Goal: Transaction & Acquisition: Purchase product/service

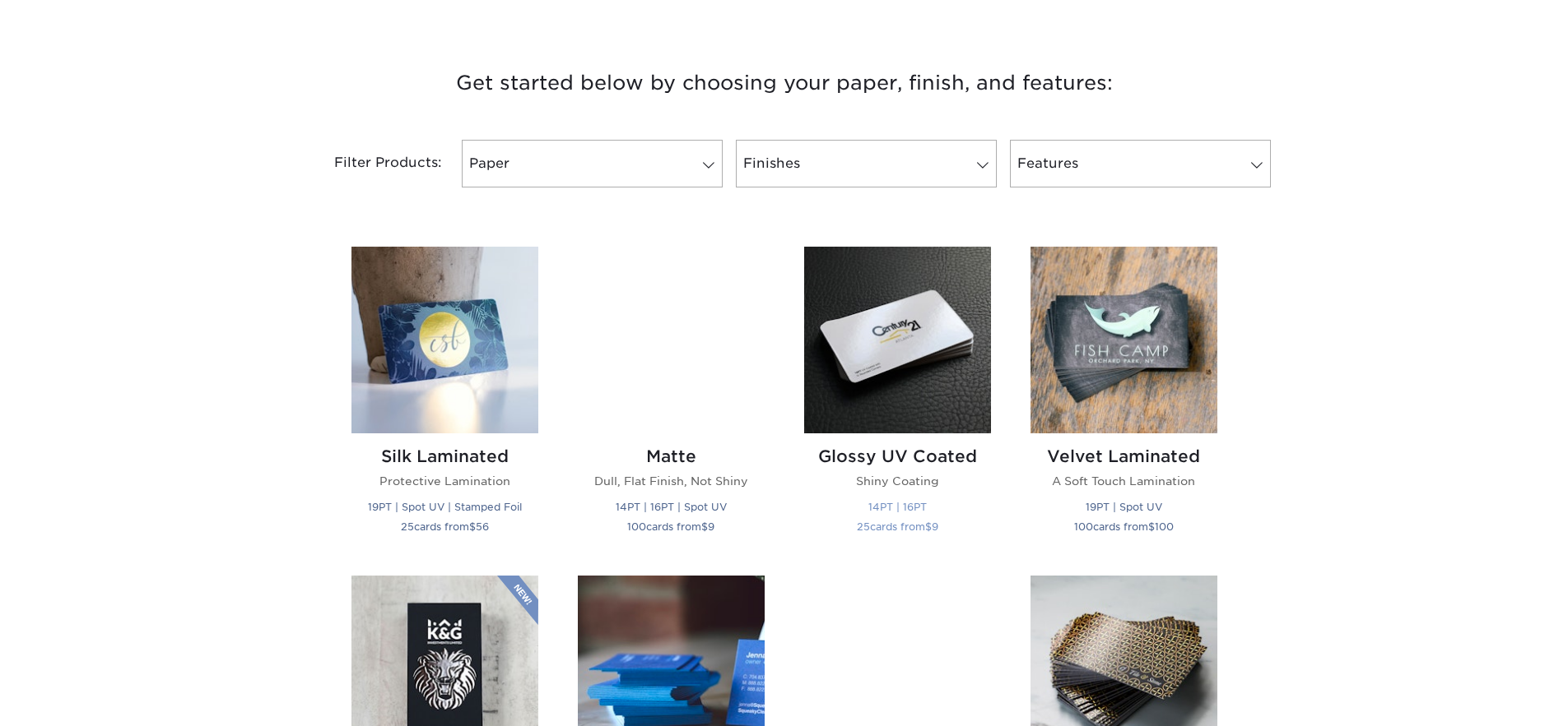
scroll to position [583, 0]
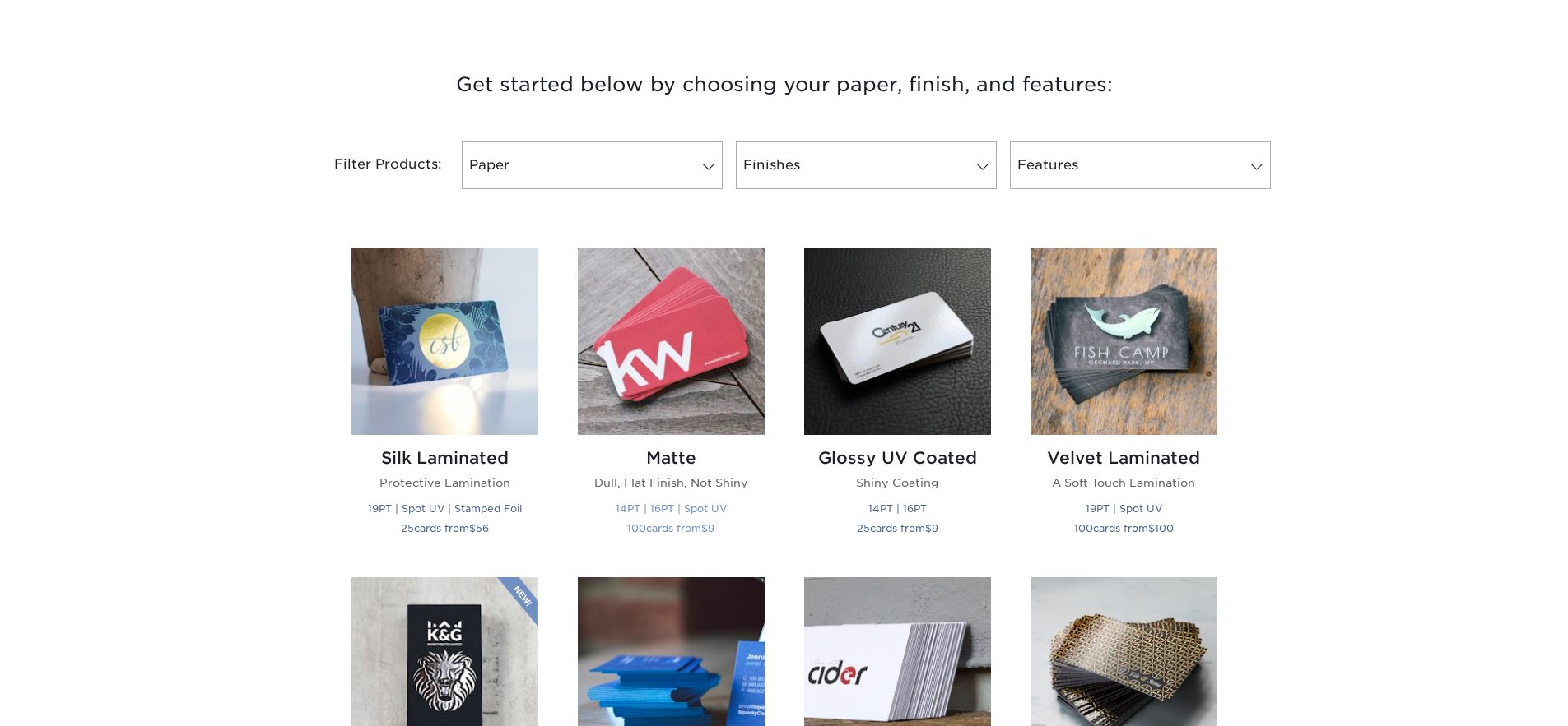
click at [685, 367] on img at bounding box center [671, 341] width 186 height 186
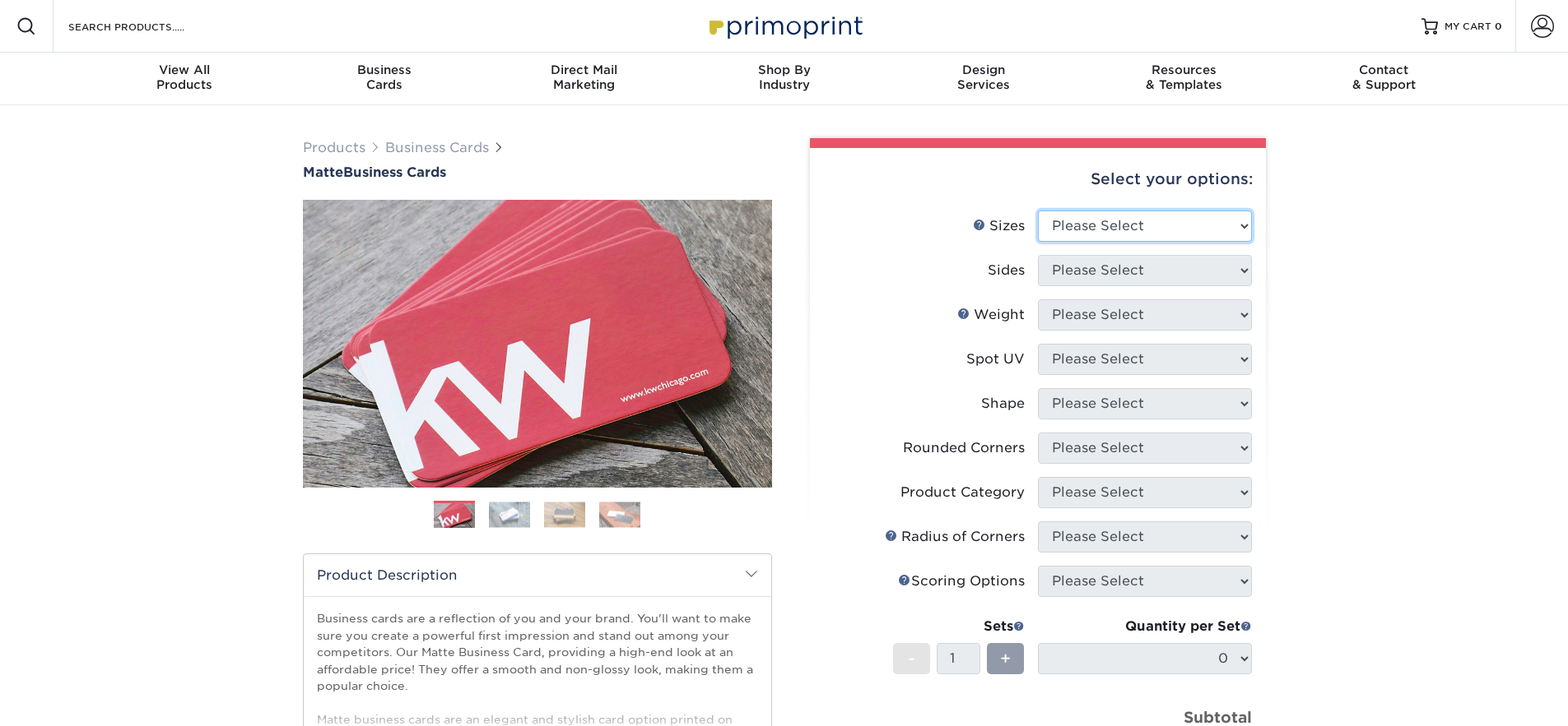
click at [1105, 223] on select "Please Select 1.5" x 3.5" - Mini 1.75" x 3.5" - Mini 2" x 2" - Square 2" x 3" -…" at bounding box center [1144, 226] width 214 height 31
select select "2.00x3.00"
click at [1037, 211] on select "Please Select 1.5" x 3.5" - Mini 1.75" x 3.5" - Mini 2" x 2" - Square 2" x 3" -…" at bounding box center [1144, 226] width 214 height 31
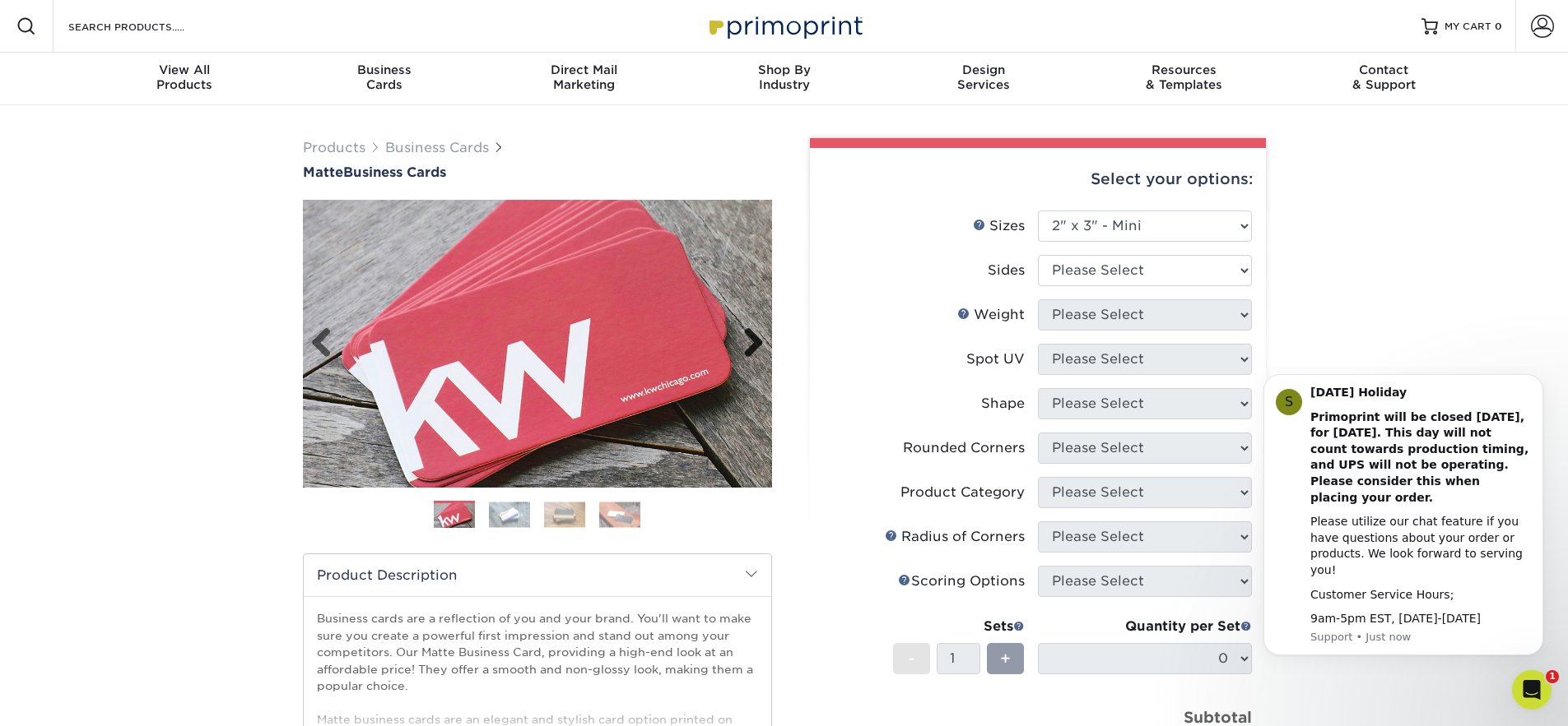
click at [752, 339] on link "Next" at bounding box center [747, 343] width 33 height 33
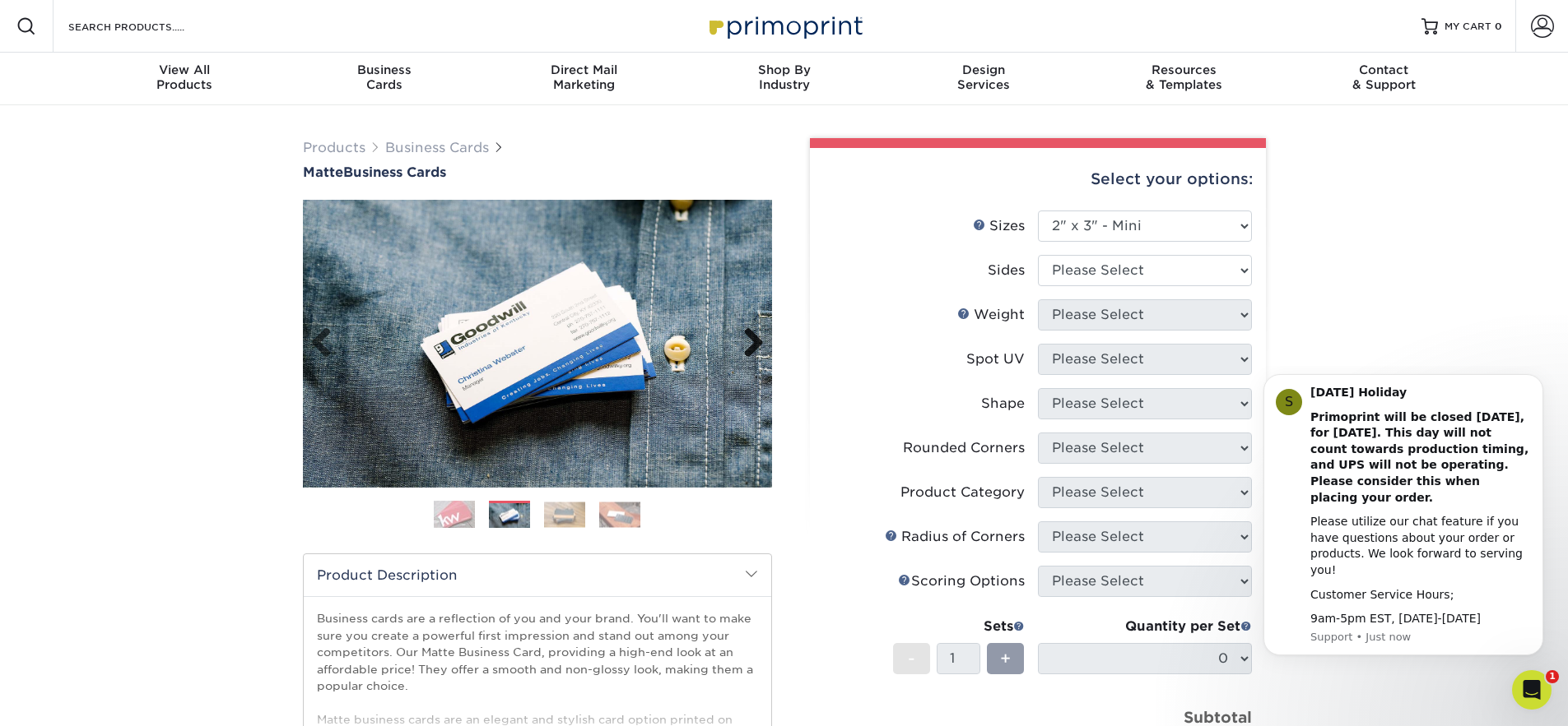
click at [752, 339] on link "Next" at bounding box center [747, 343] width 33 height 33
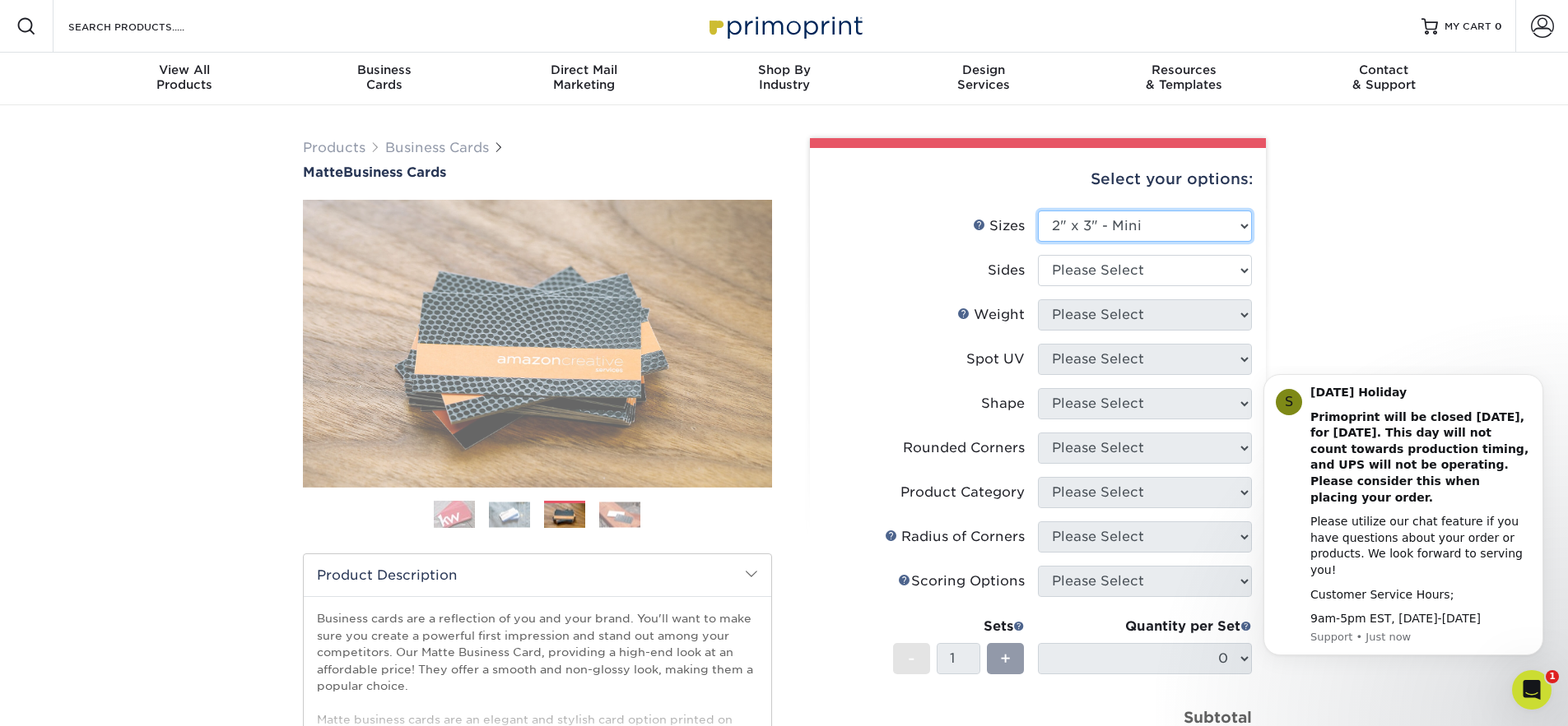
click at [1205, 223] on select "Please Select 1.5" x 3.5" - Mini 1.75" x 3.5" - Mini 2" x 2" - Square 2" x 3" -…" at bounding box center [1144, 226] width 214 height 31
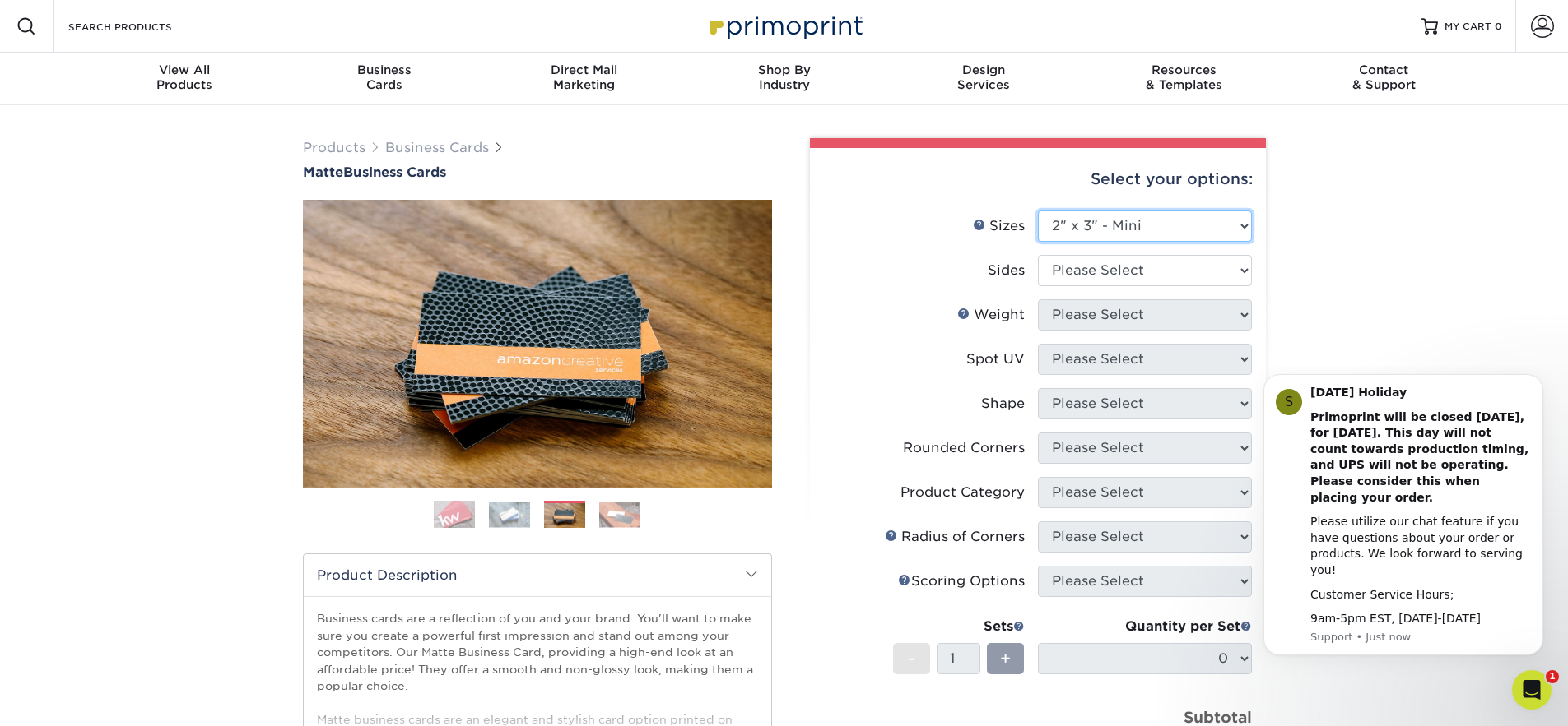
click at [1037, 211] on select "Please Select 1.5" x 3.5" - Mini 1.75" x 3.5" - Mini 2" x 2" - Square 2" x 3" -…" at bounding box center [1144, 226] width 214 height 31
click at [1158, 221] on select "Please Select 1.5" x 3.5" - Mini 1.75" x 3.5" - Mini 2" x 2" - Square 2" x 3" -…" at bounding box center [1144, 226] width 214 height 31
click at [1037, 211] on select "Please Select 1.5" x 3.5" - Mini 1.75" x 3.5" - Mini 2" x 2" - Square 2" x 3" -…" at bounding box center [1144, 226] width 214 height 31
click at [1171, 270] on select "Please Select Print Both Sides Print Front Only" at bounding box center [1144, 270] width 214 height 31
select select "13abbda7-1d64-4f25-8bb2-c179b224825d"
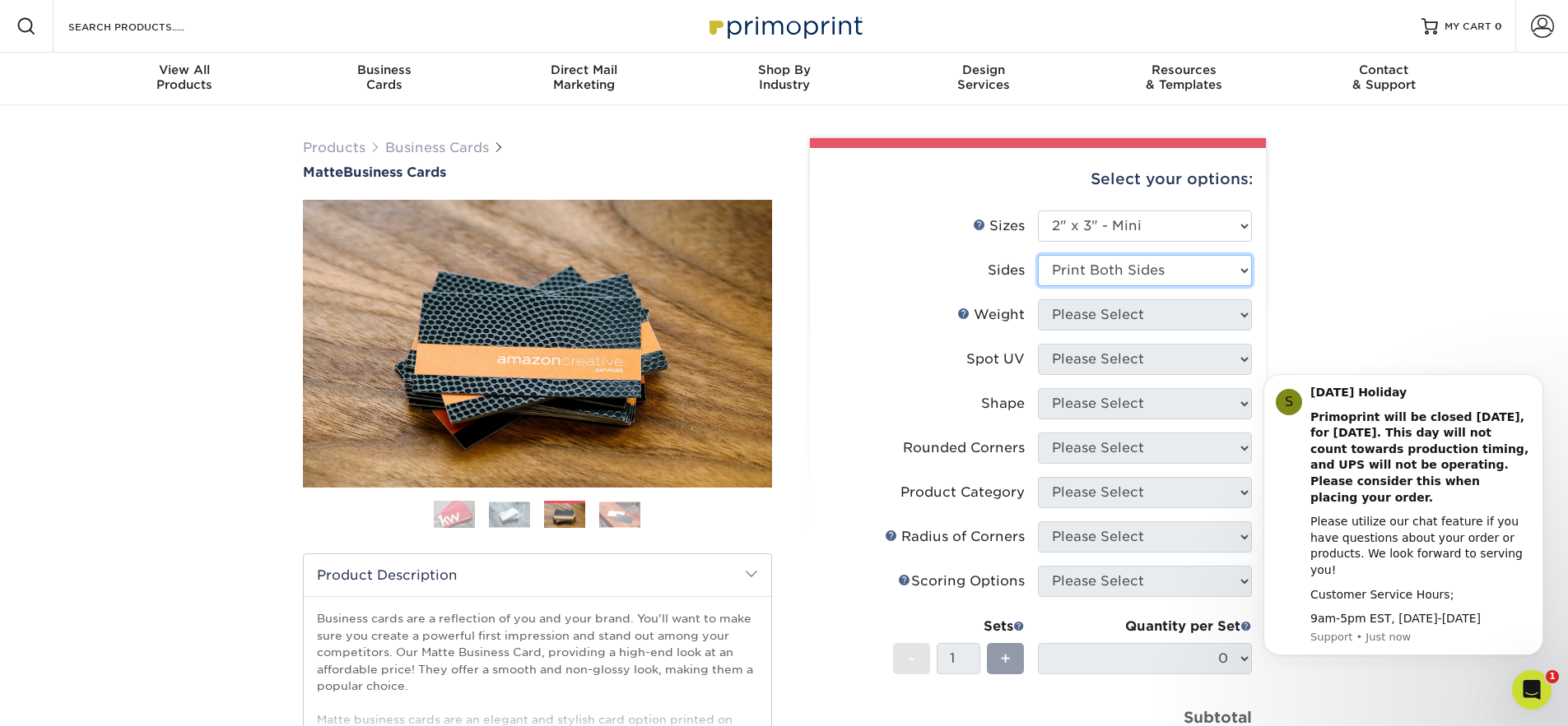
click at [1037, 255] on select "Please Select Print Both Sides Print Front Only" at bounding box center [1144, 270] width 214 height 31
click at [1152, 311] on select "Please Select" at bounding box center [1144, 315] width 214 height 31
select select "16PT"
click at [1037, 299] on select "Please Select 14PT 16PT" at bounding box center [1144, 315] width 214 height 31
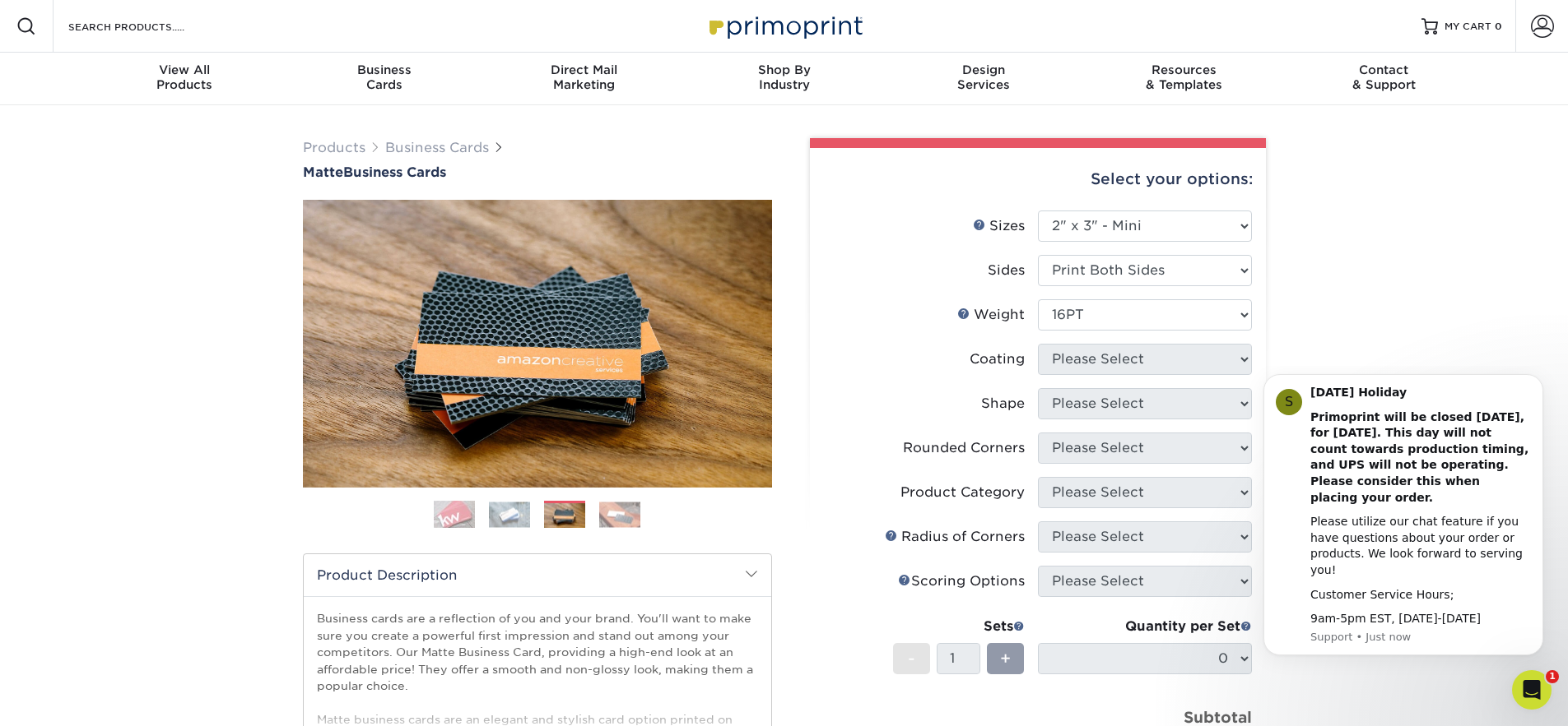
click at [1142, 367] on form "Sizes Help Sizes Please Select 1.5" x 3.5" - Mini 1.75" x 3.5" - Mini 2" x 2" -…" at bounding box center [1038, 506] width 430 height 591
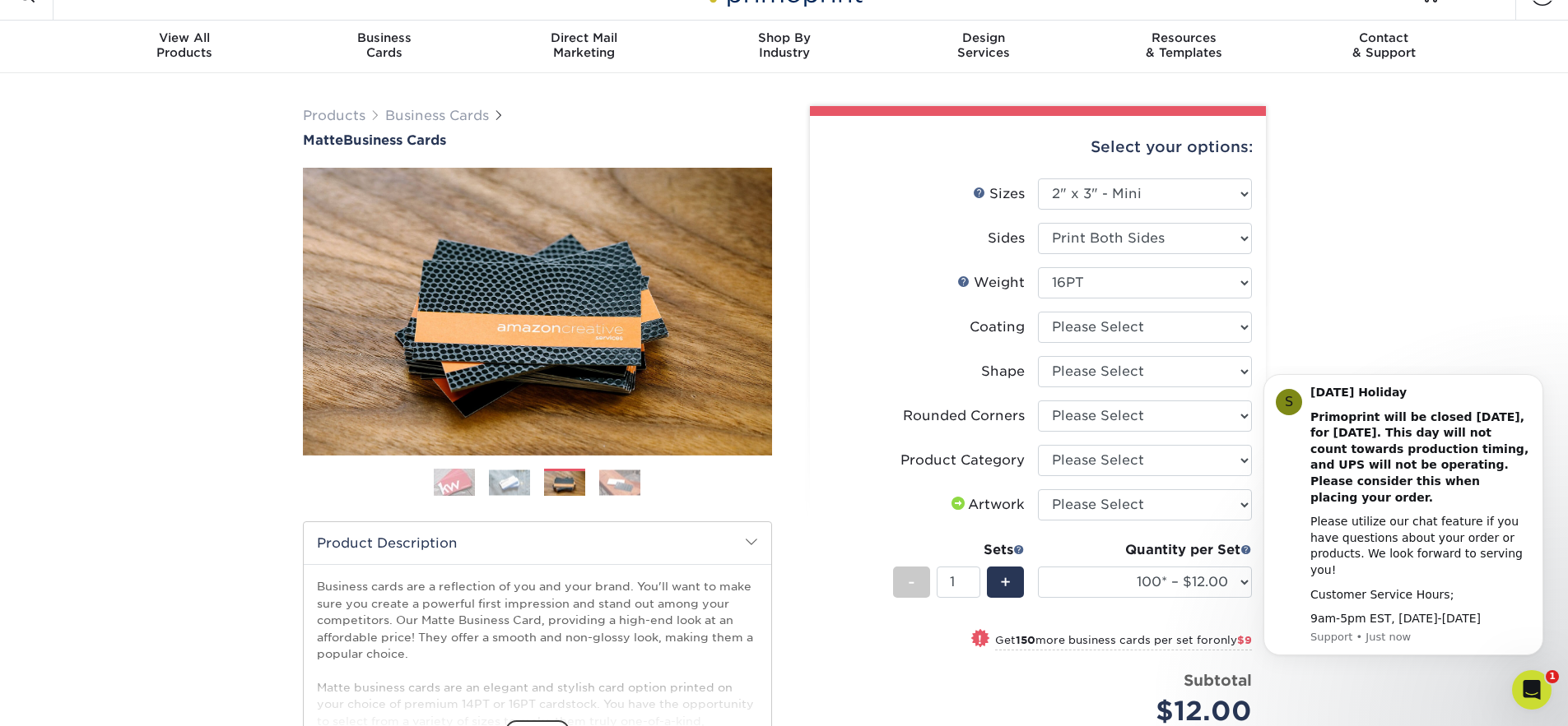
scroll to position [33, 0]
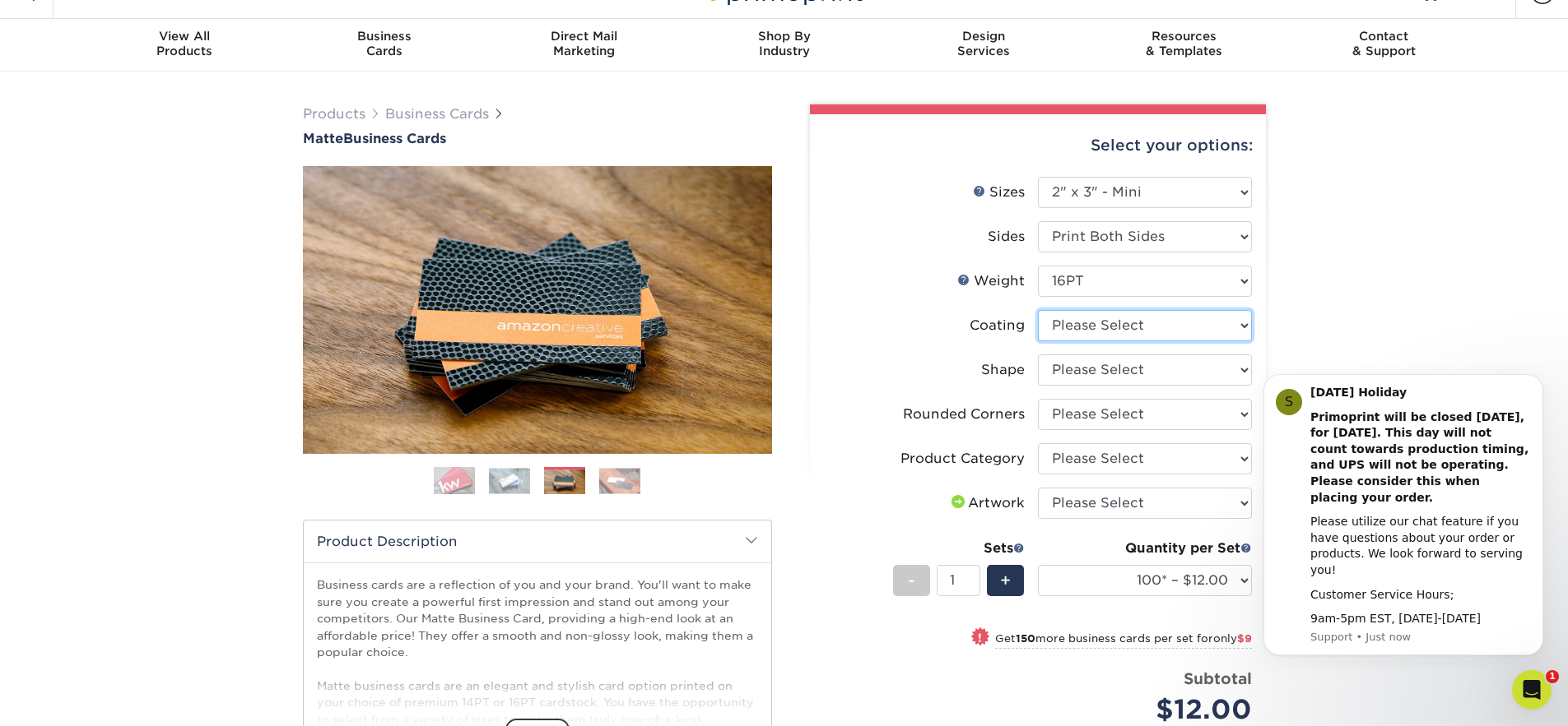
click at [1135, 324] on select at bounding box center [1144, 325] width 214 height 31
select select "121bb7b5-3b4d-429f-bd8d-bbf80e953313"
click at [1037, 310] on select at bounding box center [1144, 325] width 214 height 31
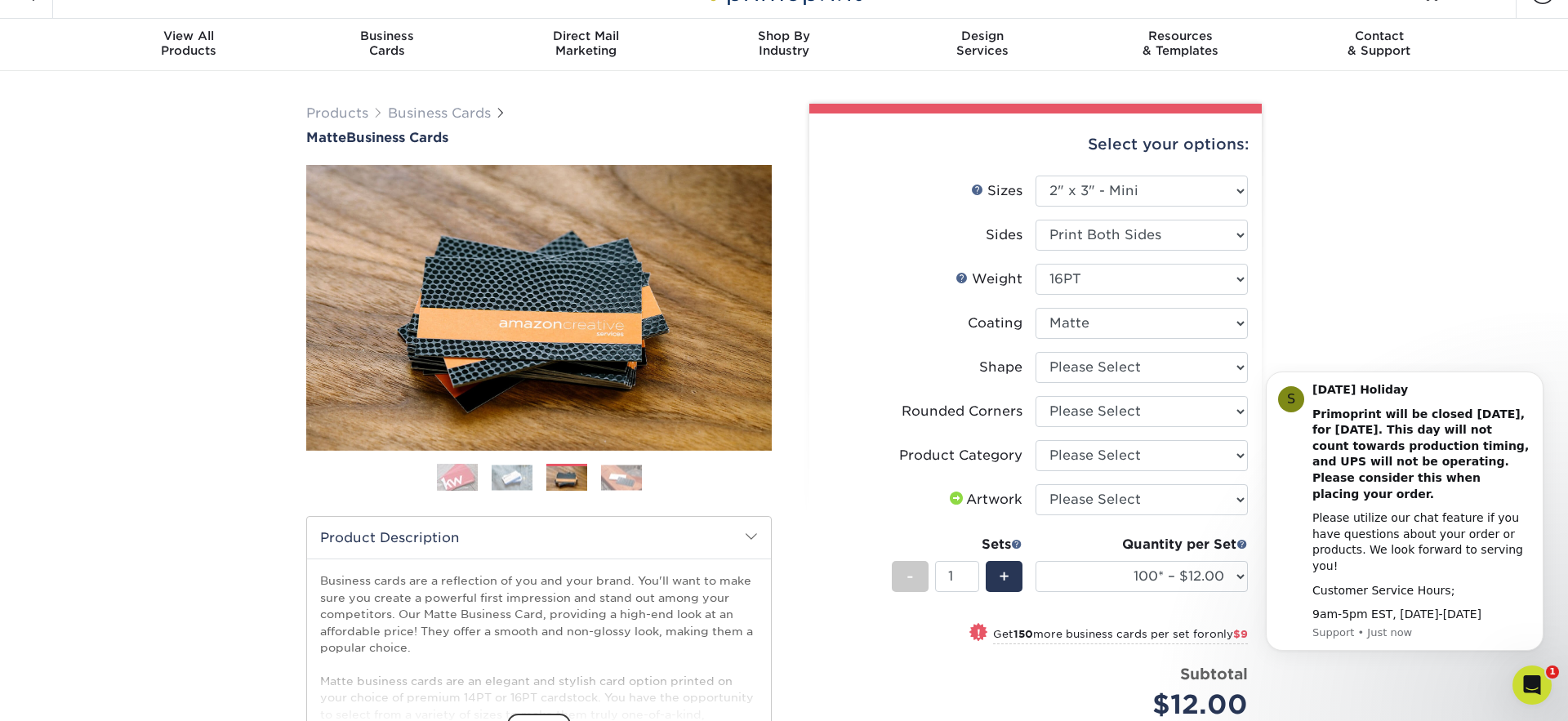
select select "-1"
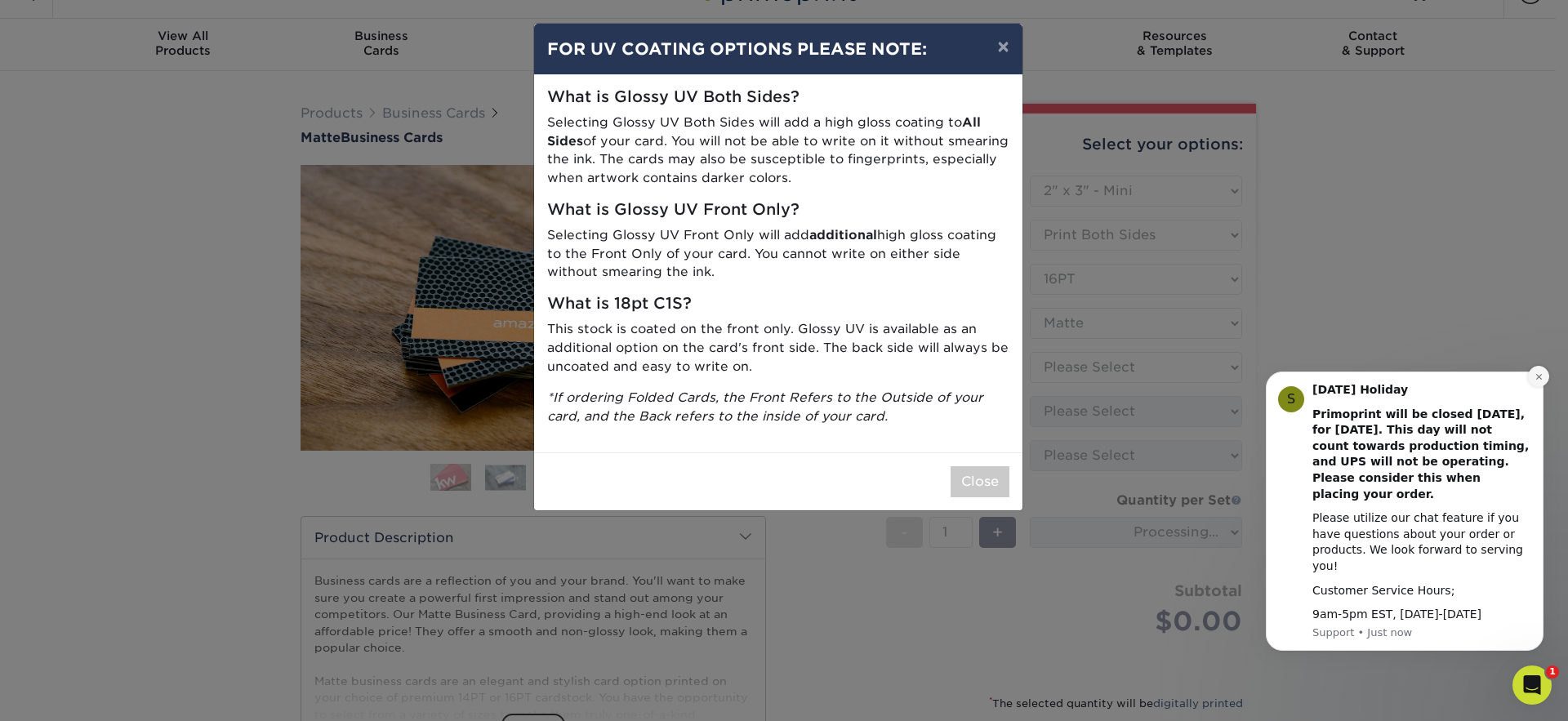
click at [1540, 381] on icon "Dismiss notification" at bounding box center [1539, 377] width 9 height 9
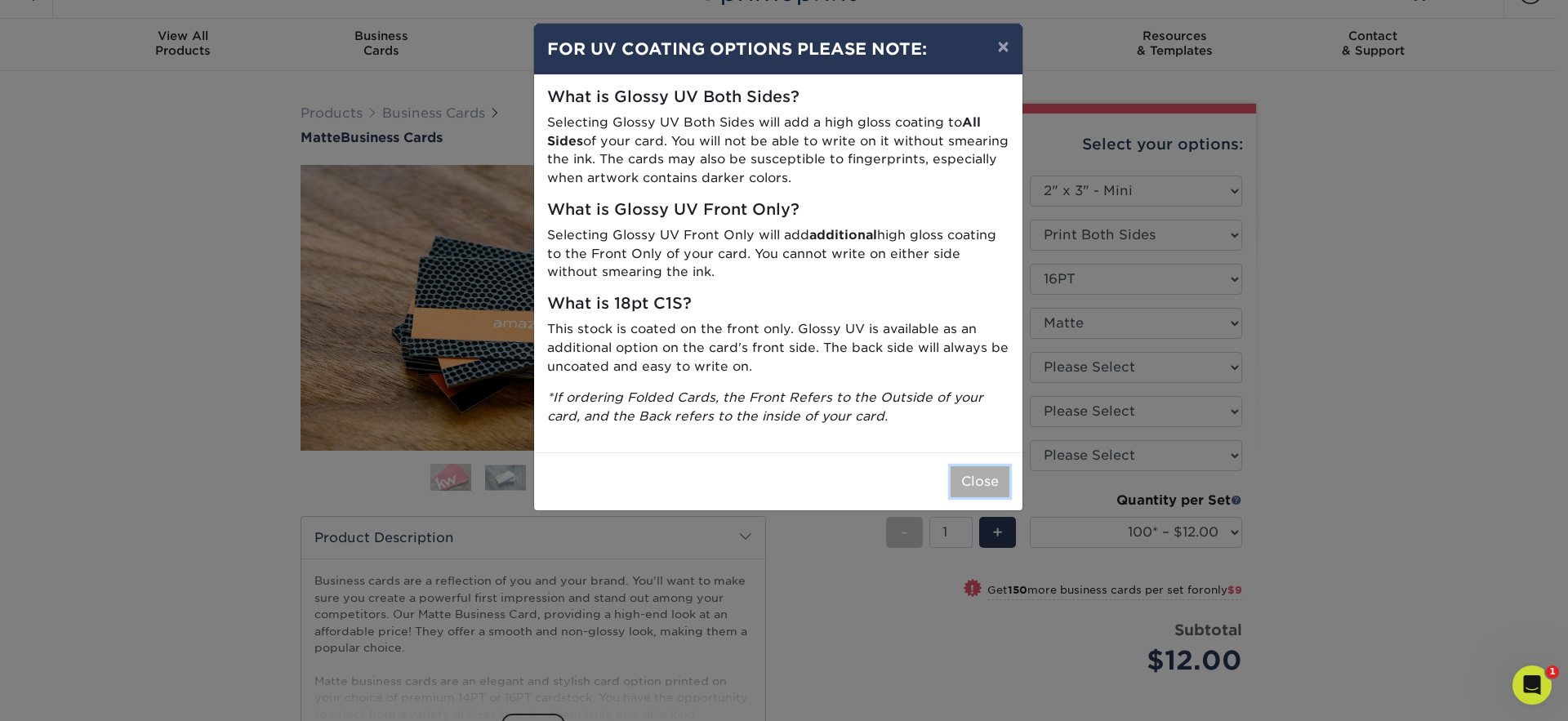
click at [965, 483] on button "Close" at bounding box center [980, 481] width 58 height 31
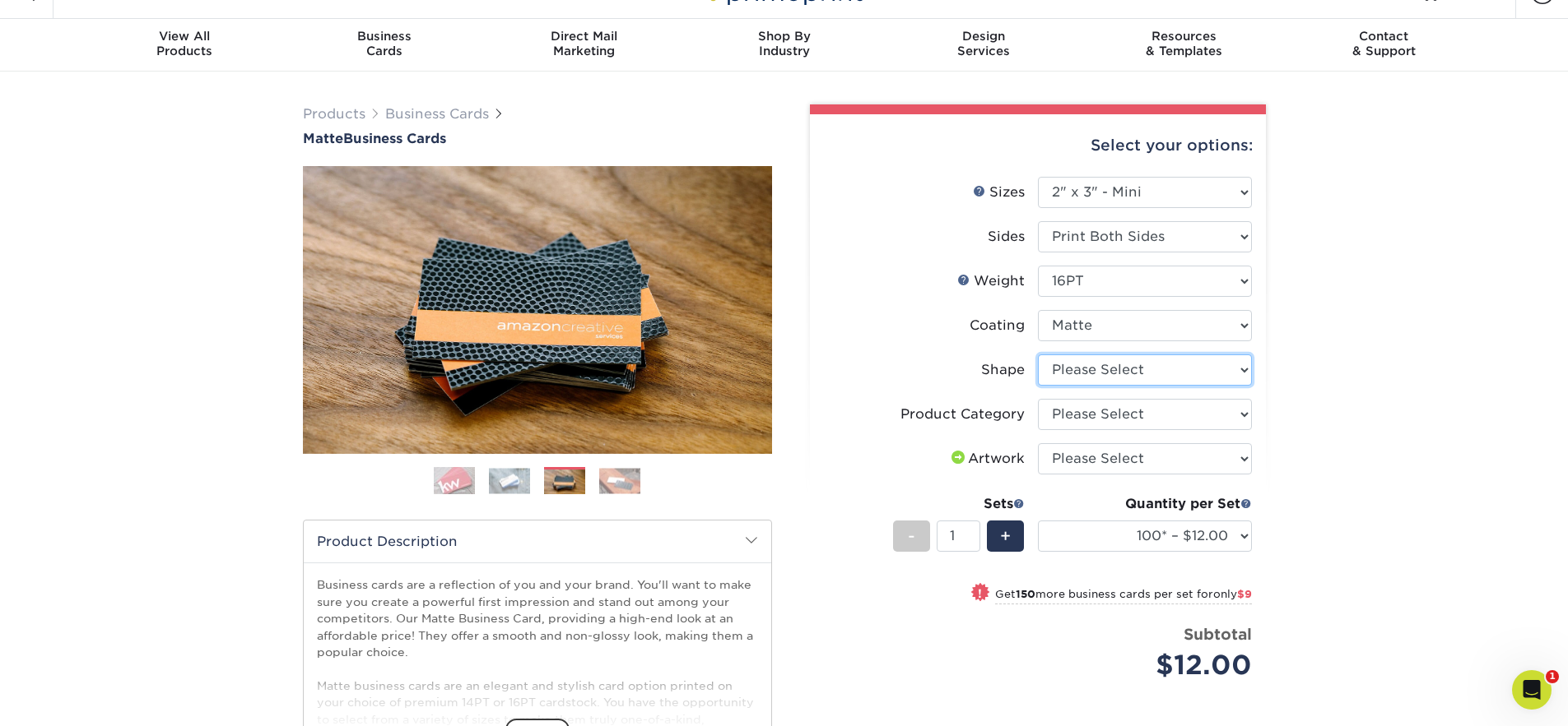
click at [1146, 368] on select "Please Select Standard" at bounding box center [1144, 370] width 214 height 31
select select "standard"
click at [1037, 354] on select "Please Select Standard" at bounding box center [1144, 370] width 214 height 31
select select "-1"
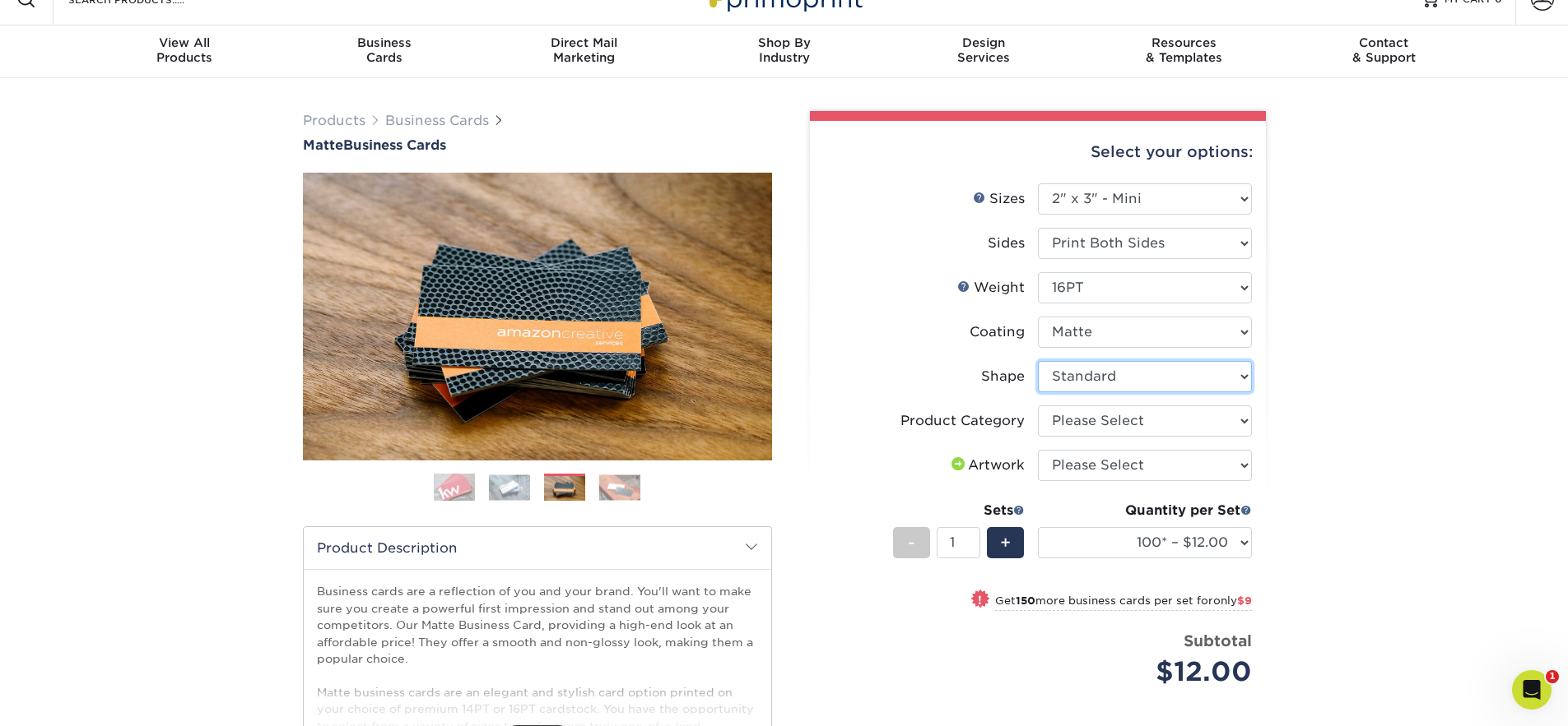
scroll to position [29, 0]
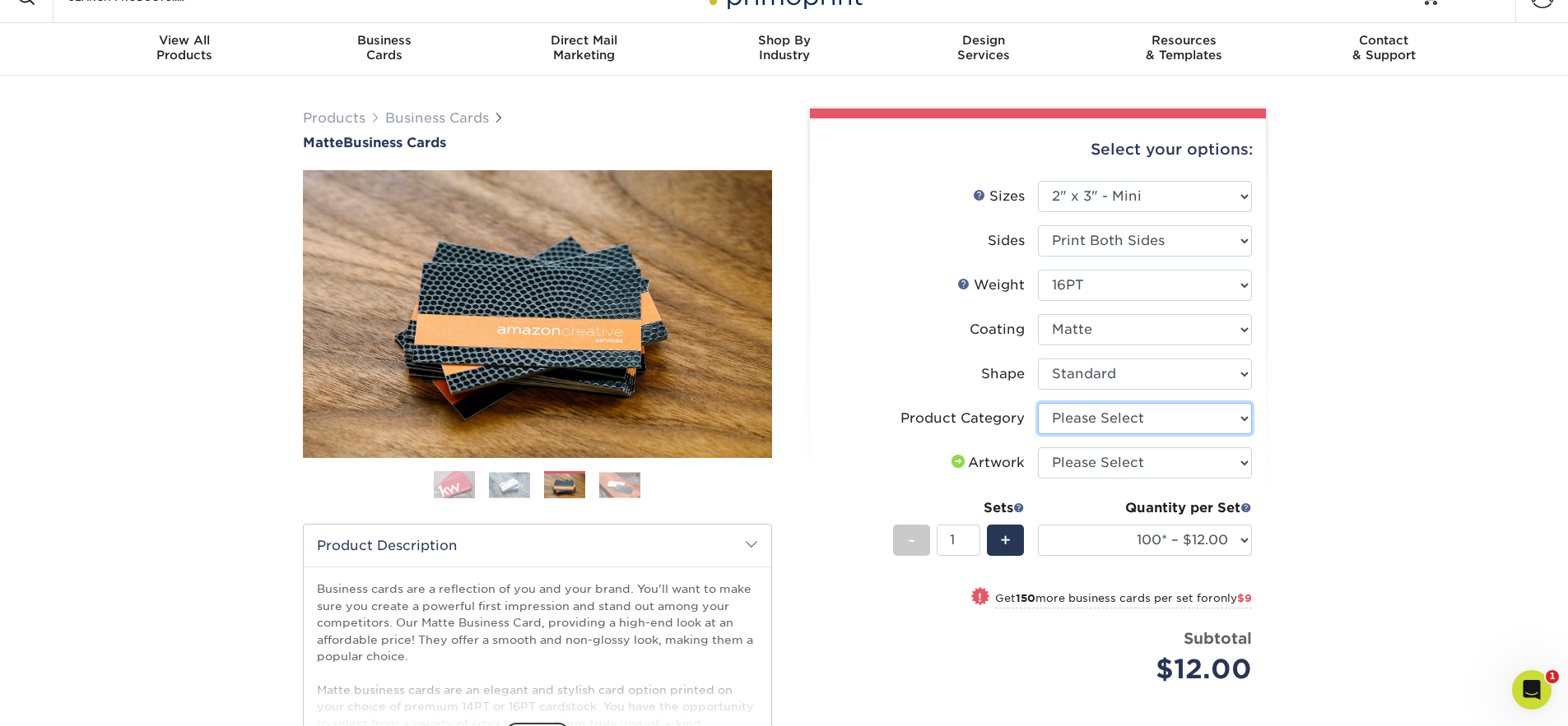
click at [1139, 428] on select "Please Select Business Cards" at bounding box center [1144, 418] width 214 height 31
select select "3b5148f1-0588-4f88-a218-97bcfdce65c1"
click at [1037, 403] on select "Please Select Business Cards" at bounding box center [1144, 418] width 214 height 31
click at [1135, 457] on select "Please Select I will upload files I need a design - $100" at bounding box center [1144, 463] width 214 height 31
select select "upload"
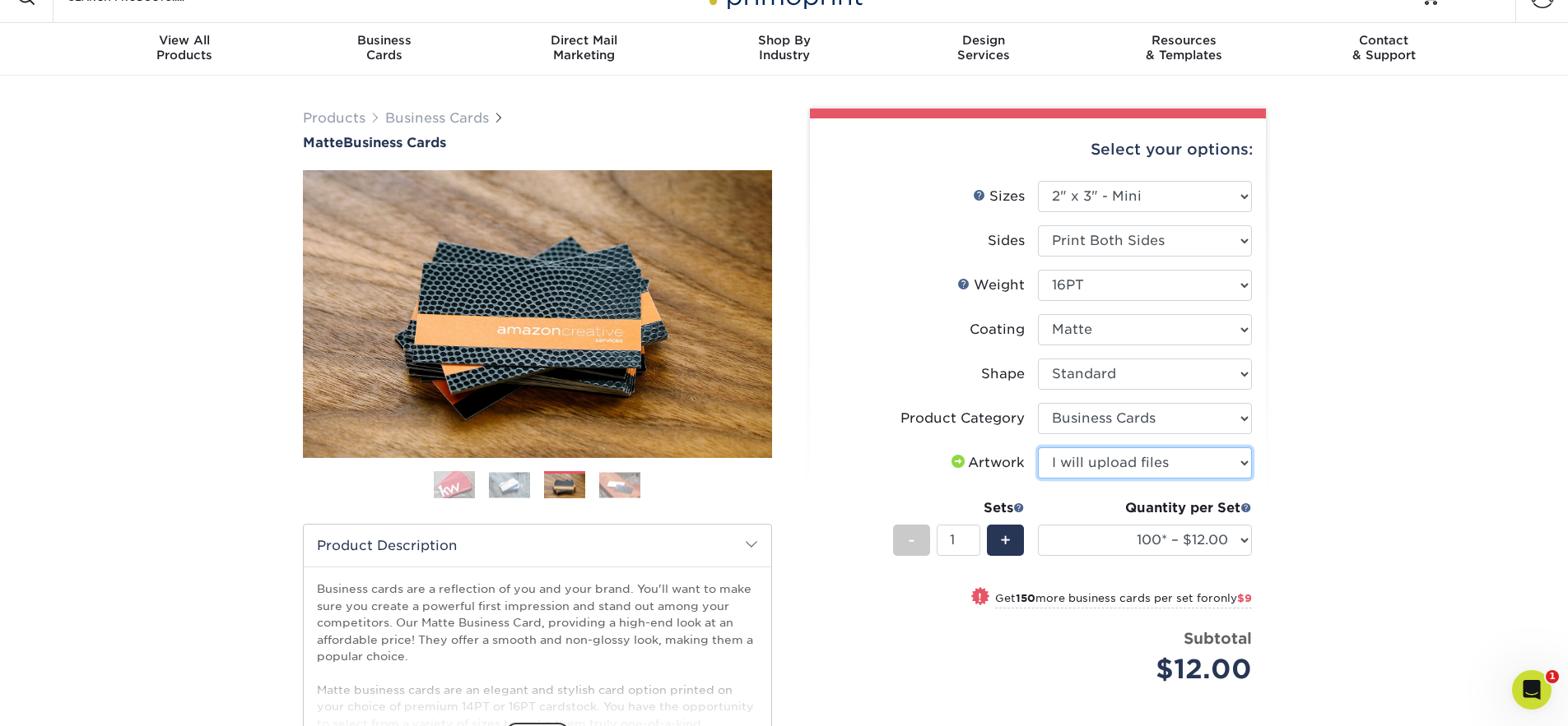
click at [1037, 448] on select "Please Select I will upload files I need a design - $100" at bounding box center [1144, 463] width 214 height 31
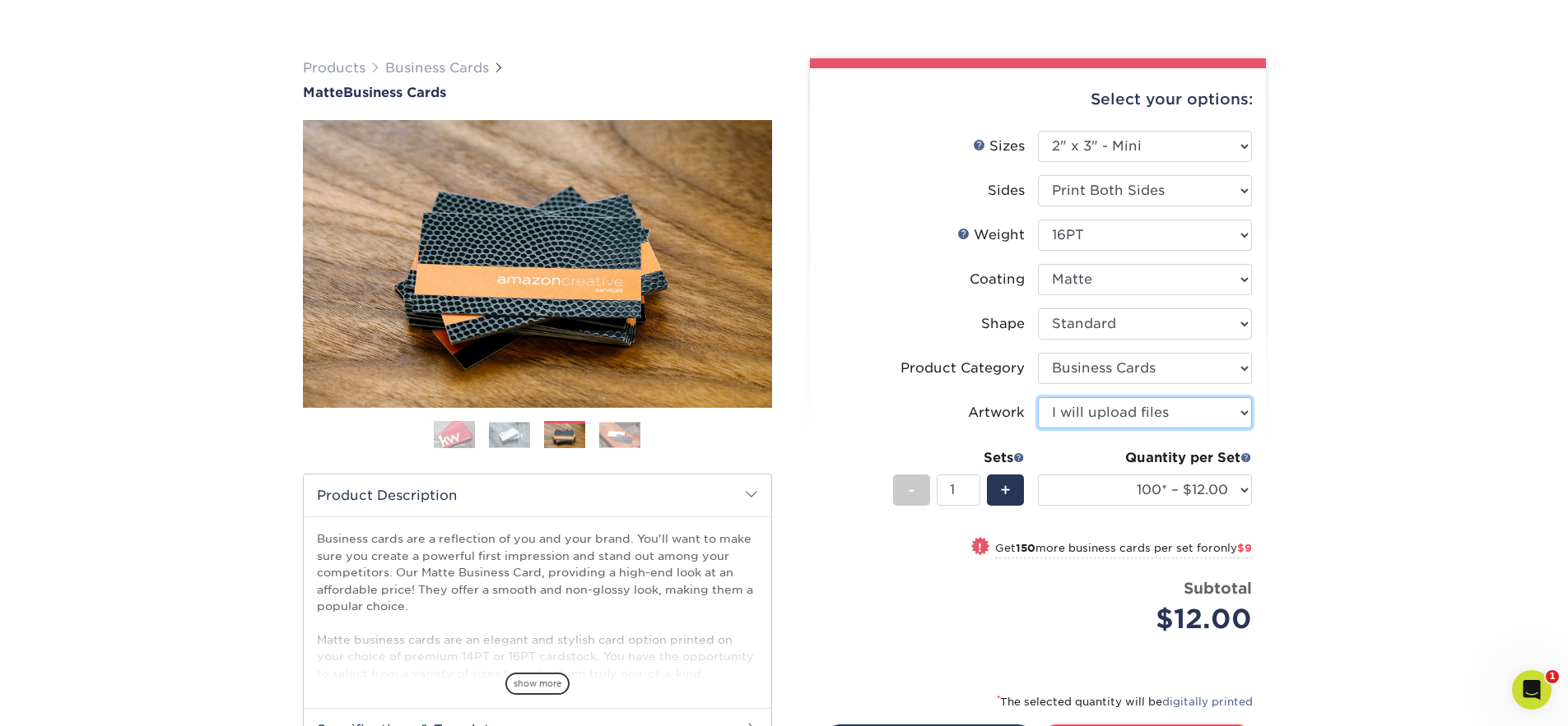
scroll to position [199, 0]
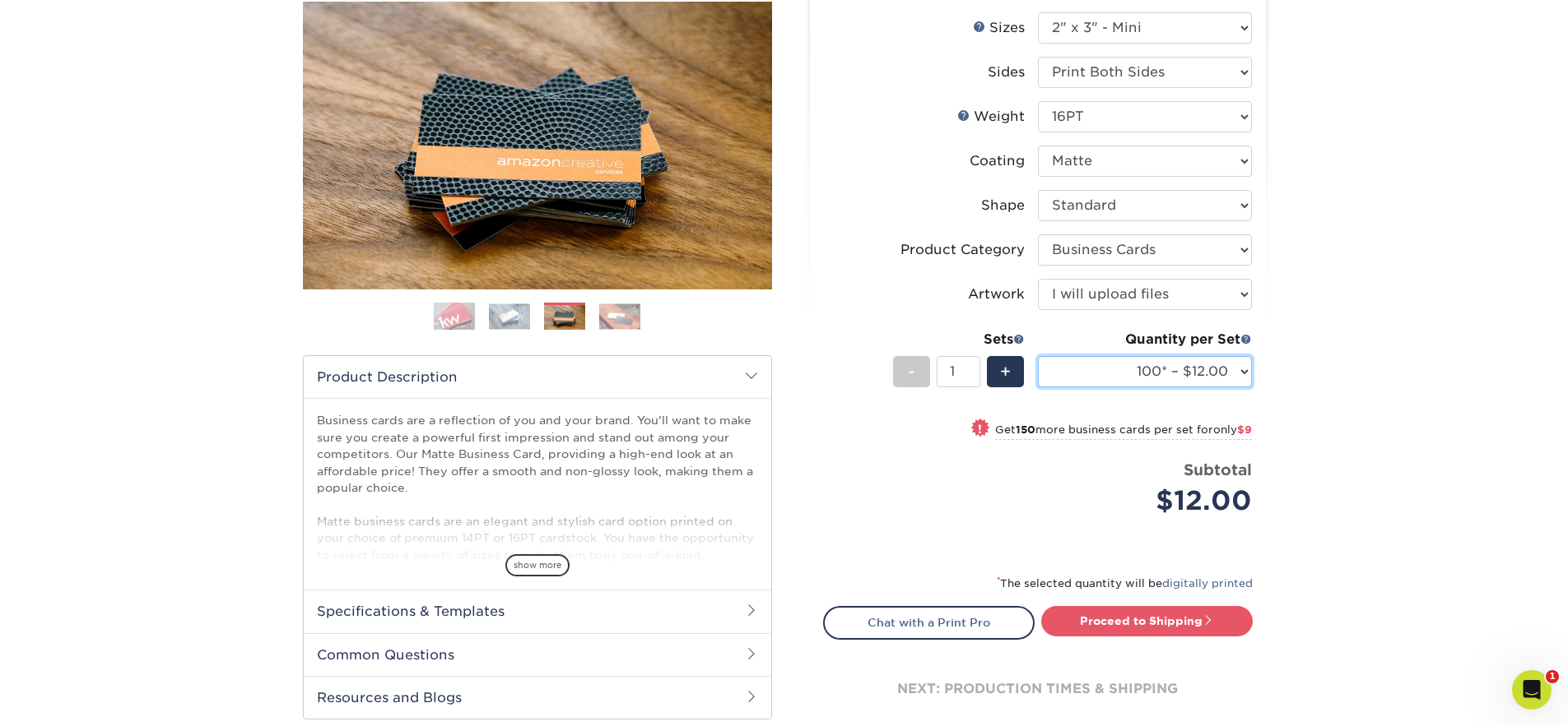
click at [1152, 382] on select "100* – $12.00 250* – $21.00 500 – $42.00 1000 – $60.00 2500 – $129.00 5000 – $1…" at bounding box center [1144, 372] width 214 height 31
click at [1037, 356] on select "100* – $12.00 250* – $21.00 500 – $42.00 1000 – $60.00 2500 – $129.00 5000 – $1…" at bounding box center [1144, 372] width 214 height 31
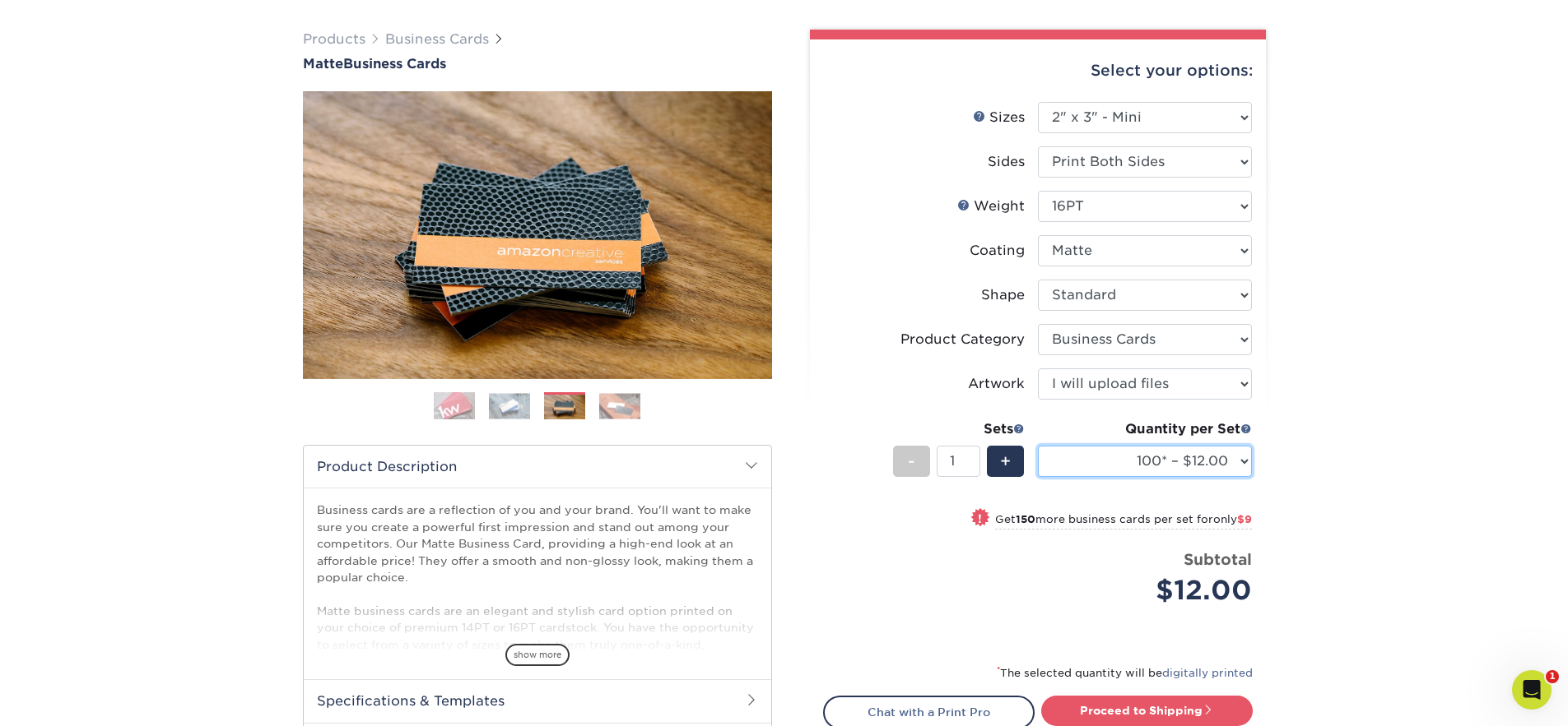
scroll to position [0, 0]
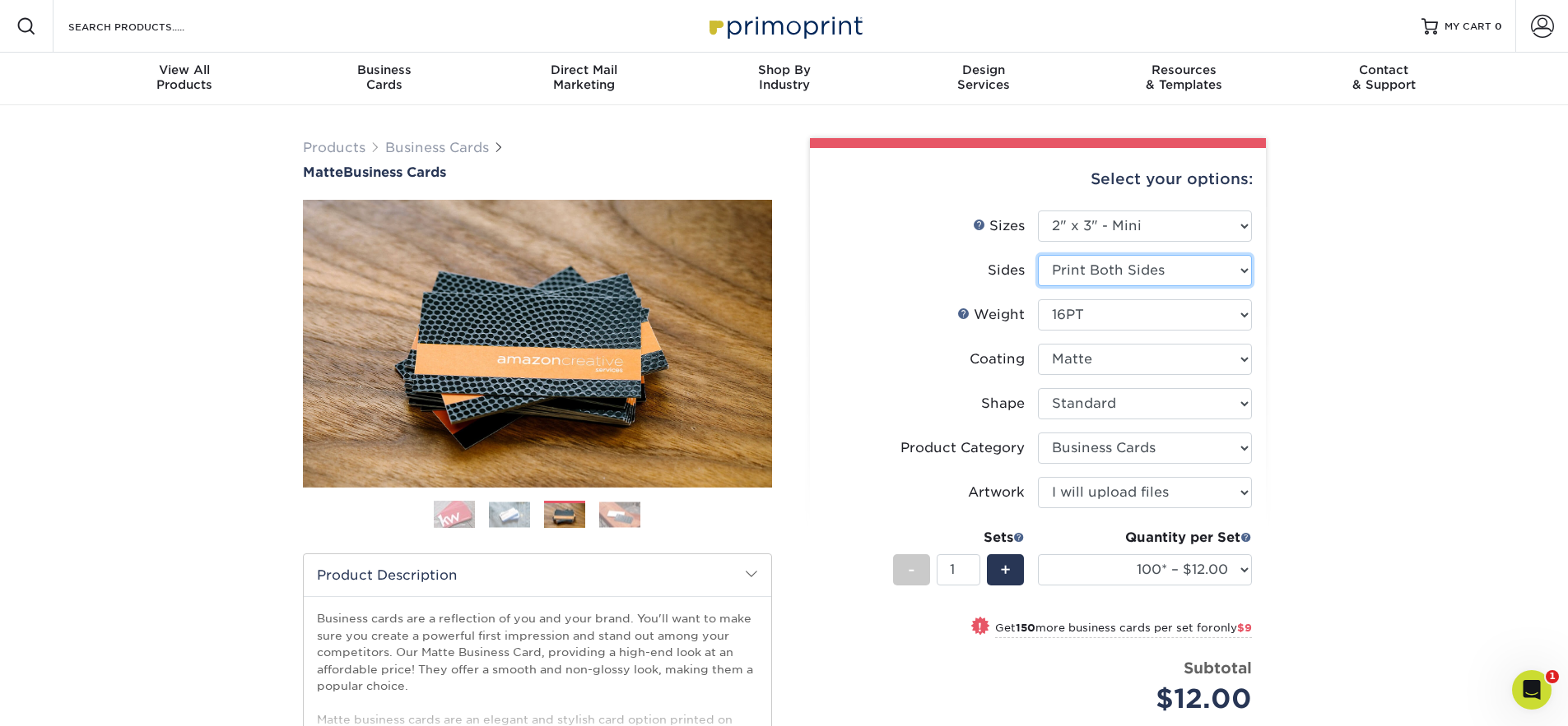
click at [1181, 268] on select "Please Select Print Both Sides Print Front Only" at bounding box center [1144, 270] width 214 height 31
click at [1037, 255] on select "Please Select Print Both Sides Print Front Only" at bounding box center [1144, 270] width 214 height 31
click at [1185, 319] on select "Please Select 14PT 16PT" at bounding box center [1144, 315] width 214 height 31
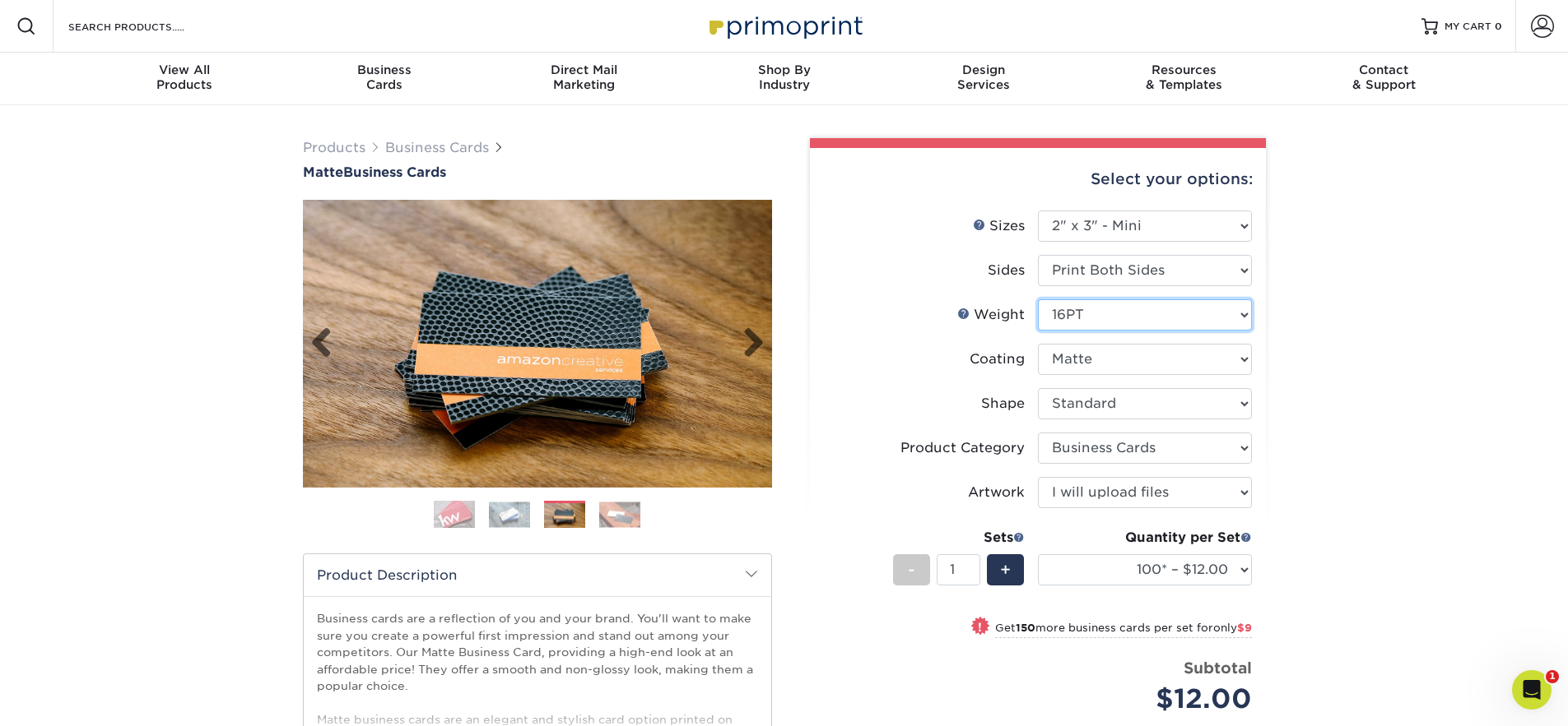
click at [603, 371] on img at bounding box center [537, 343] width 469 height 288
click at [741, 345] on link "Next" at bounding box center [747, 343] width 33 height 33
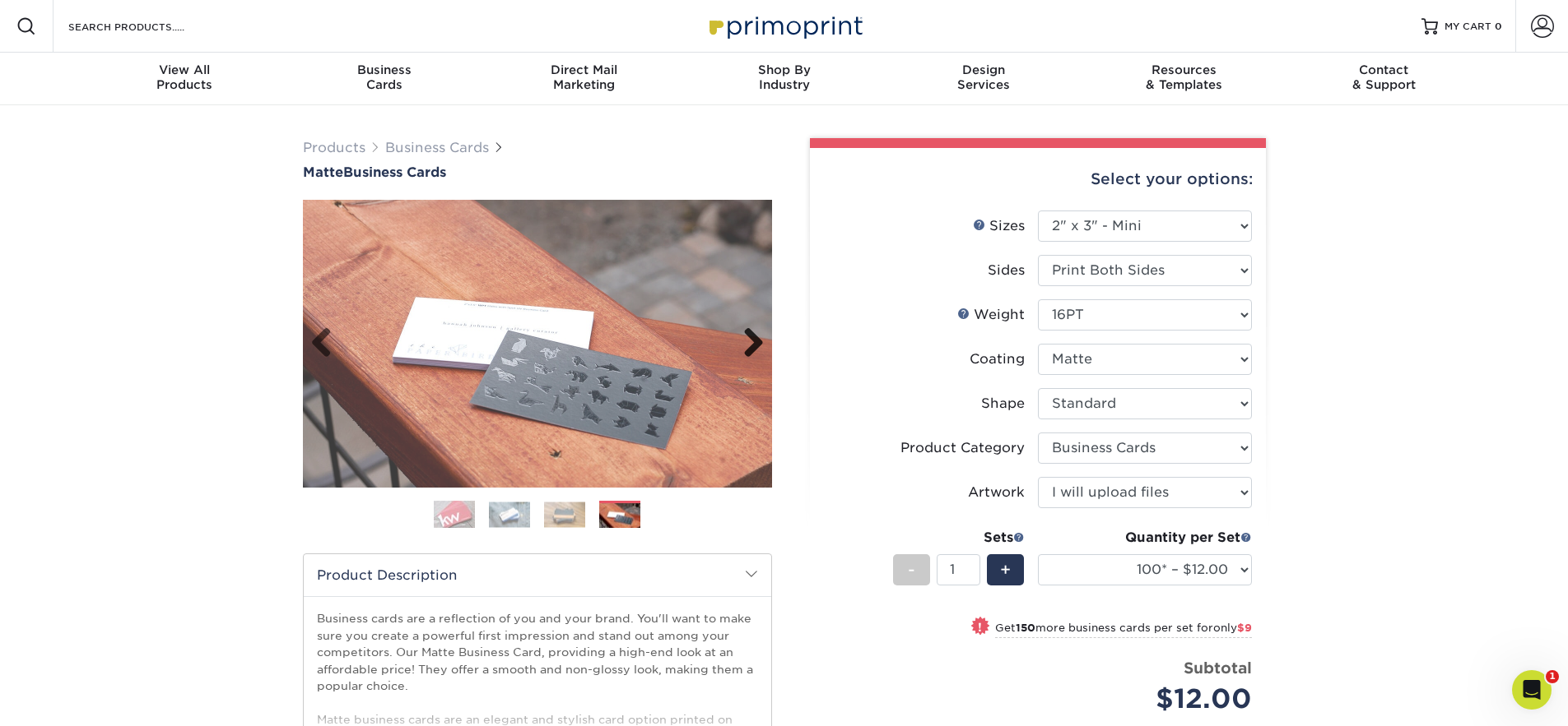
click at [738, 339] on link "Next" at bounding box center [747, 343] width 33 height 33
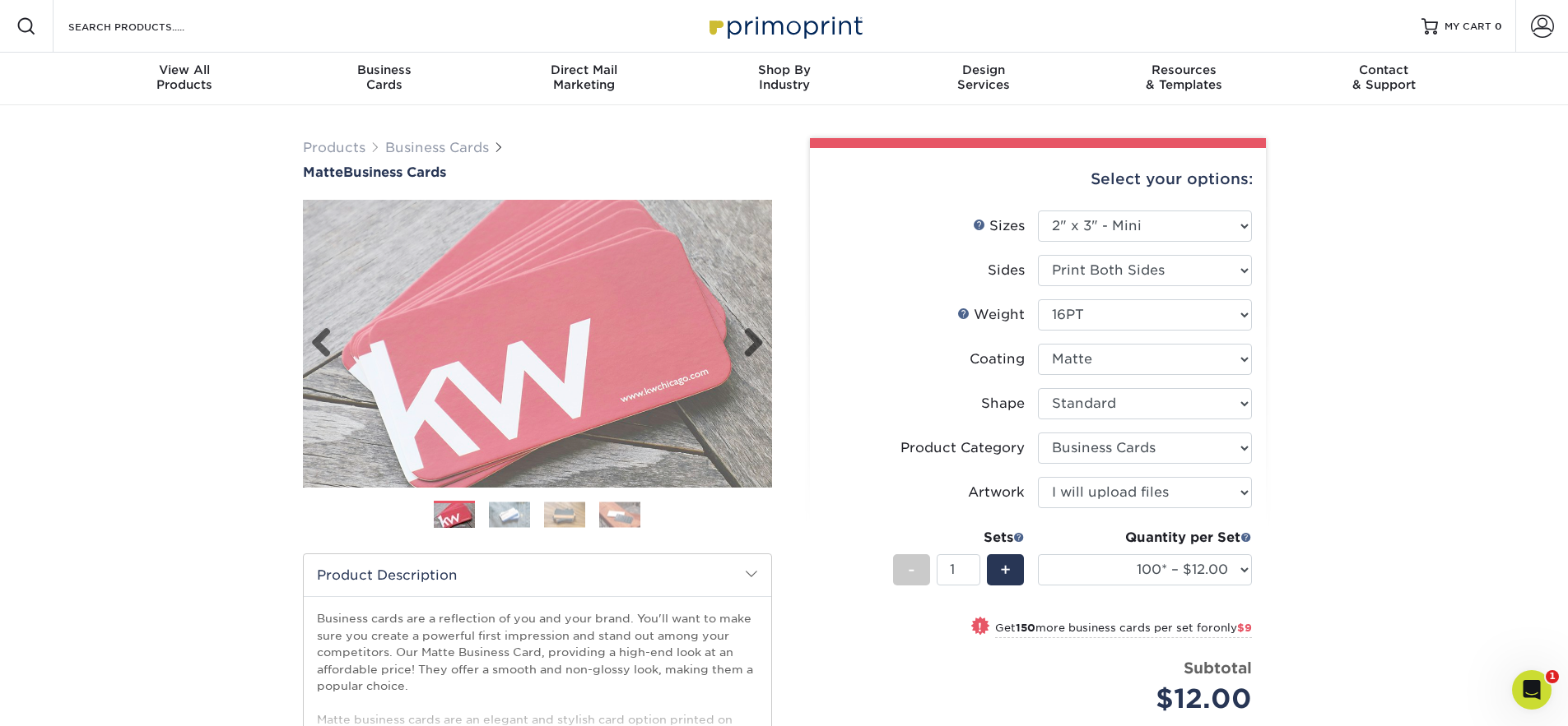
click at [530, 336] on img at bounding box center [537, 343] width 469 height 468
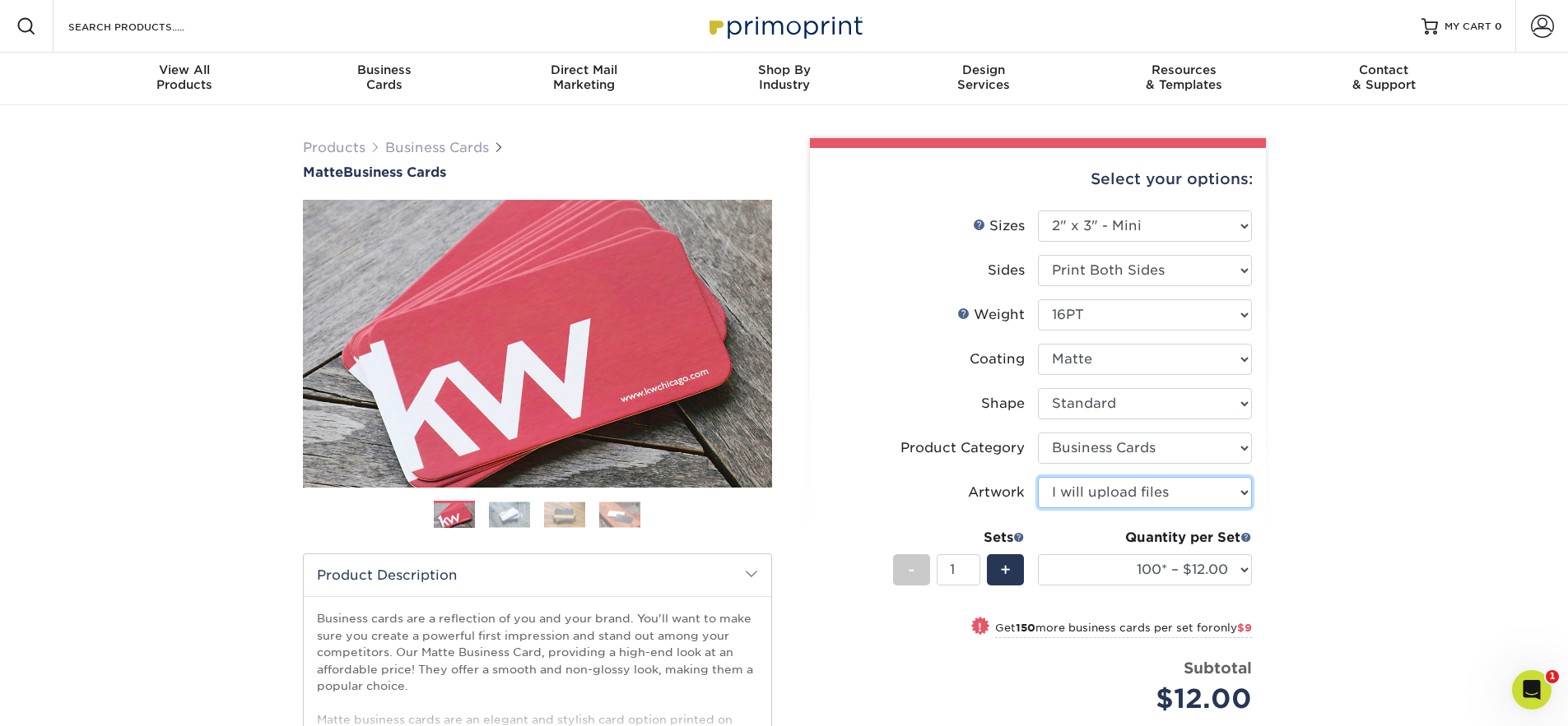
click at [1151, 506] on select "Please Select I will upload files I need a design - $100" at bounding box center [1144, 492] width 214 height 31
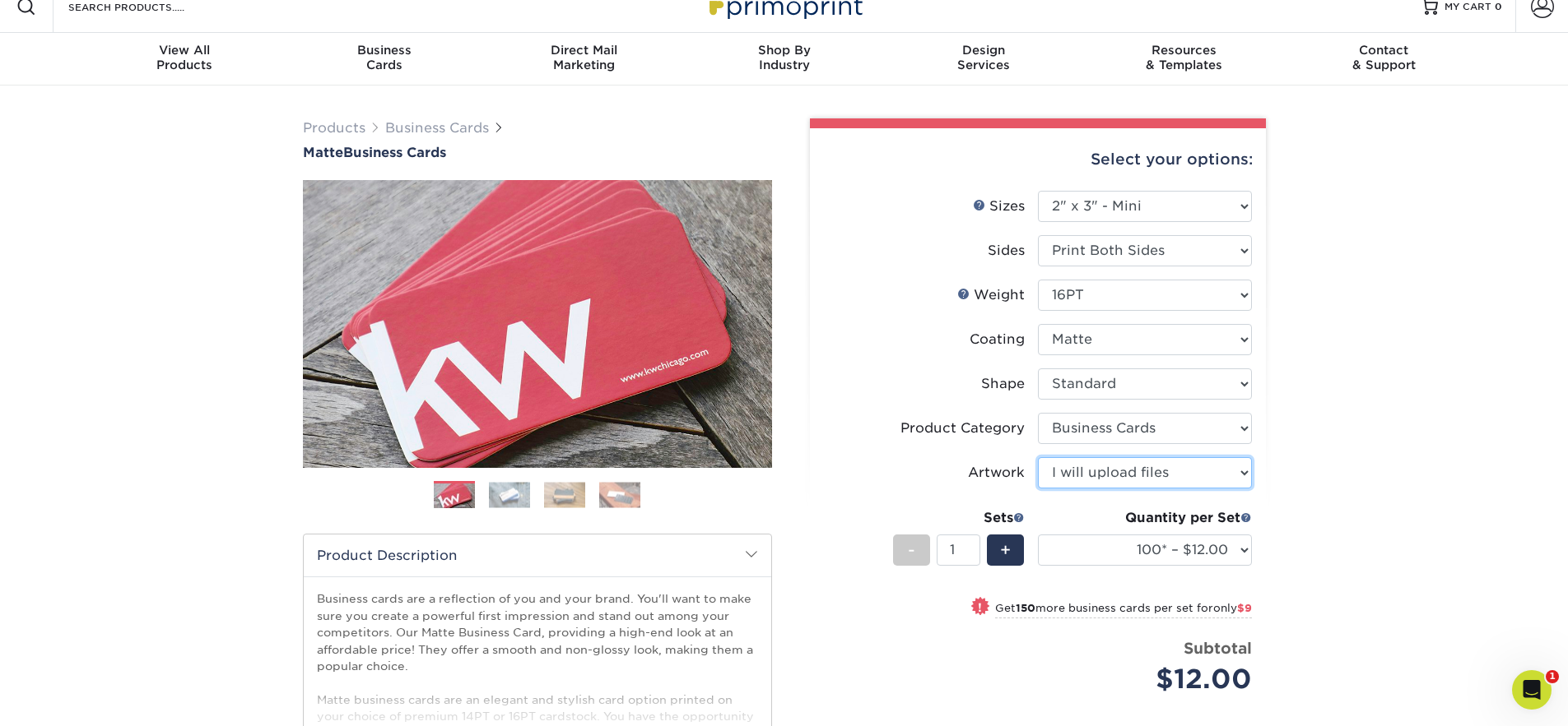
scroll to position [297, 0]
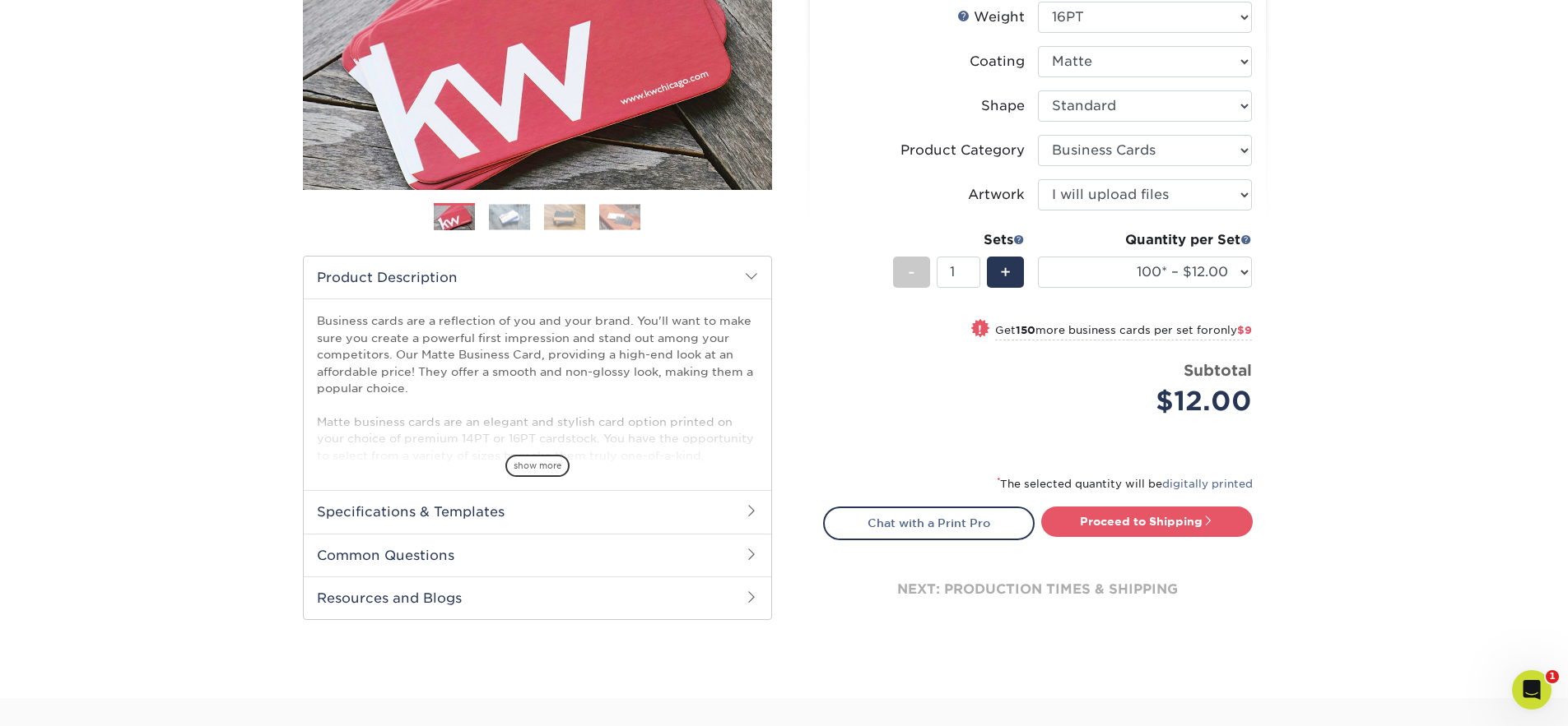
click at [695, 515] on h2 "Specifications & Templates" at bounding box center [537, 511] width 468 height 43
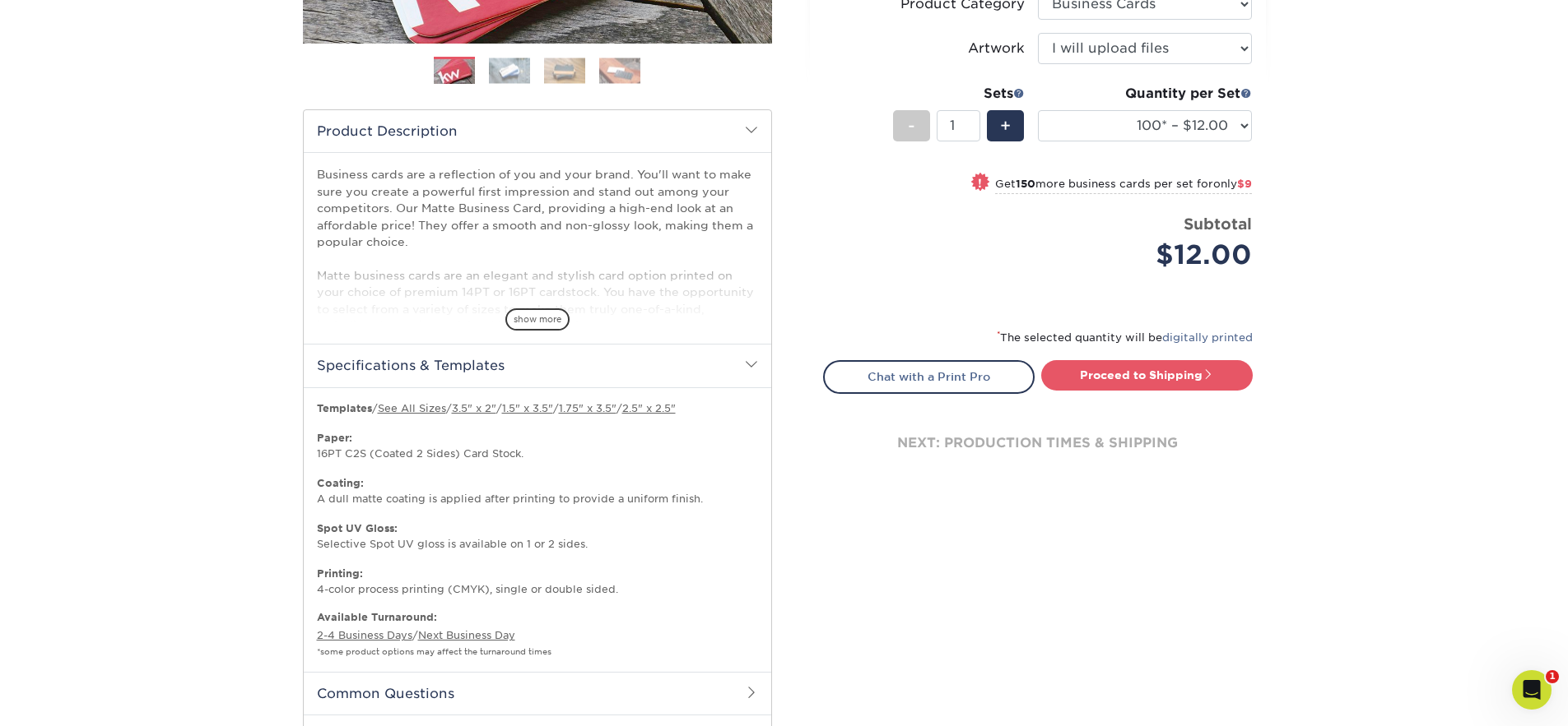
scroll to position [788, 0]
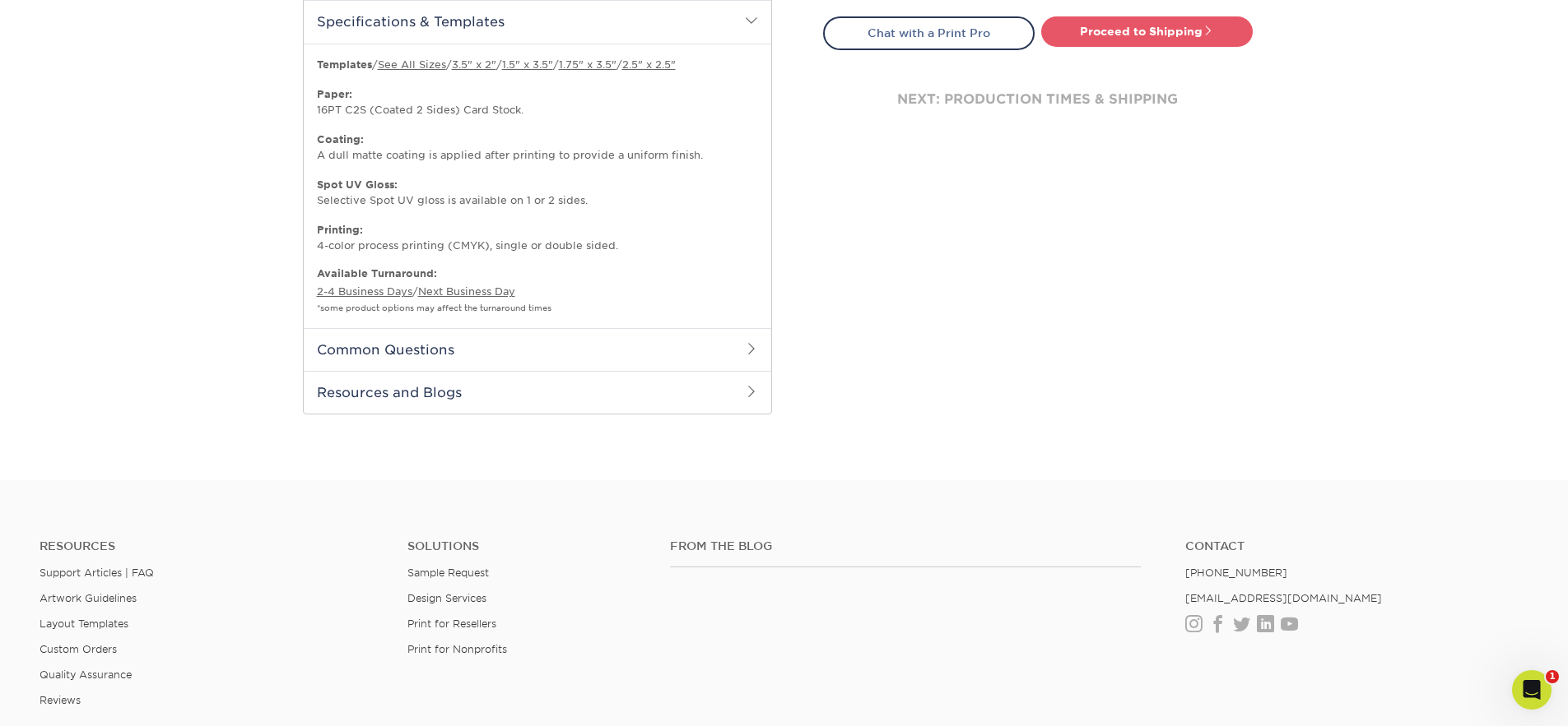
click at [643, 344] on h2 "Common Questions" at bounding box center [537, 349] width 468 height 43
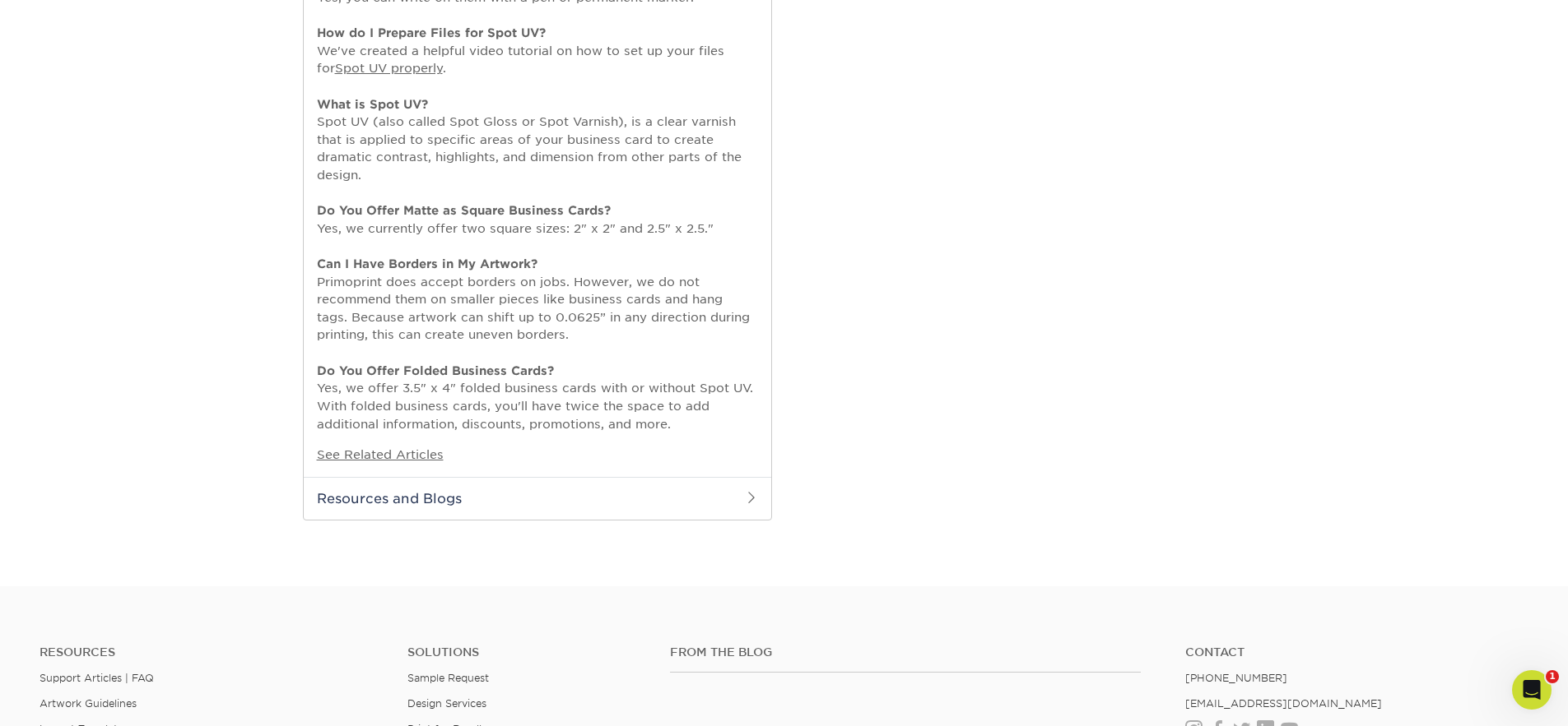
scroll to position [1294, 0]
click at [704, 483] on h2 "Resources and Blogs" at bounding box center [537, 495] width 468 height 43
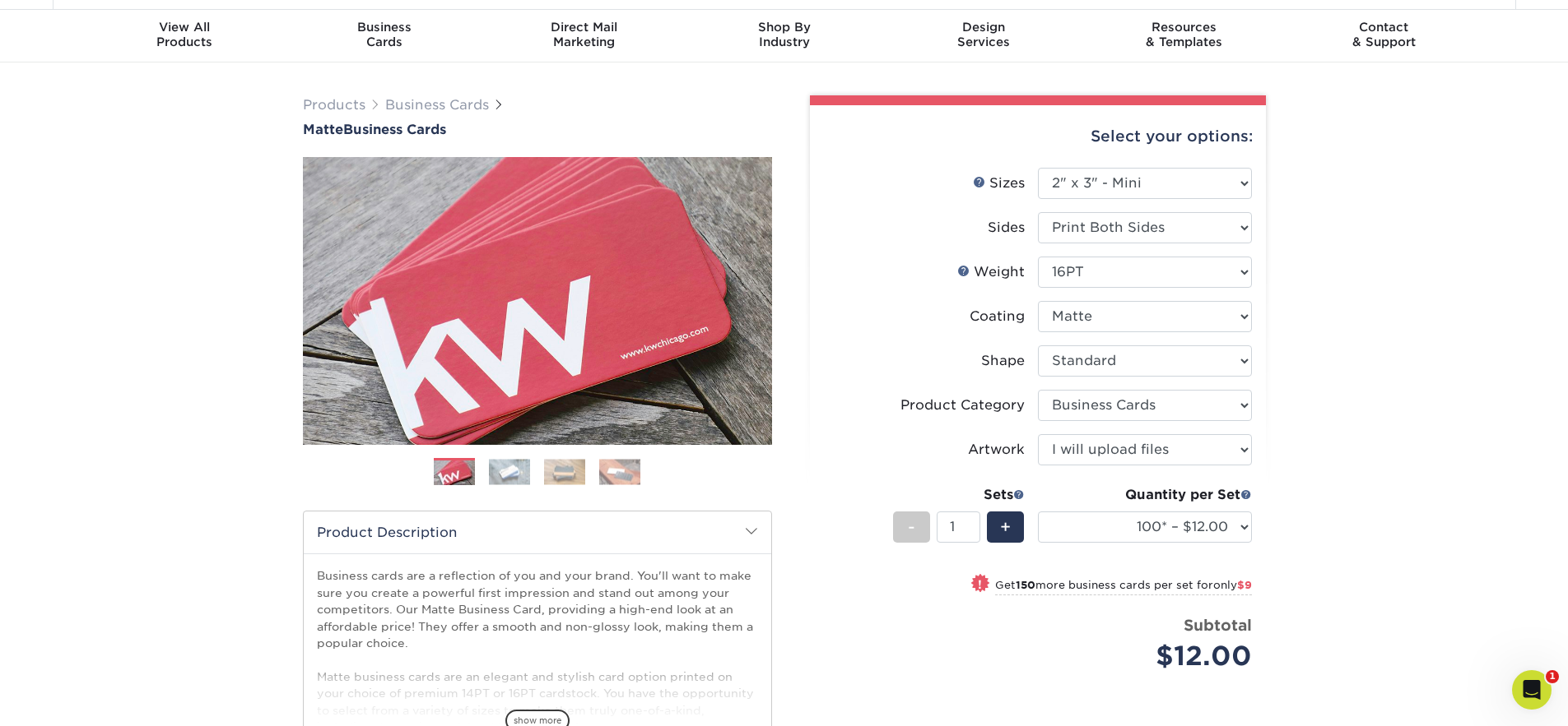
scroll to position [22, 0]
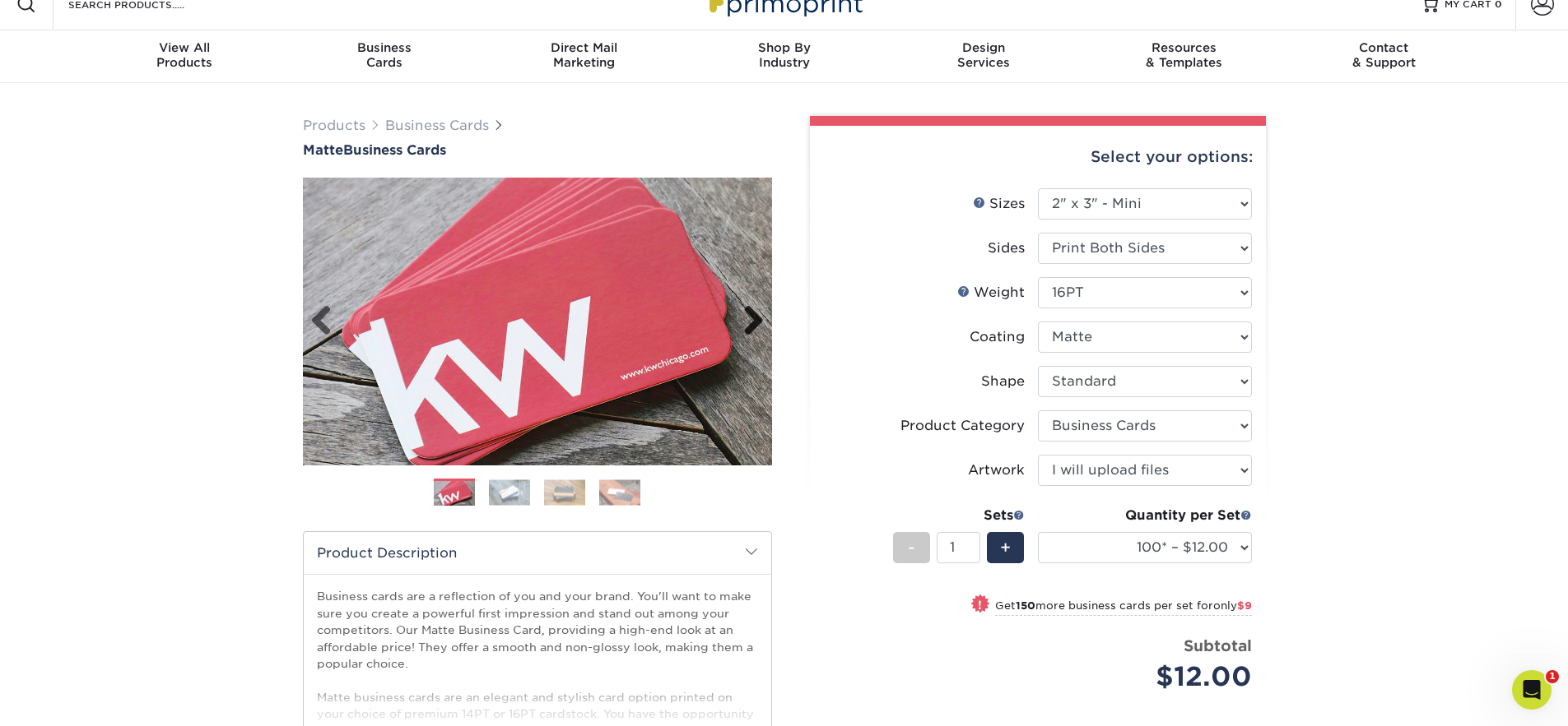
click at [757, 324] on link "Next" at bounding box center [747, 321] width 33 height 33
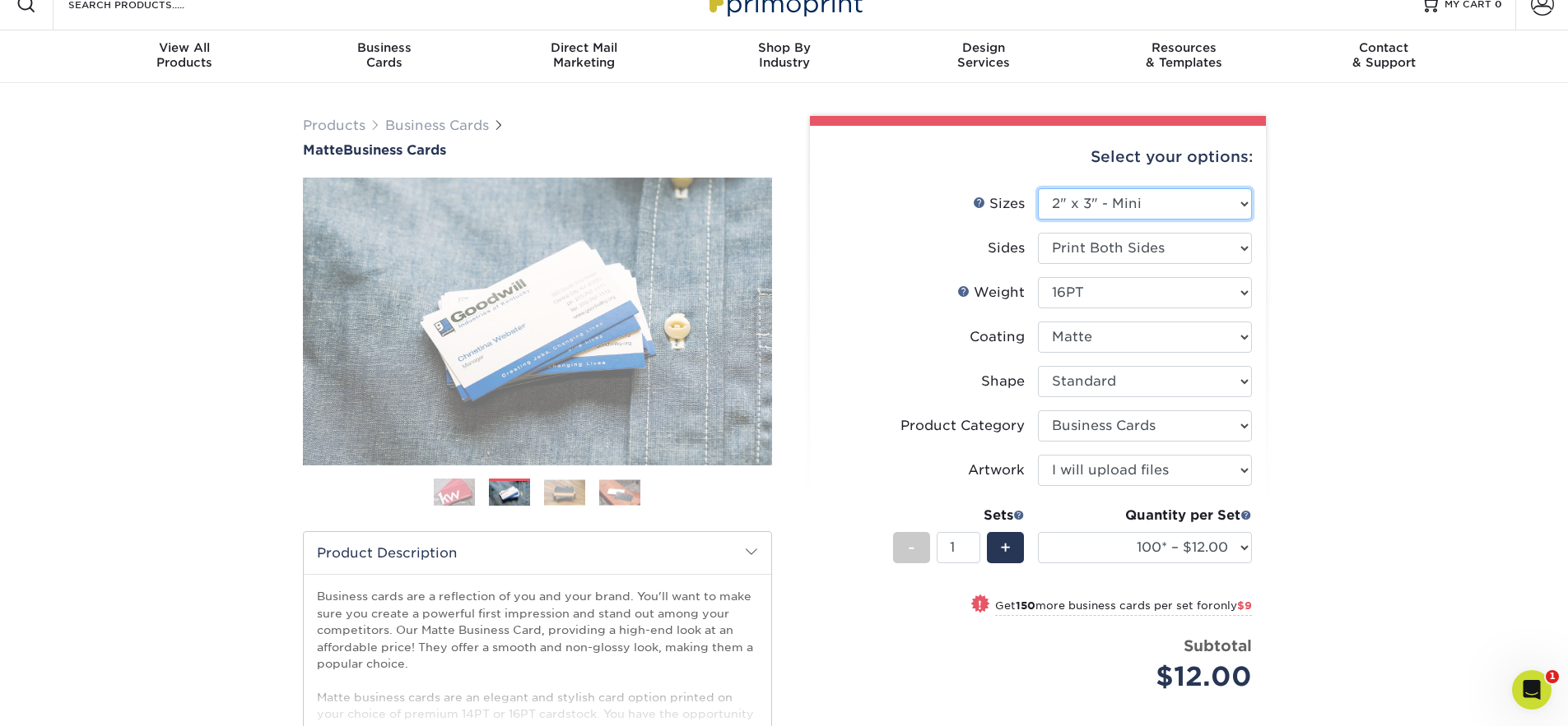
click at [1171, 203] on select "Please Select 1.5" x 3.5" - Mini 1.75" x 3.5" - Mini 2" x 2" - Square 2" x 3" -…" at bounding box center [1144, 203] width 214 height 31
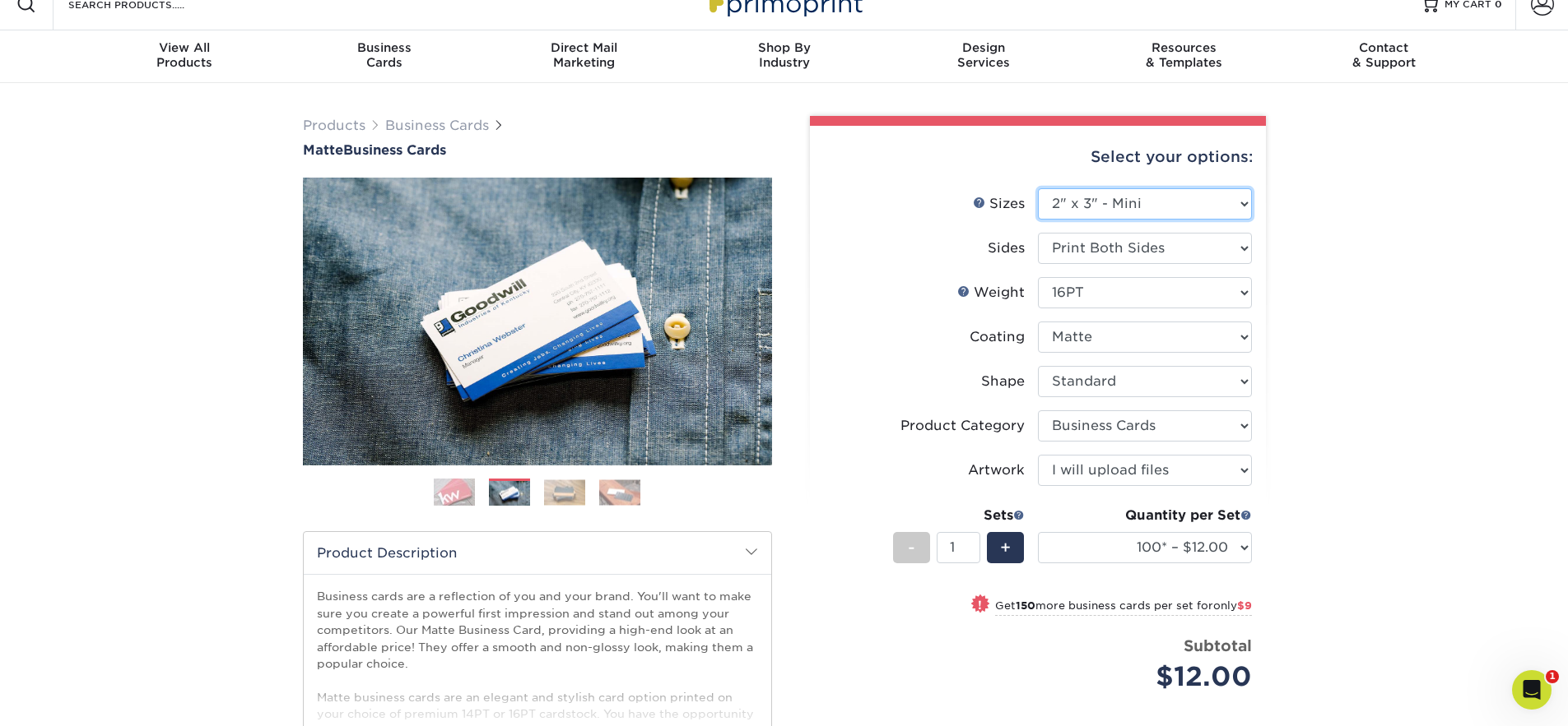
click at [1037, 188] on select "Please Select 1.5" x 3.5" - Mini 1.75" x 3.5" - Mini 2" x 2" - Square 2" x 3" -…" at bounding box center [1144, 203] width 214 height 31
click at [1171, 239] on select "Please Select Print Both Sides Print Front Only" at bounding box center [1144, 248] width 214 height 31
click at [1037, 233] on select "Please Select Print Both Sides Print Front Only" at bounding box center [1144, 248] width 214 height 31
click at [1171, 247] on select "Please Select Print Both Sides Print Front Only" at bounding box center [1144, 248] width 214 height 31
click at [1037, 233] on select "Please Select Print Both Sides Print Front Only" at bounding box center [1144, 248] width 214 height 31
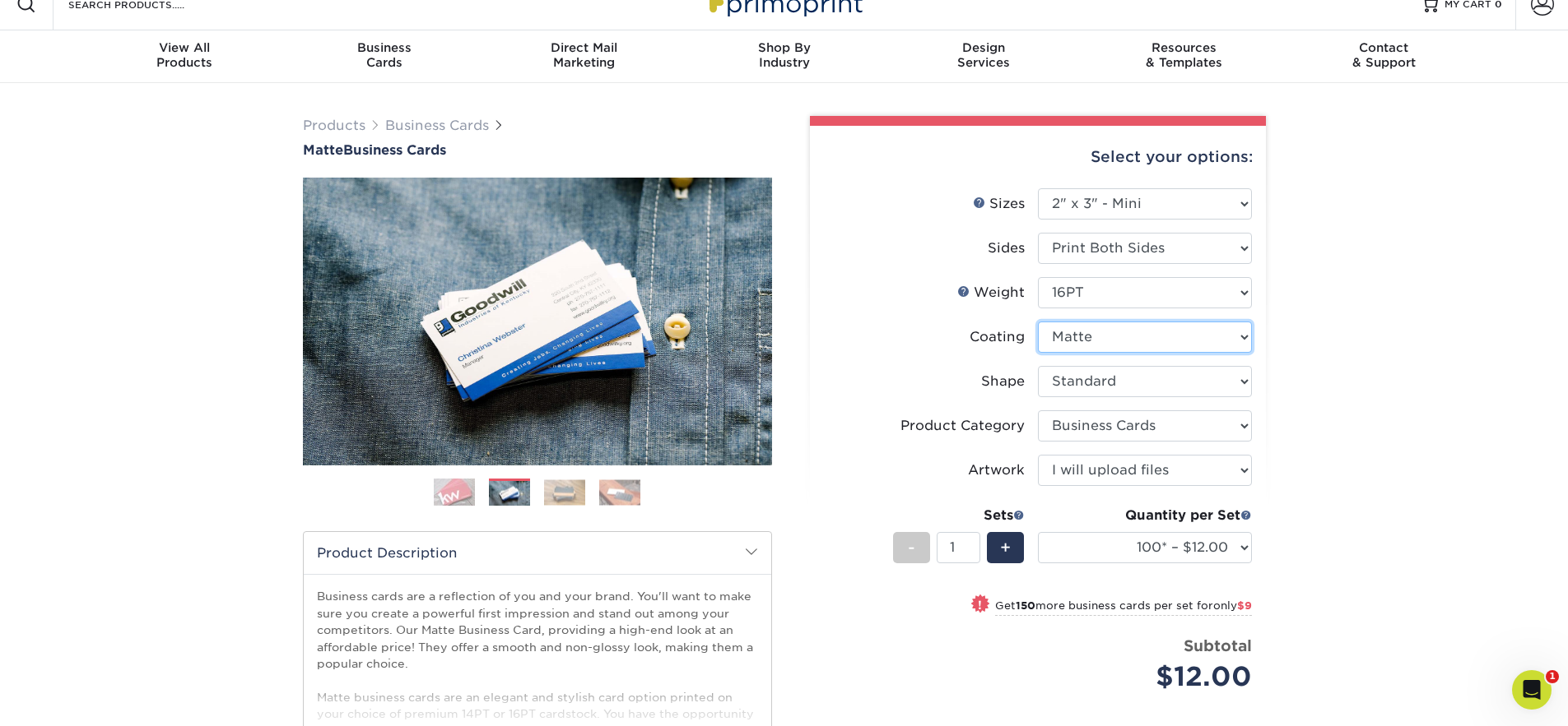
click at [1161, 337] on select at bounding box center [1144, 336] width 214 height 31
click at [1167, 383] on select "Please Select Standard" at bounding box center [1144, 381] width 214 height 31
select select "-1"
click at [1037, 366] on select "Please Select Standard" at bounding box center [1144, 381] width 214 height 31
select select "-1"
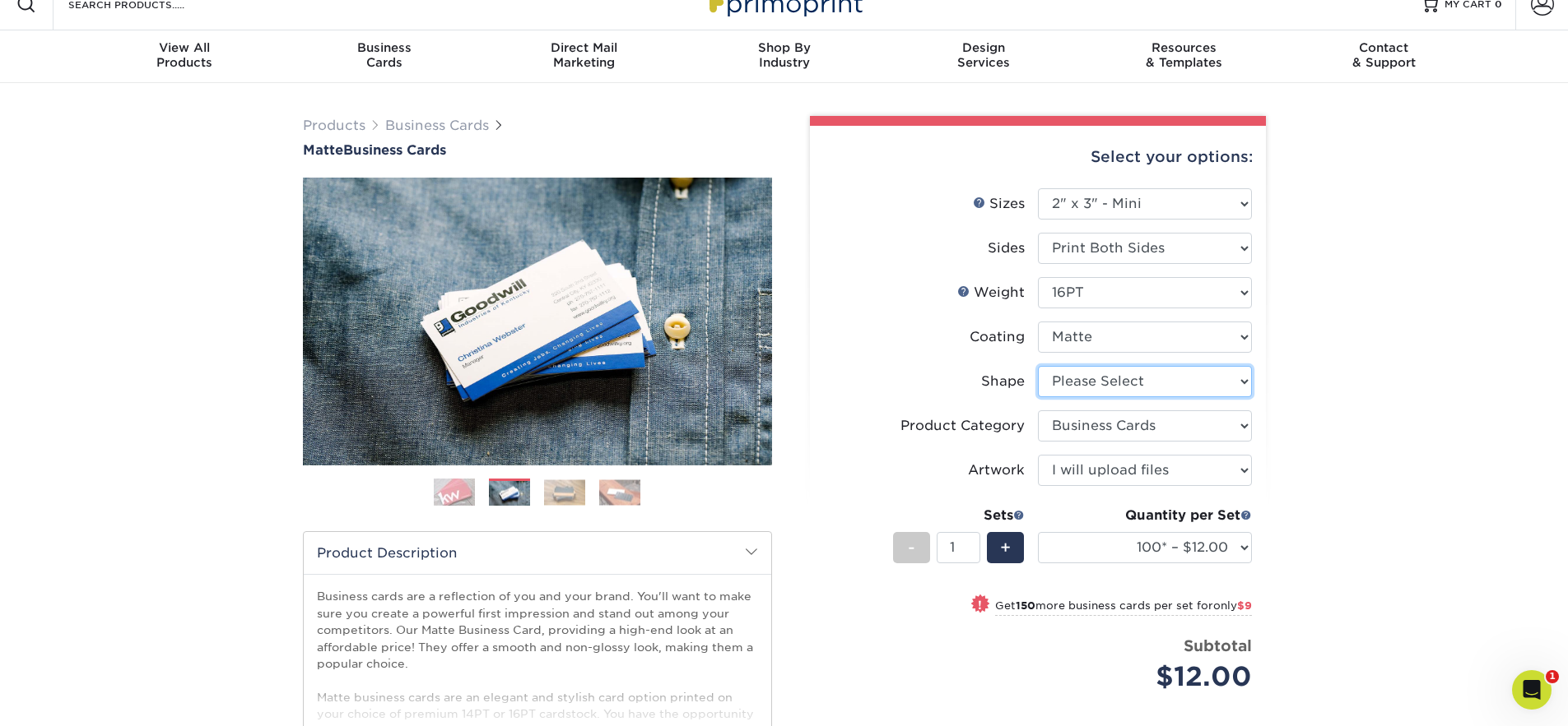
select select
select select "-1"
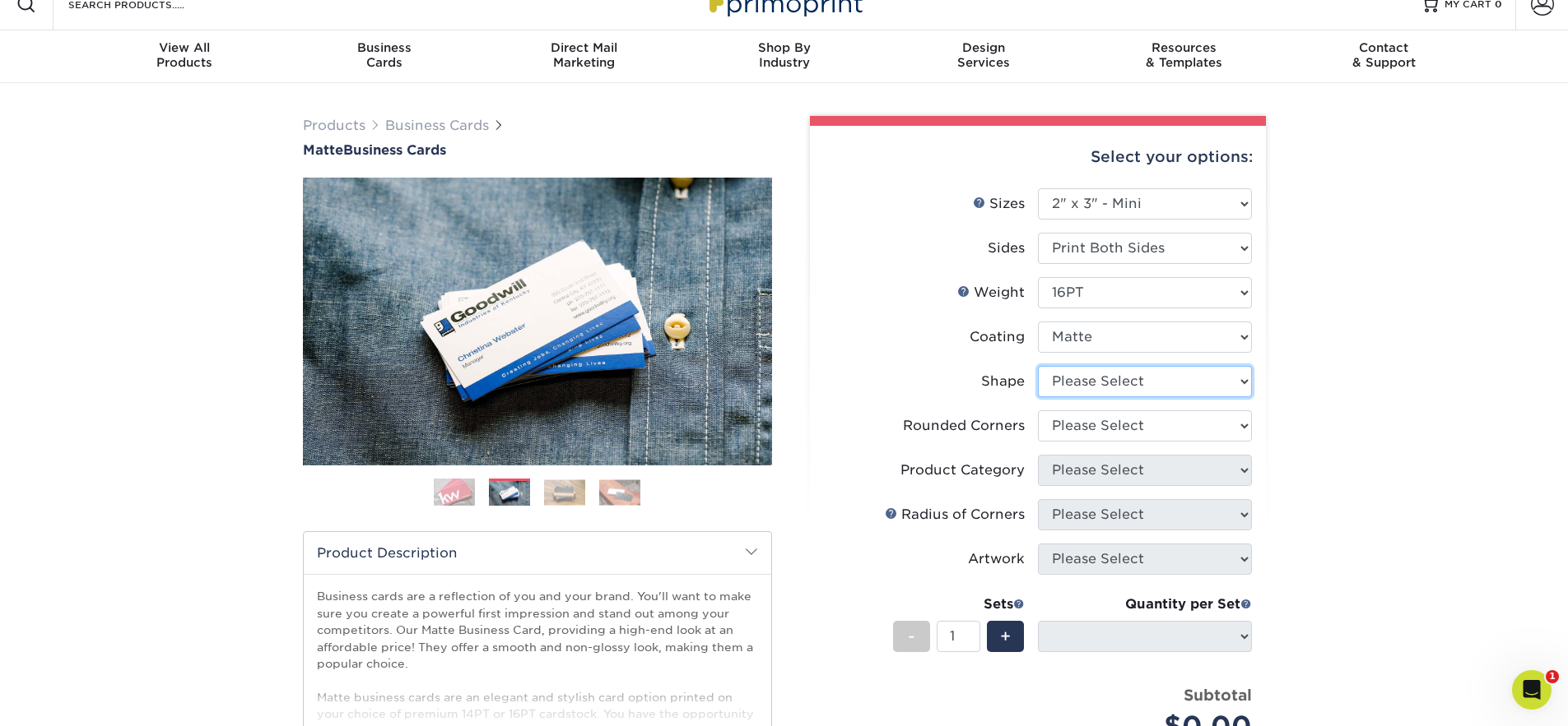
click at [1158, 377] on select "Please Select Standard" at bounding box center [1144, 381] width 214 height 31
click at [1204, 434] on select "Please Select Yes - Round 2 Corners Yes - Round 4 Corners No" at bounding box center [1144, 426] width 214 height 31
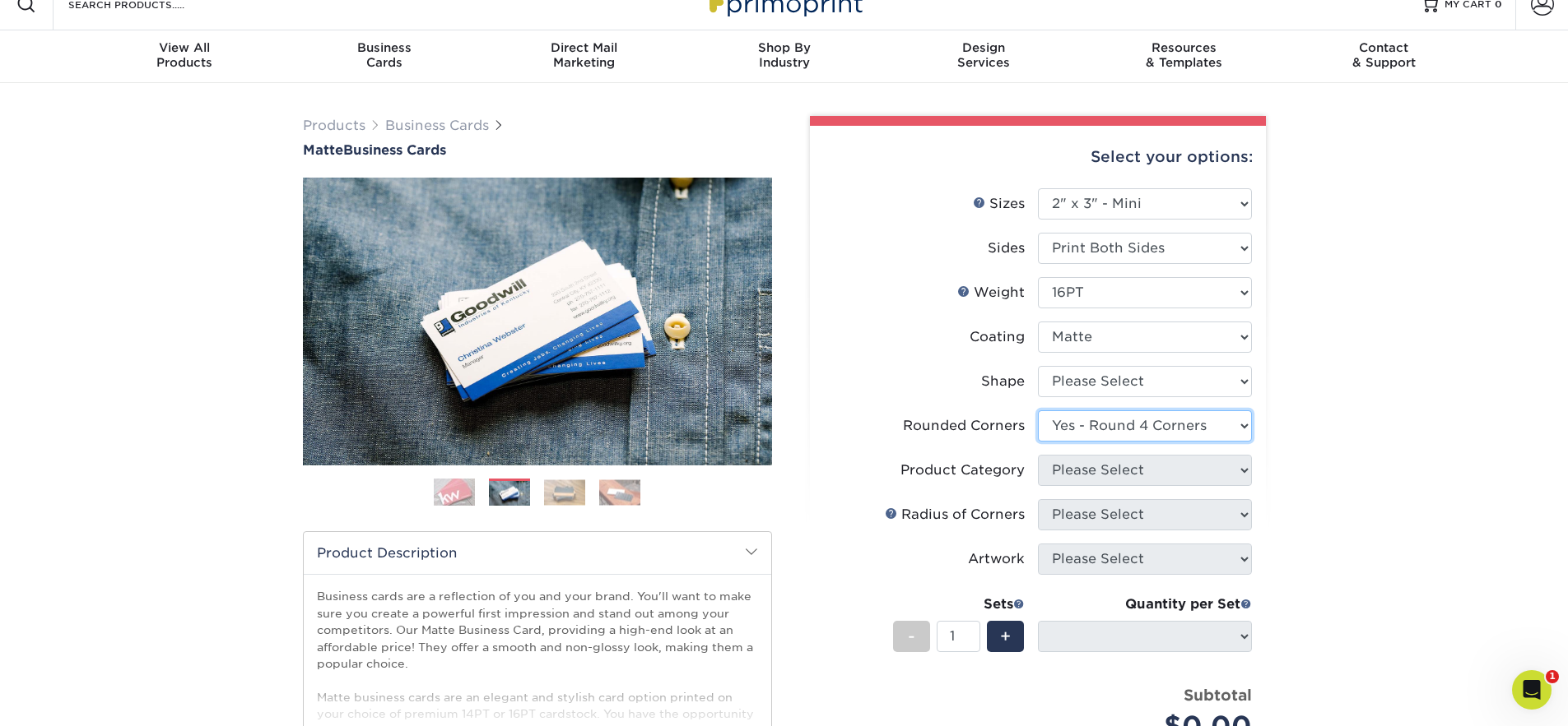
click at [1037, 411] on select "Please Select Yes - Round 2 Corners Yes - Round 4 Corners No" at bounding box center [1144, 426] width 214 height 31
select select "-1"
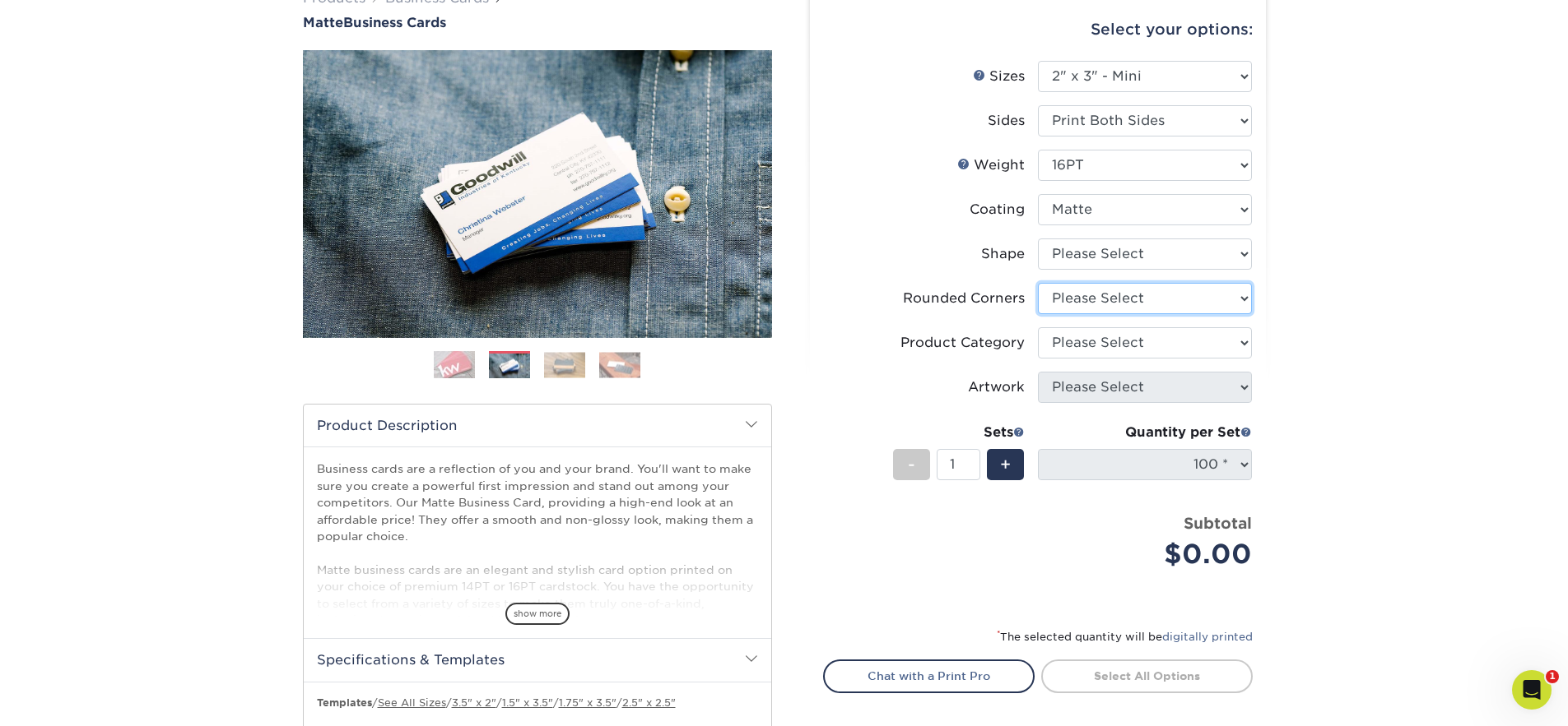
scroll to position [166, 0]
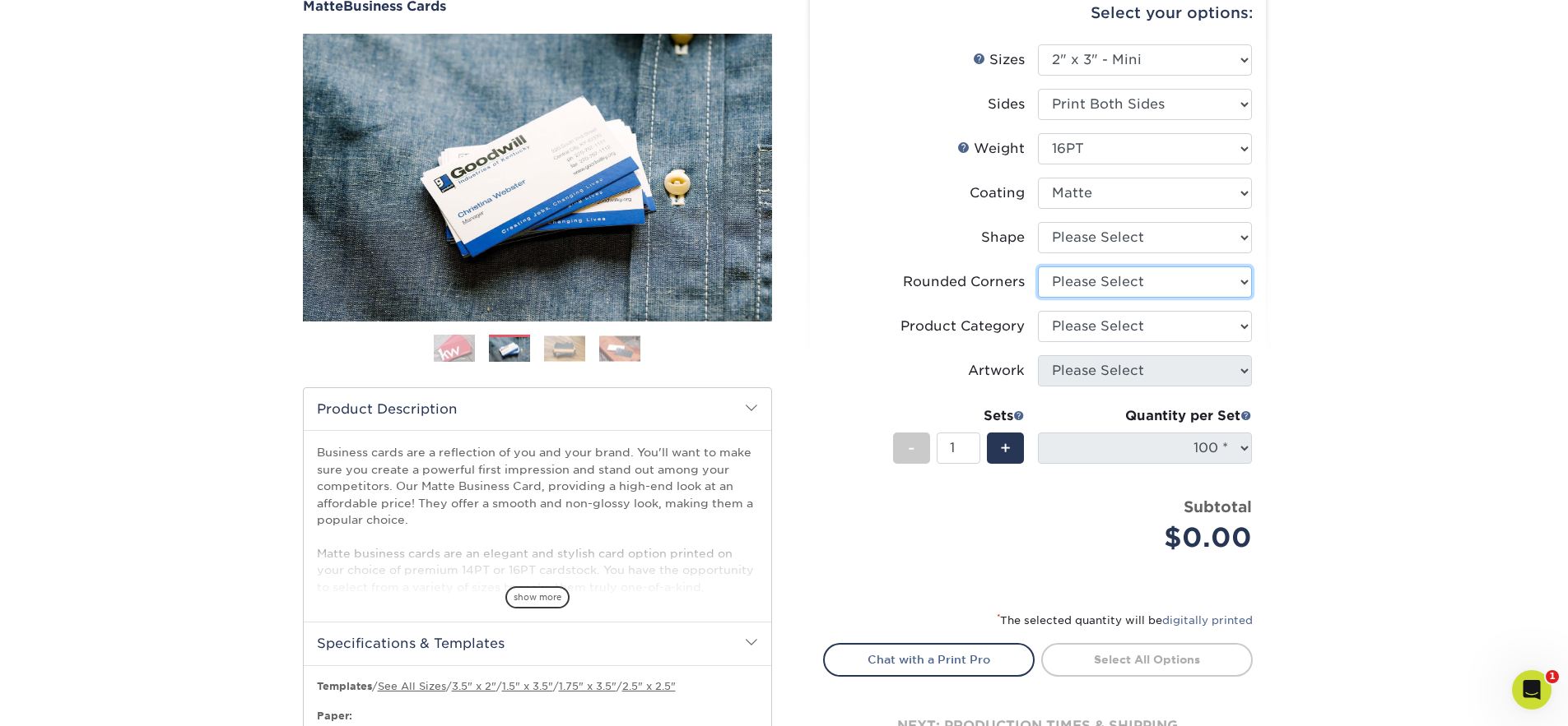
click at [1202, 278] on select "Please Select Yes - Round 2 Corners Yes - Round 4 Corners No" at bounding box center [1144, 281] width 214 height 31
click at [1037, 266] on select "Please Select Yes - Round 2 Corners Yes - Round 4 Corners No" at bounding box center [1144, 281] width 214 height 31
select select "-1"
select select
click at [1132, 287] on select "Please Select Yes - Round 2 Corners Yes - Round 4 Corners No" at bounding box center [1144, 281] width 214 height 31
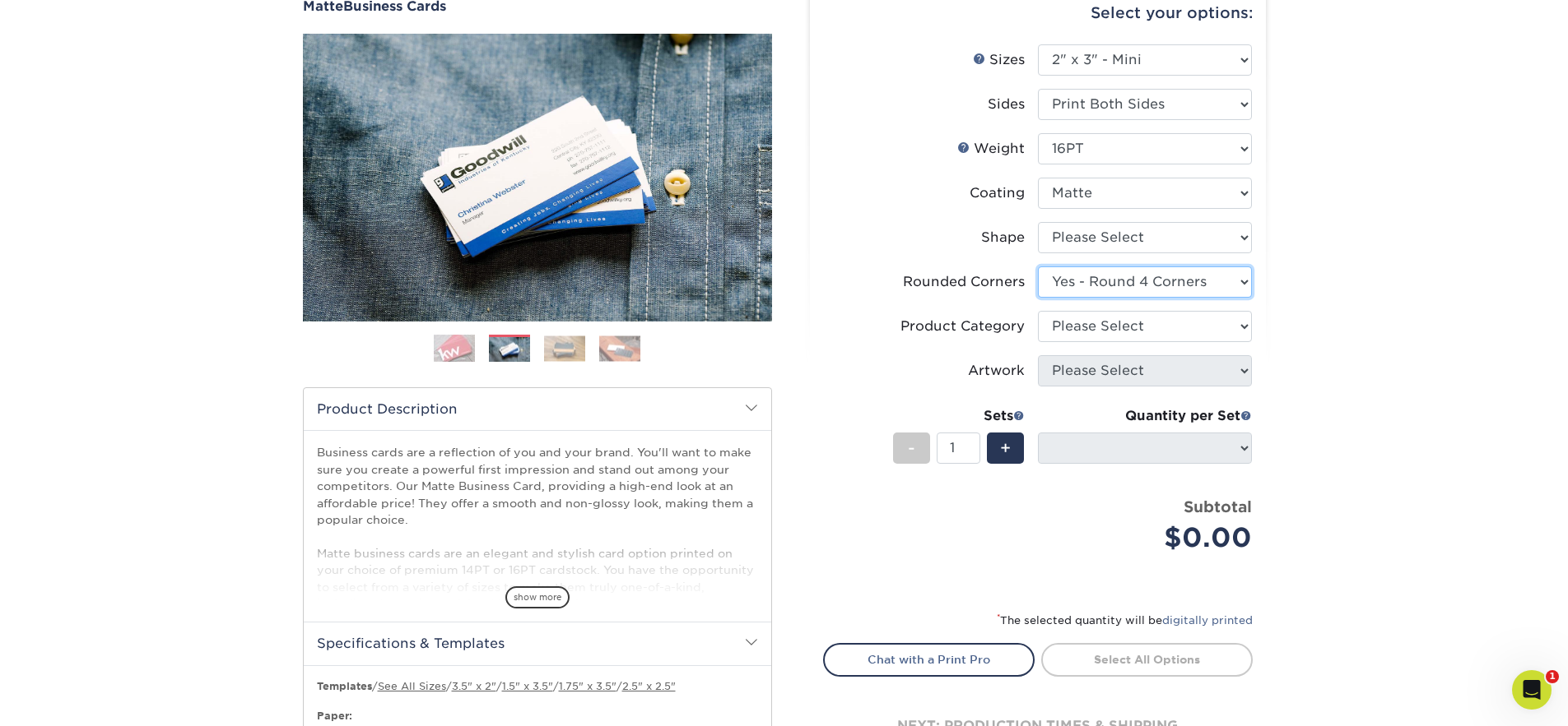
click at [1037, 266] on select "Please Select Yes - Round 2 Corners Yes - Round 4 Corners No" at bounding box center [1144, 281] width 214 height 31
select select "-1"
select select
click at [1113, 328] on select "Please Select Business Cards" at bounding box center [1144, 326] width 214 height 31
select select "3b5148f1-0588-4f88-a218-97bcfdce65c1"
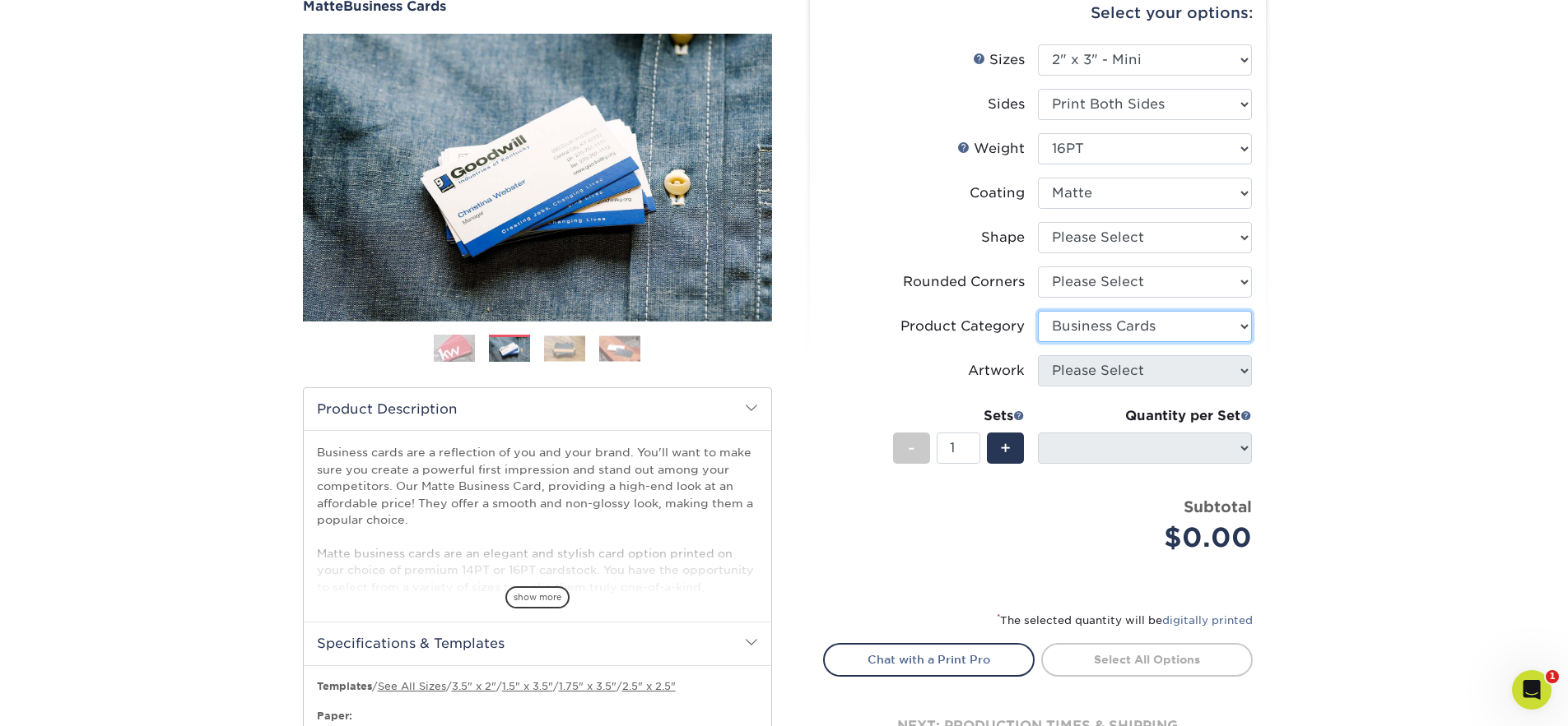
click at [1037, 311] on select "Please Select Business Cards" at bounding box center [1144, 326] width 214 height 31
click at [1131, 288] on select "Please Select Yes - Round 2 Corners Yes - Round 4 Corners No" at bounding box center [1144, 281] width 214 height 31
click at [1037, 266] on select "Please Select Yes - Round 2 Corners Yes - Round 4 Corners No" at bounding box center [1144, 281] width 214 height 31
select select "-1"
select select
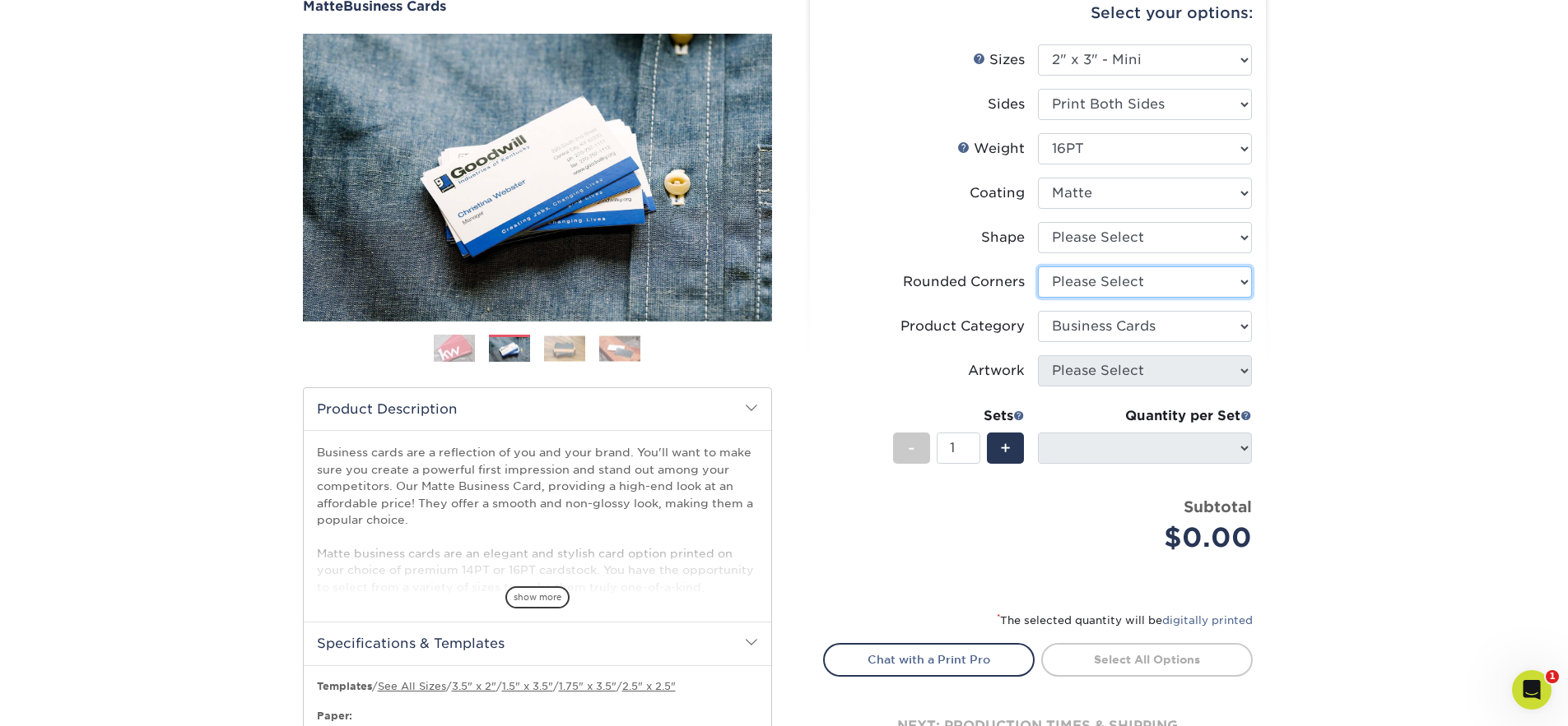
select select "-1"
click at [1135, 276] on select "Please Select Yes - Round 2 Corners Yes - Round 4 Corners No" at bounding box center [1144, 281] width 214 height 31
click at [1037, 266] on select "Please Select Yes - Round 2 Corners Yes - Round 4 Corners No" at bounding box center [1144, 281] width 214 height 31
select select "-1"
select select
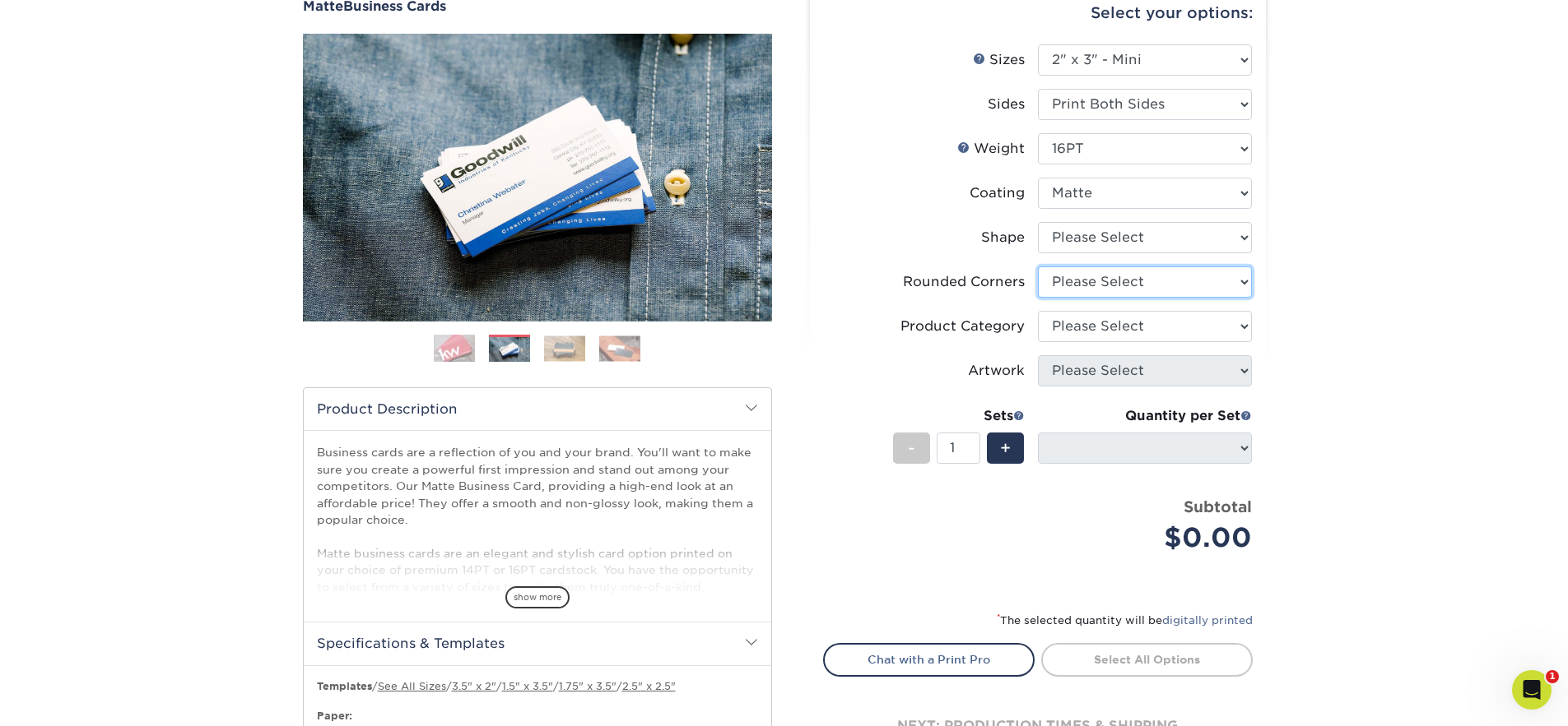
click at [1108, 282] on select "Please Select Yes - Round 2 Corners Yes - Round 4 Corners No" at bounding box center [1144, 281] width 214 height 31
click at [1037, 266] on select "Please Select Yes - Round 2 Corners Yes - Round 4 Corners No" at bounding box center [1144, 281] width 214 height 31
select select "-1"
select select
click at [1107, 285] on select "Please Select Yes - Round 2 Corners Yes - Round 4 Corners No" at bounding box center [1144, 281] width 214 height 31
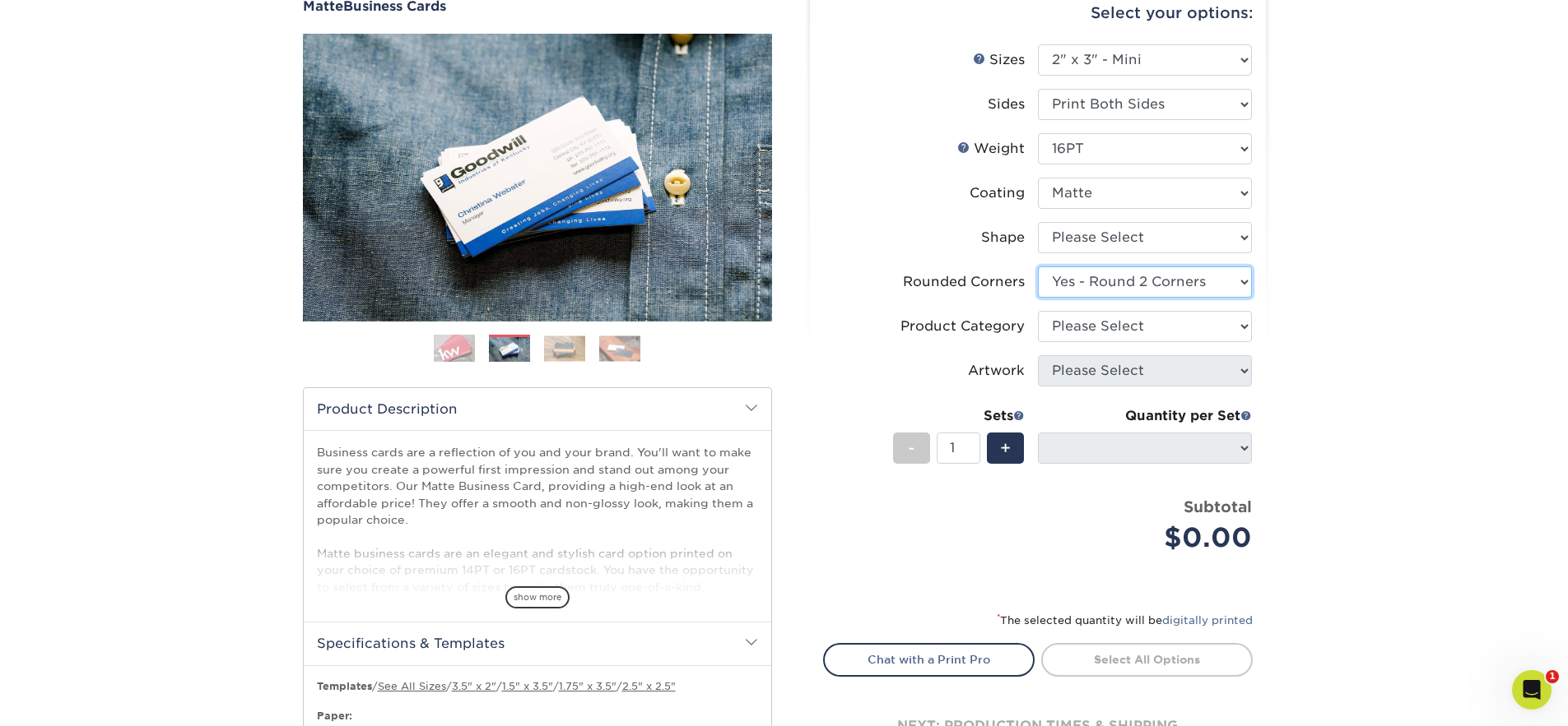
click at [1037, 266] on select "Please Select Yes - Round 2 Corners Yes - Round 4 Corners No" at bounding box center [1144, 281] width 214 height 31
select select "-1"
select select
click at [1108, 283] on select "Please Select Yes - Round 2 Corners Yes - Round 4 Corners No" at bounding box center [1144, 281] width 214 height 31
click at [1037, 266] on select "Please Select Yes - Round 2 Corners Yes - Round 4 Corners No" at bounding box center [1144, 281] width 214 height 31
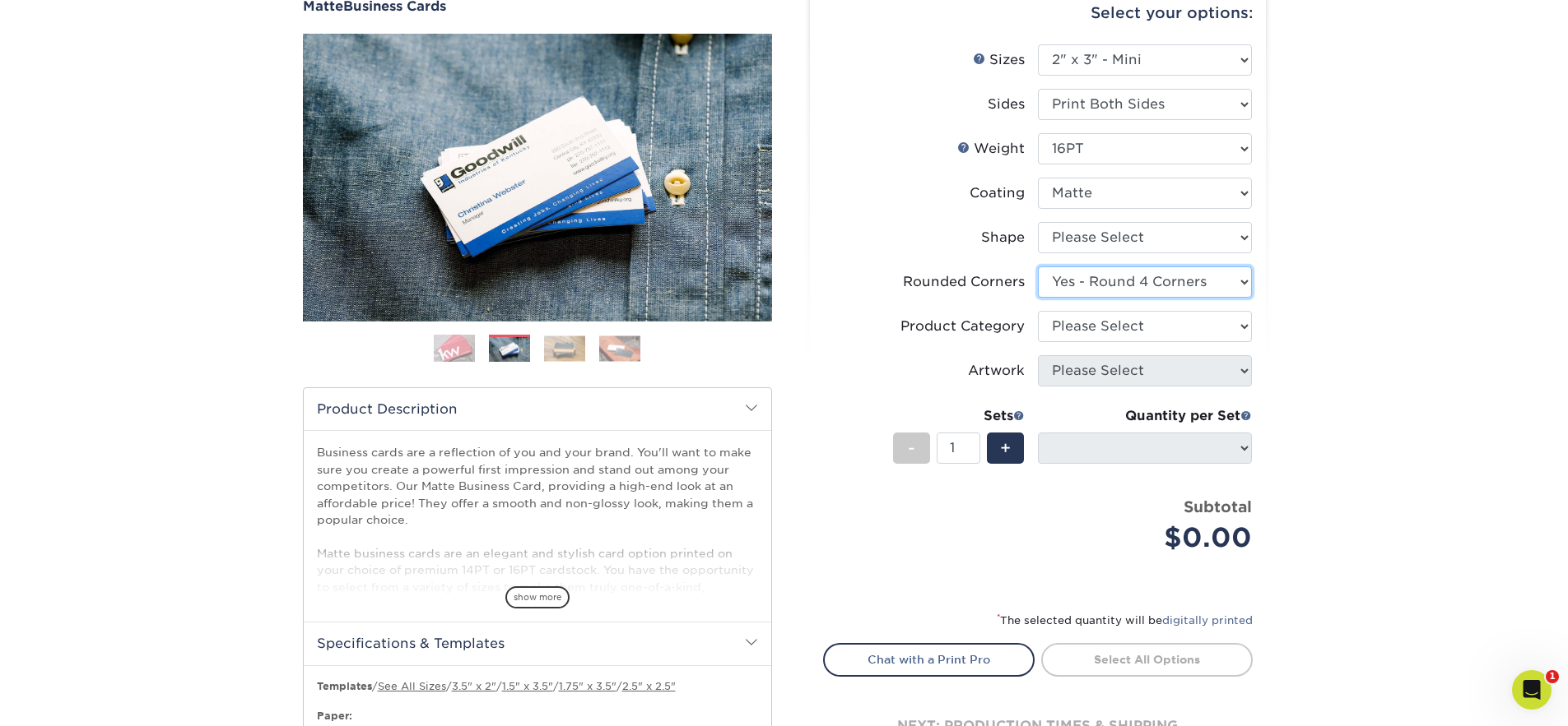
select select "-1"
select select
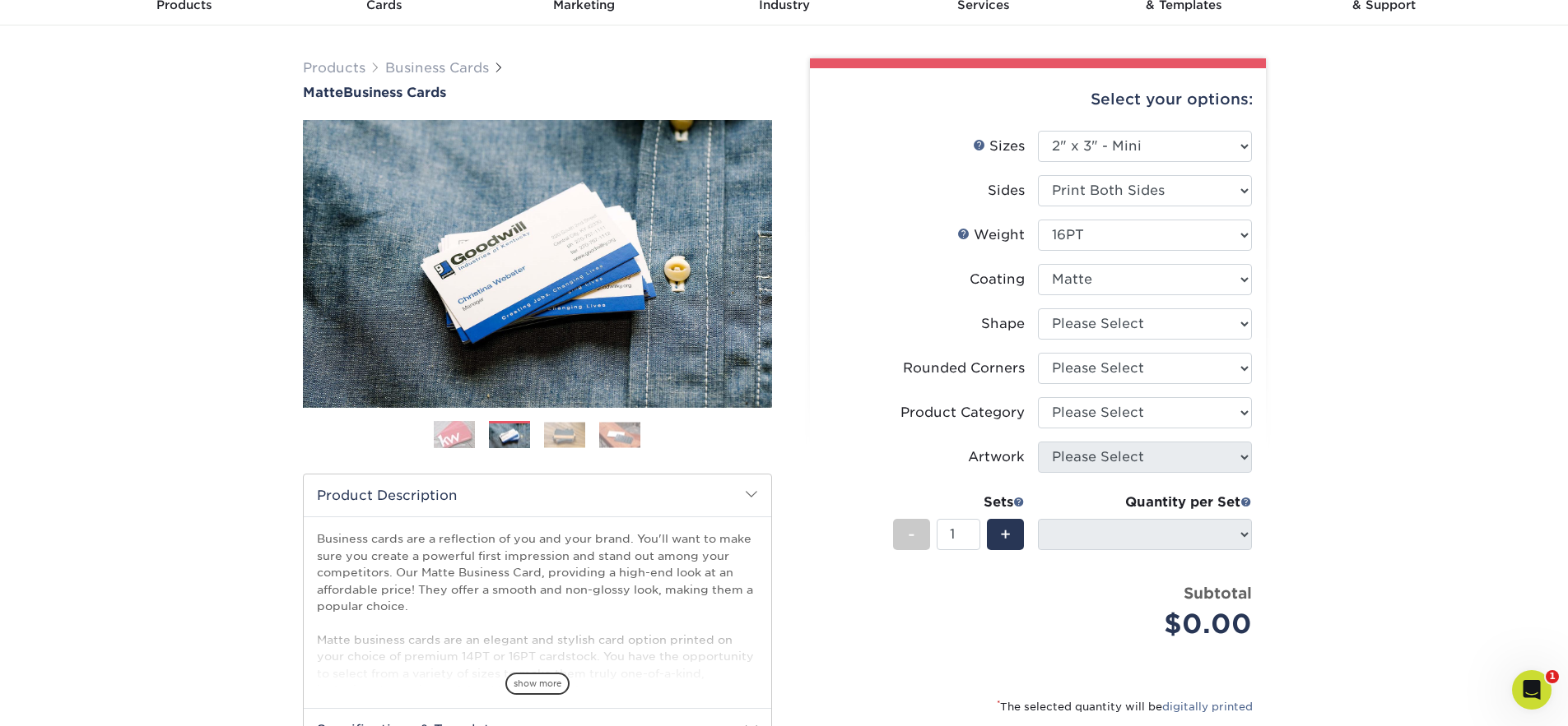
scroll to position [35, 0]
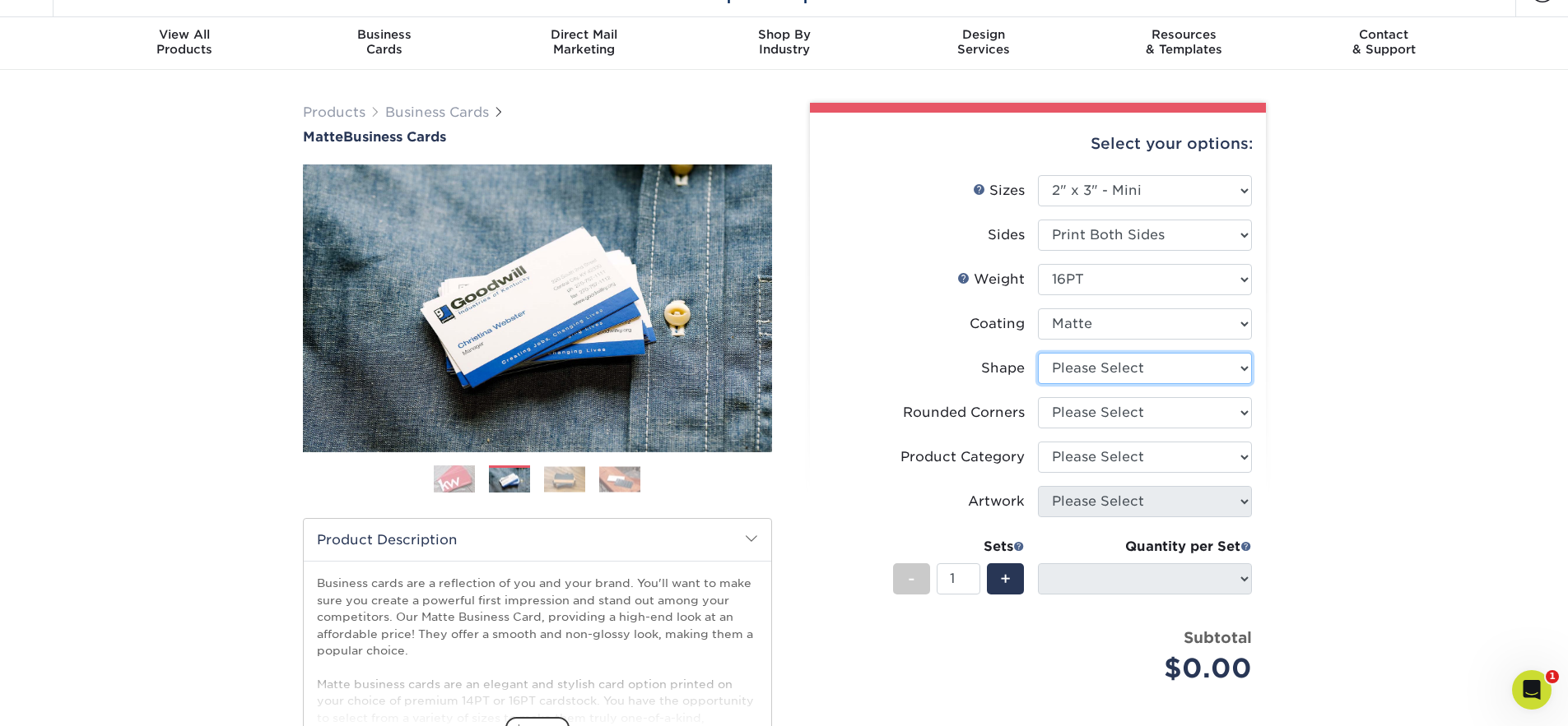
click at [1126, 357] on select "Please Select Standard" at bounding box center [1144, 368] width 214 height 31
click at [1037, 353] on select "Please Select Standard" at bounding box center [1144, 368] width 214 height 31
click at [1143, 394] on li "Shape Please Select Standard" at bounding box center [1037, 374] width 428 height 45
click at [1139, 412] on select "Please Select Yes - Round 2 Corners Yes - Round 4 Corners No" at bounding box center [1144, 412] width 214 height 31
click at [1037, 397] on select "Please Select Yes - Round 2 Corners Yes - Round 4 Corners No" at bounding box center [1144, 412] width 214 height 31
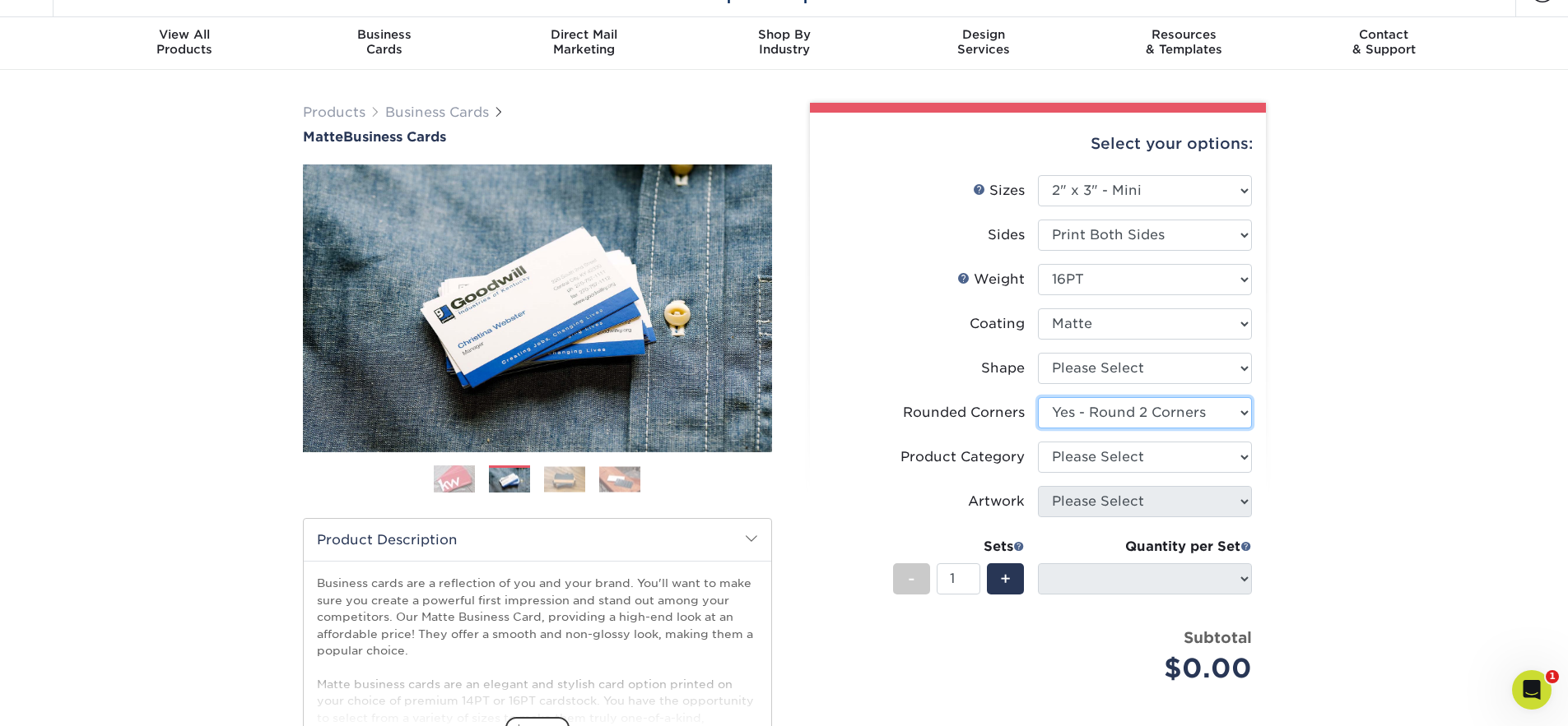
select select "-1"
select select
click at [1134, 424] on select "Please Select Yes - Round 2 Corners Yes - Round 4 Corners No" at bounding box center [1144, 412] width 214 height 31
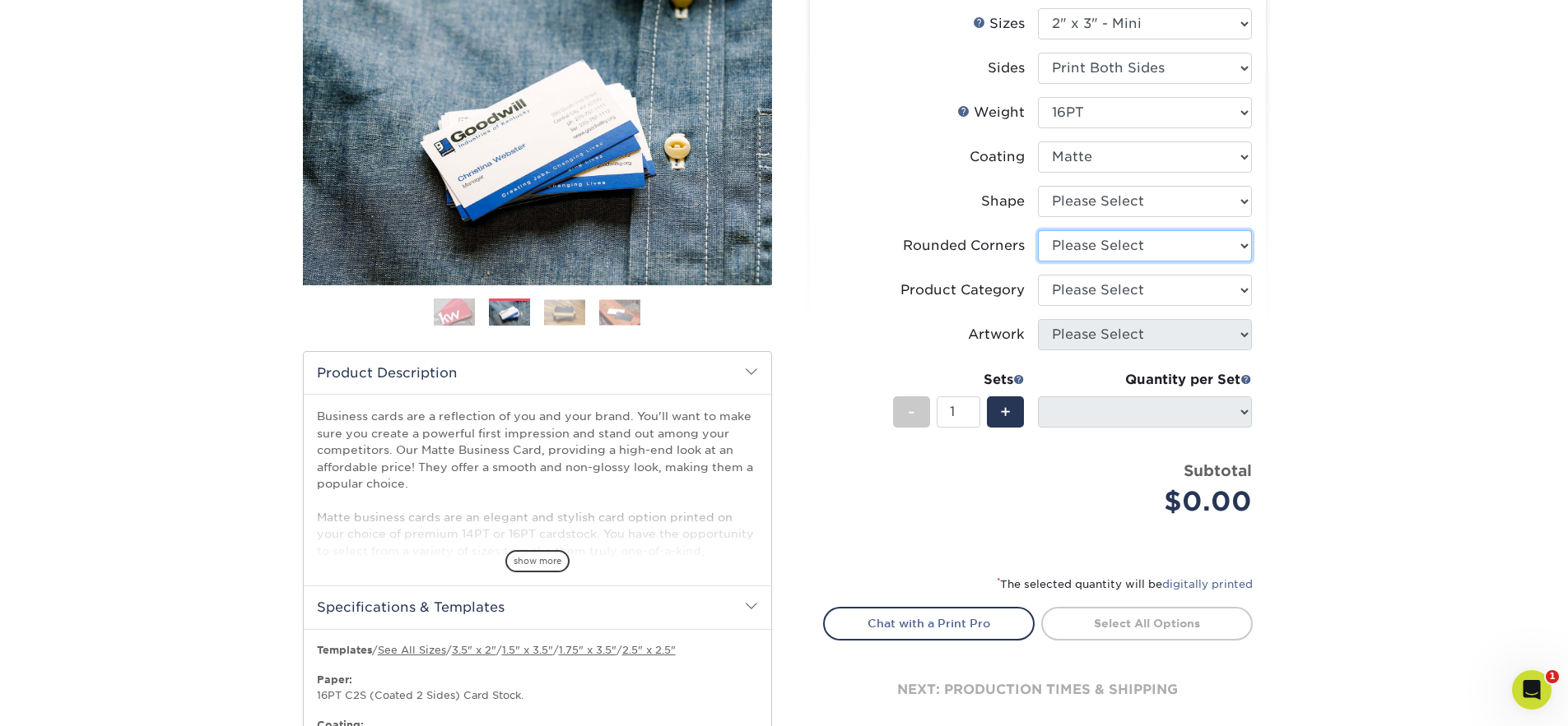
scroll to position [513, 0]
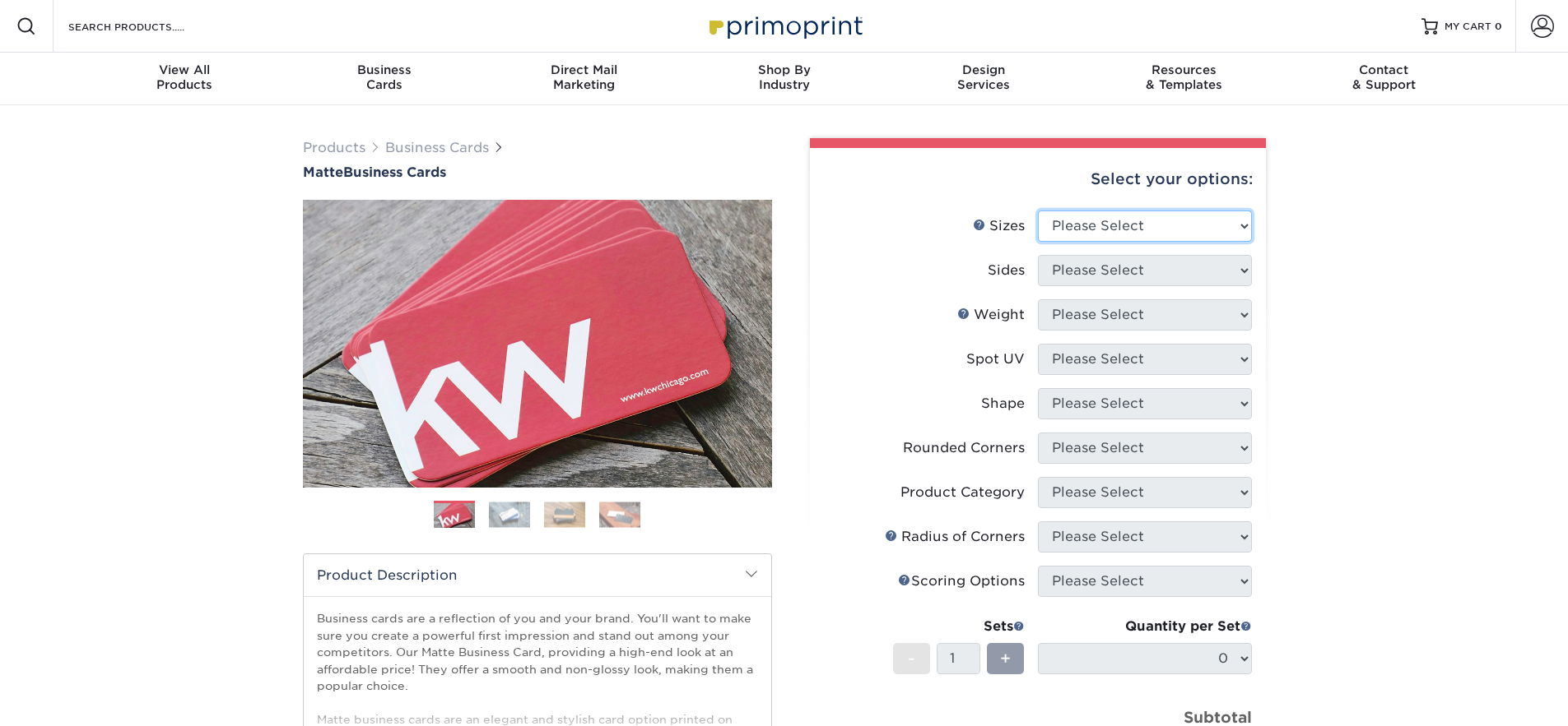
click at [1148, 233] on select "Please Select 1.5" x 3.5" - Mini 1.75" x 3.5" - Mini 2" x 2" - Square 2" x 3" -…" at bounding box center [1144, 226] width 214 height 31
select select "2.00x3.00"
click at [1037, 211] on select "Please Select 1.5" x 3.5" - Mini 1.75" x 3.5" - Mini 2" x 2" - Square 2" x 3" -…" at bounding box center [1144, 226] width 214 height 31
click at [1151, 274] on select "Please Select Print Both Sides Print Front Only" at bounding box center [1144, 270] width 214 height 31
select select "13abbda7-1d64-4f25-8bb2-c179b224825d"
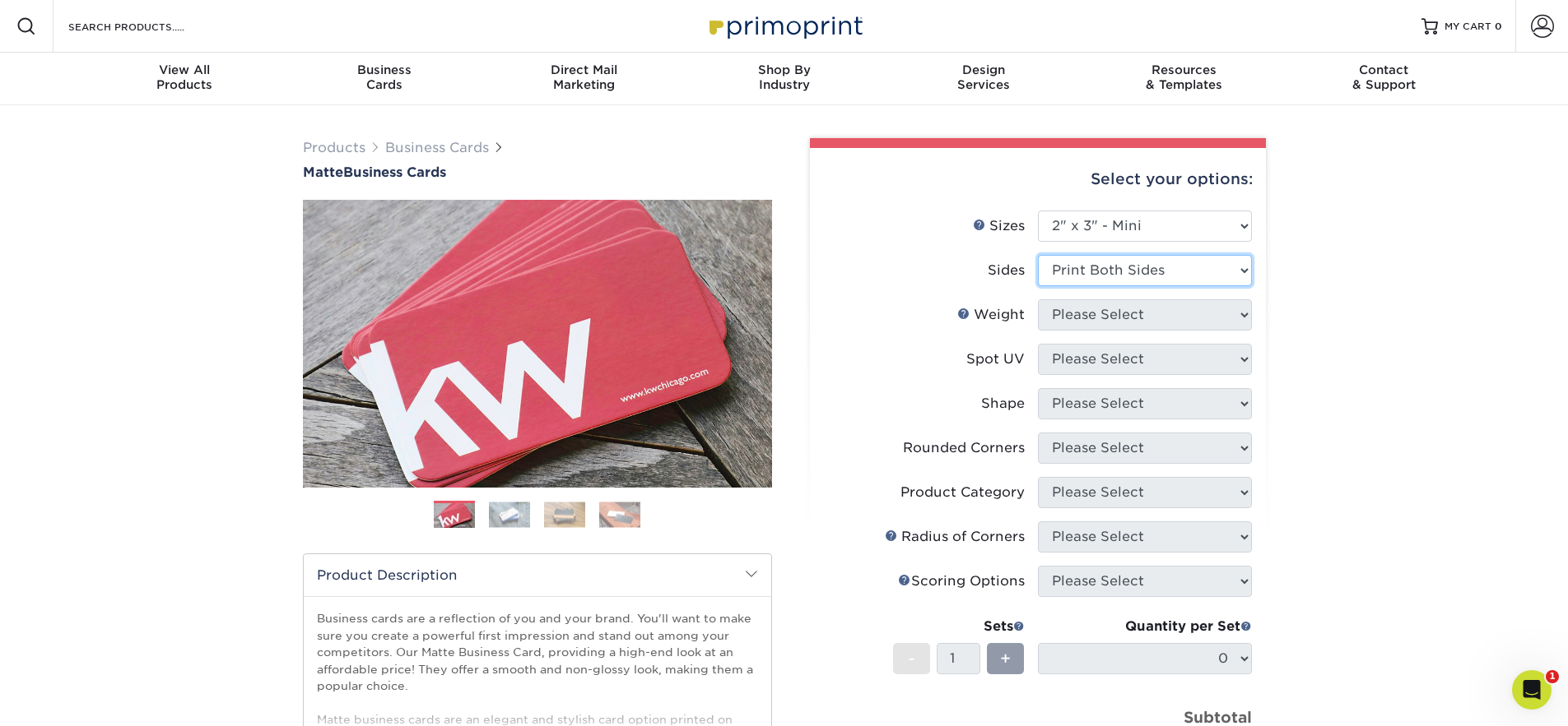
click at [1037, 255] on select "Please Select Print Both Sides Print Front Only" at bounding box center [1144, 270] width 214 height 31
click at [1152, 313] on select "Please Select" at bounding box center [1144, 315] width 214 height 31
select select "16PT"
click at [1037, 299] on select "Please Select 14PT 16PT" at bounding box center [1144, 315] width 214 height 31
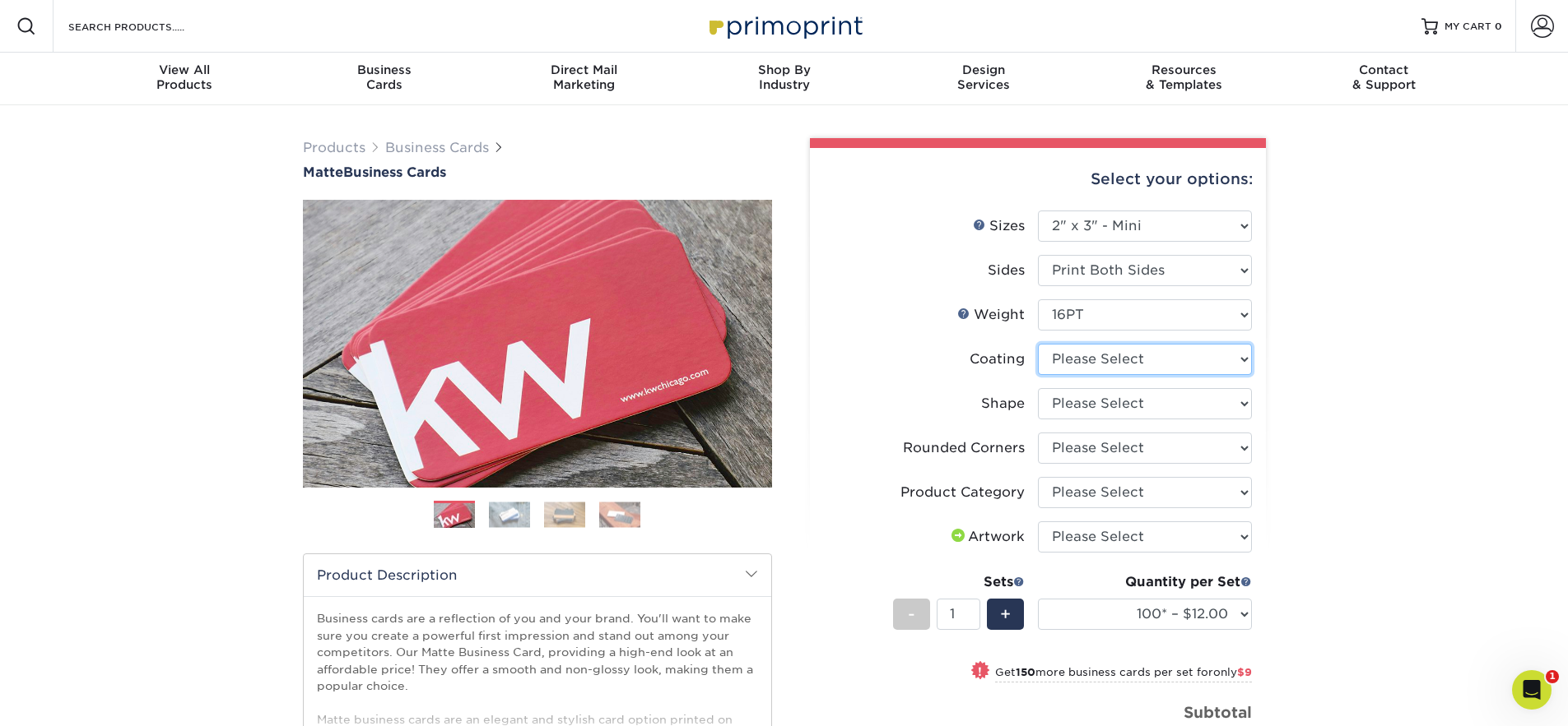
click at [1119, 364] on select at bounding box center [1144, 359] width 214 height 31
select select "121bb7b5-3b4d-429f-bd8d-bbf80e953313"
click at [1037, 344] on select at bounding box center [1144, 359] width 214 height 31
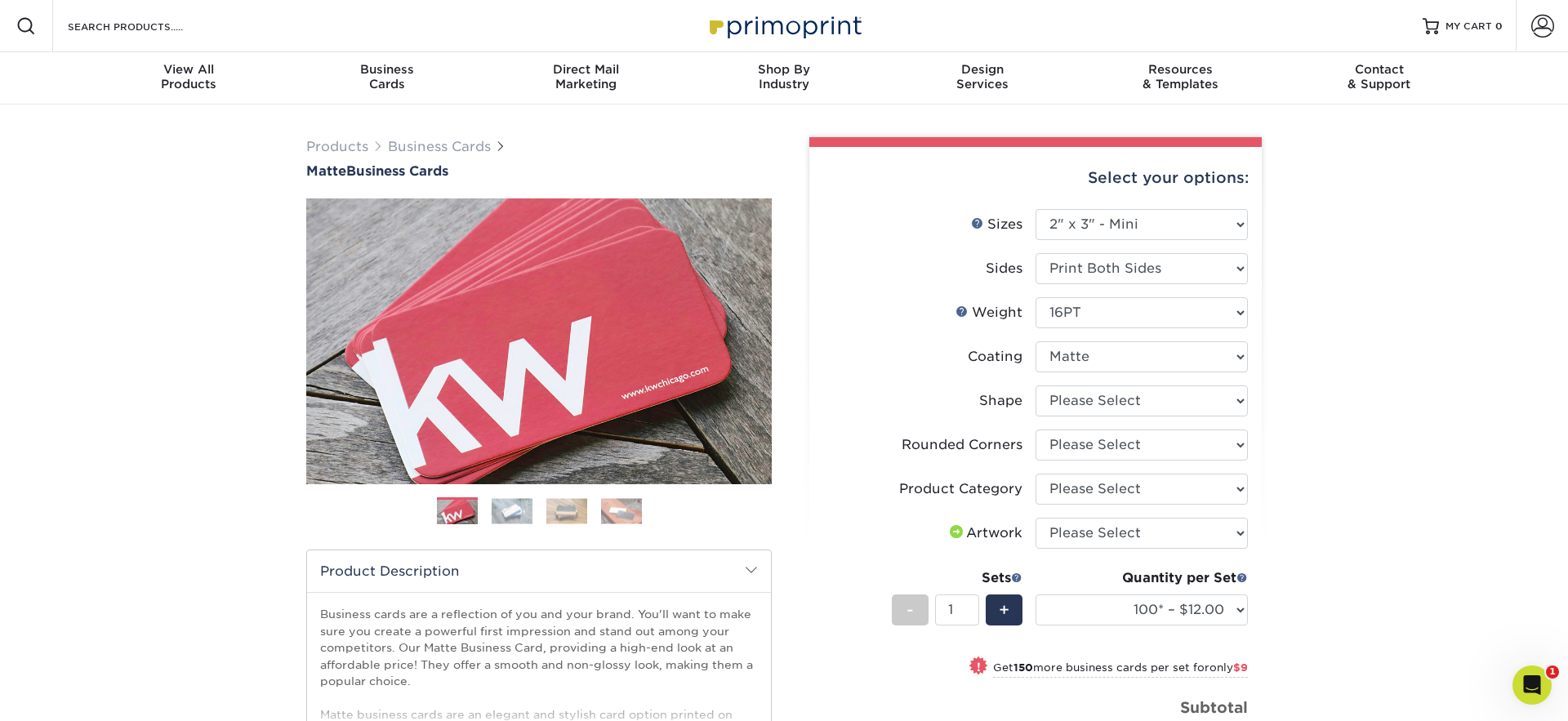
select select "-1"
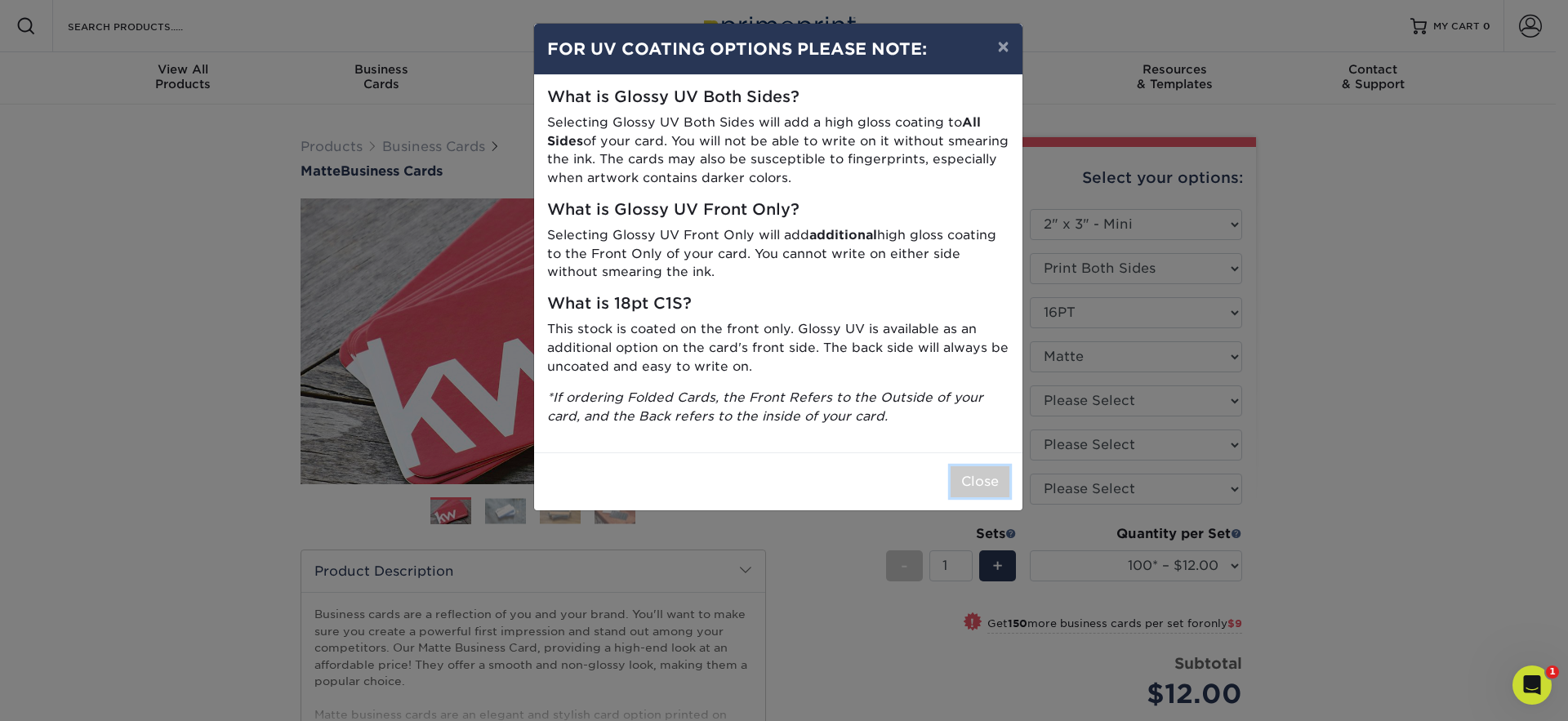
click at [975, 495] on button "Close" at bounding box center [980, 481] width 58 height 31
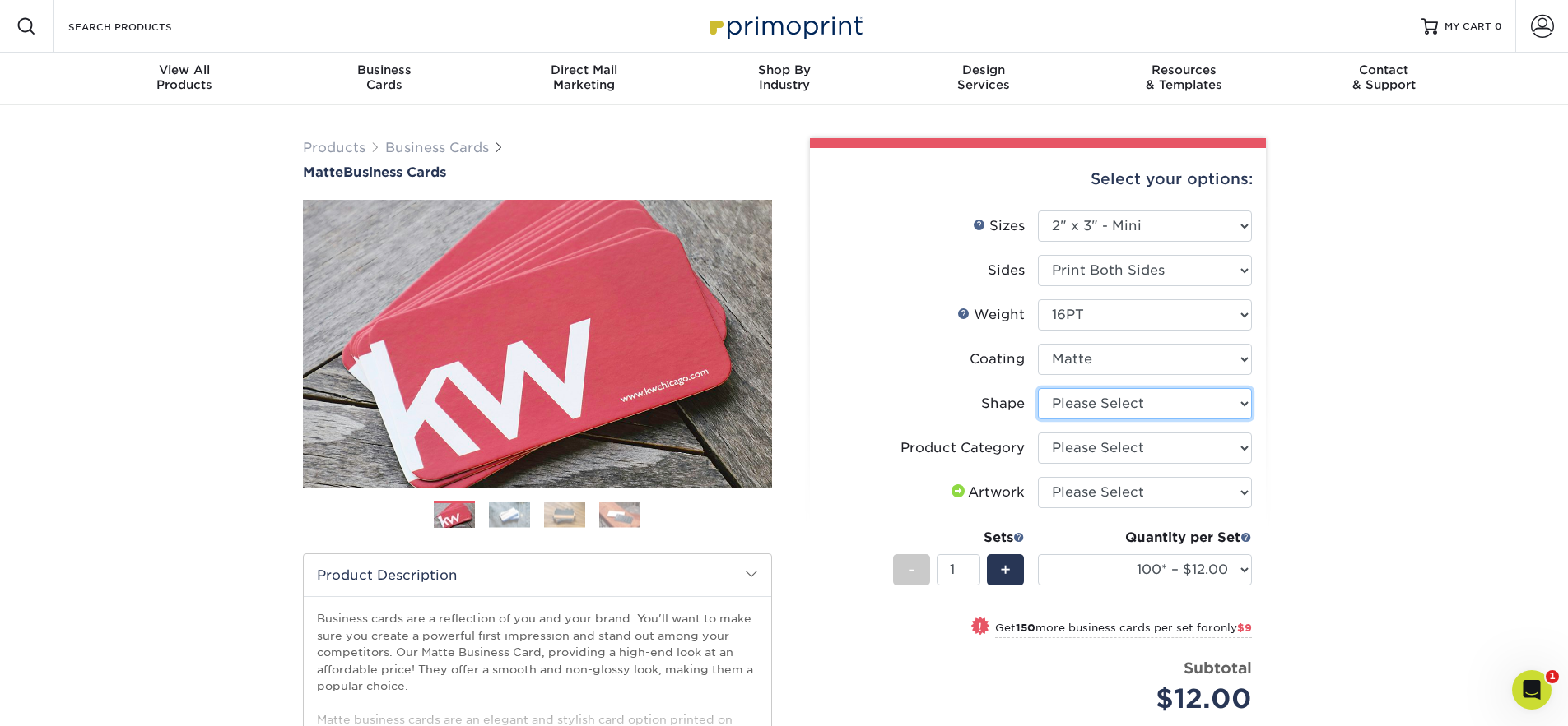
click at [1111, 403] on select "Please Select Standard" at bounding box center [1144, 404] width 214 height 31
click at [1037, 389] on select "Please Select Standard" at bounding box center [1144, 404] width 214 height 31
click at [1126, 437] on select "Please Select Business Cards" at bounding box center [1144, 448] width 214 height 31
select select "3b5148f1-0588-4f88-a218-97bcfdce65c1"
click at [1037, 432] on select "Please Select Business Cards" at bounding box center [1144, 448] width 214 height 31
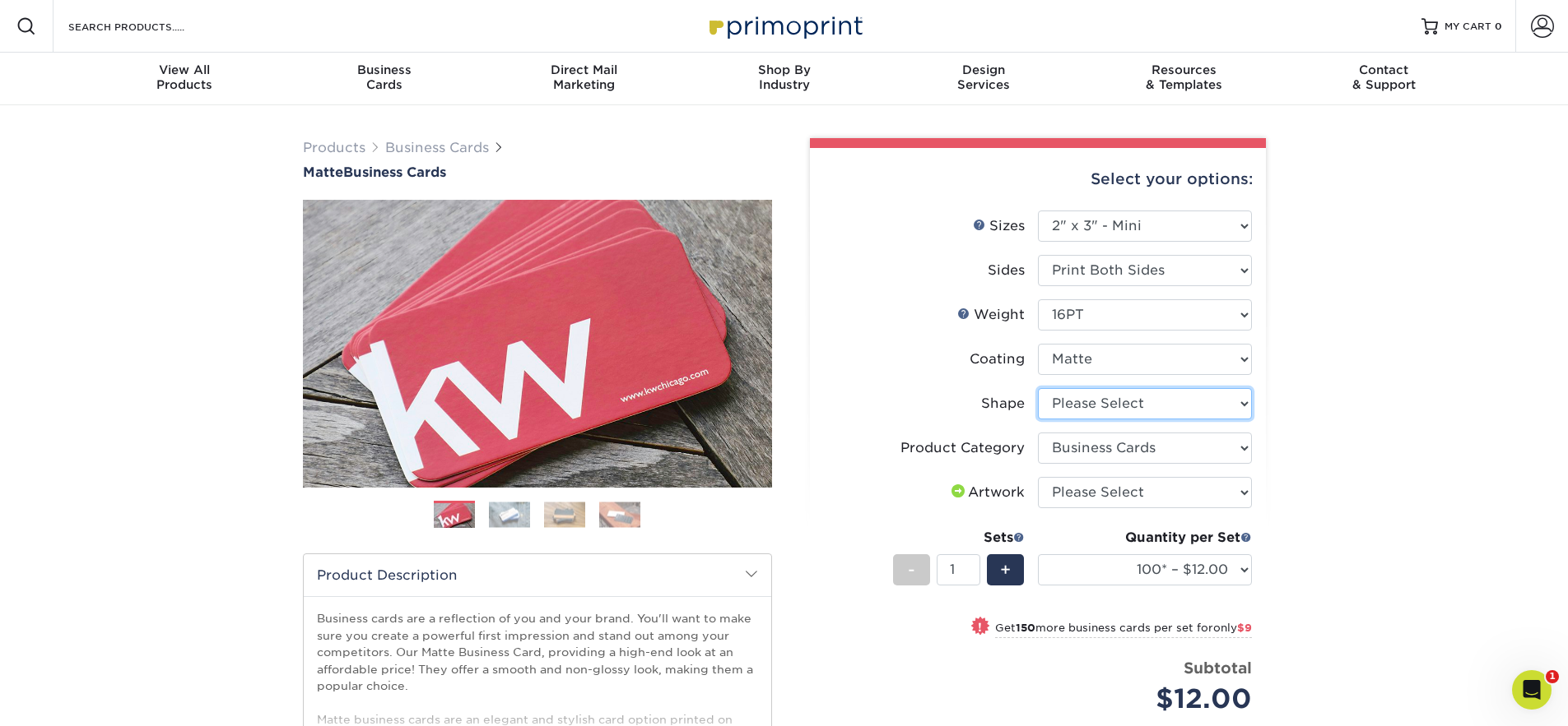
click at [1150, 409] on select "Please Select Standard" at bounding box center [1144, 404] width 214 height 31
select select "standard"
click at [1037, 389] on select "Please Select Standard" at bounding box center [1144, 404] width 214 height 31
select select "-1"
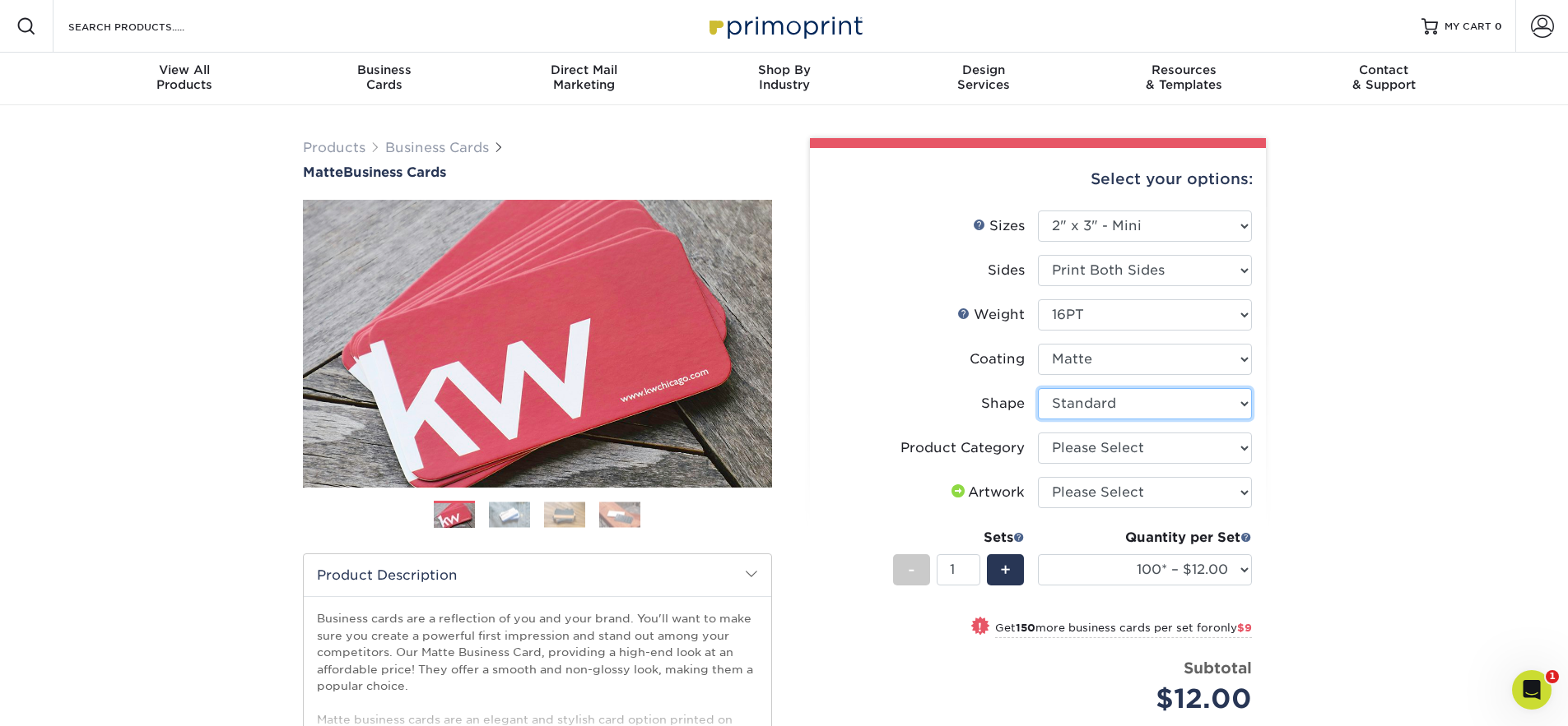
click at [1136, 403] on select "Please Select Standard" at bounding box center [1144, 404] width 214 height 31
select select "-1"
click at [1037, 389] on select "Please Select Standard" at bounding box center [1144, 404] width 214 height 31
select select
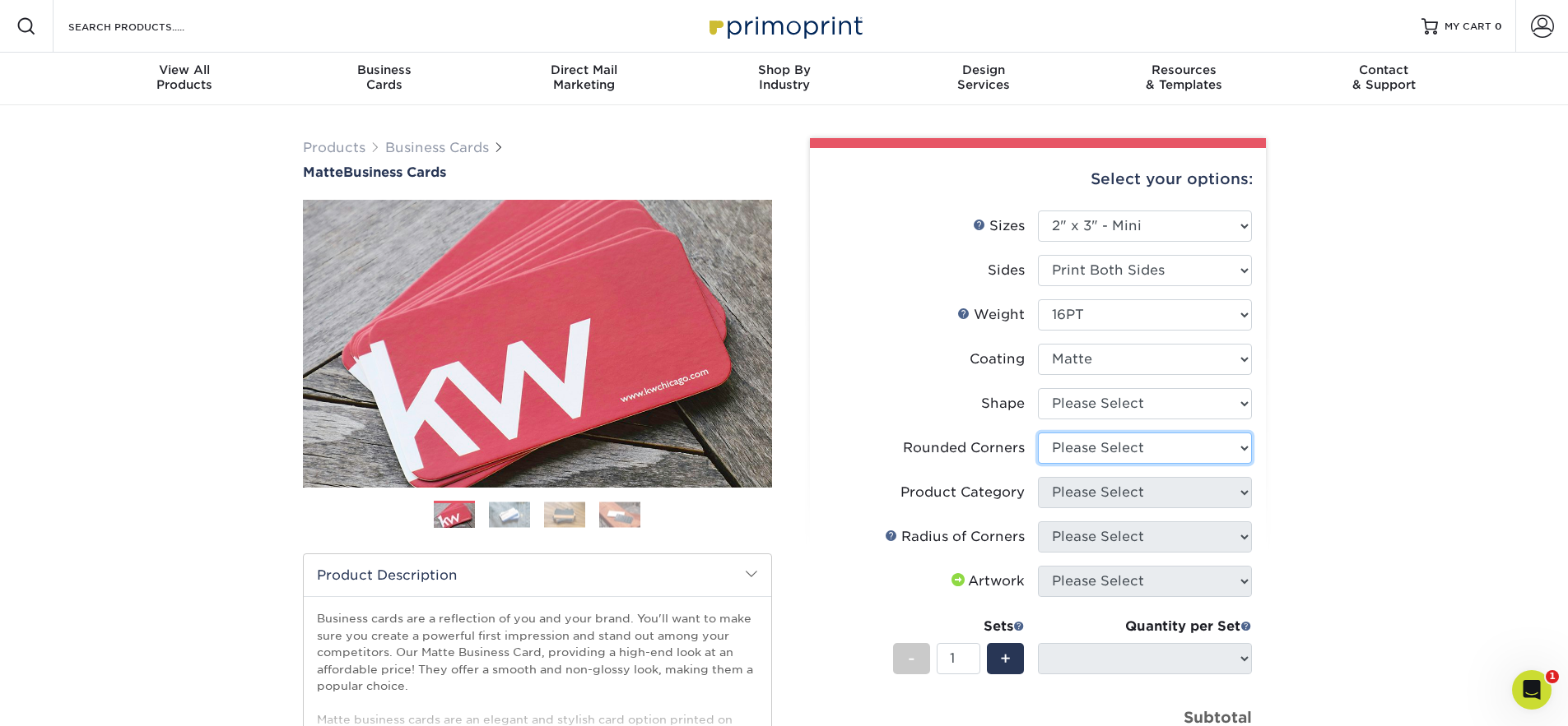
click at [1134, 442] on select "Please Select Yes - Round 2 Corners Yes - Round 4 Corners No" at bounding box center [1144, 448] width 214 height 31
click at [1037, 432] on select "Please Select Yes - Round 2 Corners Yes - Round 4 Corners No" at bounding box center [1144, 448] width 214 height 31
select select "-1"
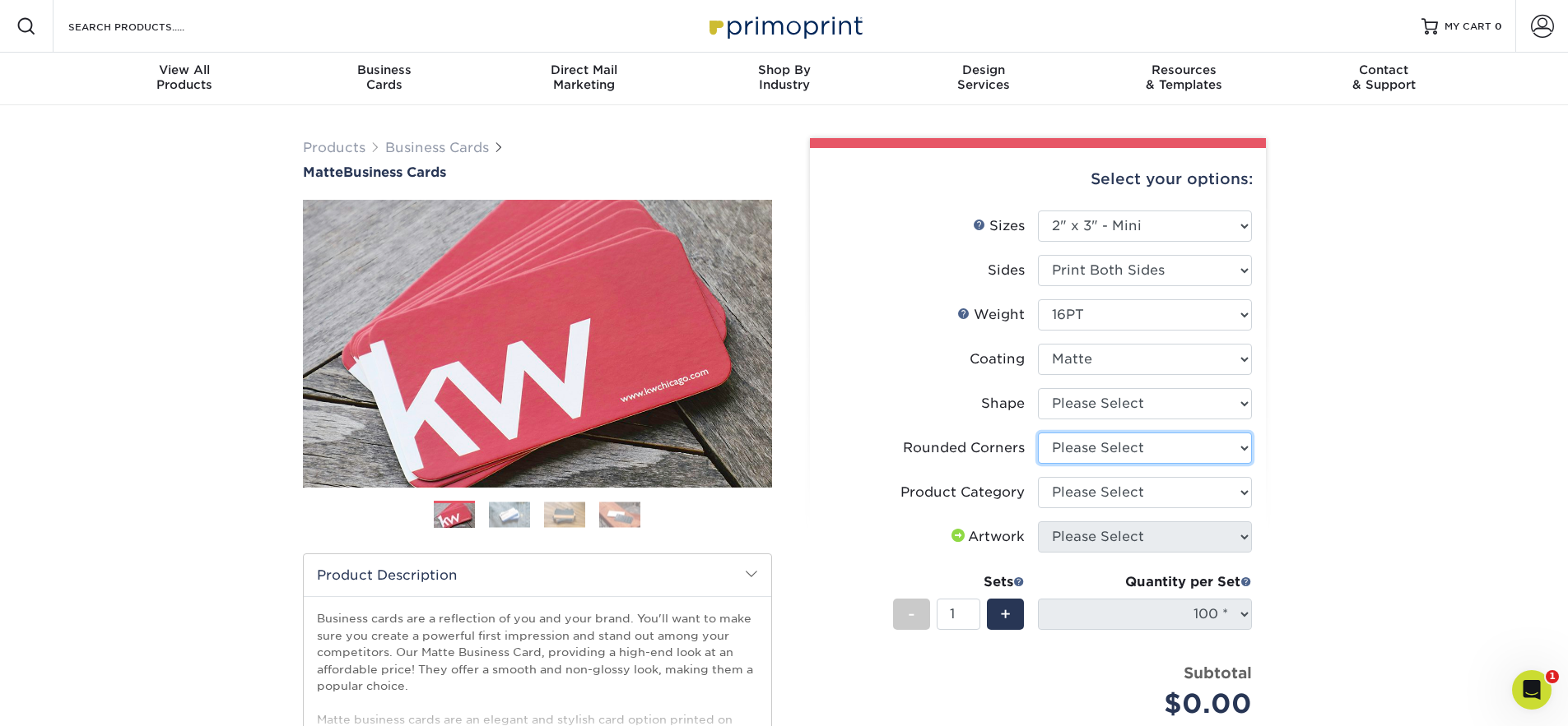
click at [1146, 444] on select "Please Select Yes - Round 2 Corners Yes - Round 4 Corners No" at bounding box center [1144, 448] width 214 height 31
click at [1037, 432] on select "Please Select Yes - Round 2 Corners Yes - Round 4 Corners No" at bounding box center [1144, 448] width 214 height 31
select select "-1"
select select
click at [1001, 542] on div "Artwork" at bounding box center [986, 537] width 76 height 20
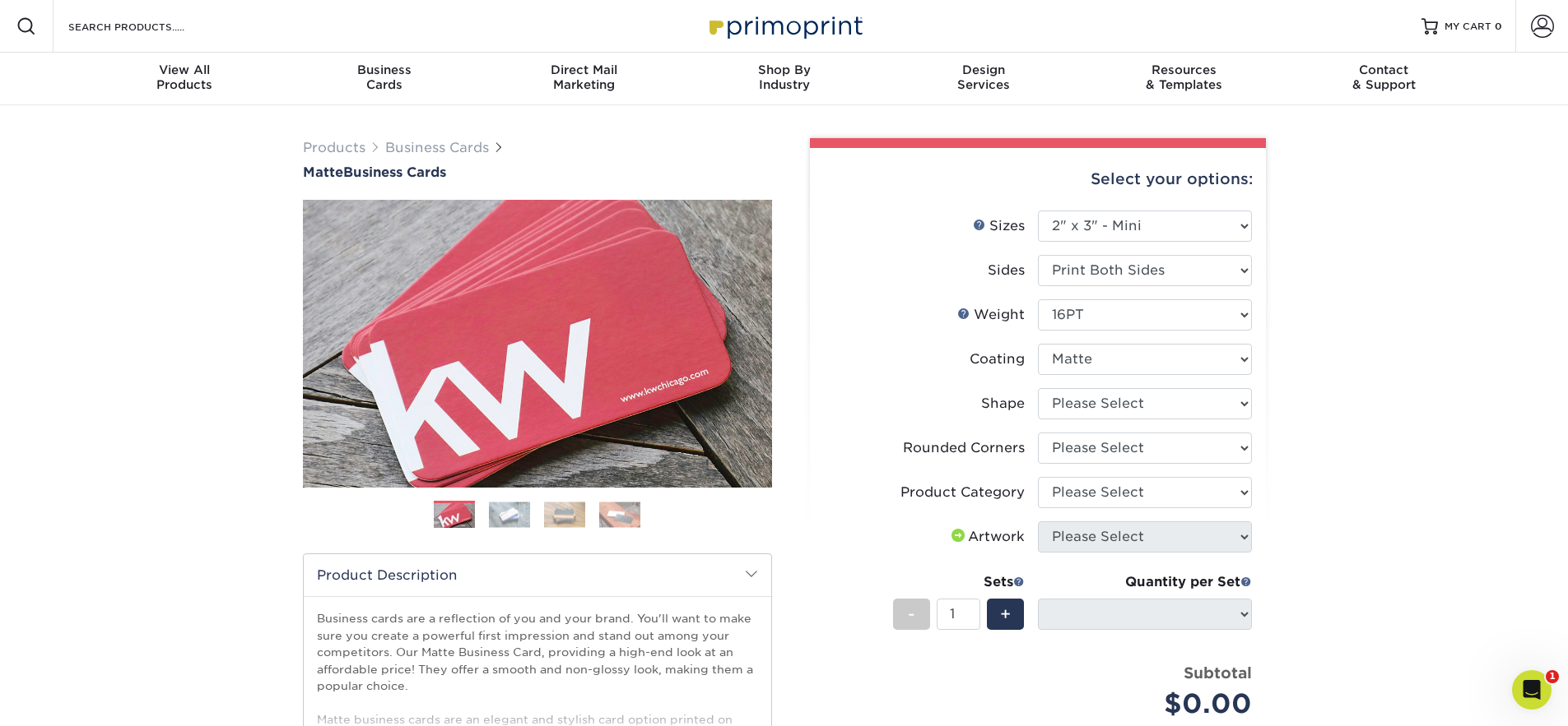
click at [983, 542] on div "Artwork" at bounding box center [986, 537] width 76 height 20
click at [958, 529] on span at bounding box center [958, 537] width 20 height 15
click at [951, 535] on span at bounding box center [958, 536] width 20 height 13
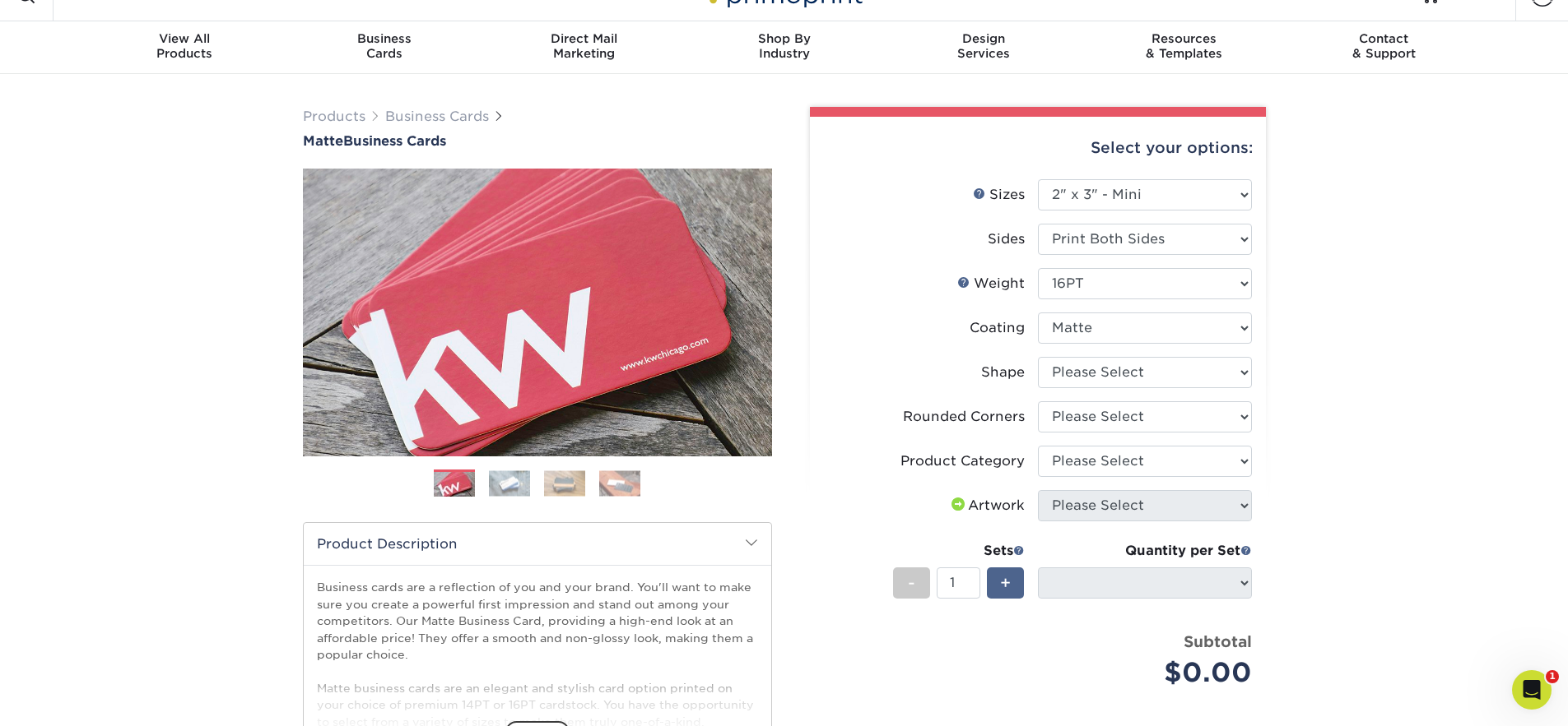
scroll to position [33, 0]
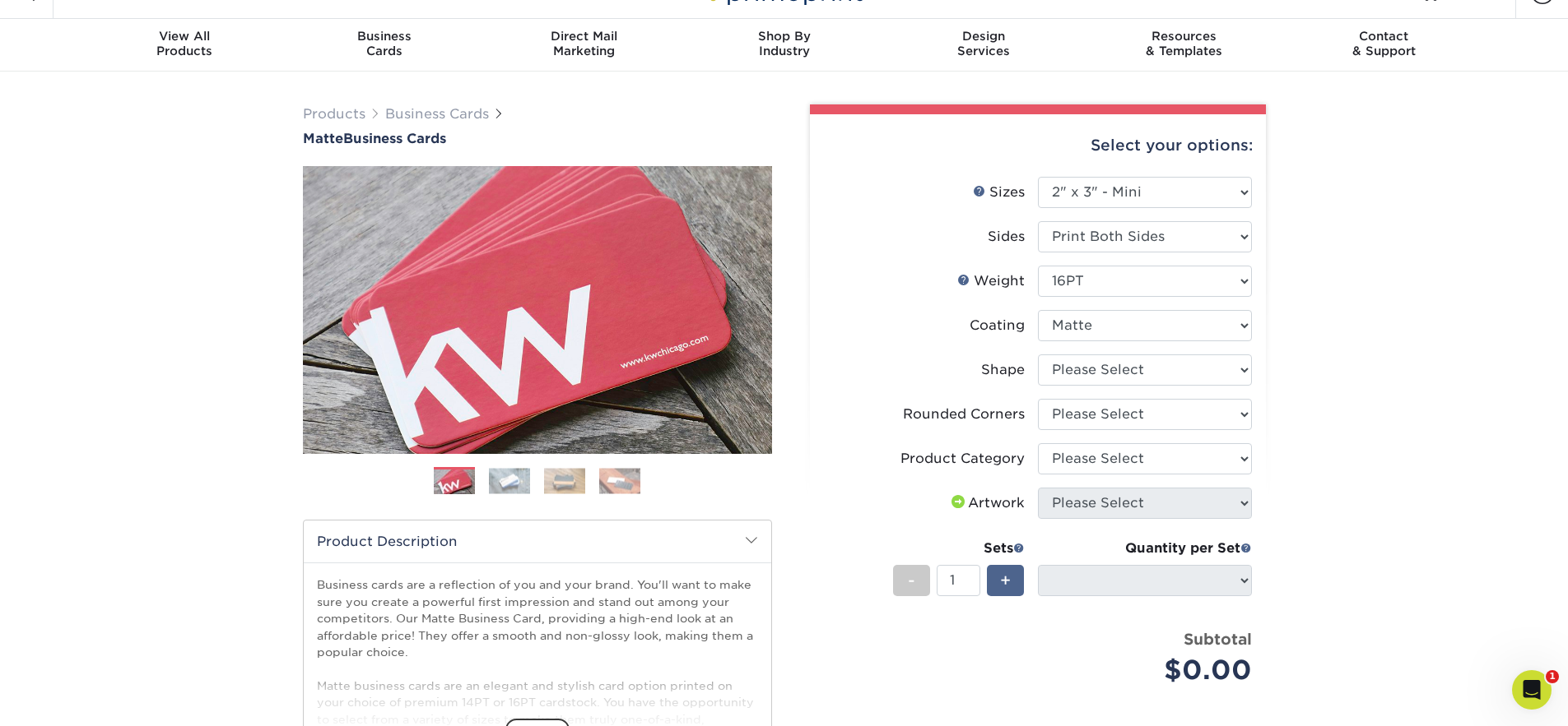
click at [1009, 585] on span "+" at bounding box center [1005, 581] width 10 height 25
click at [912, 578] on span "-" at bounding box center [912, 581] width 8 height 25
click at [1015, 577] on div "+" at bounding box center [1005, 581] width 37 height 31
click at [906, 578] on div "-" at bounding box center [911, 581] width 37 height 31
type input "1"
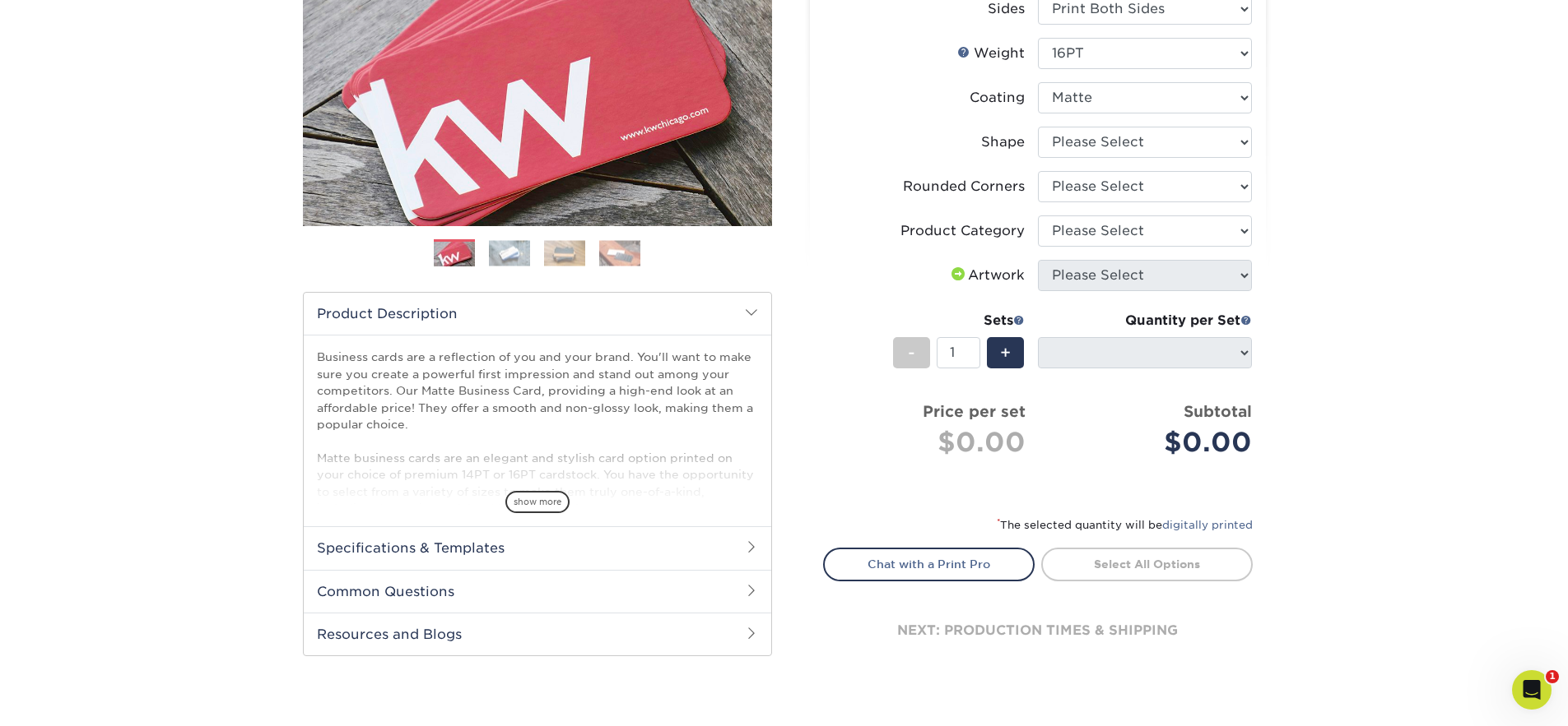
scroll to position [258, 0]
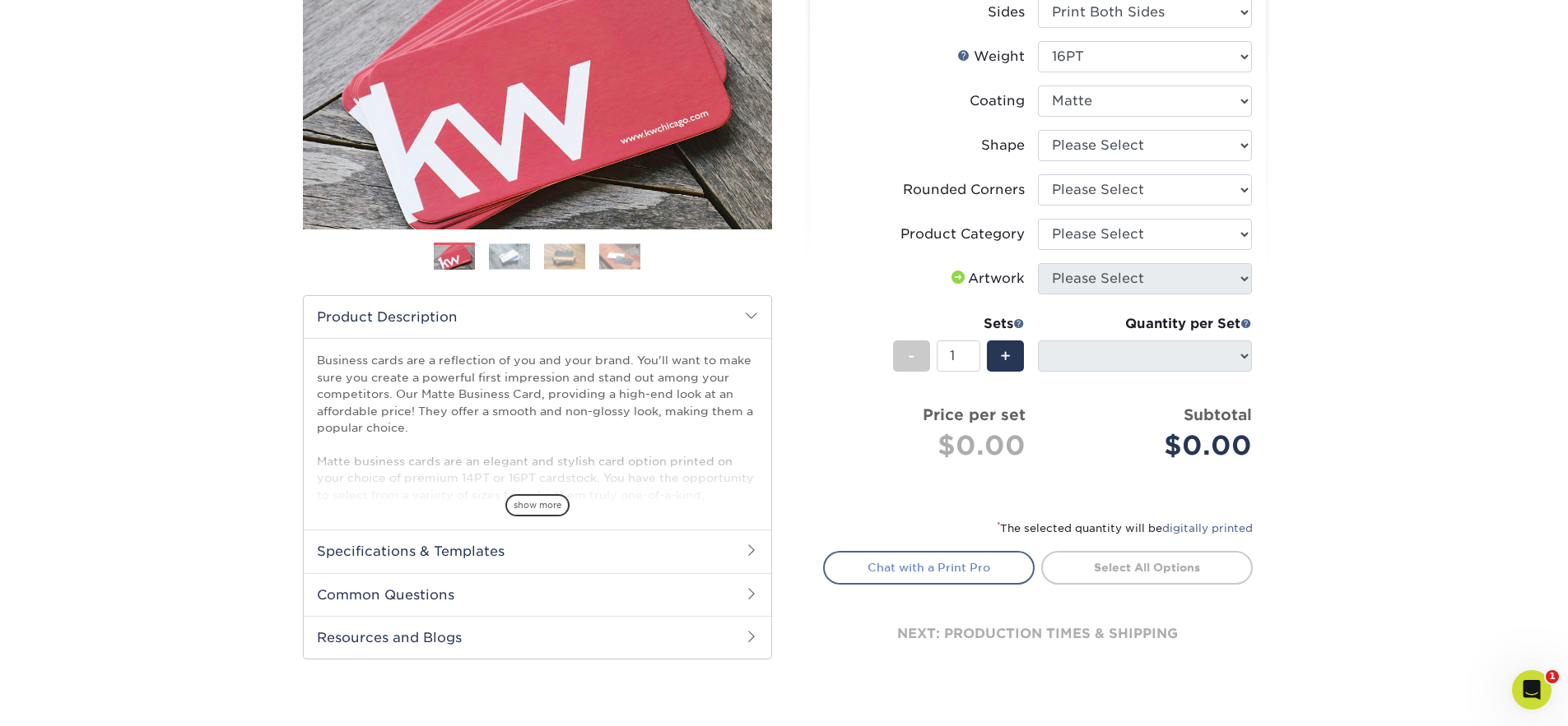
click at [982, 578] on link "Chat with a Print Pro" at bounding box center [929, 567] width 211 height 33
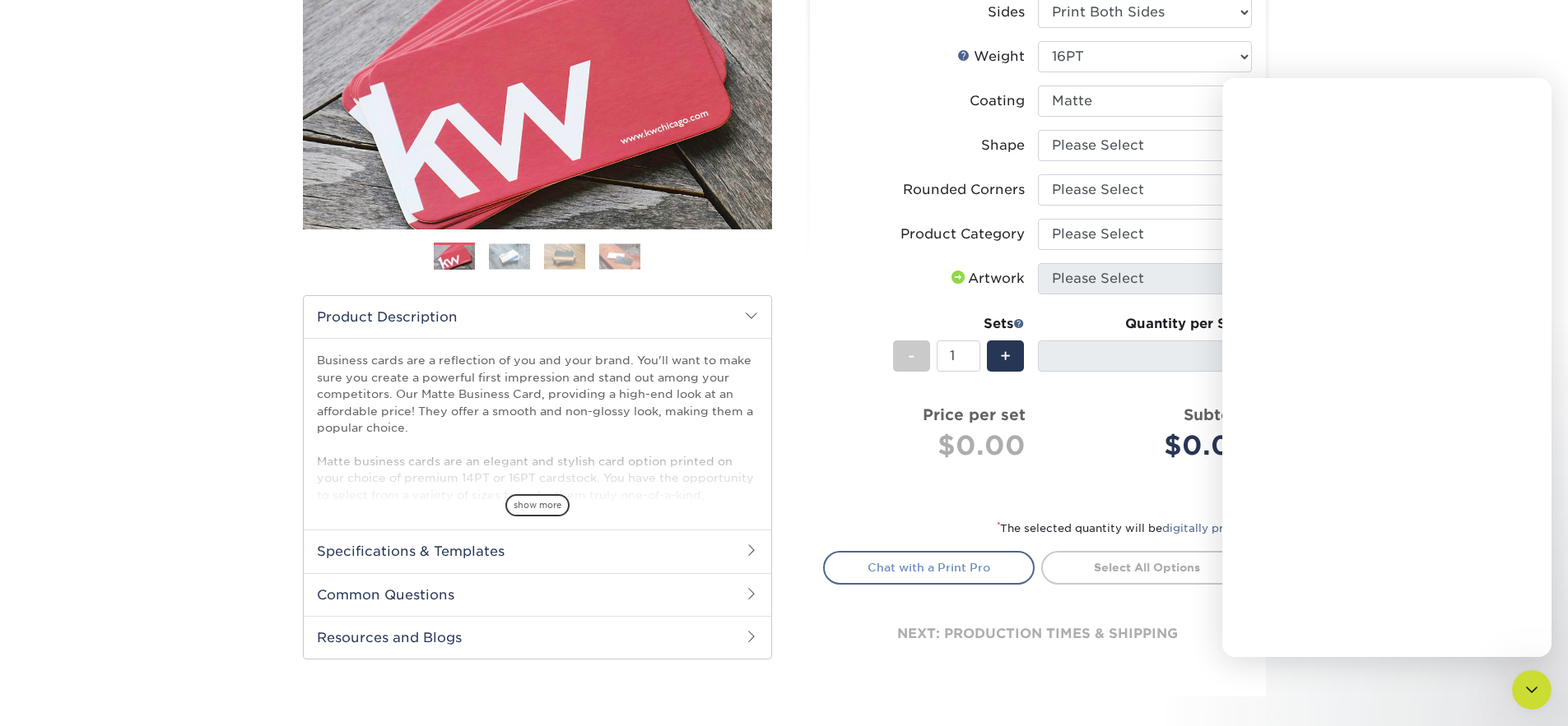
scroll to position [0, 0]
click at [1519, 106] on div "Close" at bounding box center [1525, 99] width 29 height 29
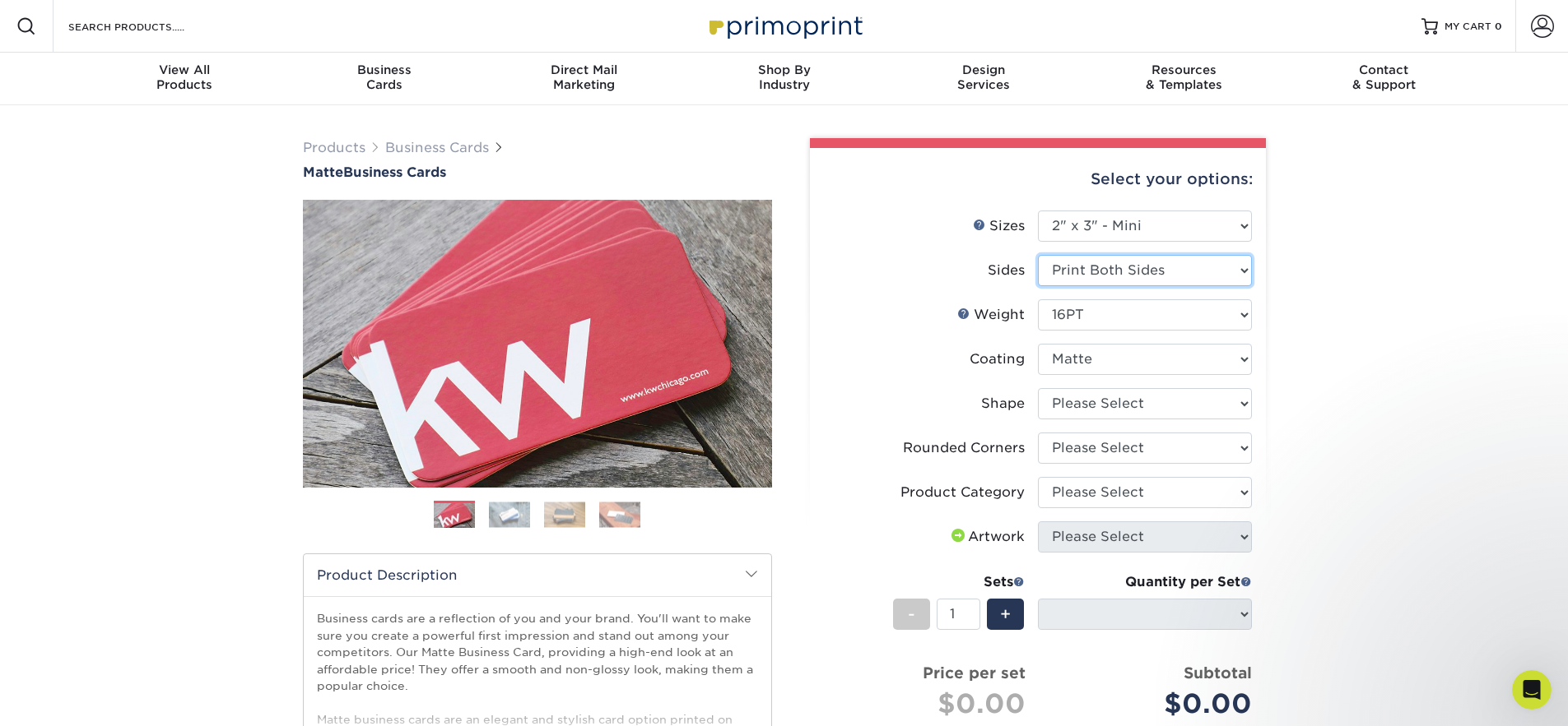
click at [1169, 266] on select "Please Select Print Both Sides Print Front Only" at bounding box center [1144, 270] width 214 height 31
click at [1037, 255] on select "Please Select Print Both Sides Print Front Only" at bounding box center [1144, 270] width 214 height 31
click at [1158, 248] on li "Sizes Help Sizes Please Select 1.5" x 3.5" - Mini 1.75" x 3.5" - Mini 2" x 2" -…" at bounding box center [1037, 233] width 428 height 45
click at [1160, 232] on select "Please Select 1.5" x 3.5" - Mini 1.75" x 3.5" - Mini 2" x 2" - Square 2" x 3" -…" at bounding box center [1144, 226] width 214 height 31
click at [1037, 211] on select "Please Select 1.5" x 3.5" - Mini 1.75" x 3.5" - Mini 2" x 2" - Square 2" x 3" -…" at bounding box center [1144, 226] width 214 height 31
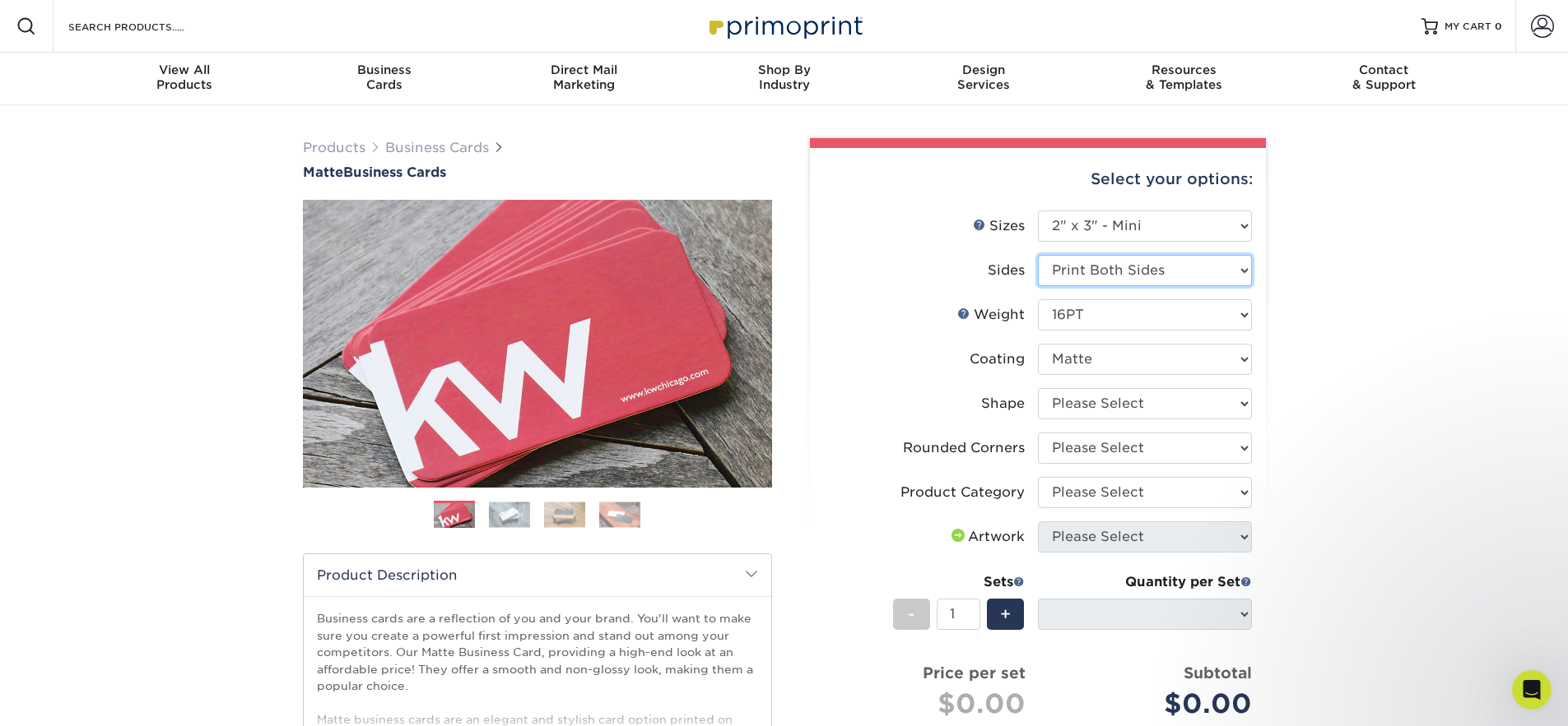
click at [1153, 264] on select "Please Select Print Both Sides Print Front Only" at bounding box center [1144, 270] width 214 height 31
click at [1037, 255] on select "Please Select Print Both Sides Print Front Only" at bounding box center [1144, 270] width 214 height 31
click at [1144, 312] on select "Please Select 14PT 16PT" at bounding box center [1144, 315] width 214 height 31
click at [1037, 299] on select "Please Select 14PT 16PT" at bounding box center [1144, 315] width 214 height 31
click at [1136, 358] on select at bounding box center [1144, 359] width 214 height 31
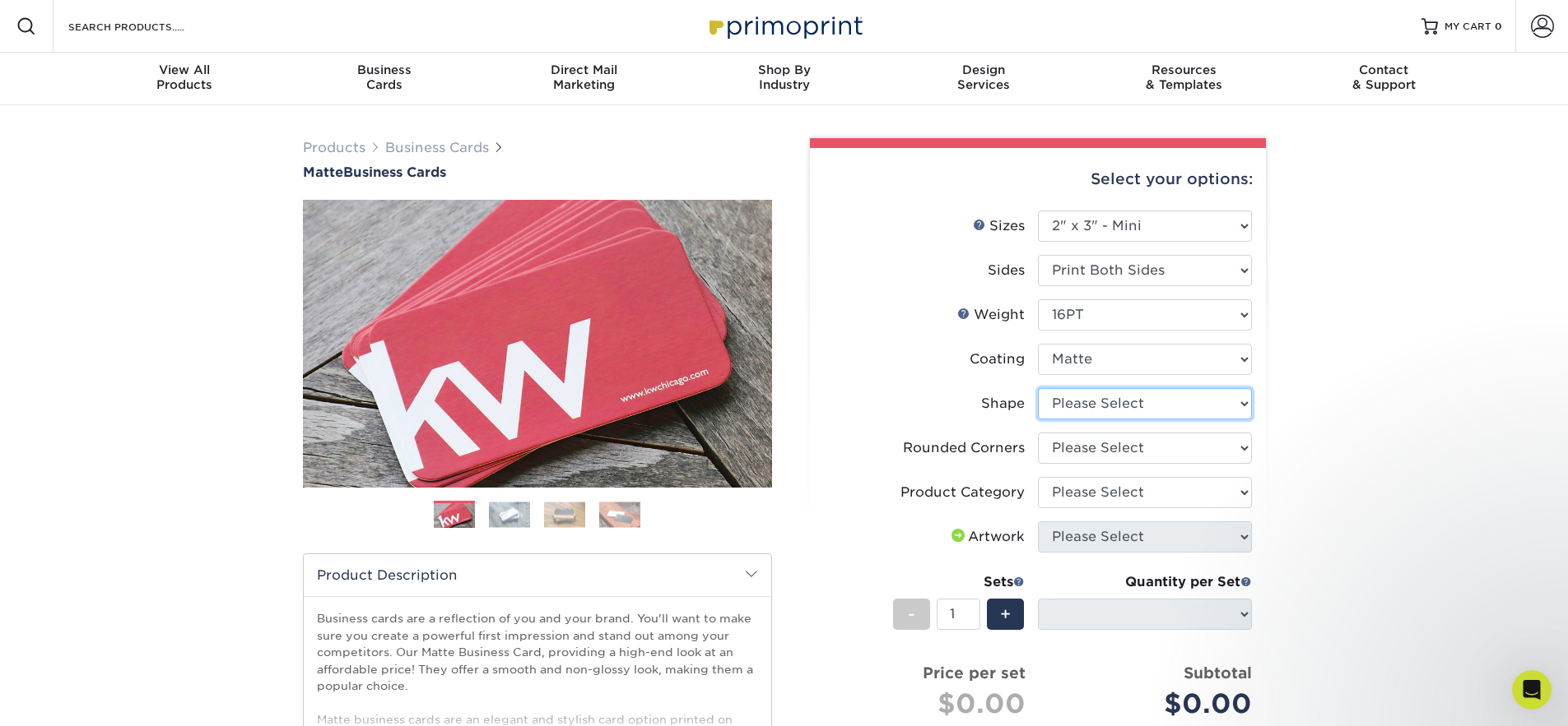
click at [1145, 406] on select "Please Select Standard" at bounding box center [1144, 404] width 214 height 31
click at [1189, 451] on select "Please Select Yes - Round 2 Corners Yes - Round 4 Corners No" at bounding box center [1144, 448] width 214 height 31
click at [1037, 432] on select "Please Select Yes - Round 2 Corners Yes - Round 4 Corners No" at bounding box center [1144, 448] width 214 height 31
select select "-1"
select select
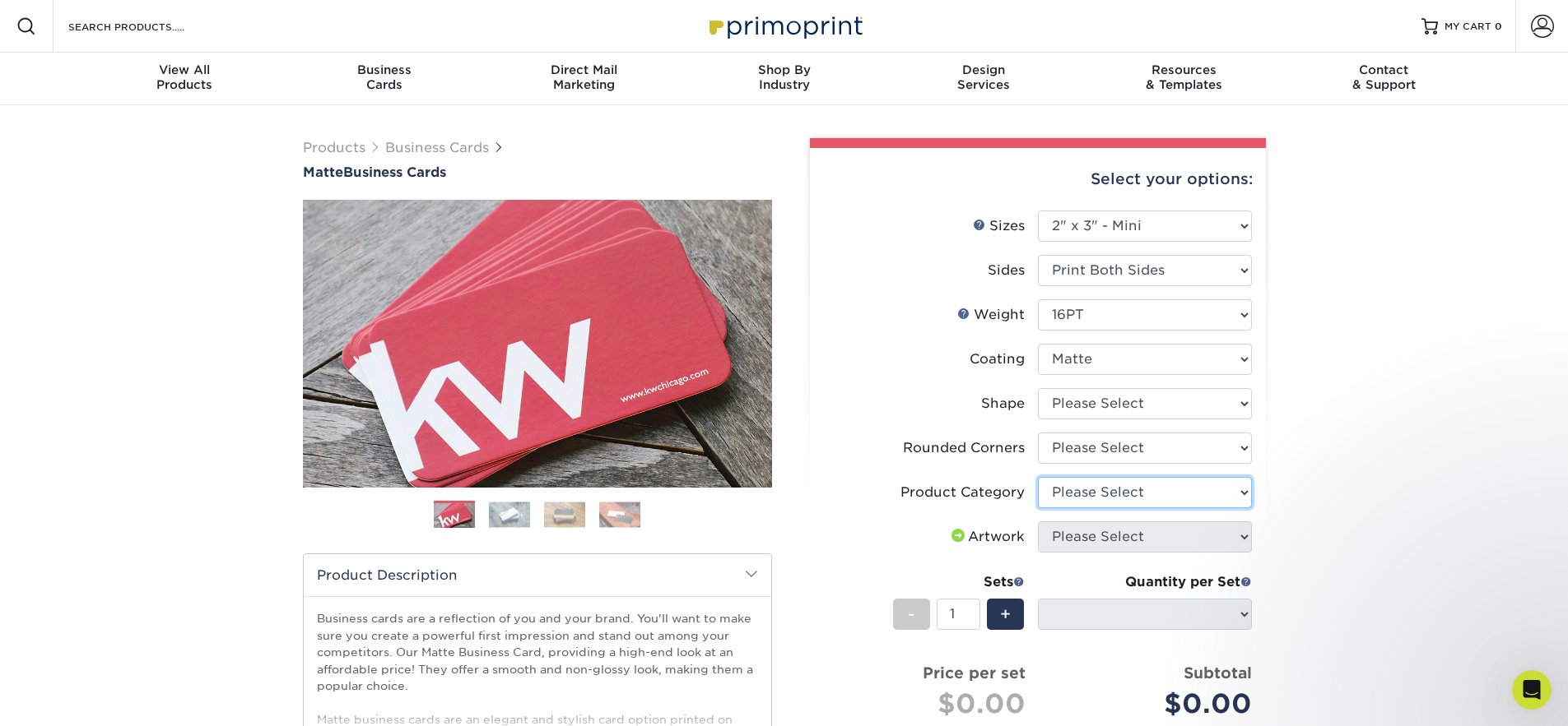
click at [1177, 488] on select "Please Select Business Cards" at bounding box center [1144, 492] width 214 height 31
select select "3b5148f1-0588-4f88-a218-97bcfdce65c1"
click at [1037, 477] on select "Please Select Business Cards" at bounding box center [1144, 492] width 214 height 31
click at [959, 538] on span at bounding box center [957, 536] width 20 height 13
click at [959, 539] on span at bounding box center [958, 537] width 20 height 15
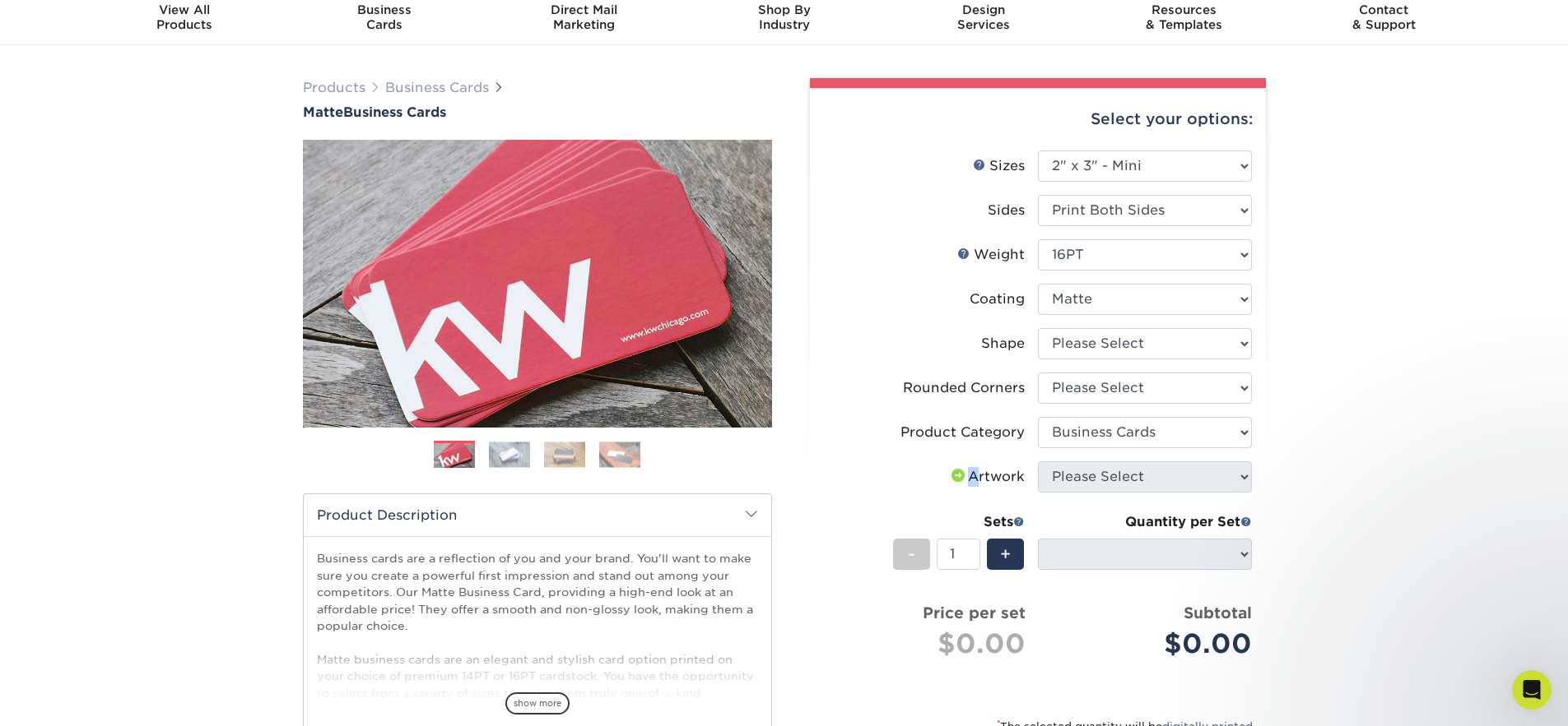
scroll to position [328, 0]
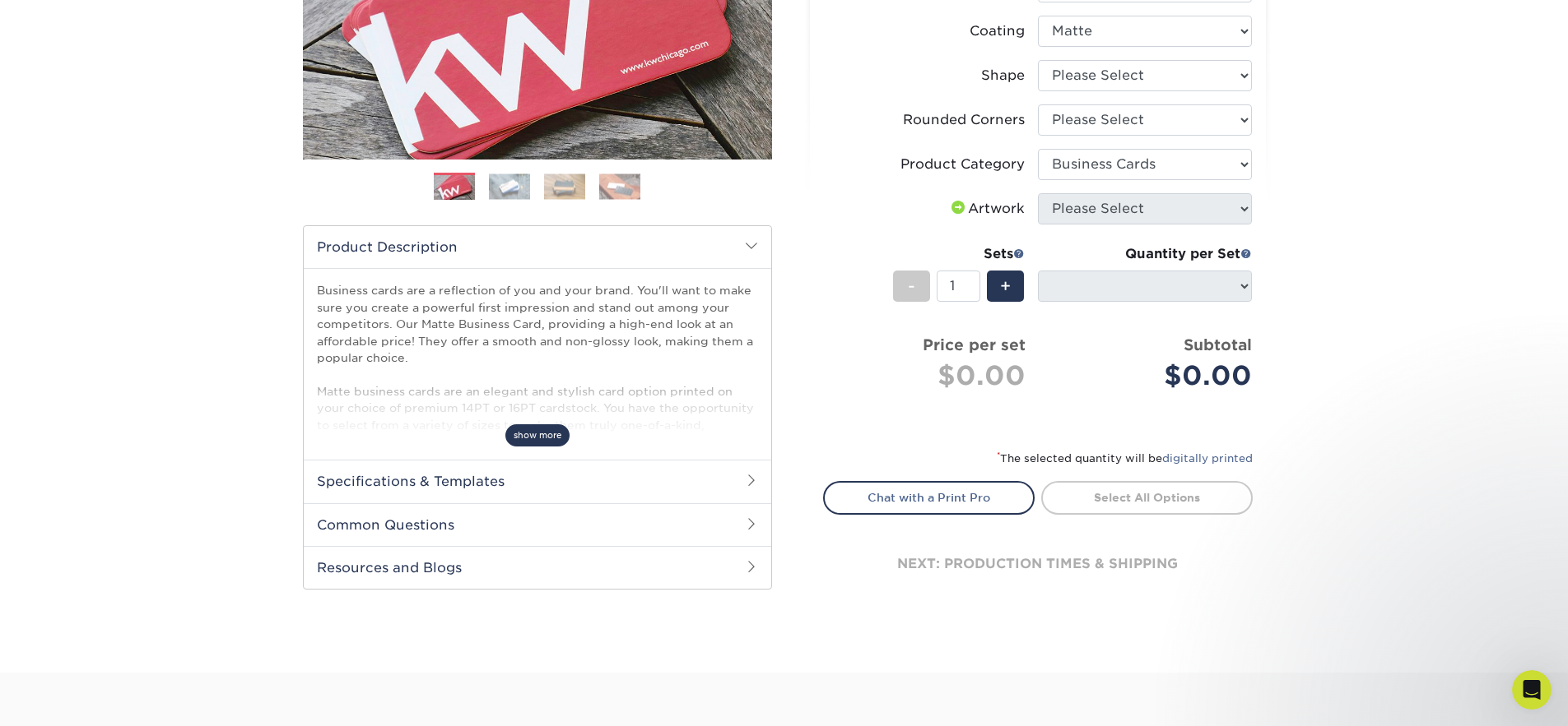
click at [522, 430] on span "show more" at bounding box center [537, 435] width 65 height 22
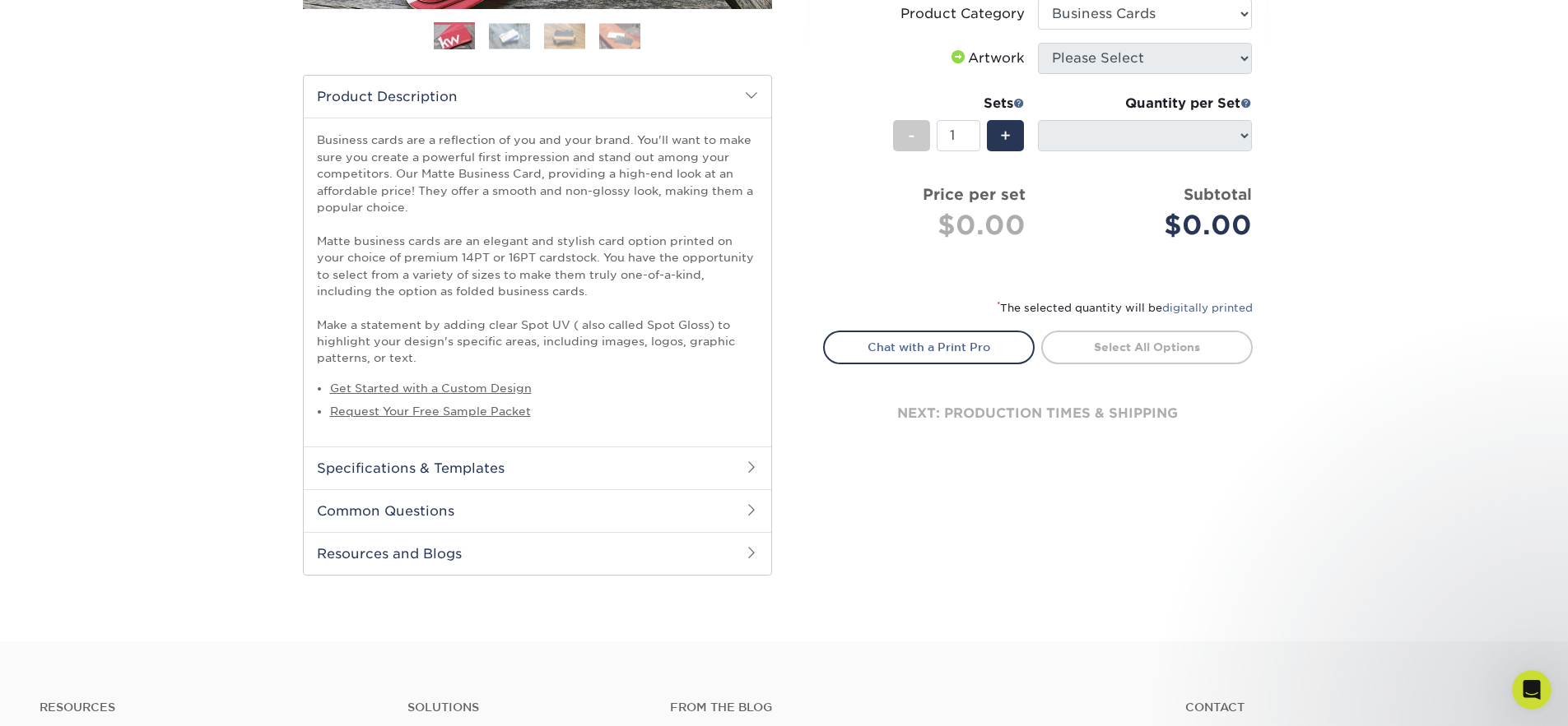
scroll to position [493, 0]
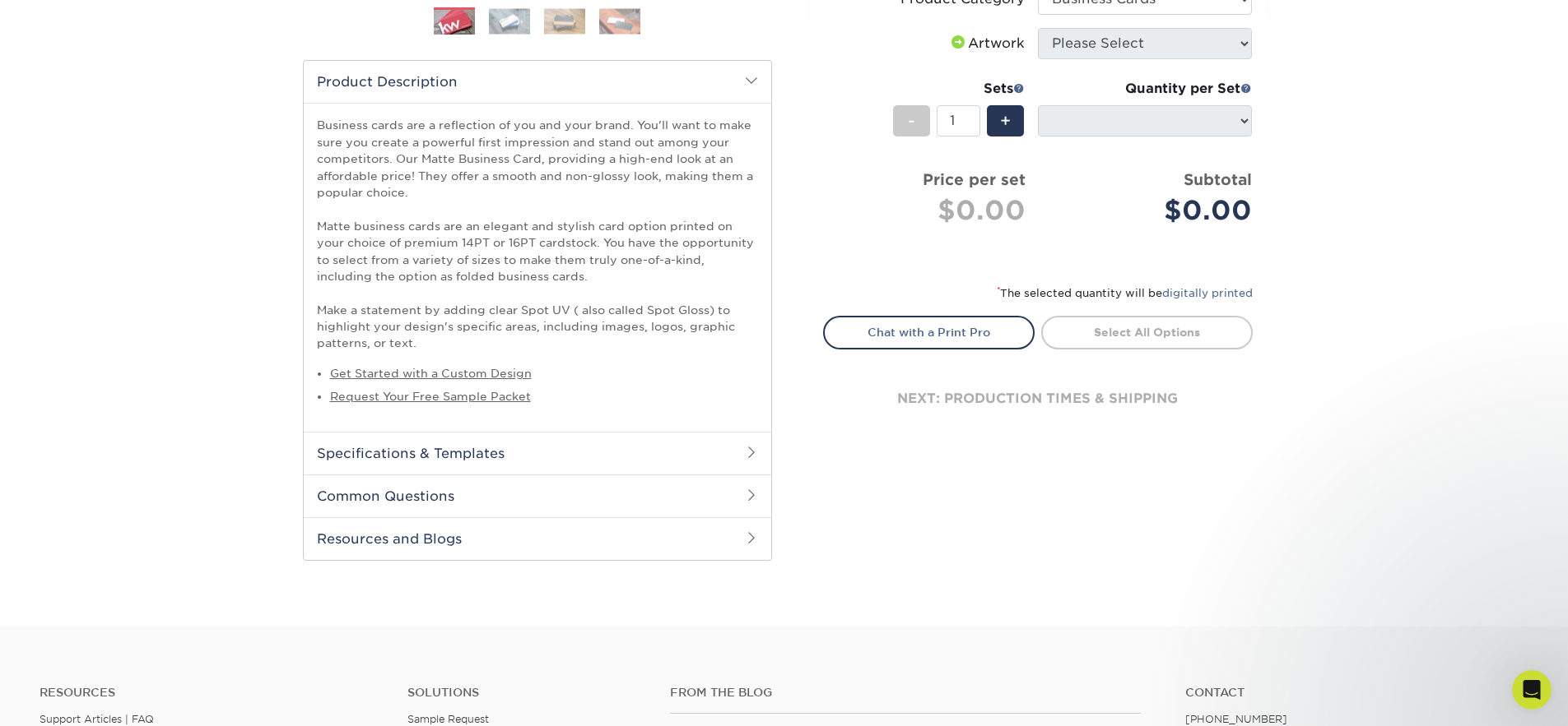
click at [570, 448] on h2 "Specifications & Templates" at bounding box center [537, 452] width 468 height 43
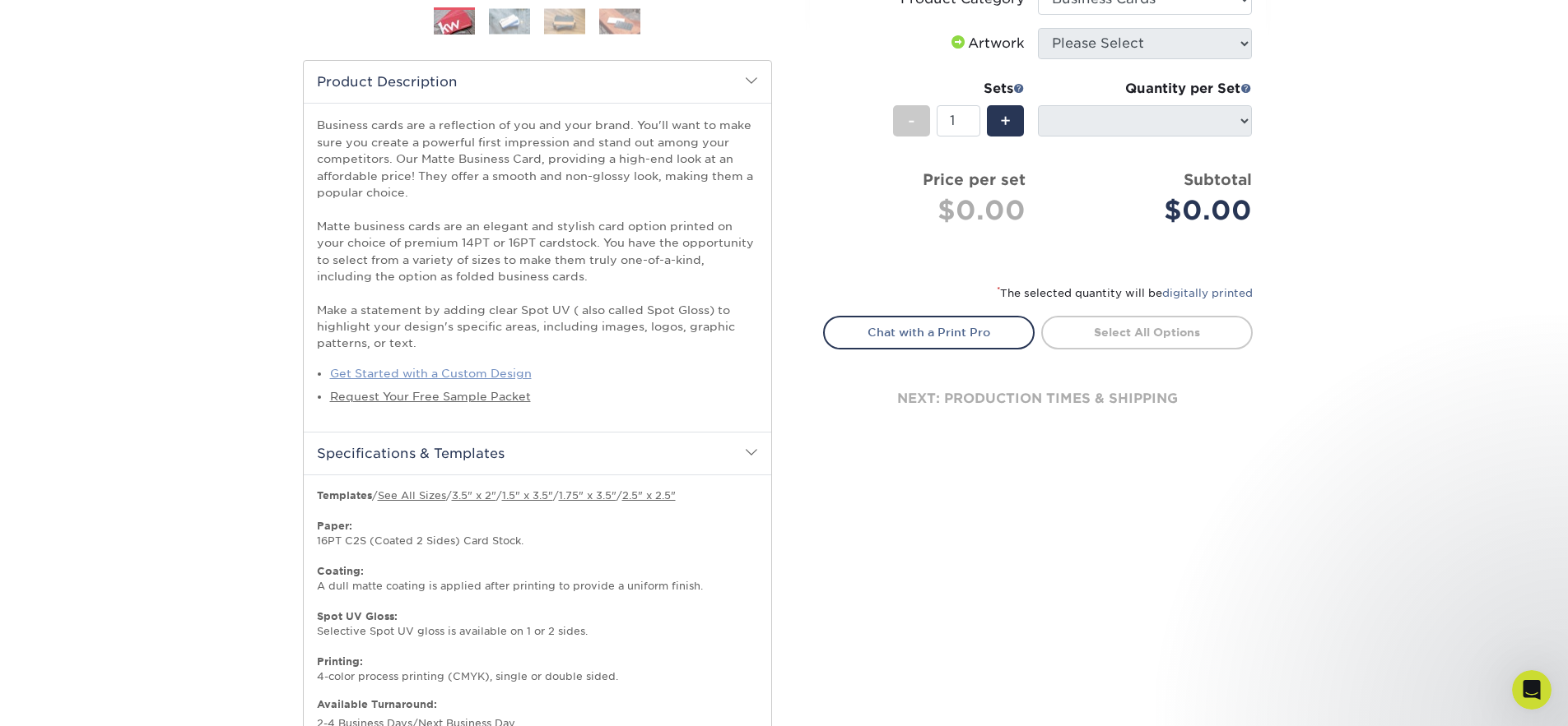
click at [480, 371] on link "Get Started with a Custom Design" at bounding box center [431, 373] width 202 height 13
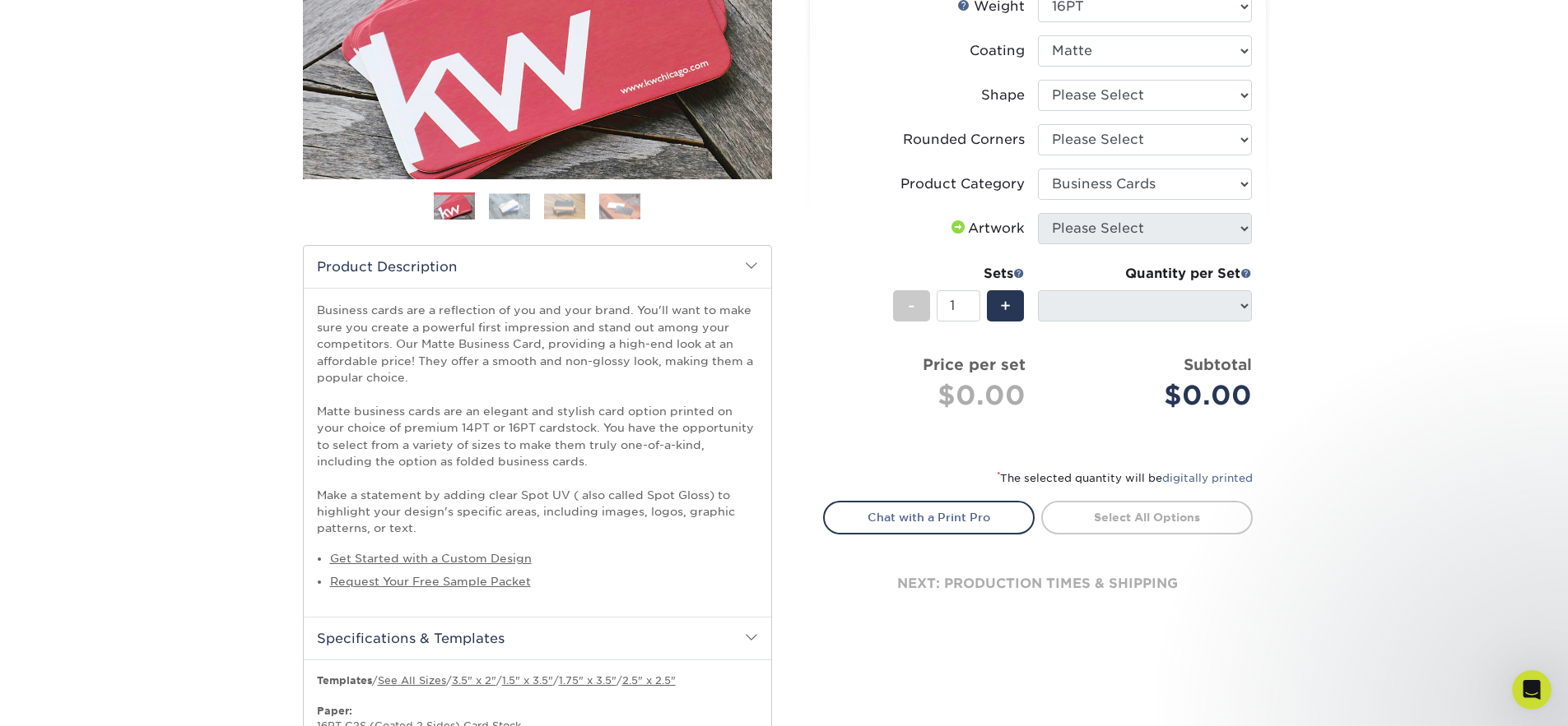
scroll to position [0, 0]
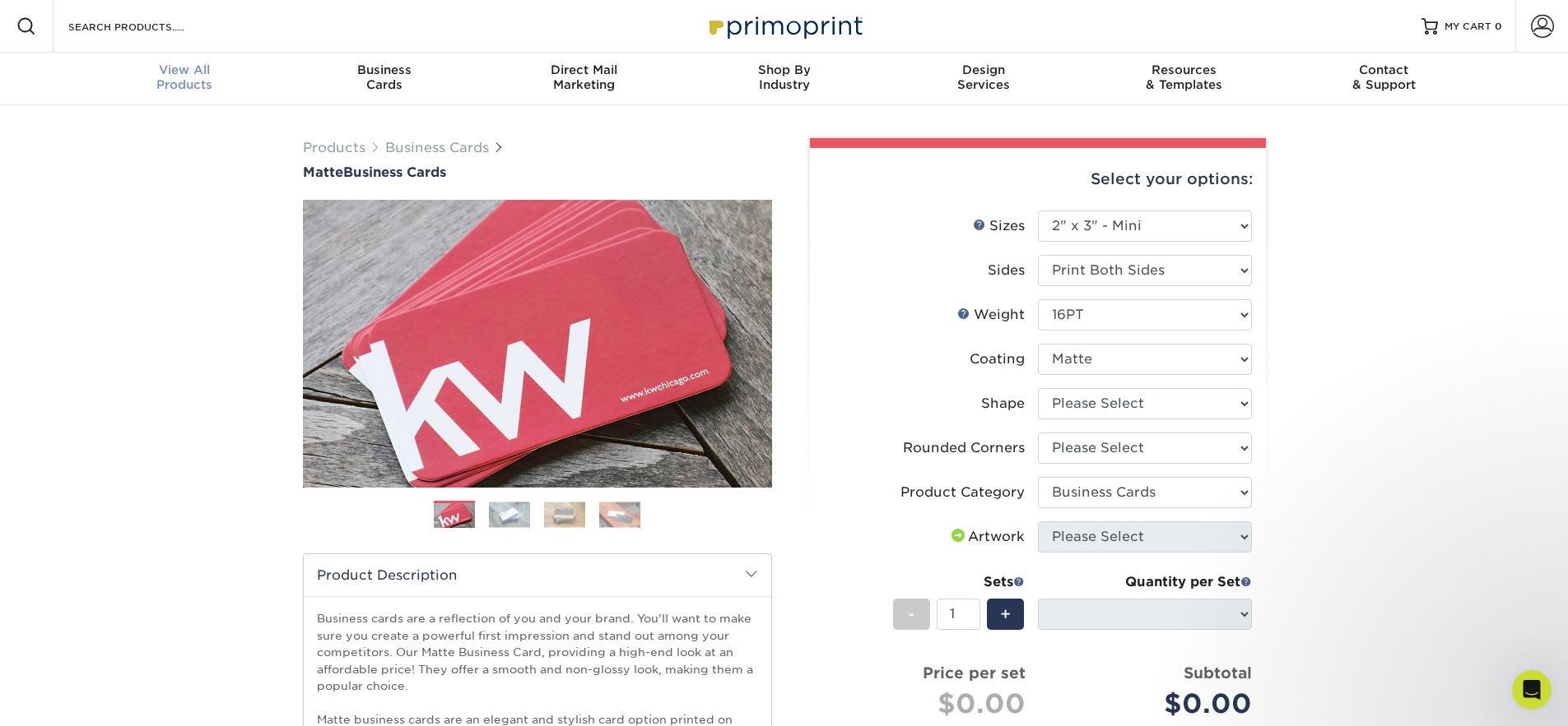
click at [165, 71] on span "View All" at bounding box center [184, 70] width 200 height 15
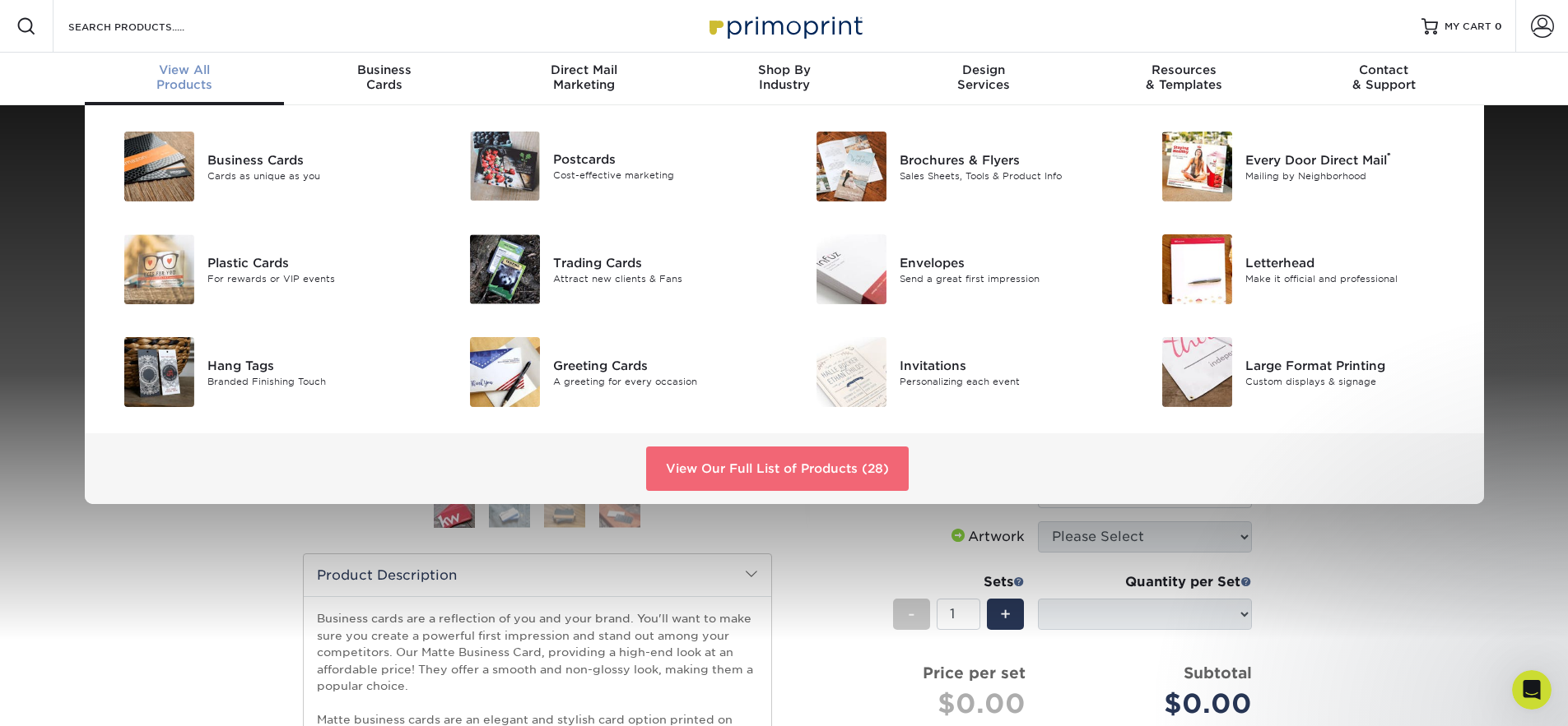
click at [724, 460] on link "View Our Full List of Products (28)" at bounding box center [777, 468] width 262 height 45
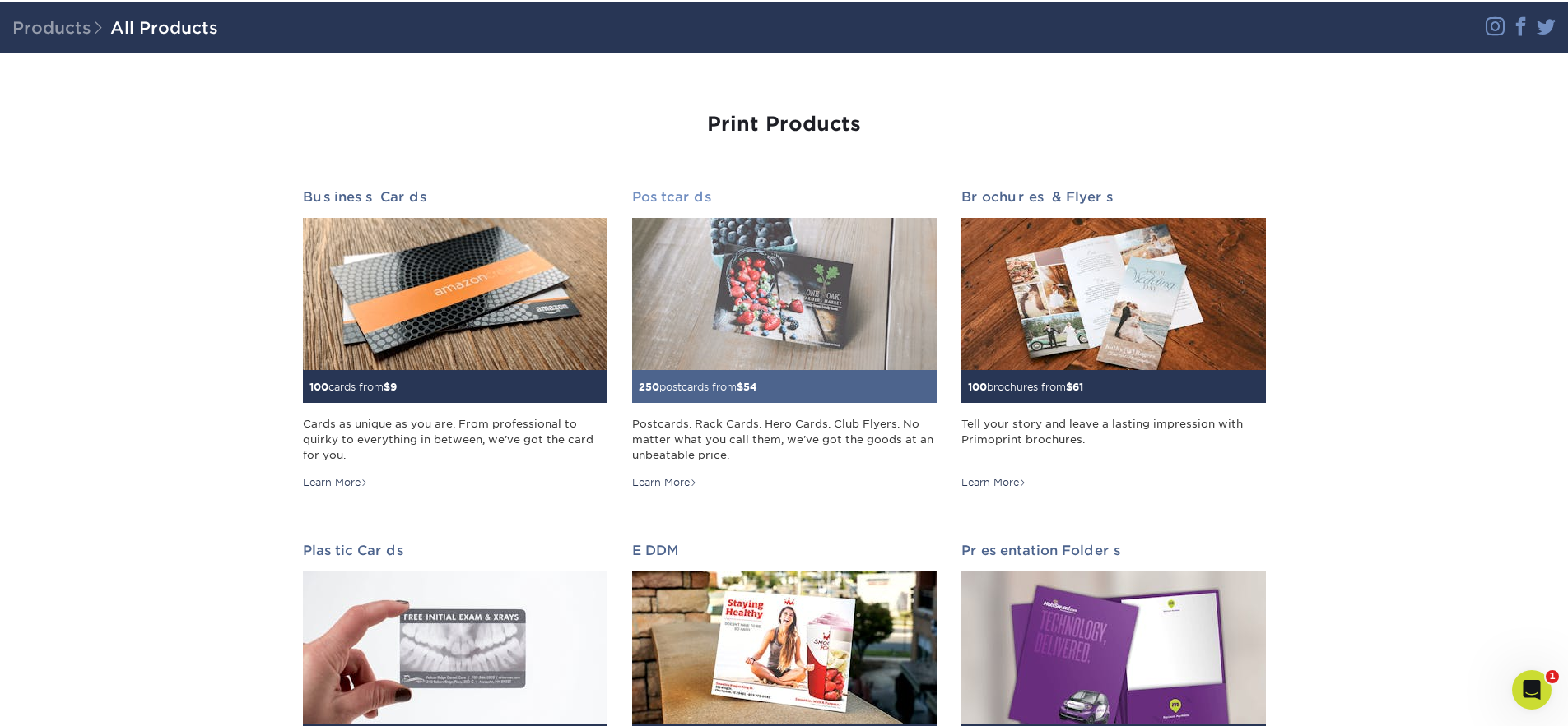
scroll to position [107, 0]
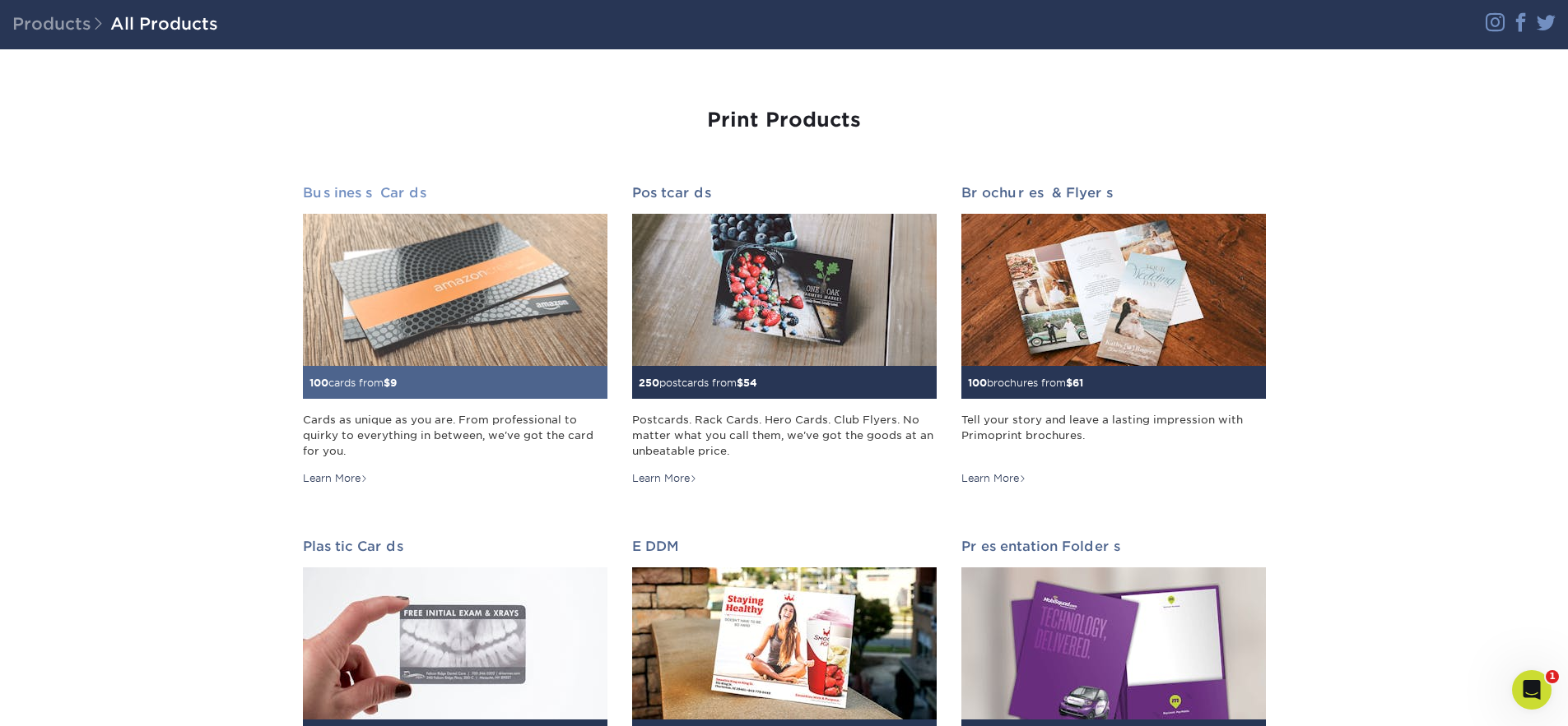
click at [453, 306] on img at bounding box center [455, 290] width 304 height 152
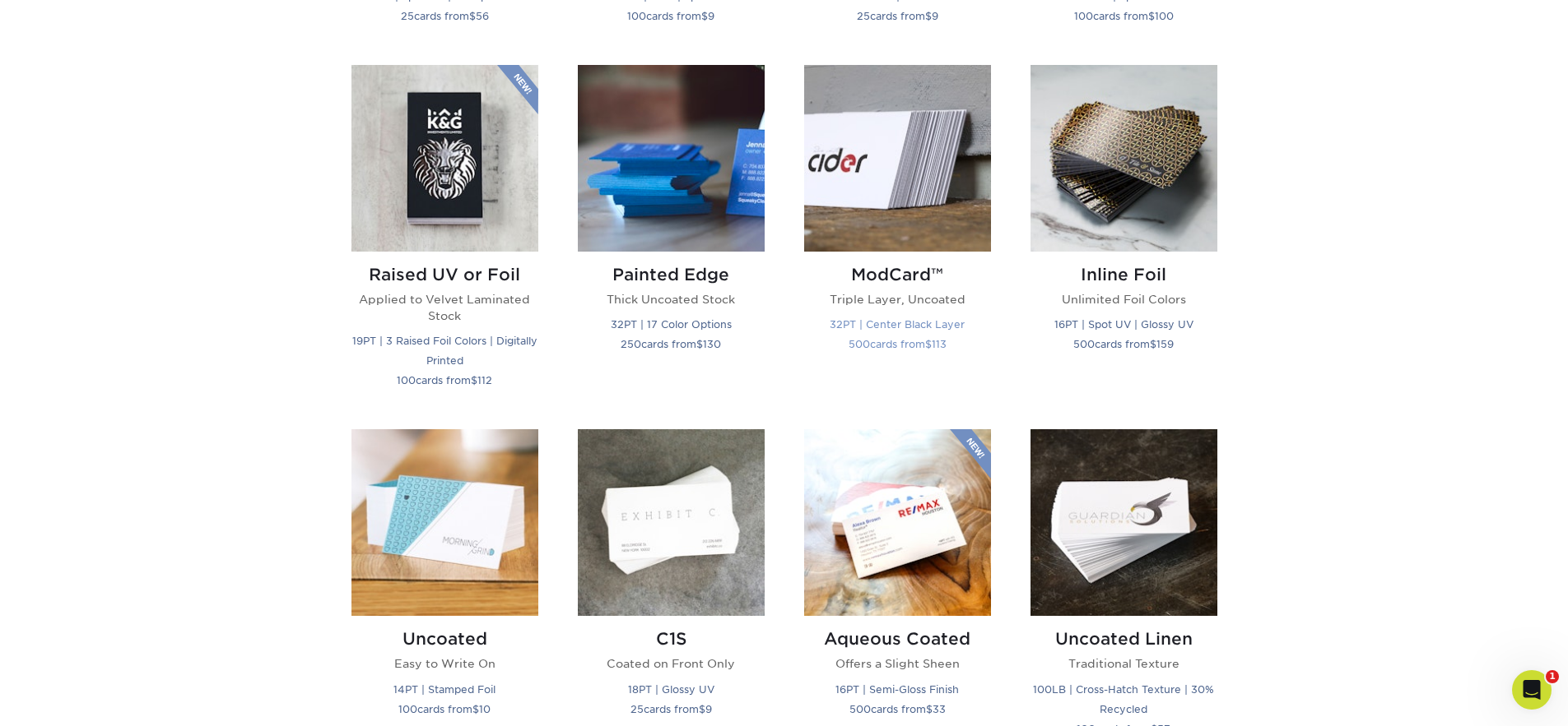
scroll to position [1092, 0]
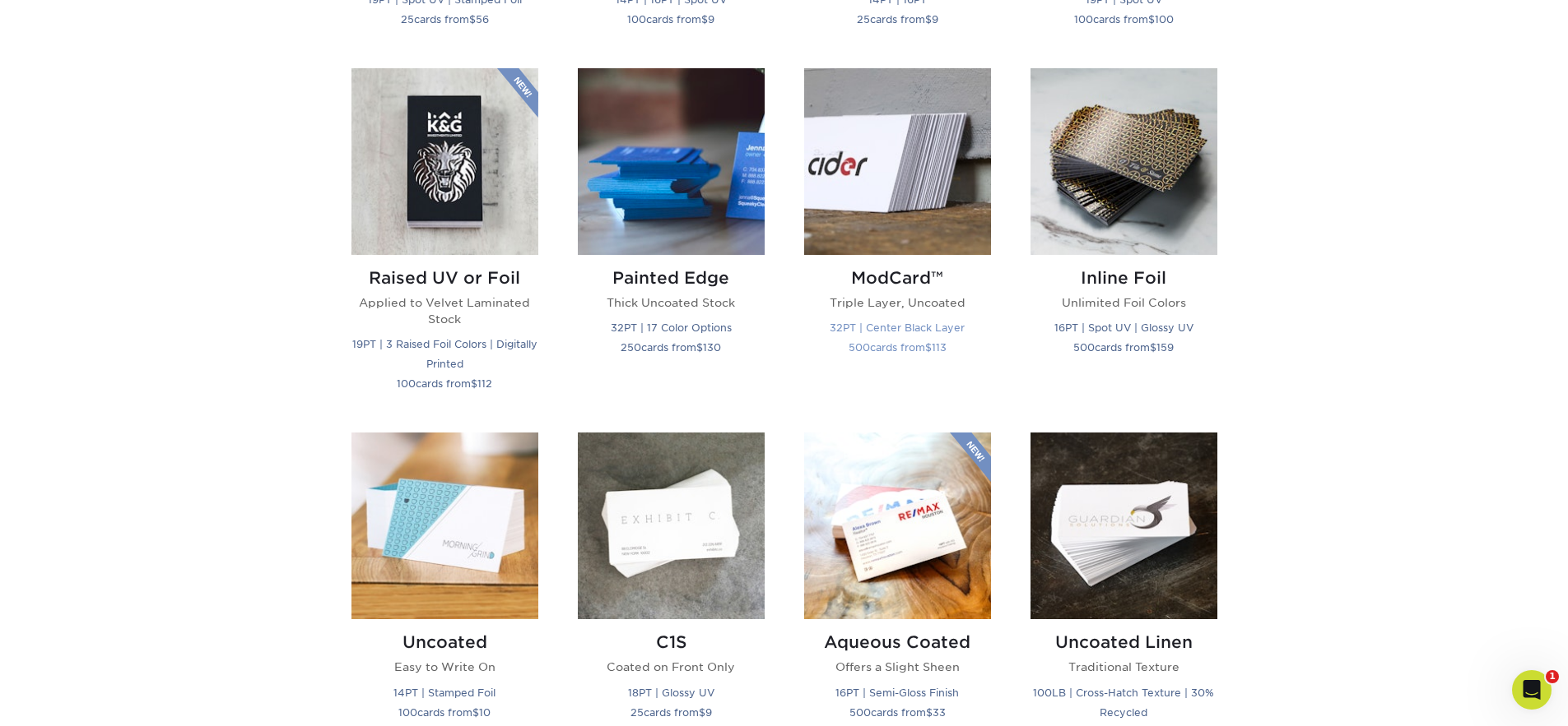
click at [925, 284] on h2 "ModCard™" at bounding box center [898, 277] width 186 height 20
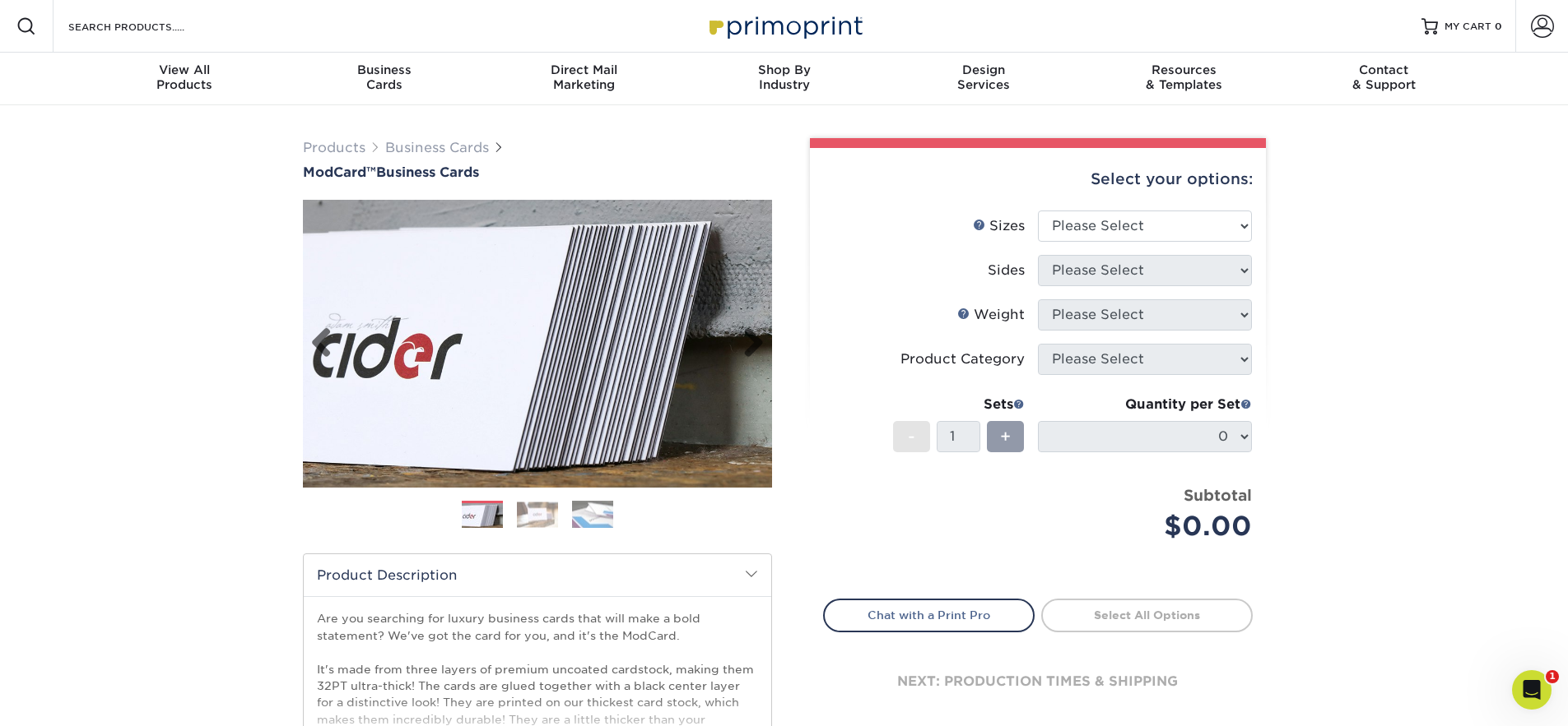
click at [560, 381] on img at bounding box center [537, 343] width 469 height 468
click at [667, 341] on img at bounding box center [537, 343] width 469 height 468
click at [530, 511] on img at bounding box center [537, 514] width 41 height 26
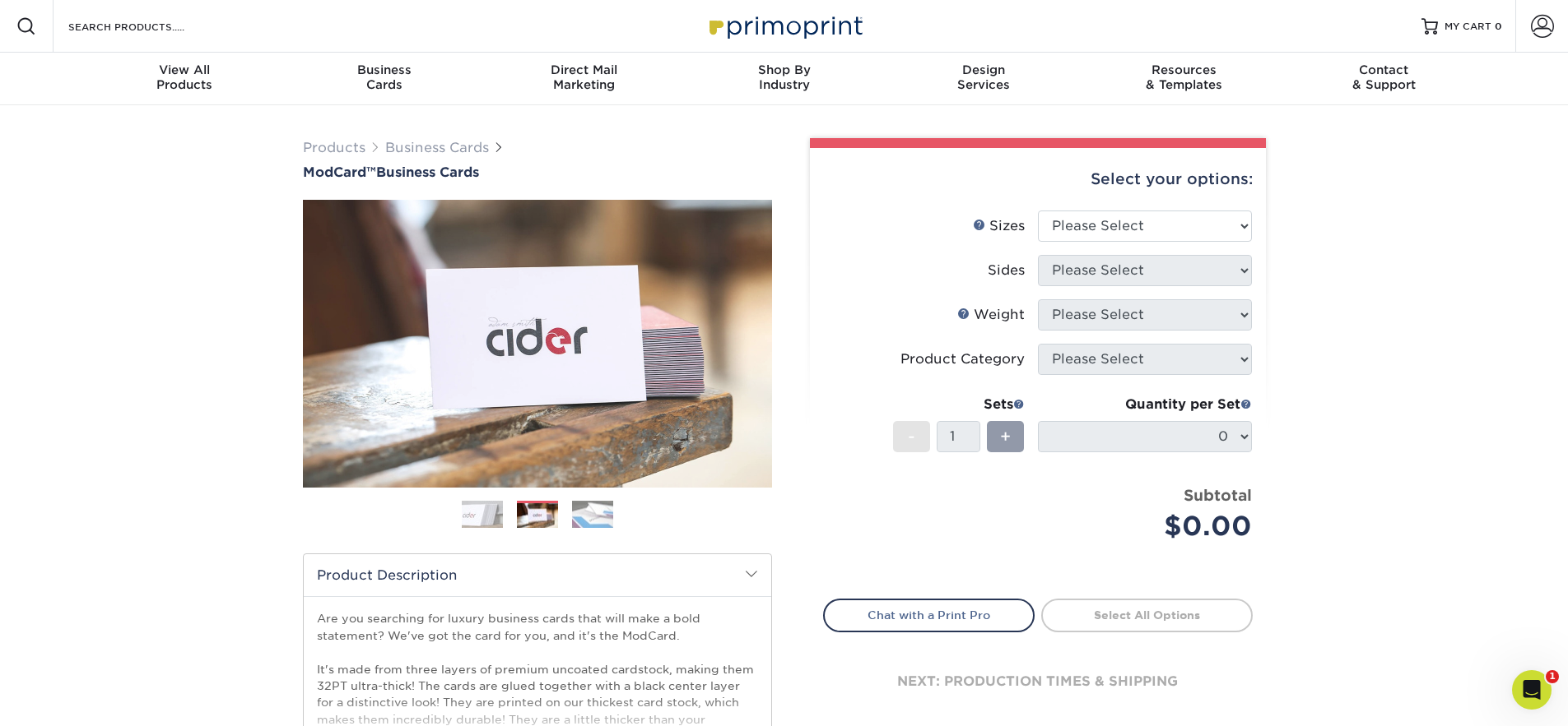
click at [618, 524] on ol at bounding box center [537, 521] width 469 height 40
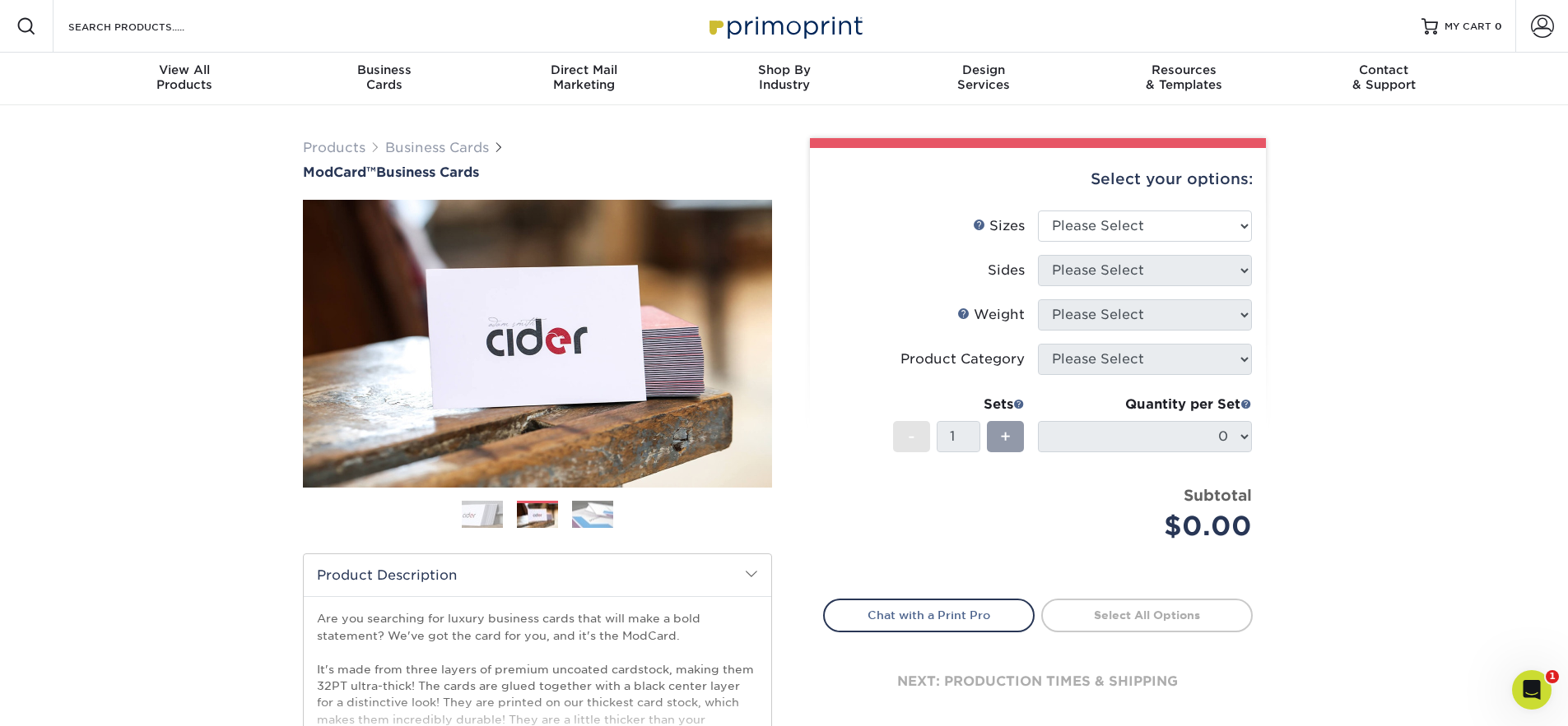
click at [609, 523] on img at bounding box center [592, 514] width 41 height 29
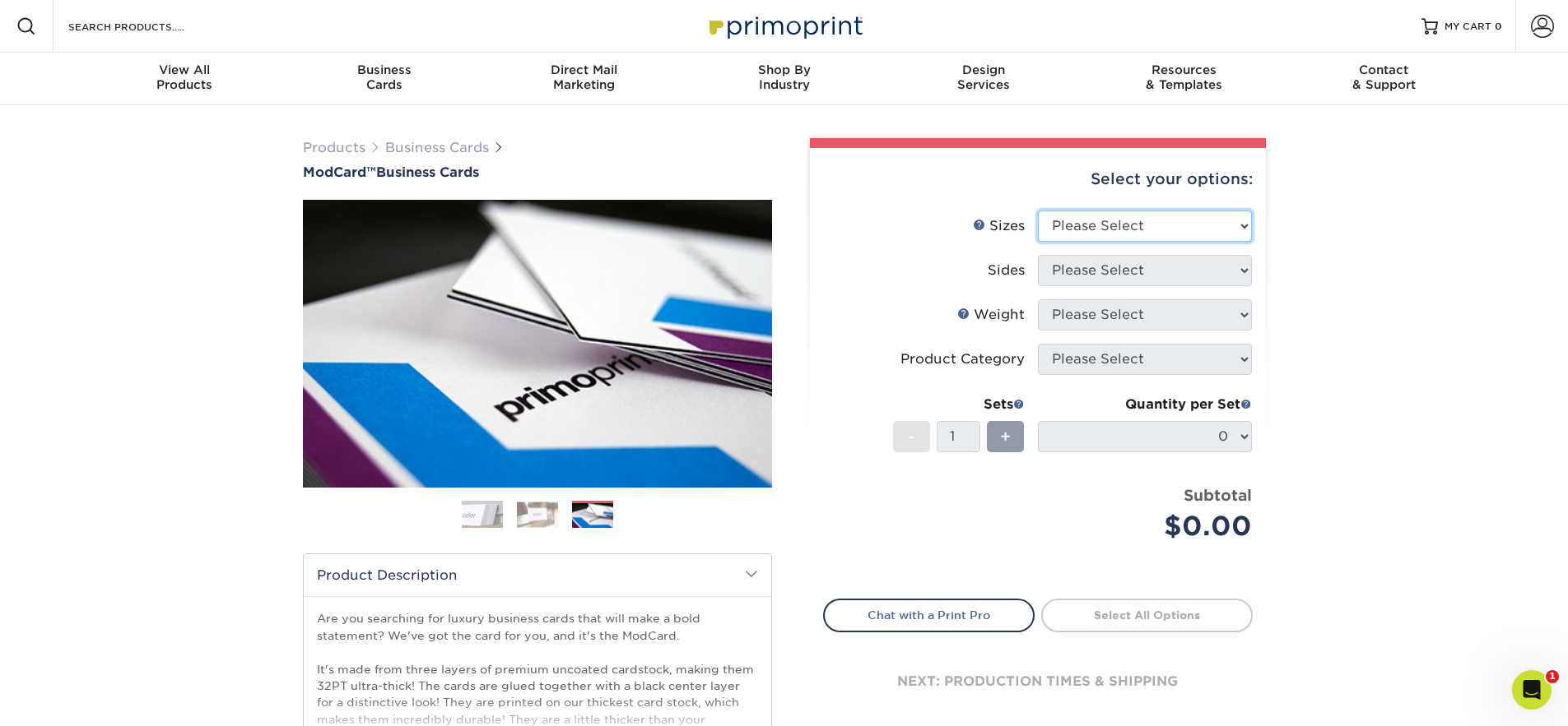
click at [1082, 229] on select "Please Select 1.5" x 3.5" - Mini 1.75" x 3.5" - Mini 2" x 2" - Square 2" x 3" -…" at bounding box center [1144, 226] width 214 height 31
select select "2.00x3.00"
click at [1037, 211] on select "Please Select 1.5" x 3.5" - Mini 1.75" x 3.5" - Mini 2" x 2" - Square 2" x 3" -…" at bounding box center [1144, 226] width 214 height 31
click at [1152, 266] on select "Please Select Print Both Sides Print Front Only" at bounding box center [1144, 270] width 214 height 31
select select "13abbda7-1d64-4f25-8bb2-c179b224825d"
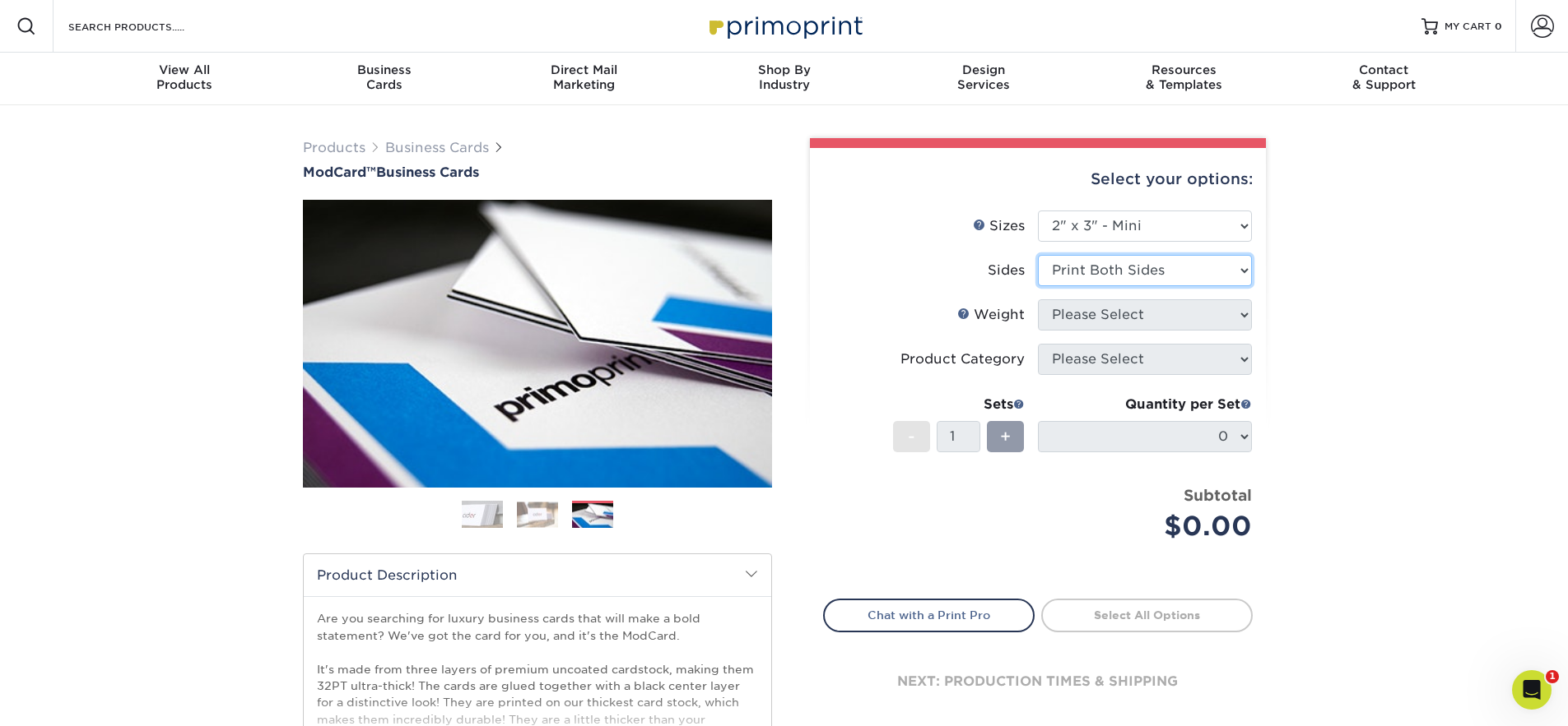
click at [1037, 255] on select "Please Select Print Both Sides Print Front Only" at bounding box center [1144, 270] width 214 height 31
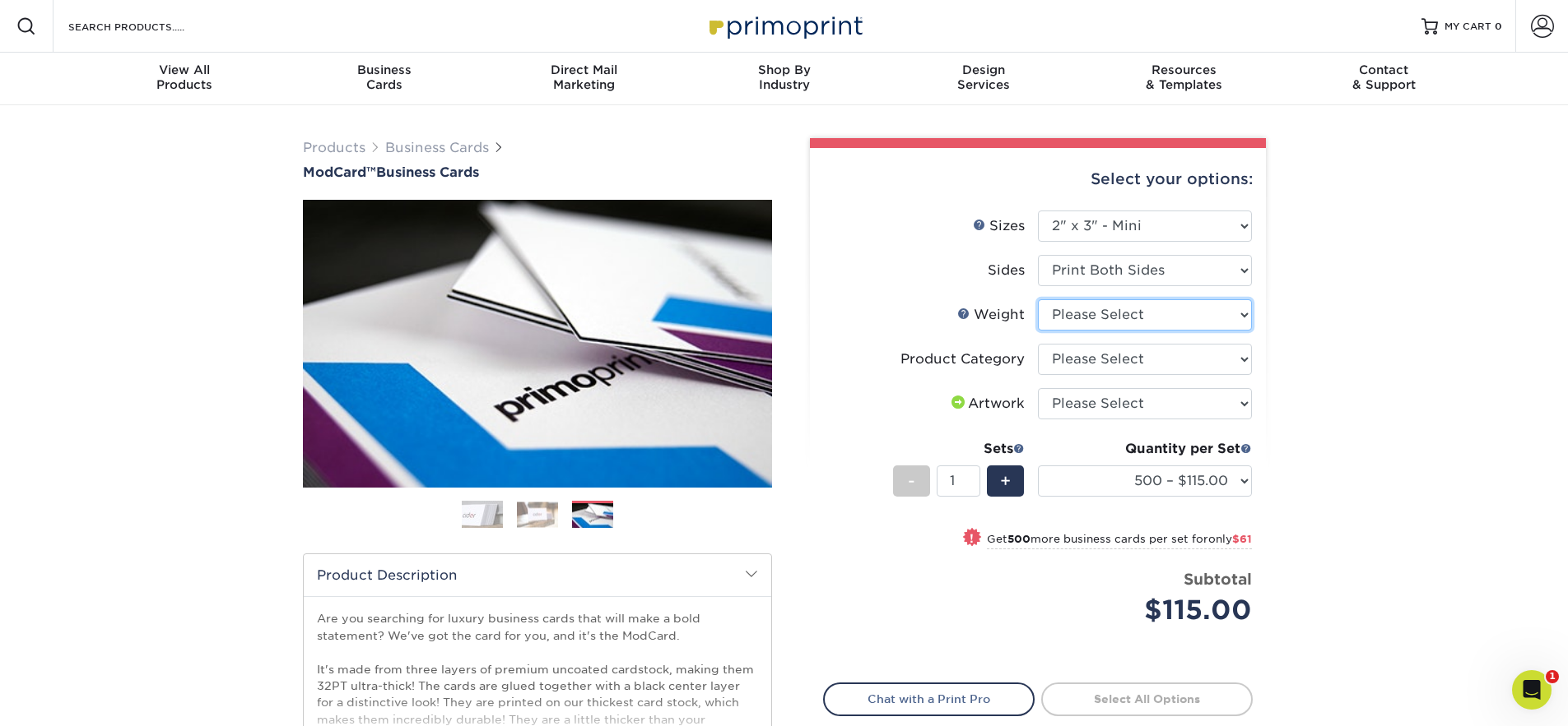
click at [1144, 309] on select "Please Select 32PTUCBLK" at bounding box center [1144, 315] width 214 height 31
select select "32PTUCBLK"
click at [1037, 299] on select "Please Select 32PTUCBLK" at bounding box center [1144, 315] width 214 height 31
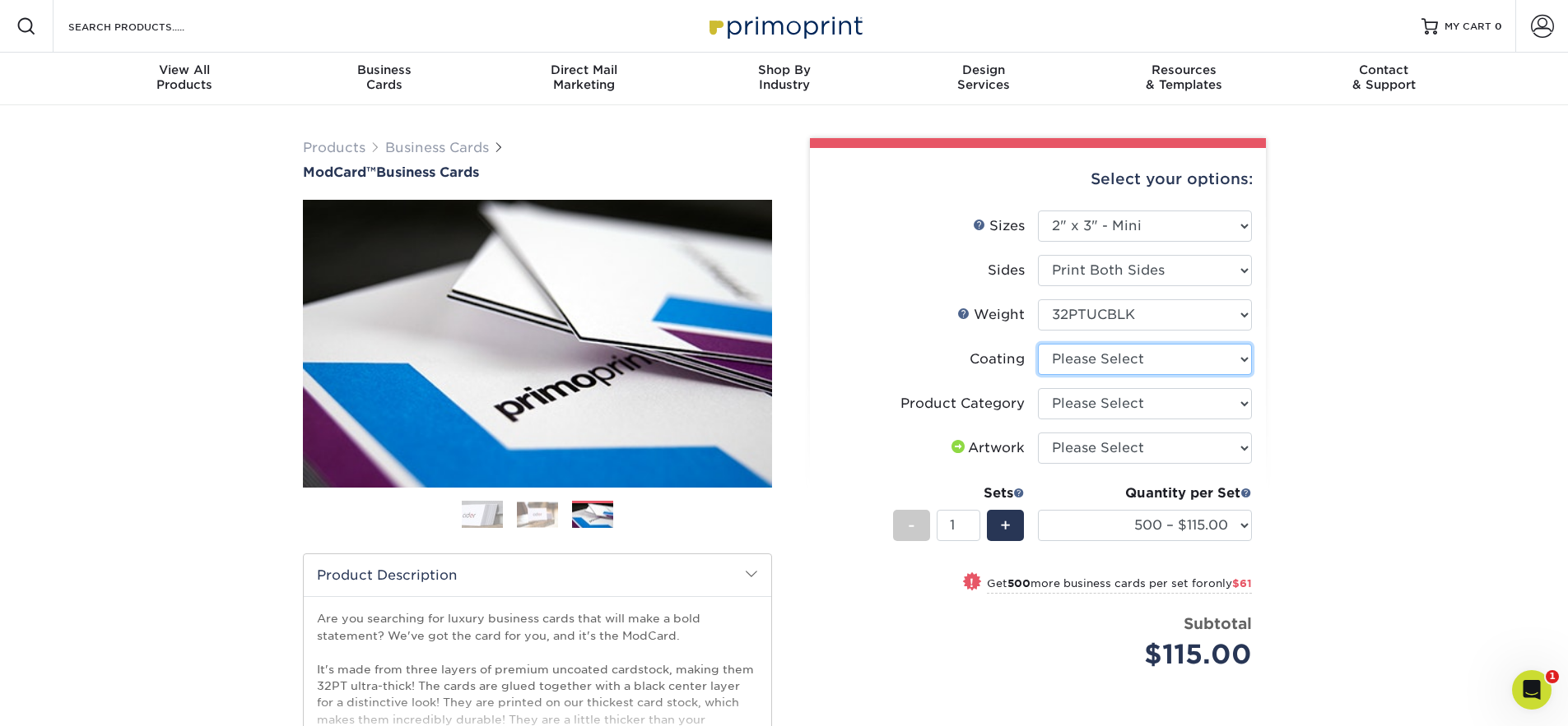
click at [1134, 352] on select at bounding box center [1144, 359] width 214 height 31
select select "3e7618de-abca-4bda-9f97-8b9129e913d8"
click at [1037, 344] on select at bounding box center [1144, 359] width 214 height 31
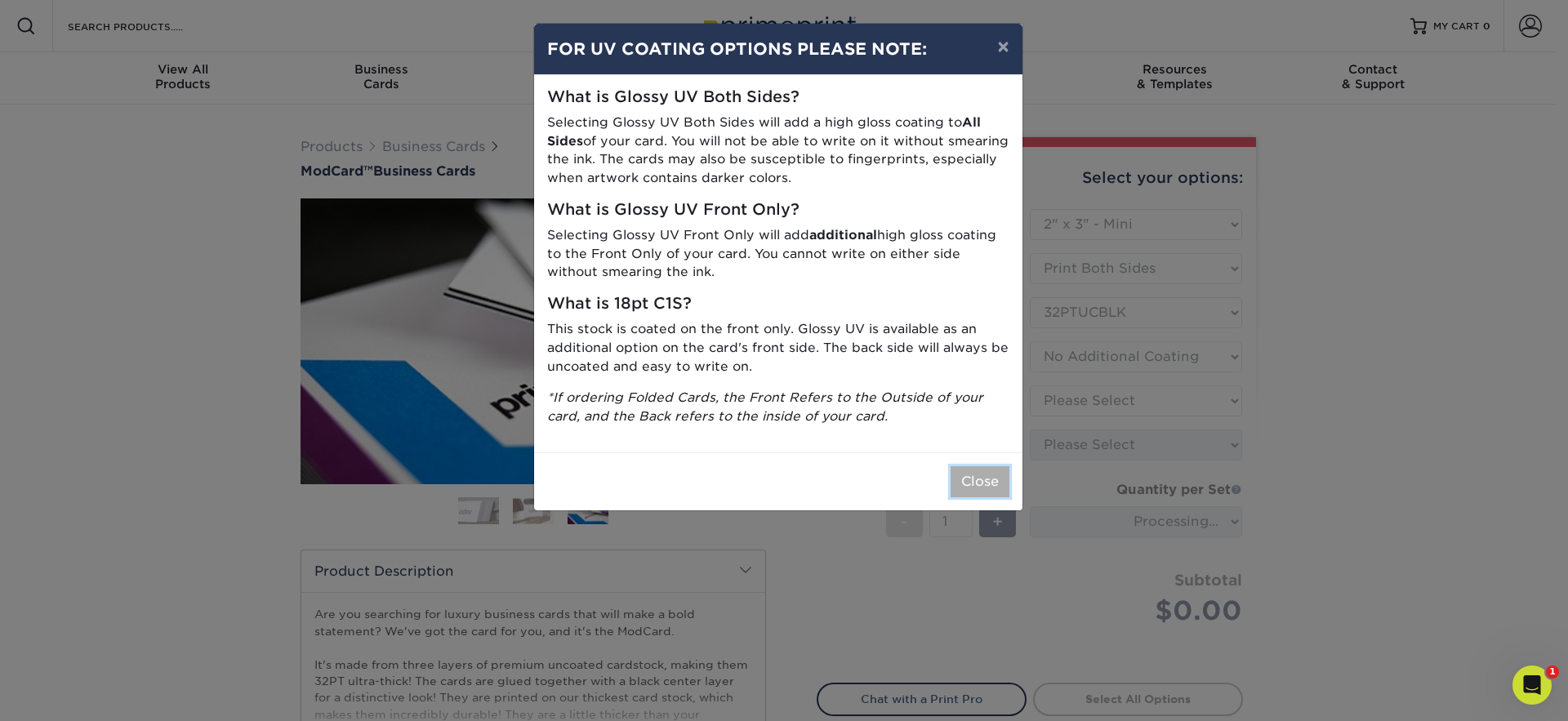
click at [984, 488] on button "Close" at bounding box center [980, 481] width 58 height 31
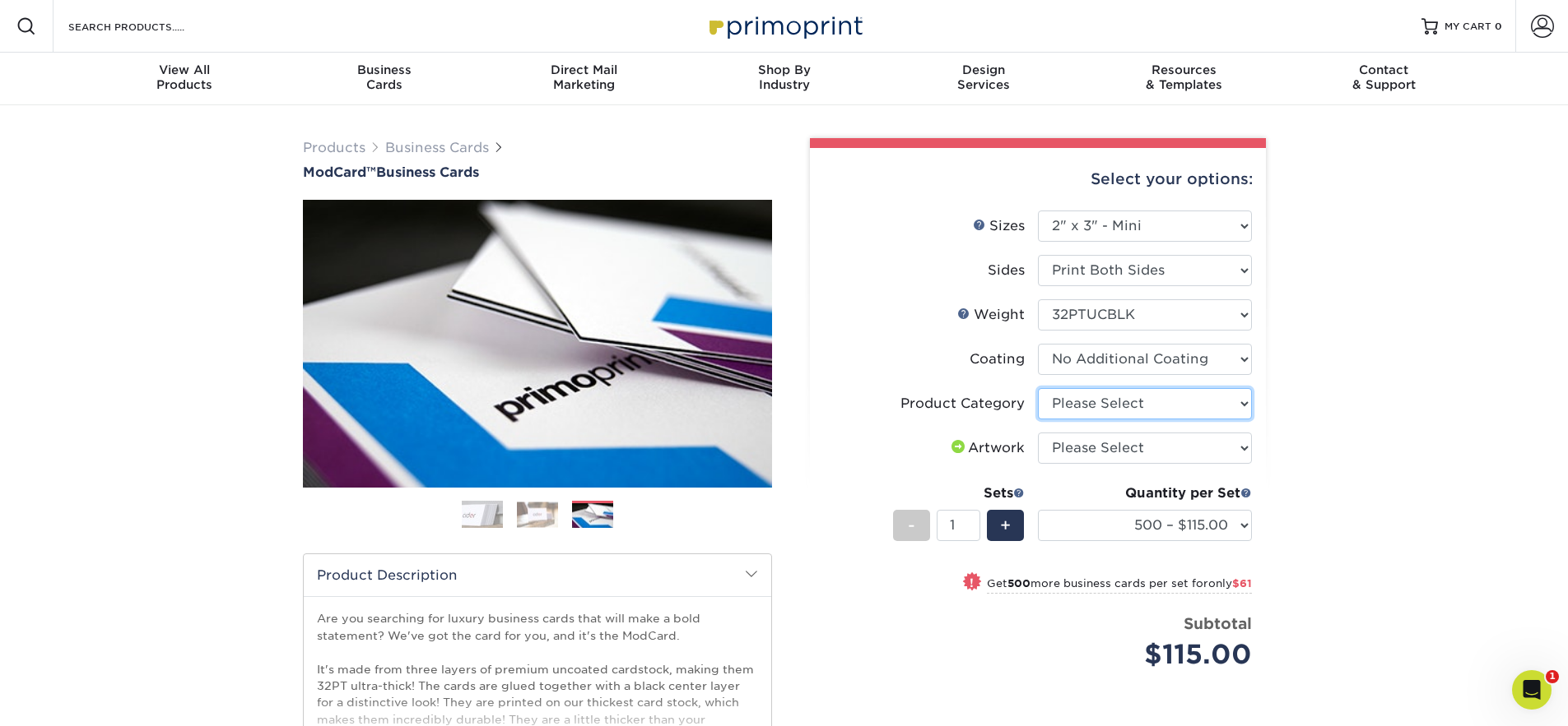
click at [1123, 409] on select "Please Select Business Cards" at bounding box center [1144, 404] width 214 height 31
select select "3b5148f1-0588-4f88-a218-97bcfdce65c1"
click at [1037, 389] on select "Please Select Business Cards" at bounding box center [1144, 404] width 214 height 31
click at [1180, 435] on select "Please Select I will upload files I need a design - $100" at bounding box center [1144, 448] width 214 height 31
select select "upload"
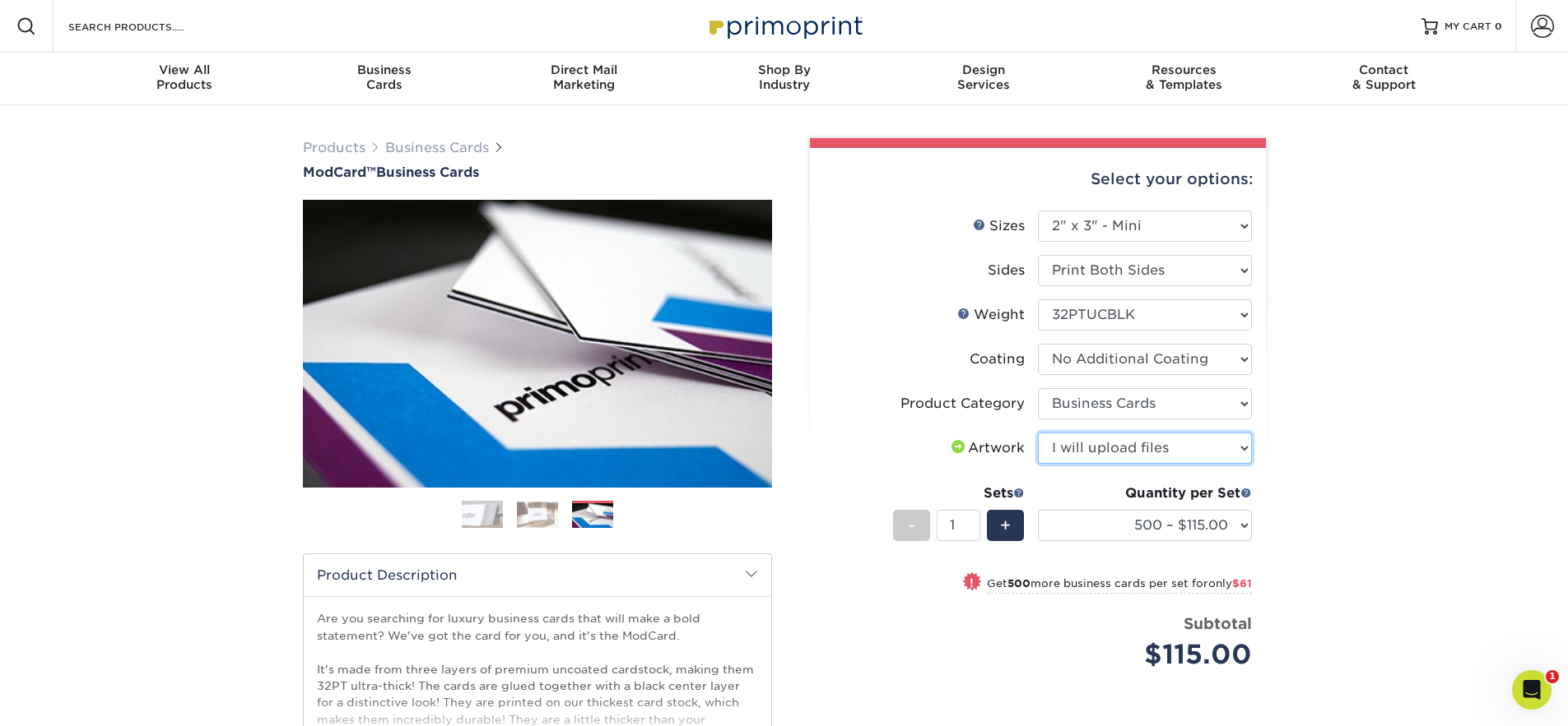
click at [1037, 432] on select "Please Select I will upload files I need a design - $100" at bounding box center [1144, 448] width 214 height 31
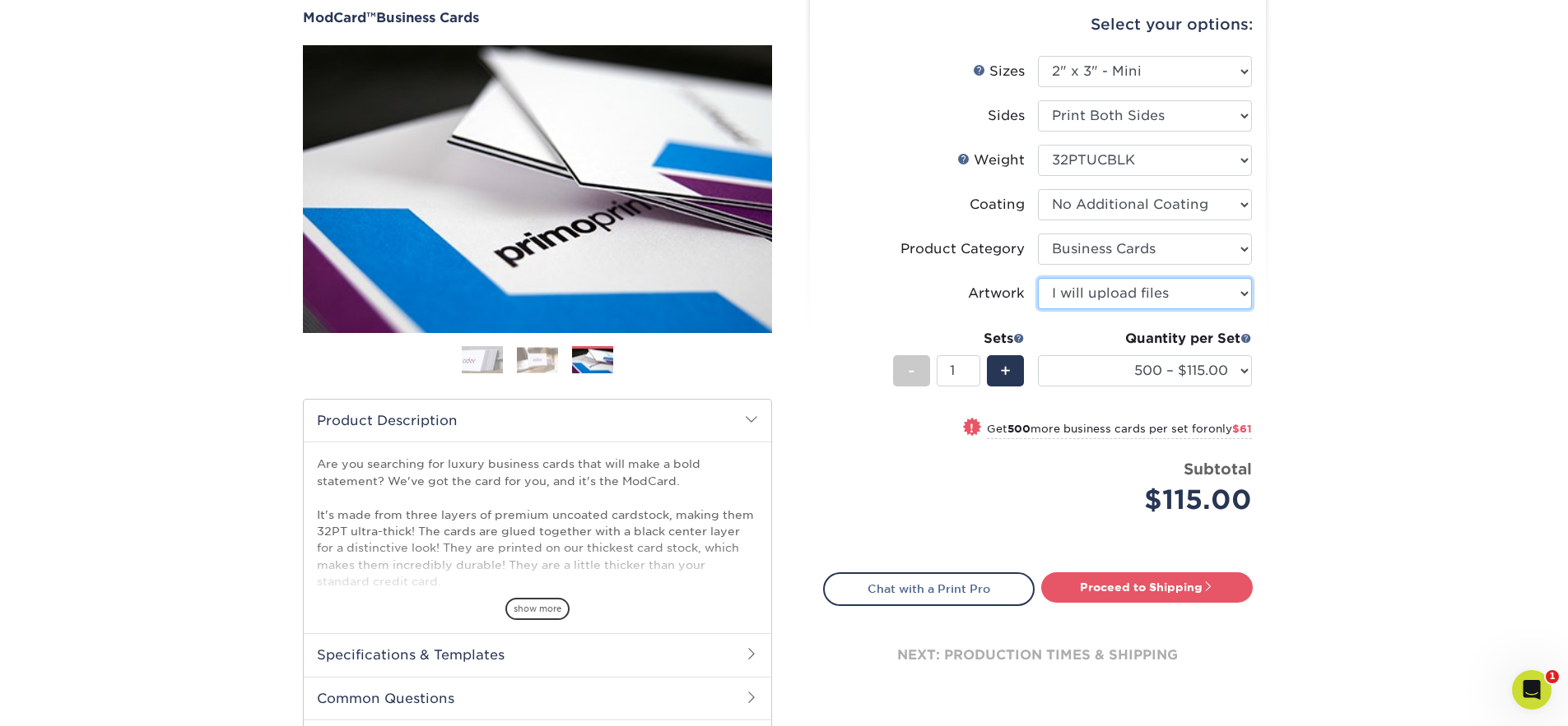
scroll to position [156, 0]
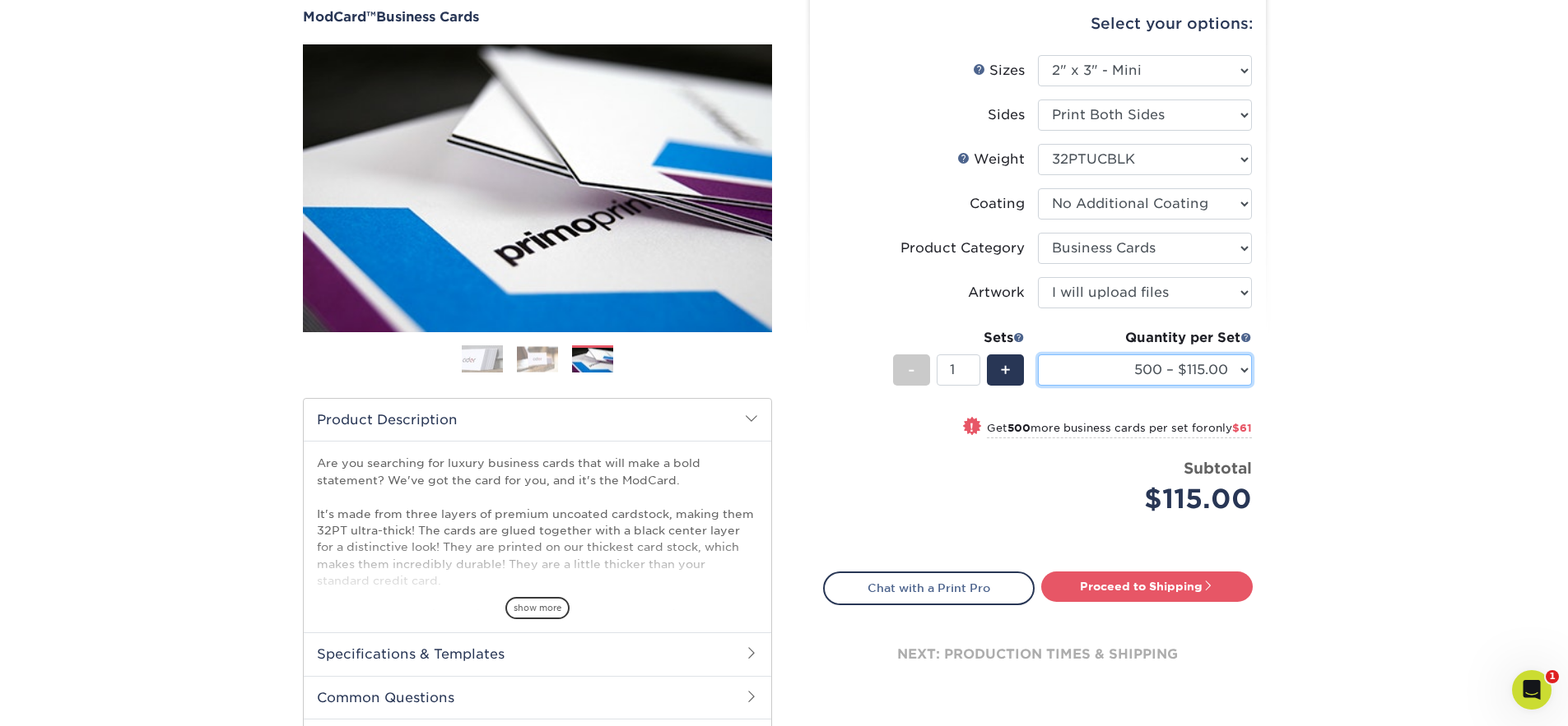
click at [1121, 373] on select "500 – $115.00 1000 – $176.00" at bounding box center [1144, 370] width 214 height 31
click at [1037, 354] on select "500 – $115.00 1000 – $176.00" at bounding box center [1144, 370] width 214 height 31
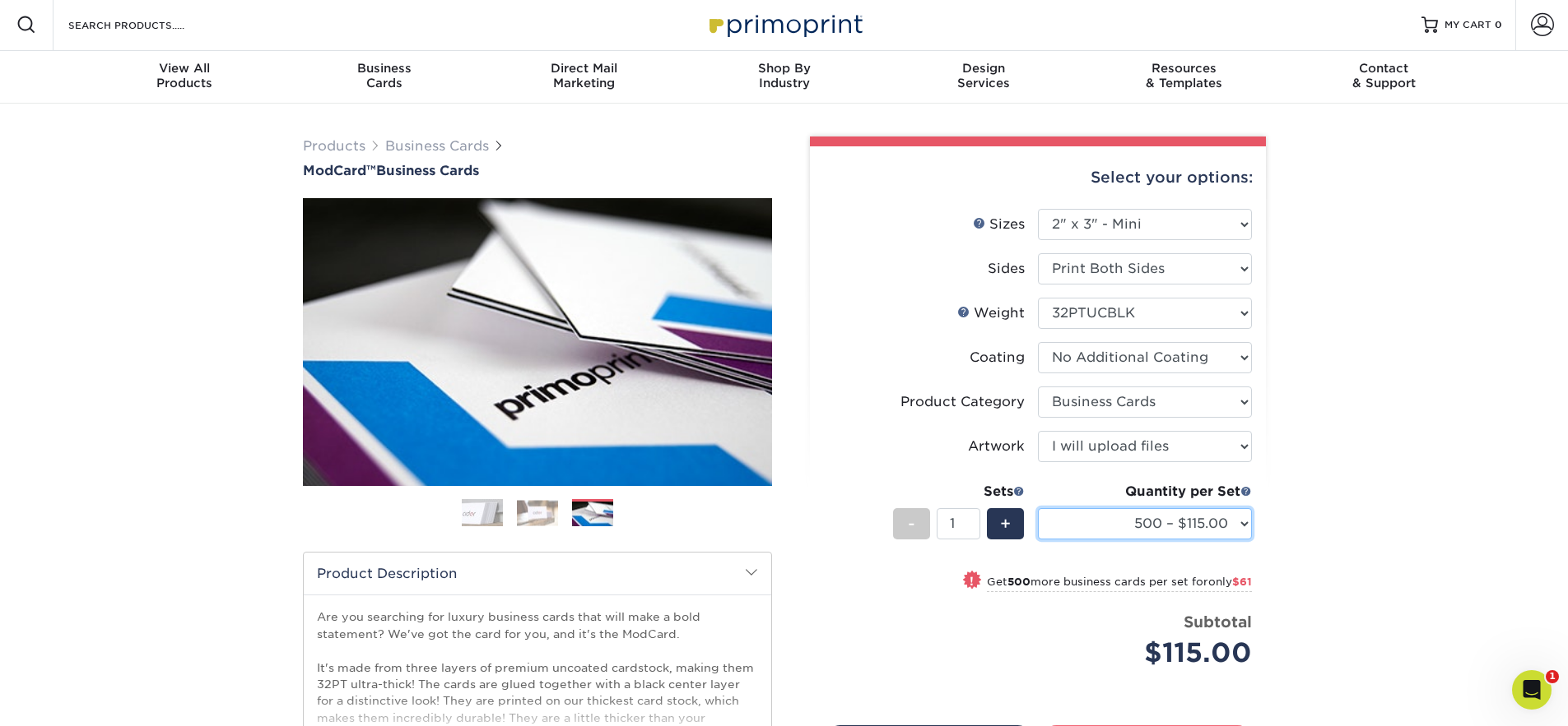
scroll to position [0, 0]
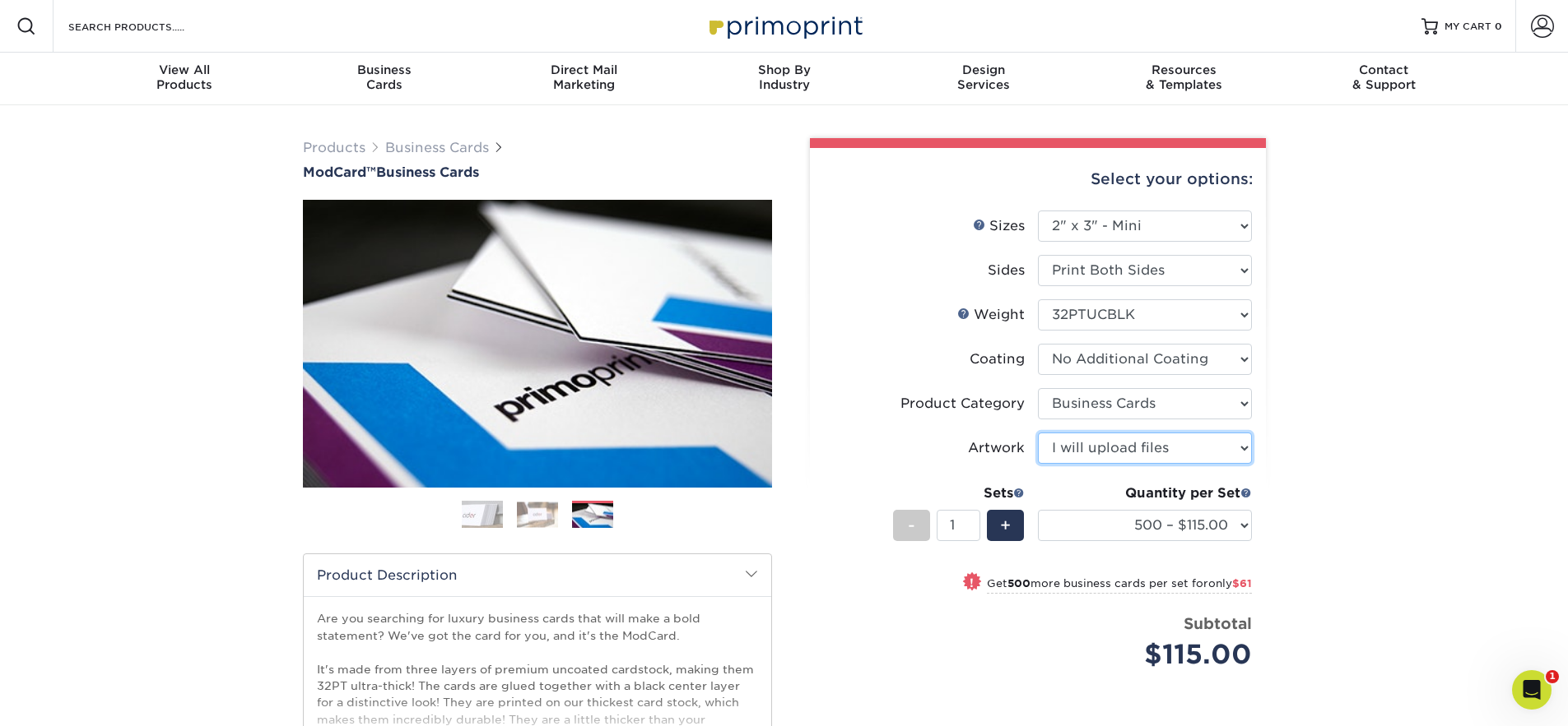
click at [1113, 449] on select "Please Select I will upload files I need a design - $100" at bounding box center [1144, 448] width 214 height 31
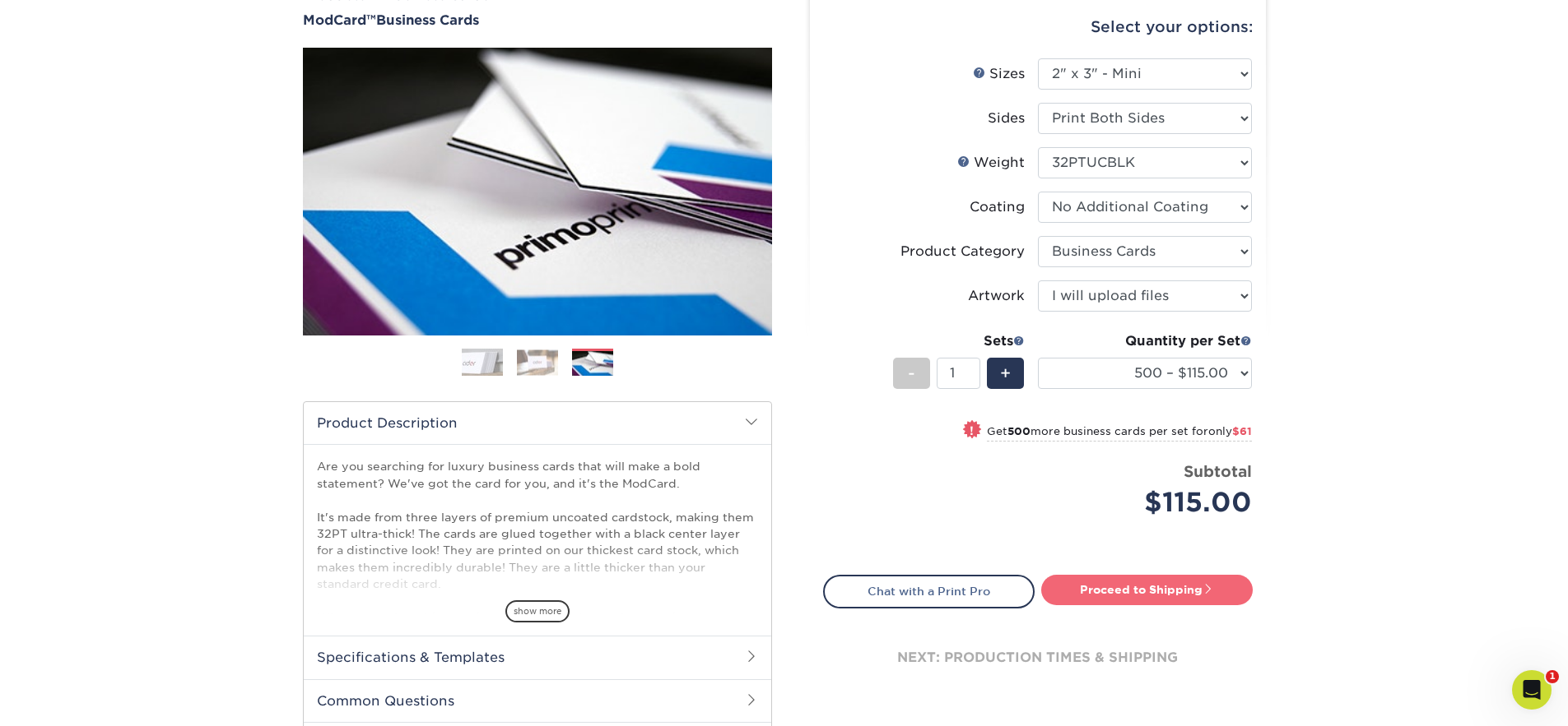
click at [1152, 597] on link "Proceed to Shipping" at bounding box center [1147, 589] width 211 height 29
type input "Set 1"
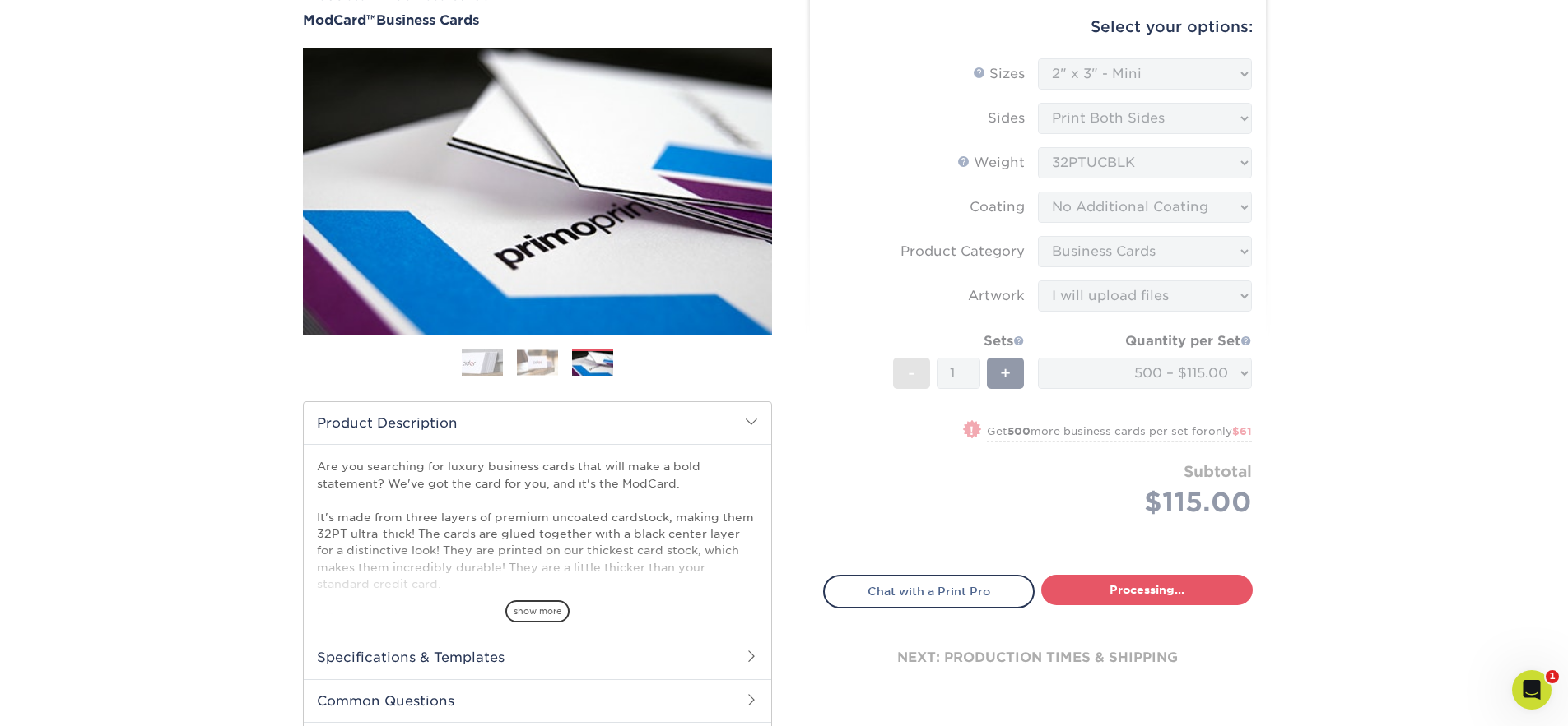
select select "0a8d278c-de48-47e8-8c8e-ea8cc0f64bed"
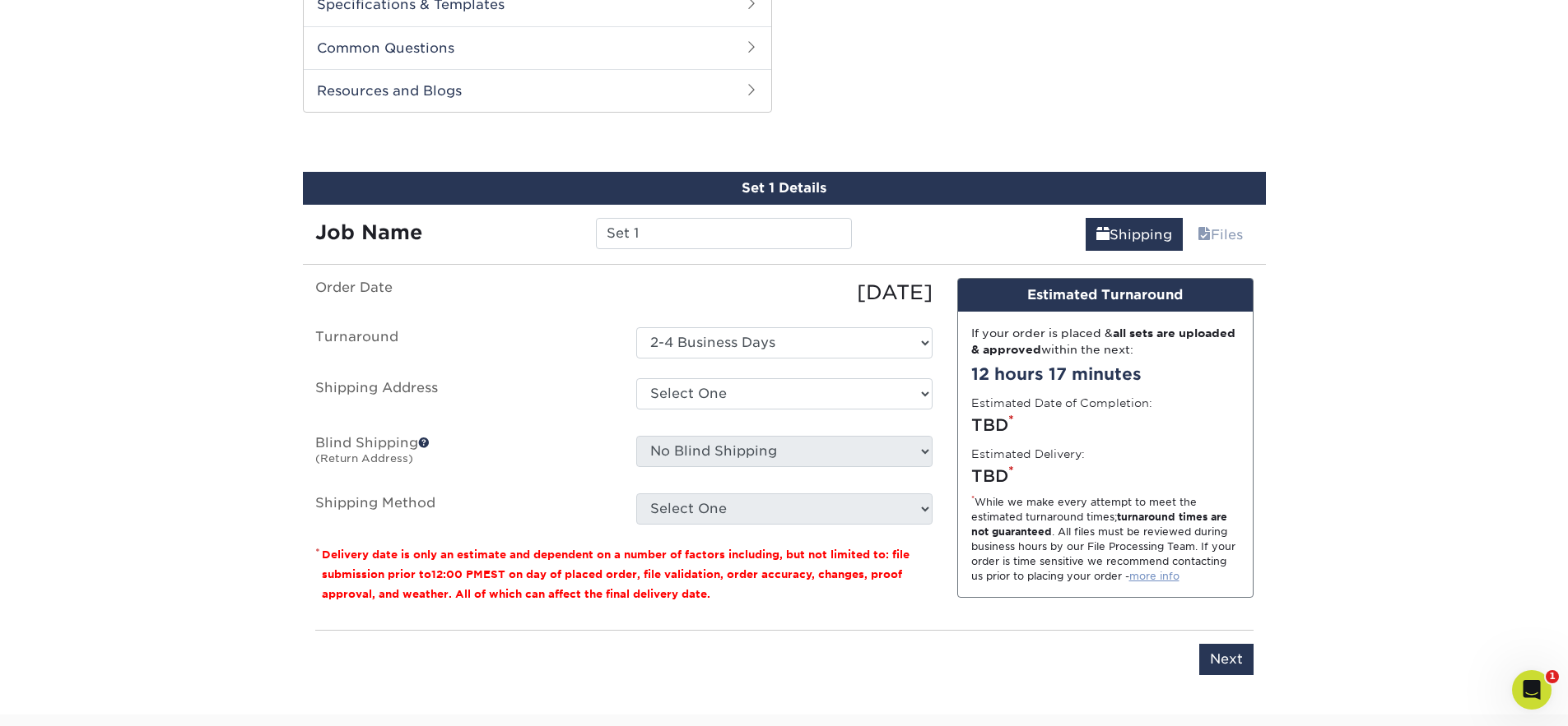
scroll to position [837, 0]
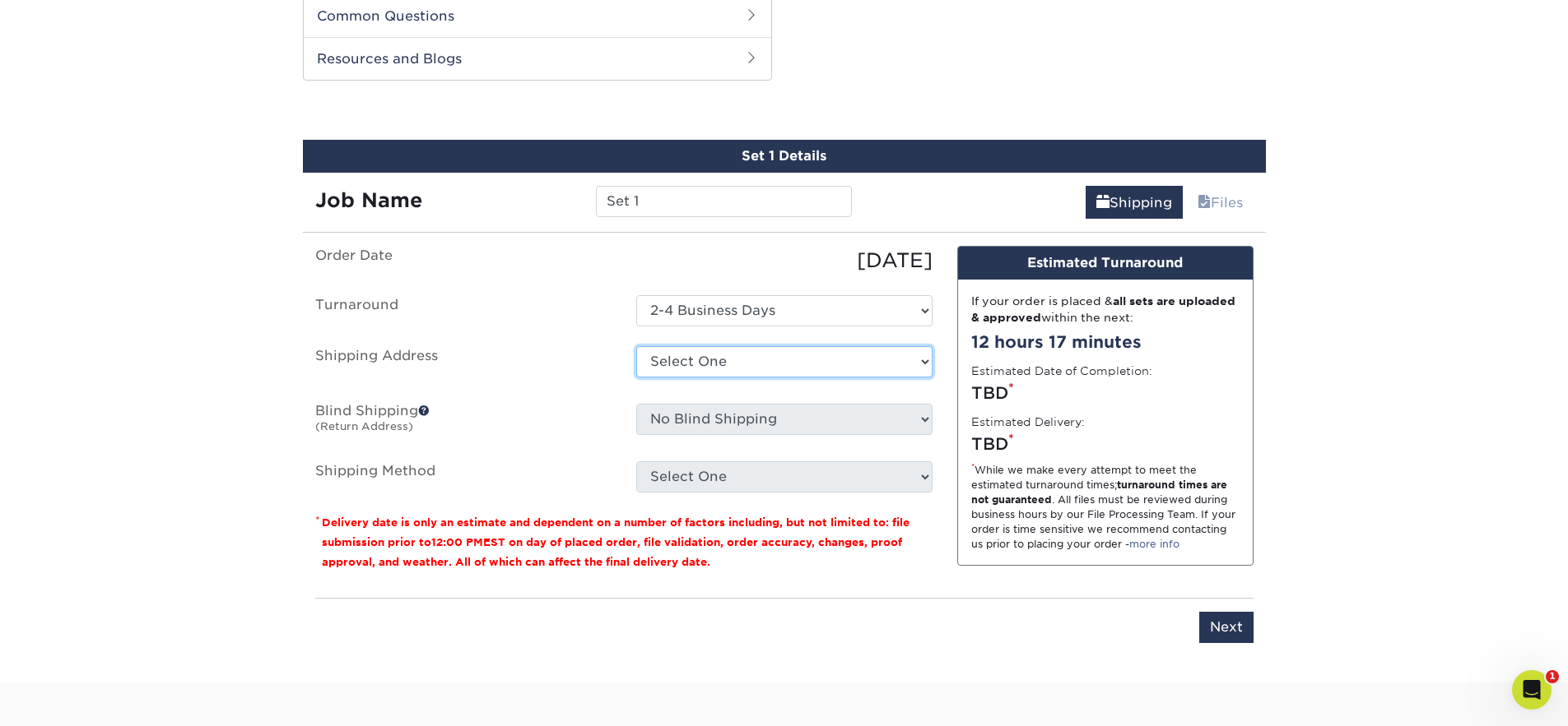
click at [868, 350] on select "Select One + Add New Address - Login" at bounding box center [784, 361] width 297 height 31
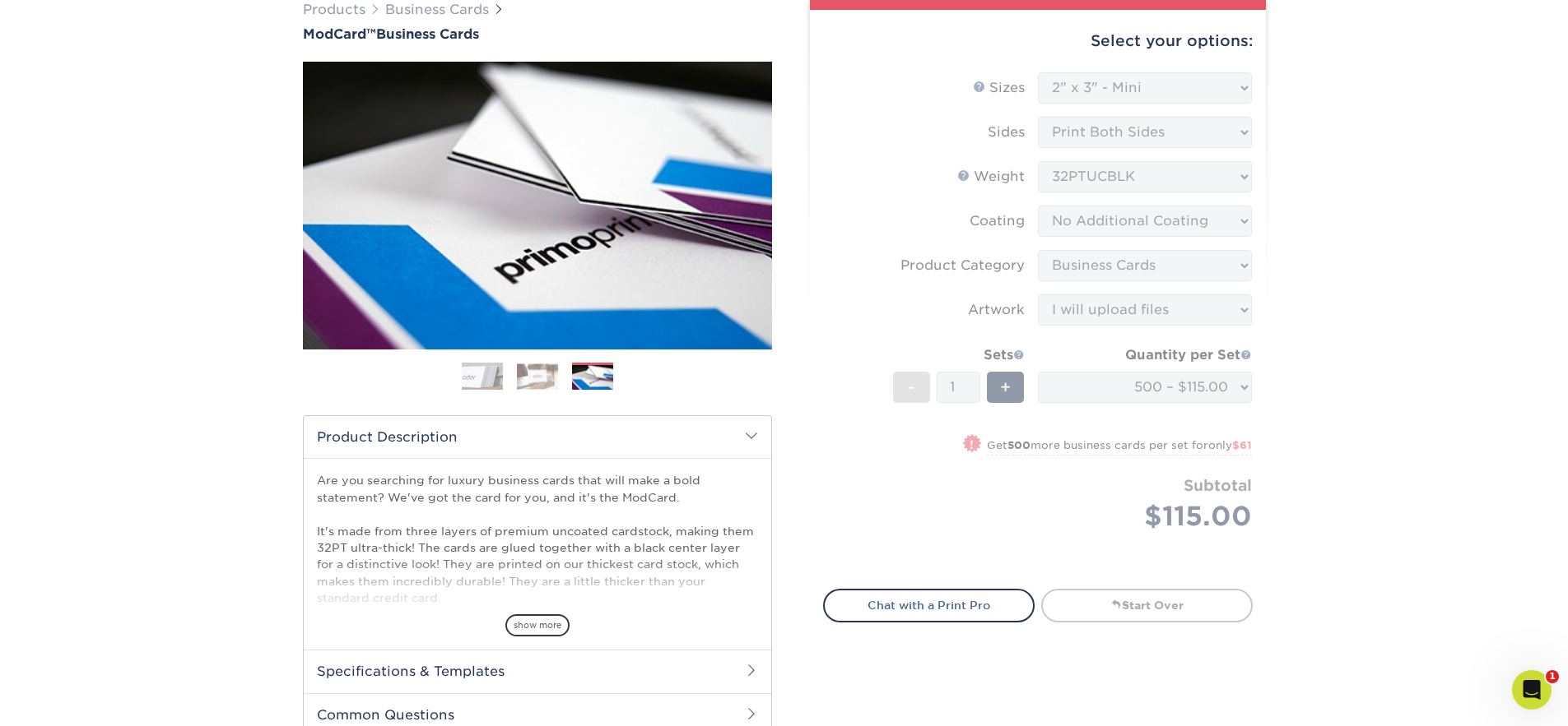
scroll to position [0, 0]
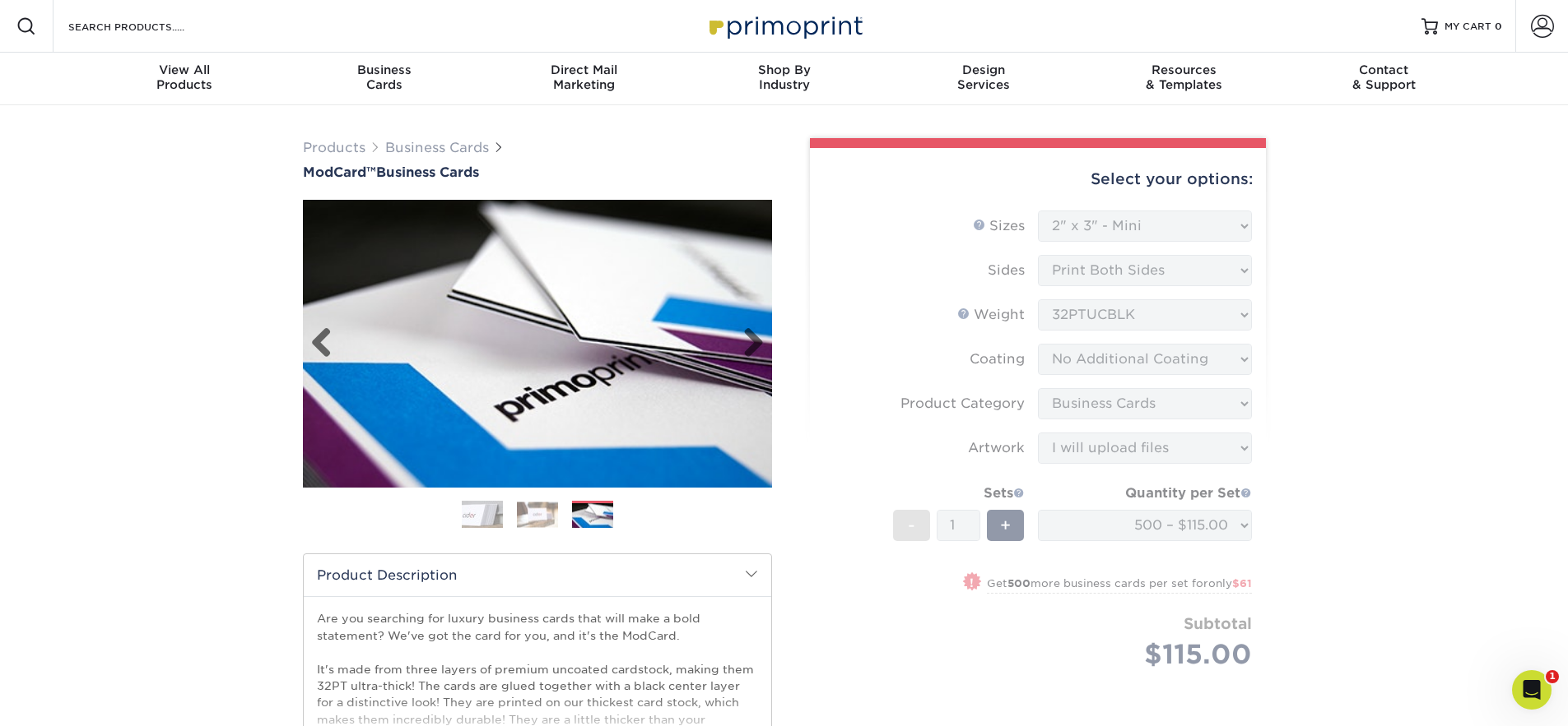
click at [683, 305] on img at bounding box center [537, 343] width 469 height 324
click at [757, 349] on link "Next" at bounding box center [747, 343] width 33 height 33
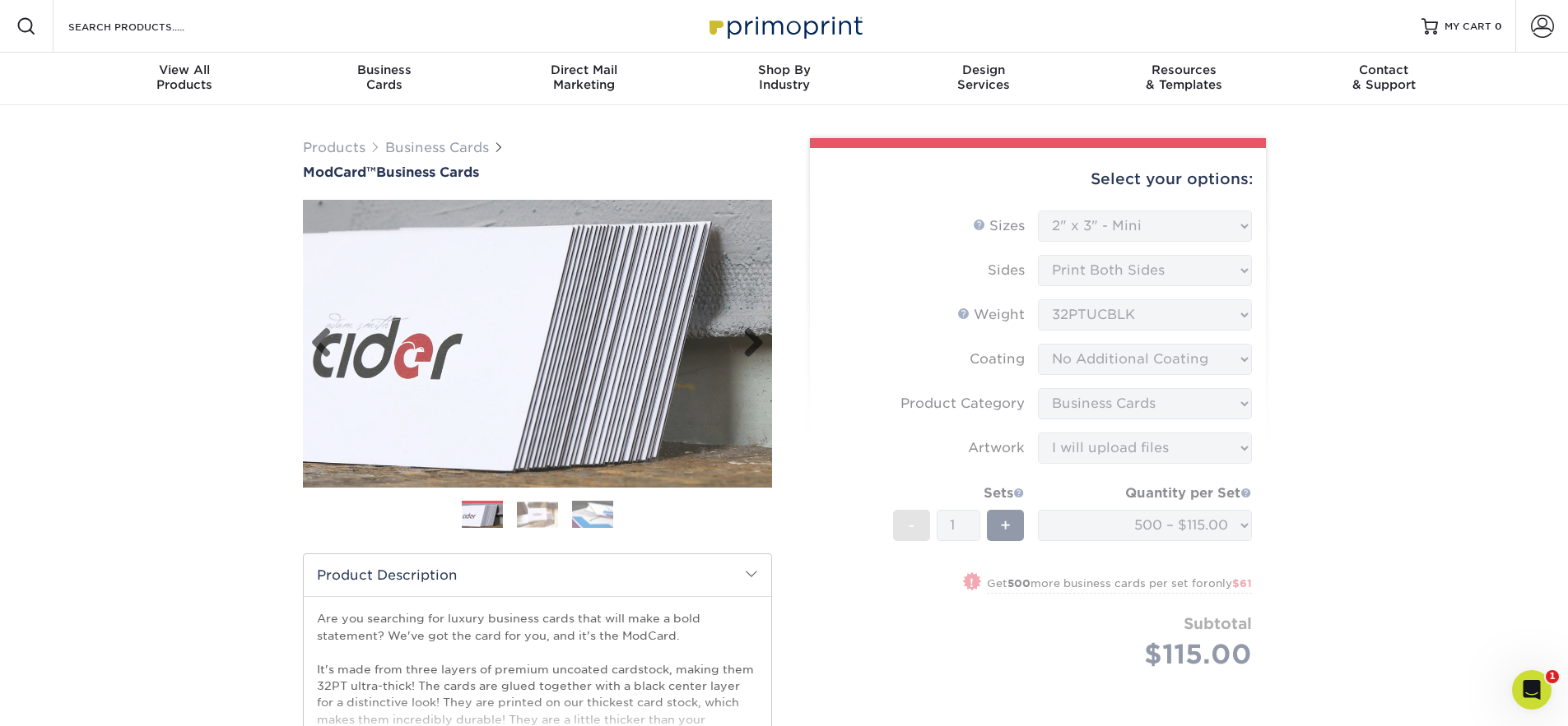
click at [757, 349] on link "Next" at bounding box center [747, 343] width 33 height 33
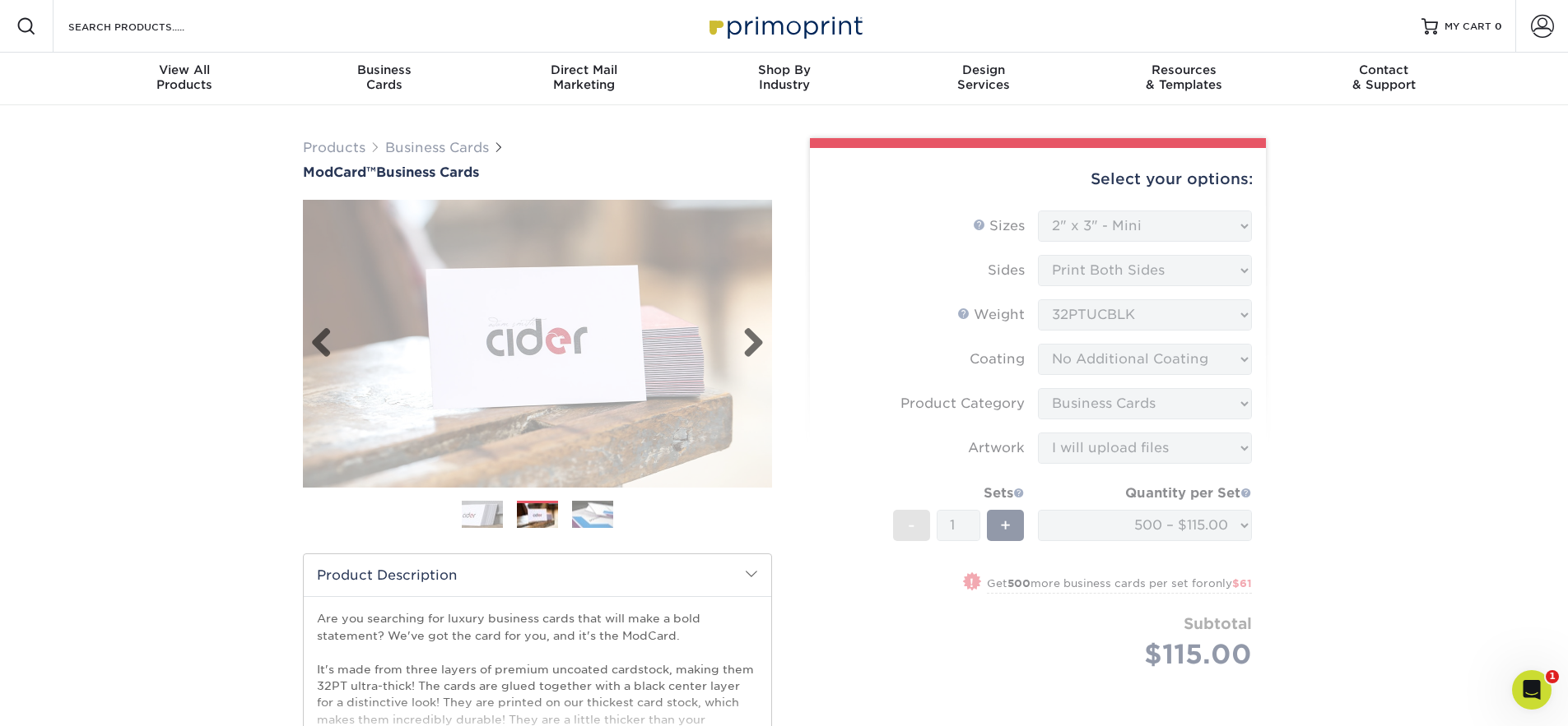
click at [757, 349] on link "Next" at bounding box center [747, 343] width 33 height 33
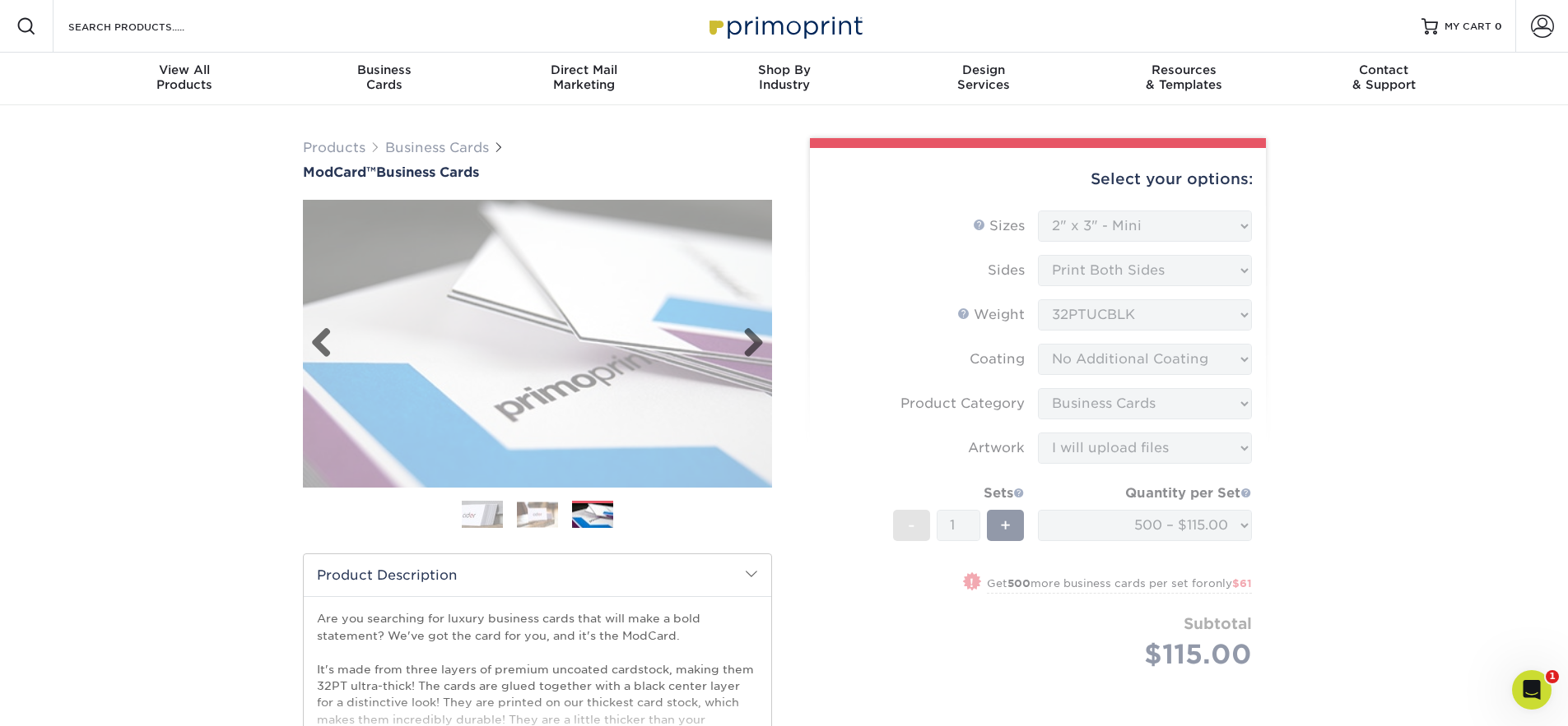
click at [757, 349] on link "Next" at bounding box center [747, 343] width 33 height 33
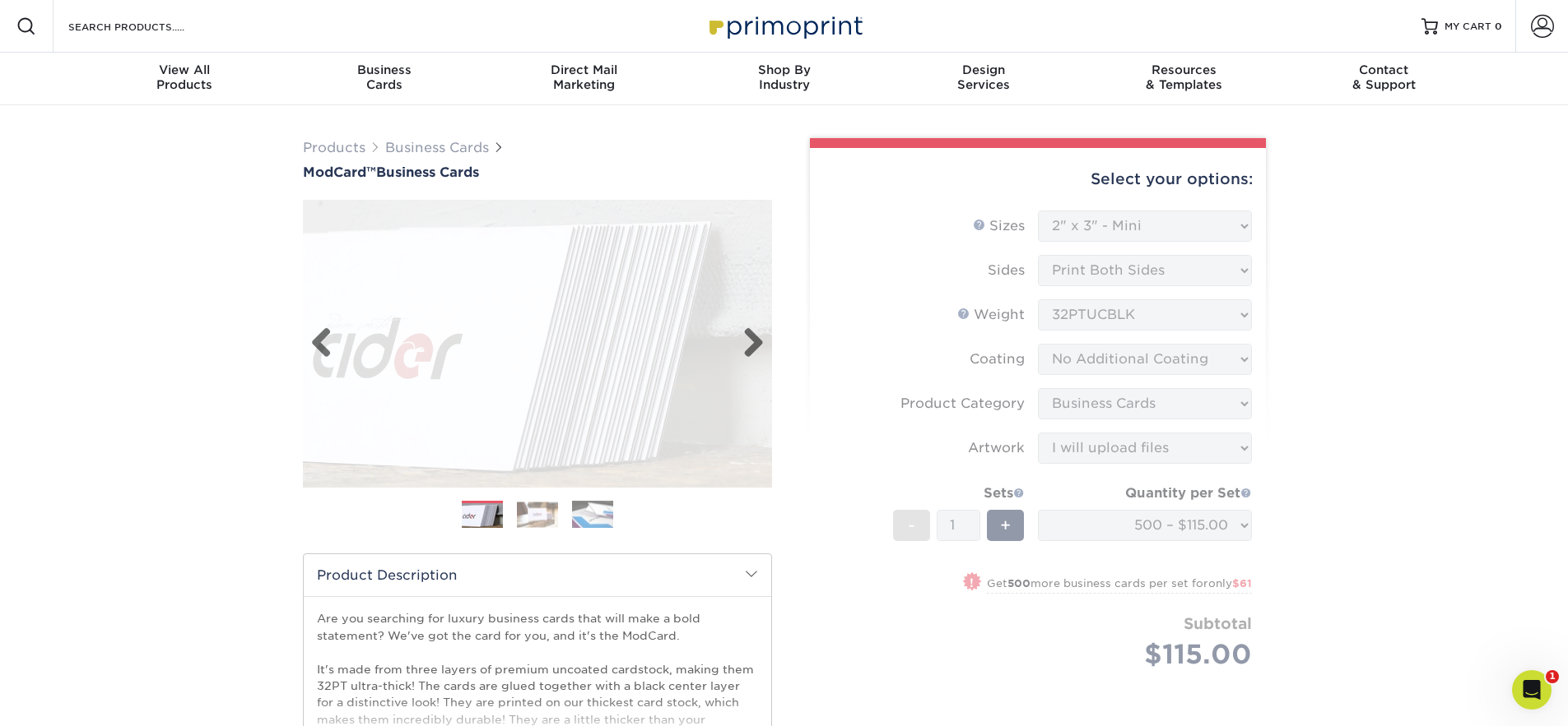
click at [757, 349] on link "Next" at bounding box center [747, 343] width 33 height 33
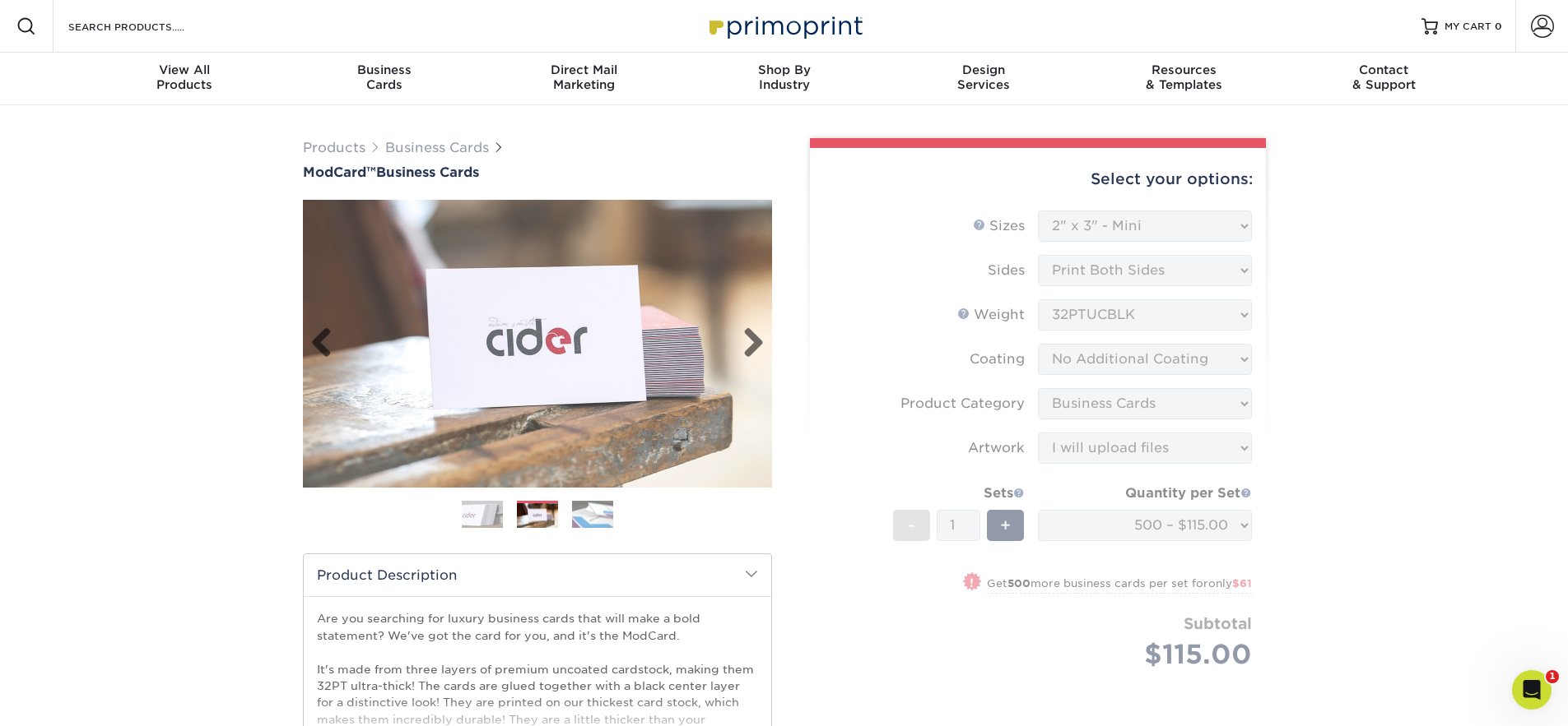
click at [757, 349] on link "Next" at bounding box center [747, 343] width 33 height 33
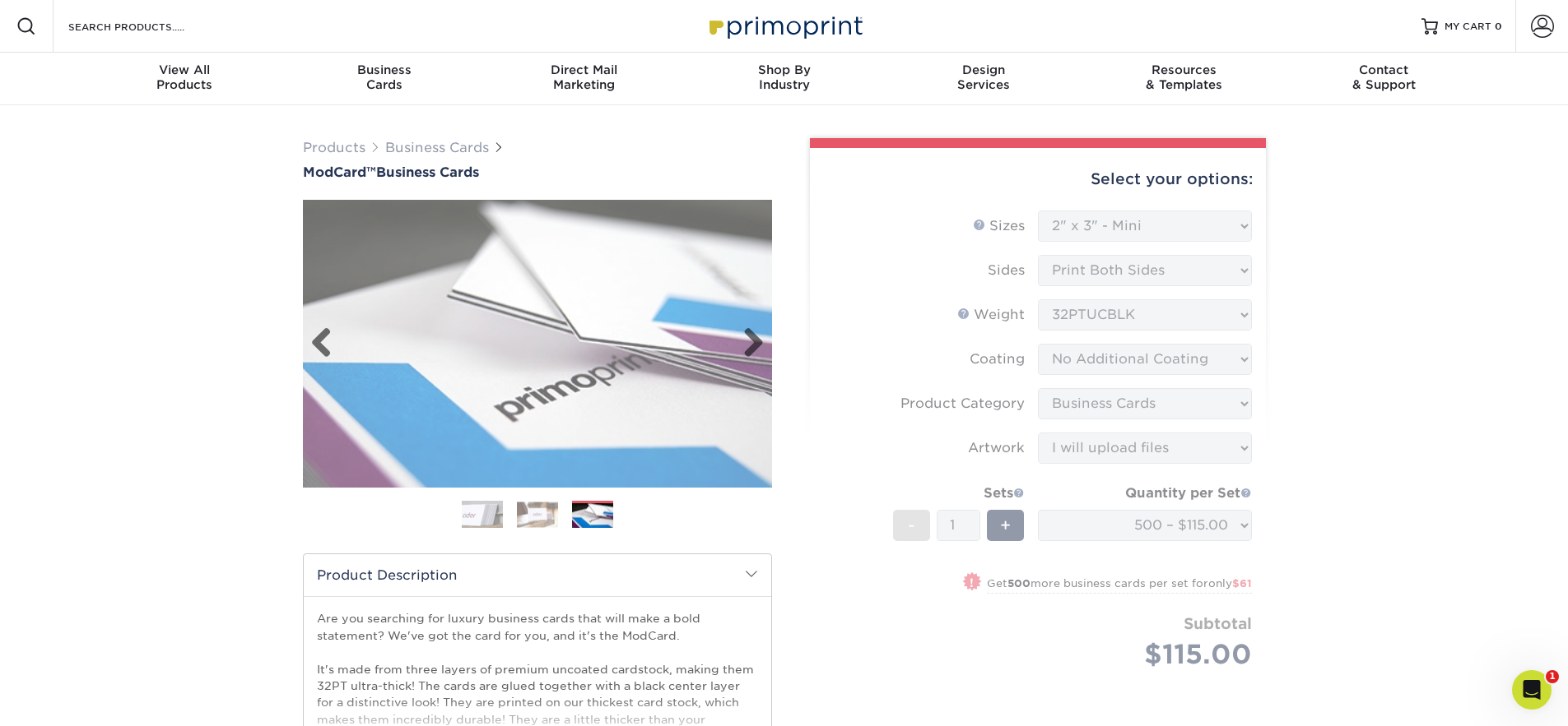
click at [757, 349] on link "Next" at bounding box center [747, 343] width 33 height 33
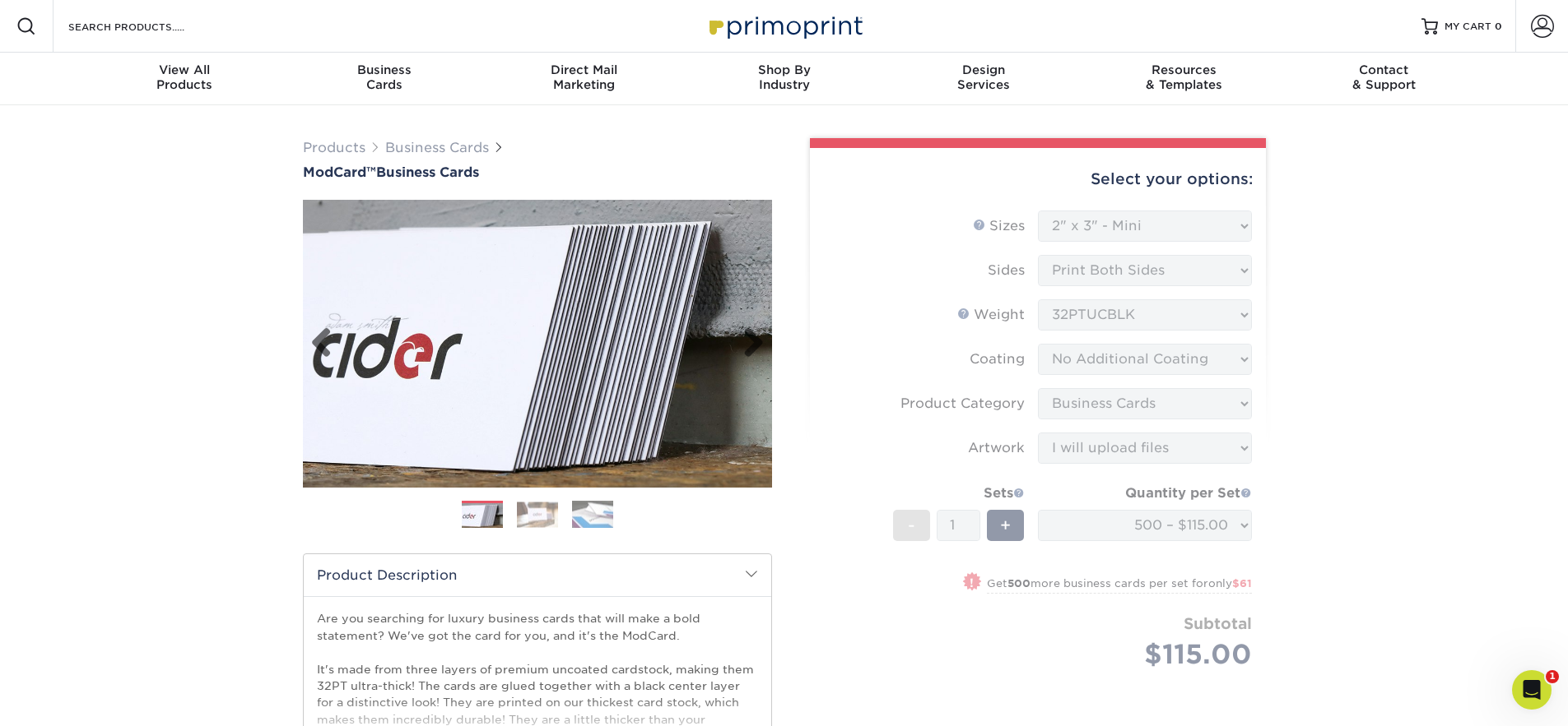
click at [757, 349] on link "Next" at bounding box center [747, 343] width 33 height 33
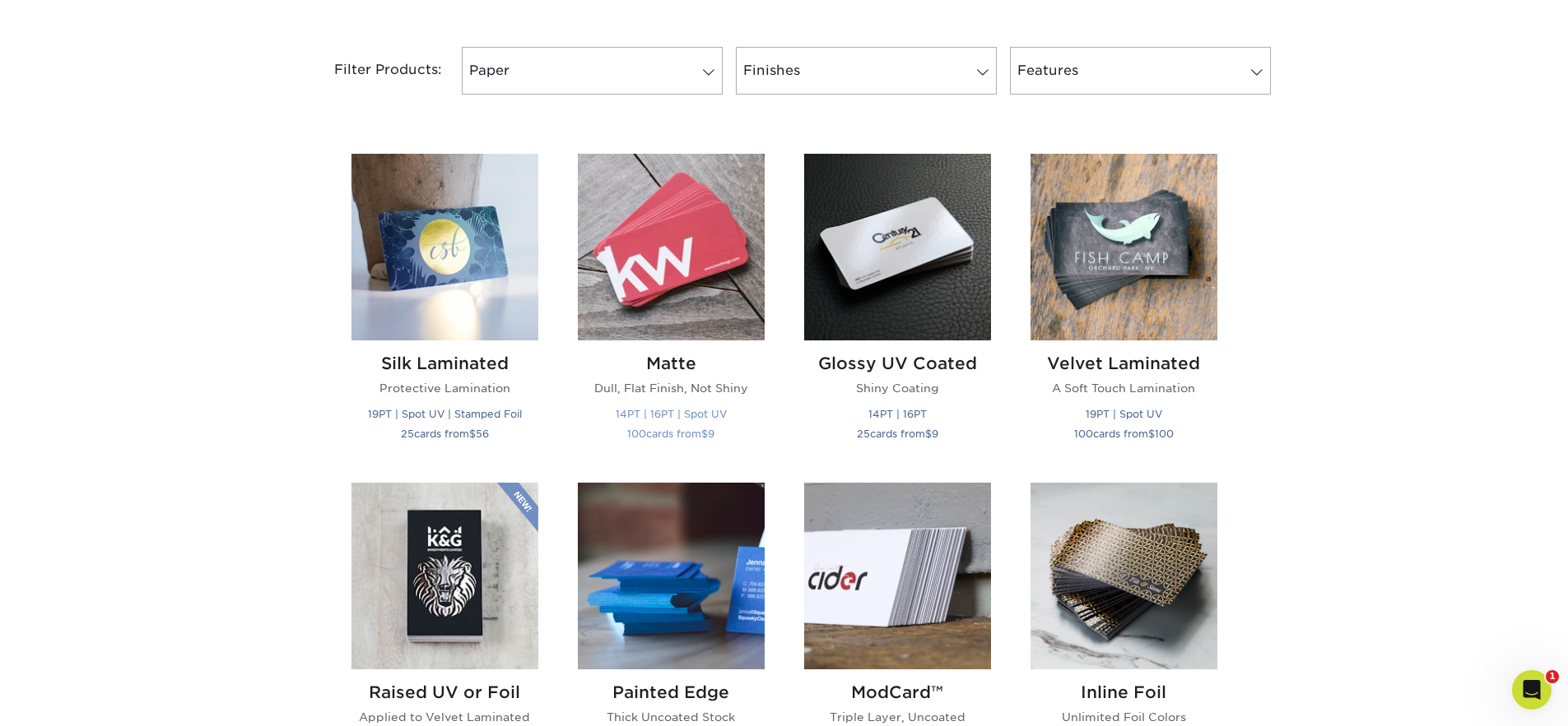
scroll to position [678, 0]
click at [676, 355] on h2 "Matte" at bounding box center [671, 362] width 186 height 20
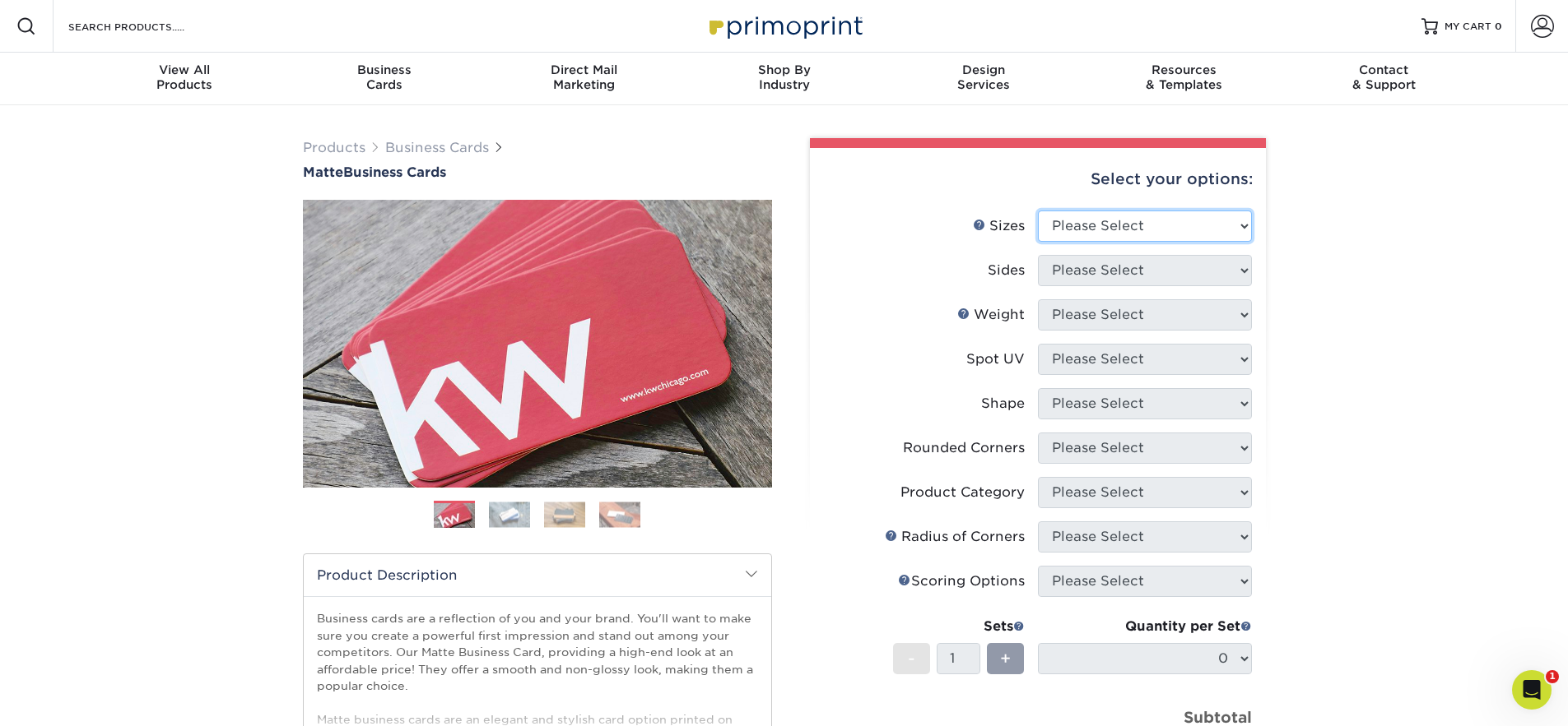
click at [1183, 224] on select "Please Select 1.5" x 3.5" - Mini 1.75" x 3.5" - Mini 2" x 2" - Square 2" x 3" -…" at bounding box center [1144, 226] width 214 height 31
select select "2.00x3.00"
click at [1037, 211] on select "Please Select 1.5" x 3.5" - Mini 1.75" x 3.5" - Mini 2" x 2" - Square 2" x 3" -…" at bounding box center [1144, 226] width 214 height 31
click at [1157, 261] on select "Please Select Print Both Sides Print Front Only" at bounding box center [1144, 270] width 214 height 31
select select "13abbda7-1d64-4f25-8bb2-c179b224825d"
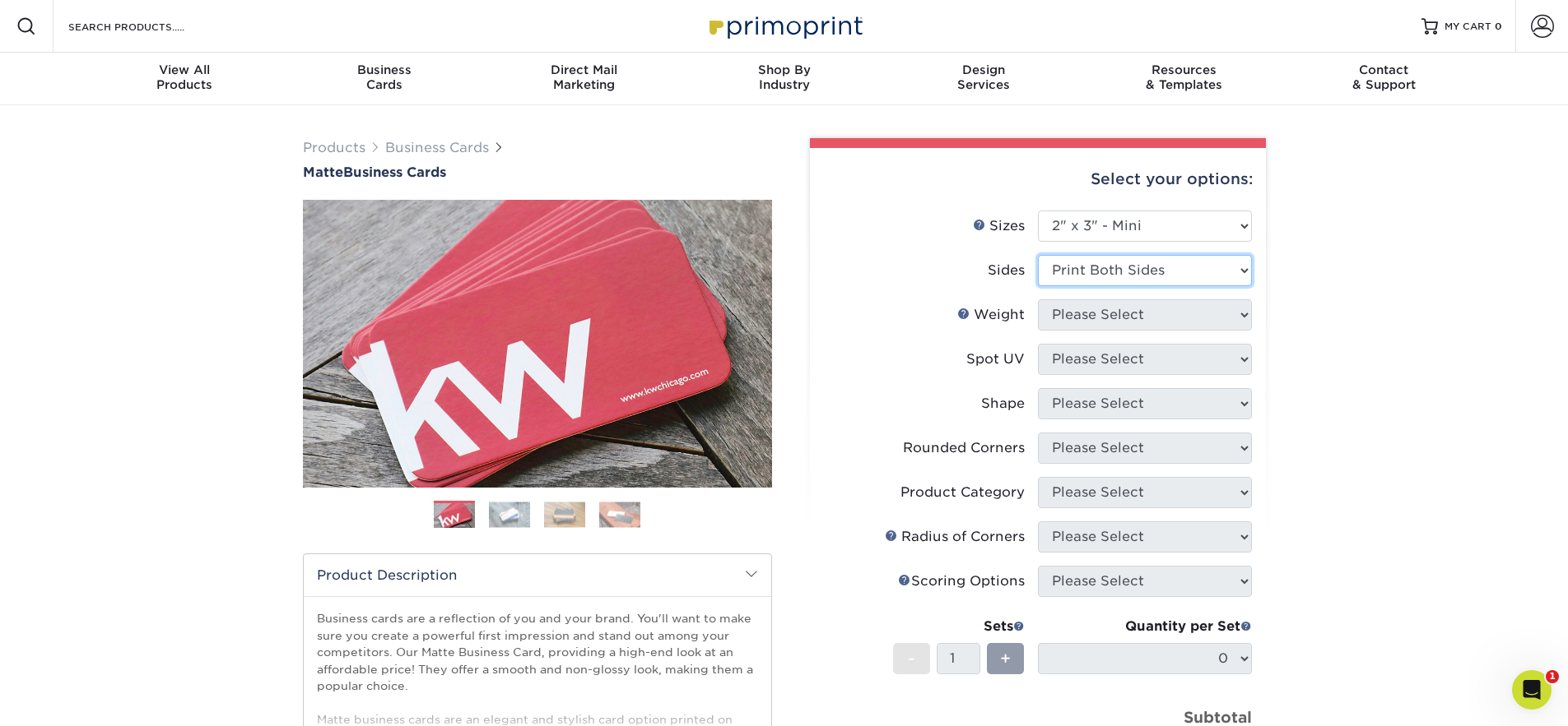
click at [1037, 255] on select "Please Select Print Both Sides Print Front Only" at bounding box center [1144, 270] width 214 height 31
click at [1154, 321] on select "Please Select 14PT 16PT" at bounding box center [1144, 315] width 214 height 31
select select "16PT"
click at [1037, 299] on select "Please Select 14PT 16PT" at bounding box center [1144, 315] width 214 height 31
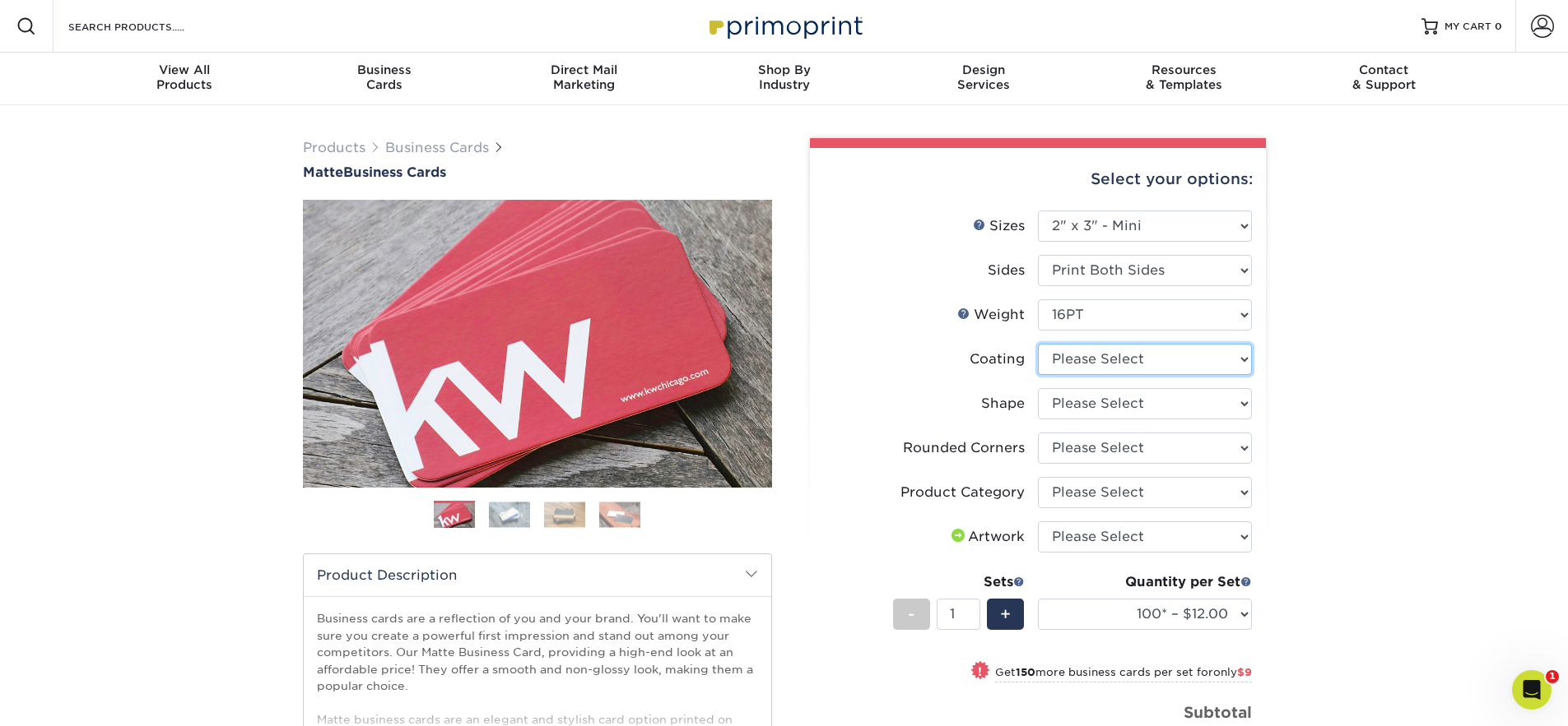
click at [1152, 358] on select at bounding box center [1144, 359] width 214 height 31
select select "121bb7b5-3b4d-429f-bd8d-bbf80e953313"
click at [1037, 344] on select at bounding box center [1144, 359] width 214 height 31
select select "-1"
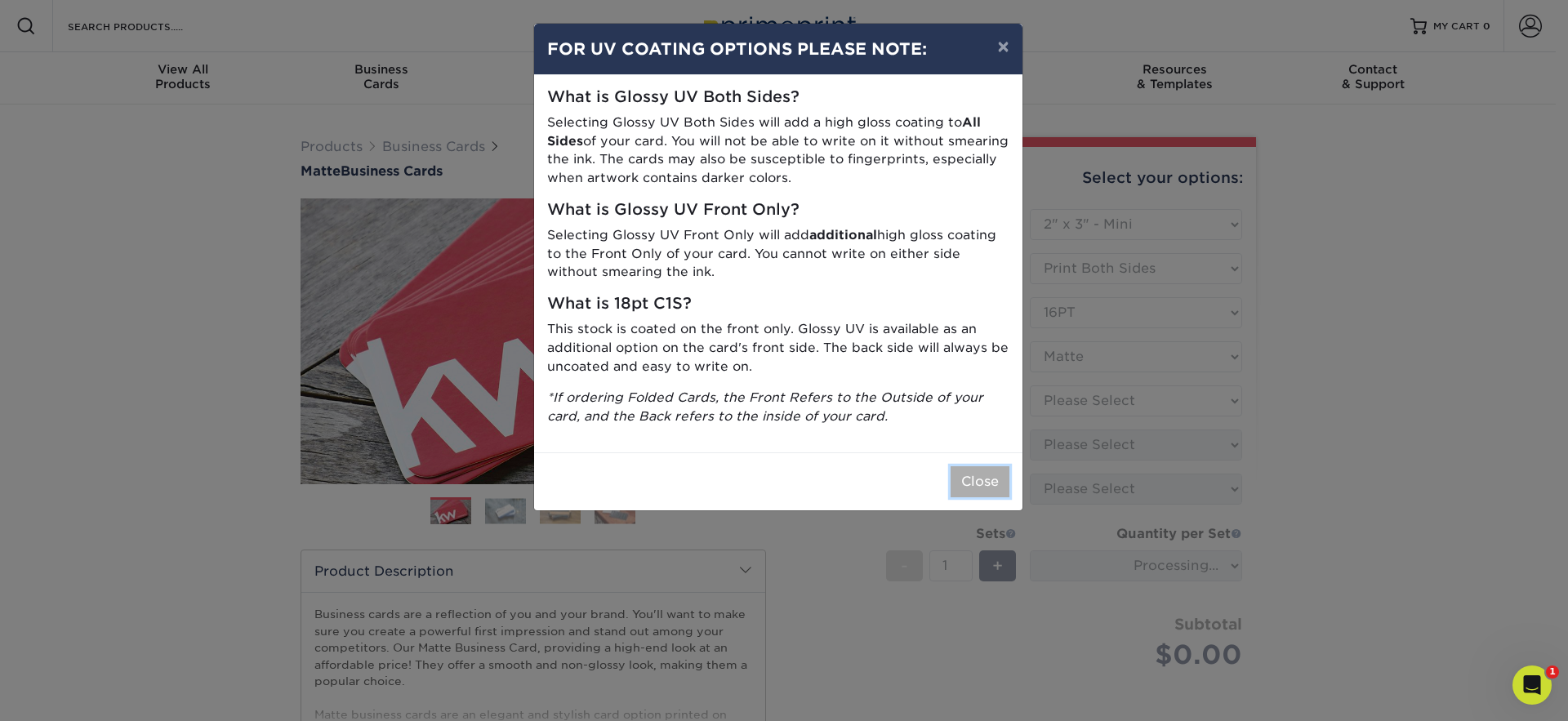
click at [966, 483] on button "Close" at bounding box center [980, 481] width 58 height 31
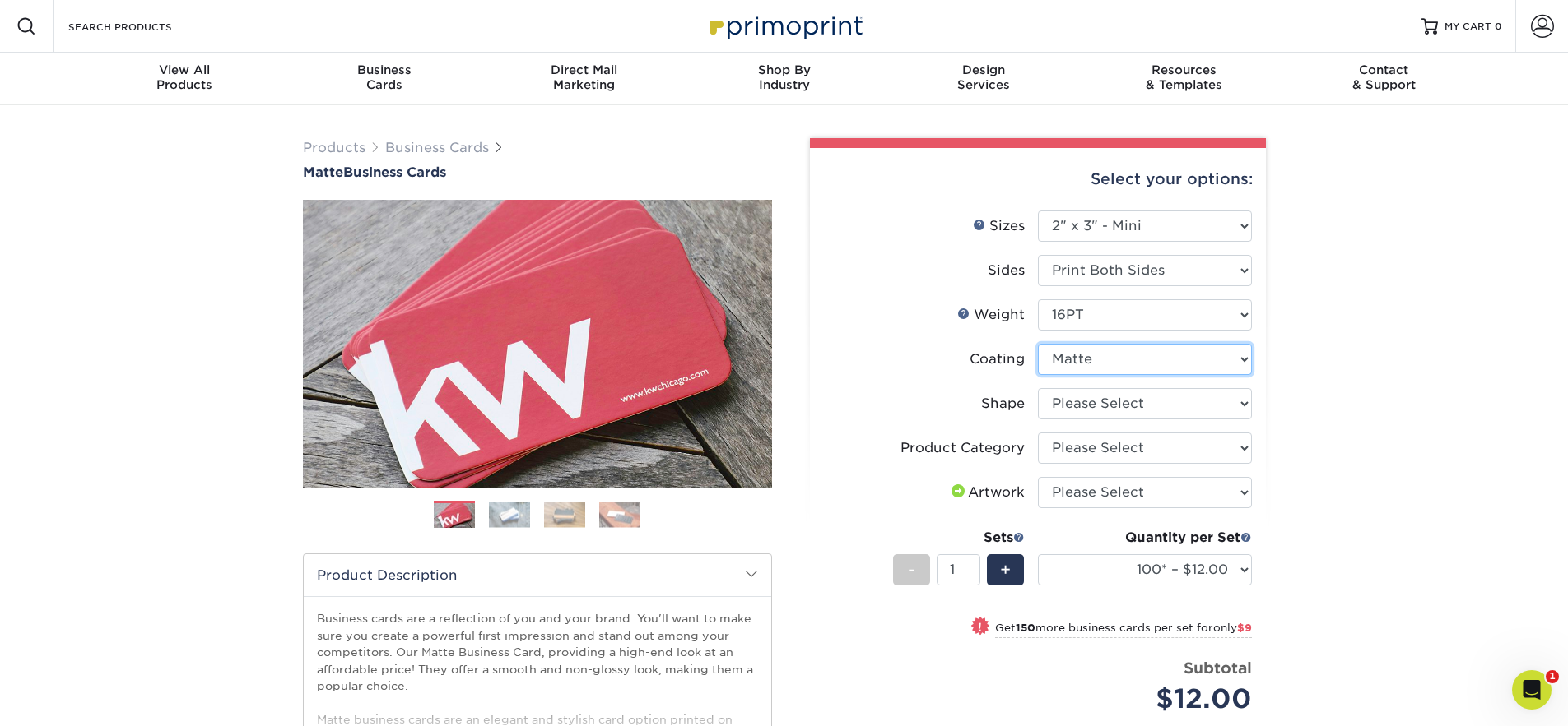
click at [1123, 363] on select at bounding box center [1144, 359] width 214 height 31
select select "-1"
click at [1037, 344] on select at bounding box center [1144, 359] width 214 height 31
select select
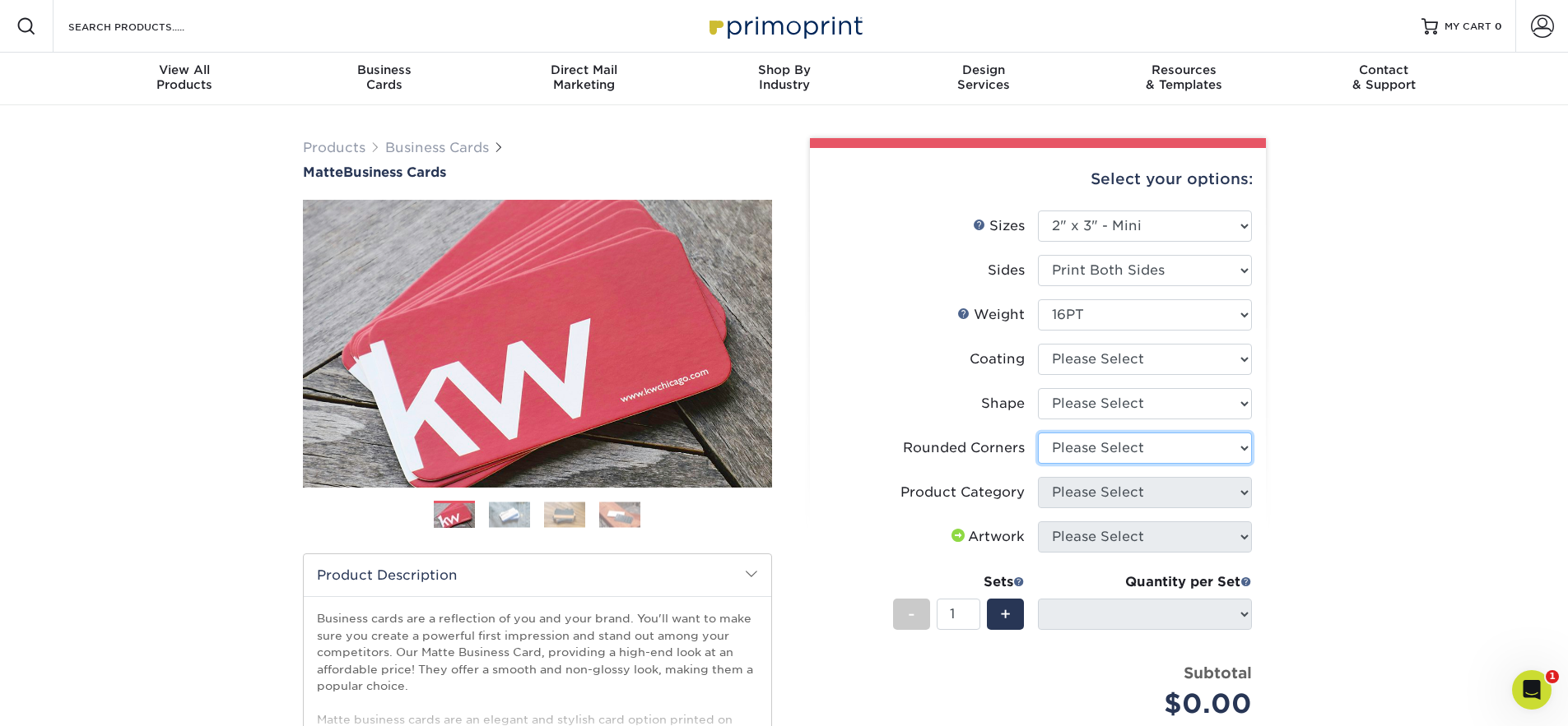
click at [1150, 444] on select "Please Select Yes - Round 2 Corners Yes - Round 4 Corners No" at bounding box center [1144, 448] width 214 height 31
click at [1037, 432] on select "Please Select Yes - Round 2 Corners Yes - Round 4 Corners No" at bounding box center [1144, 448] width 214 height 31
select select "-1"
click at [1139, 455] on select "Please Select Yes - Round 2 Corners Yes - Round 4 Corners No" at bounding box center [1144, 448] width 214 height 31
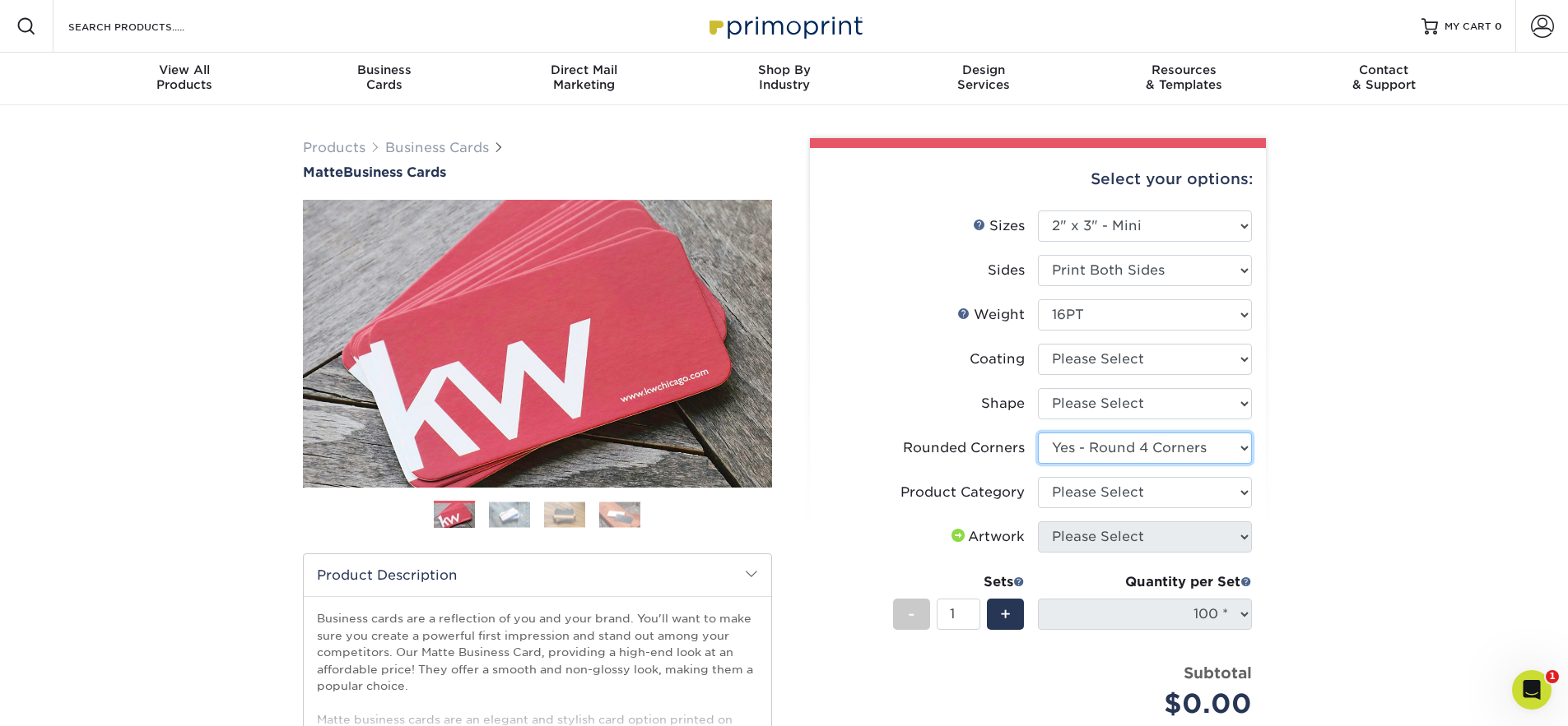
click at [1037, 432] on select "Please Select Yes - Round 2 Corners Yes - Round 4 Corners No" at bounding box center [1144, 448] width 214 height 31
select select "-1"
select select
click at [1149, 451] on select "Please Select Yes - Round 2 Corners Yes - Round 4 Corners No" at bounding box center [1144, 448] width 214 height 31
click at [1037, 432] on select "Please Select Yes - Round 2 Corners Yes - Round 4 Corners No" at bounding box center [1144, 448] width 214 height 31
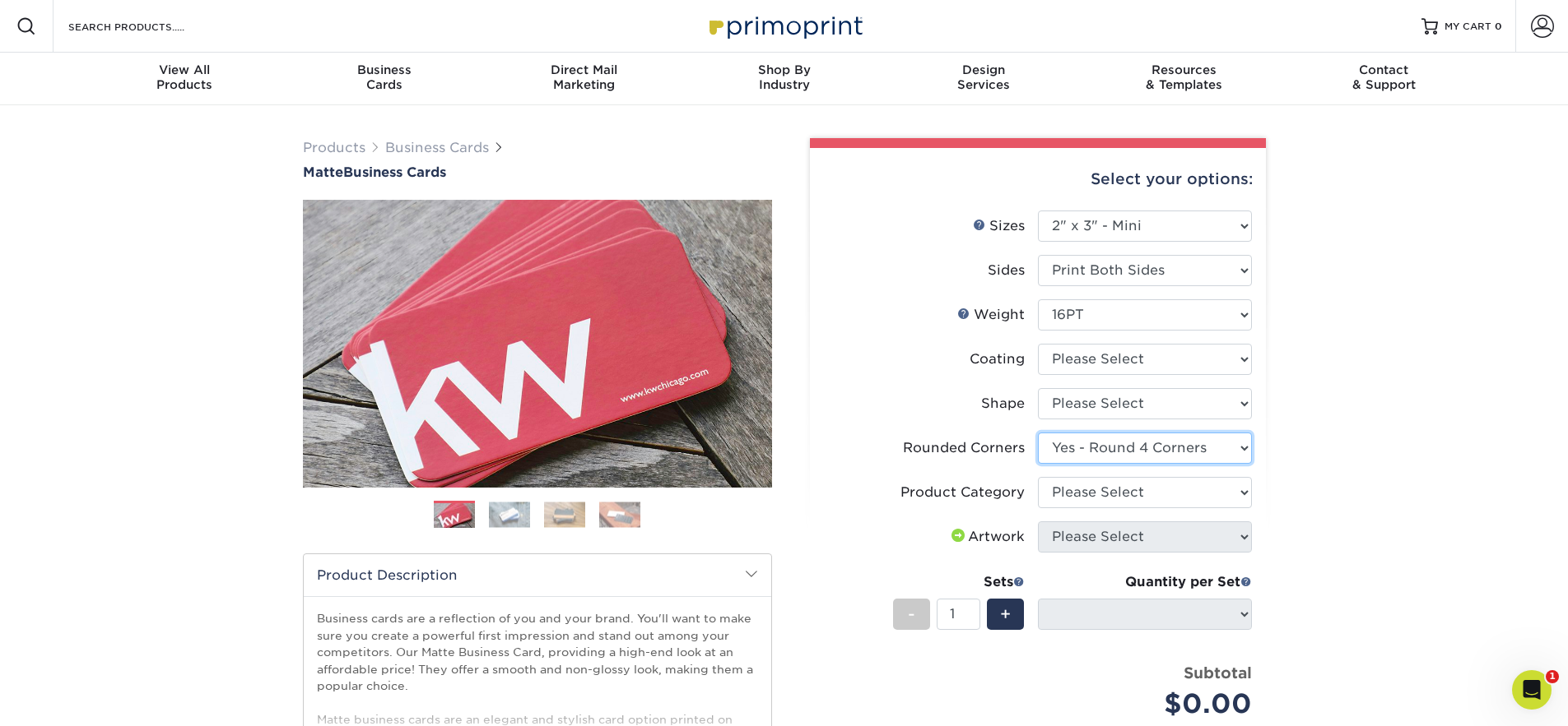
select select "-1"
select select
click at [1214, 634] on div "Quantity per Set 100* – $12.00 (Price includes envelopes)" at bounding box center [1144, 610] width 214 height 76
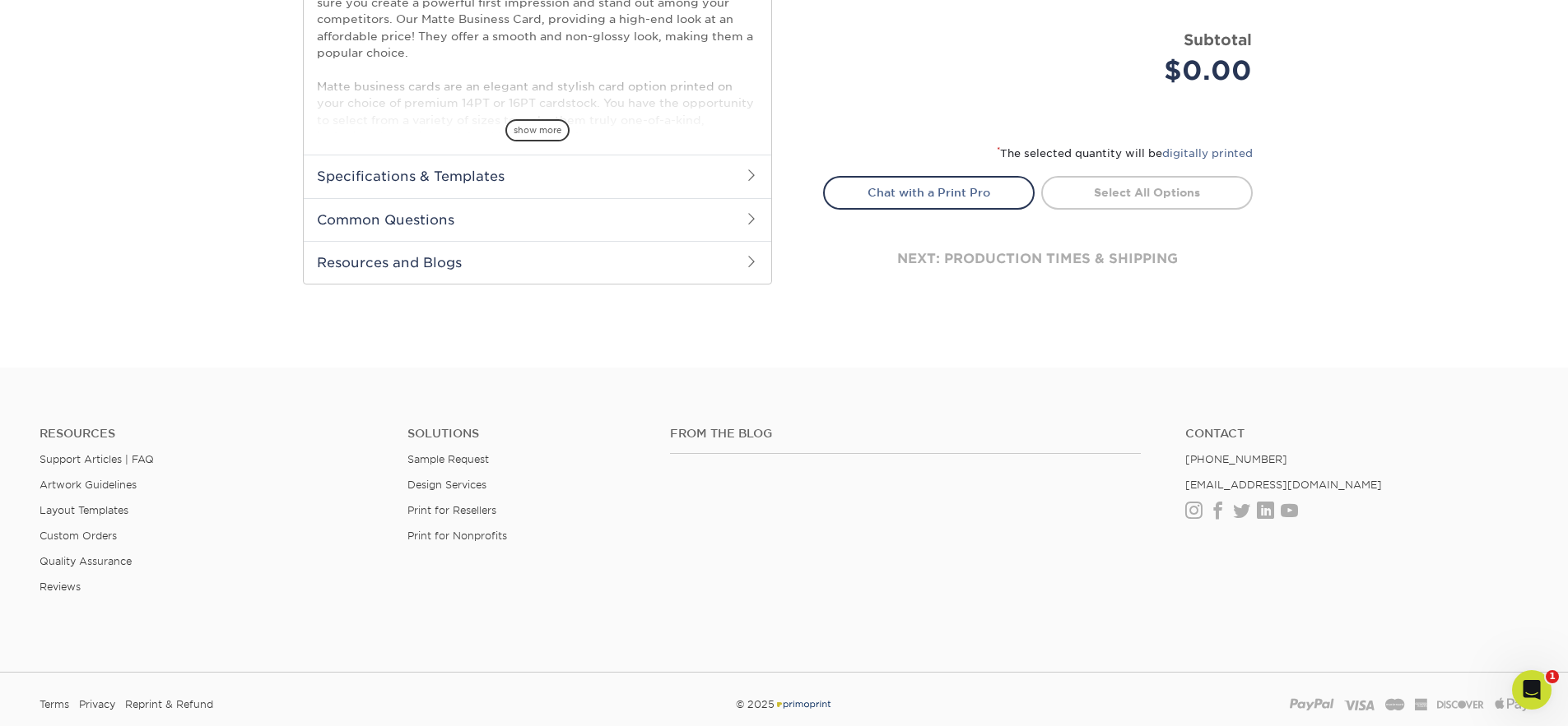
scroll to position [612, 0]
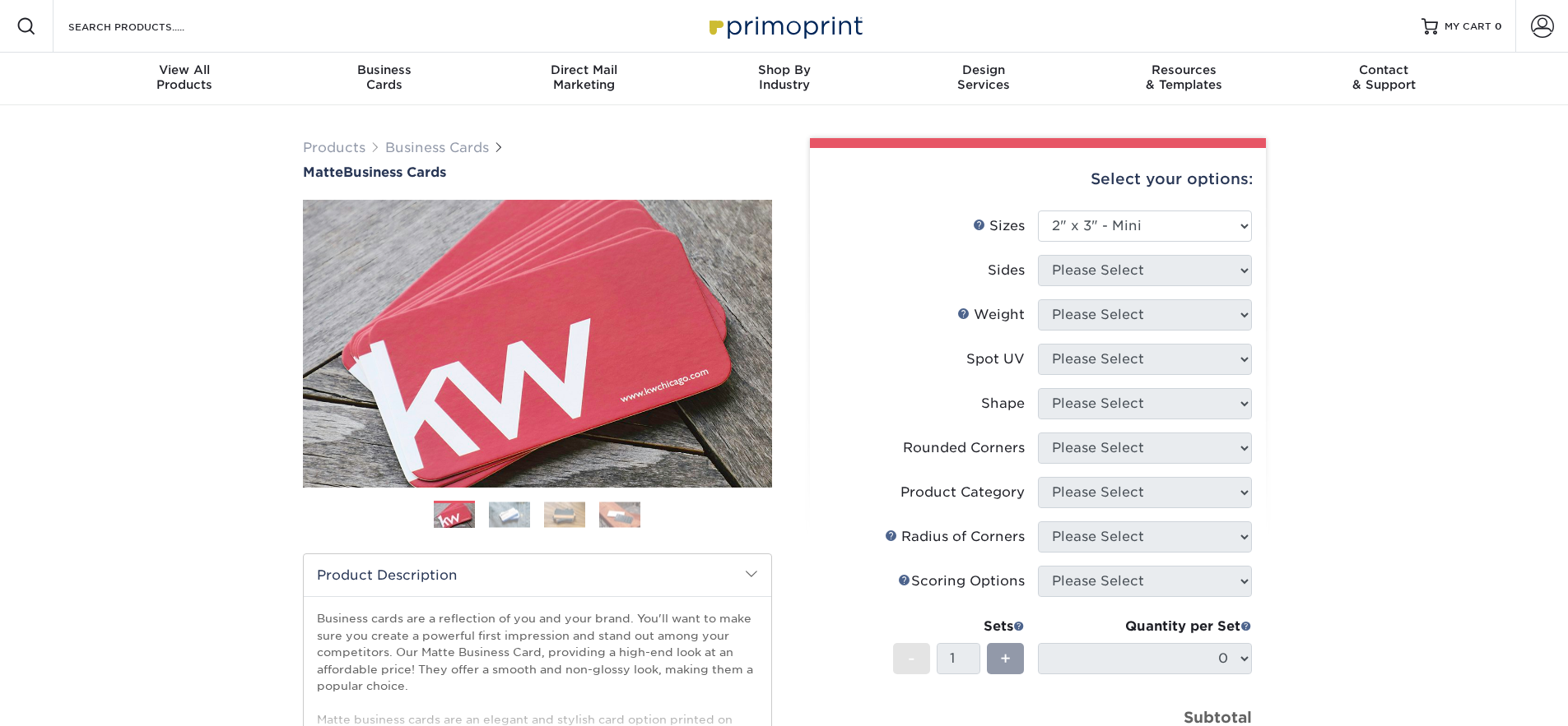
select select "2.00x3.00"
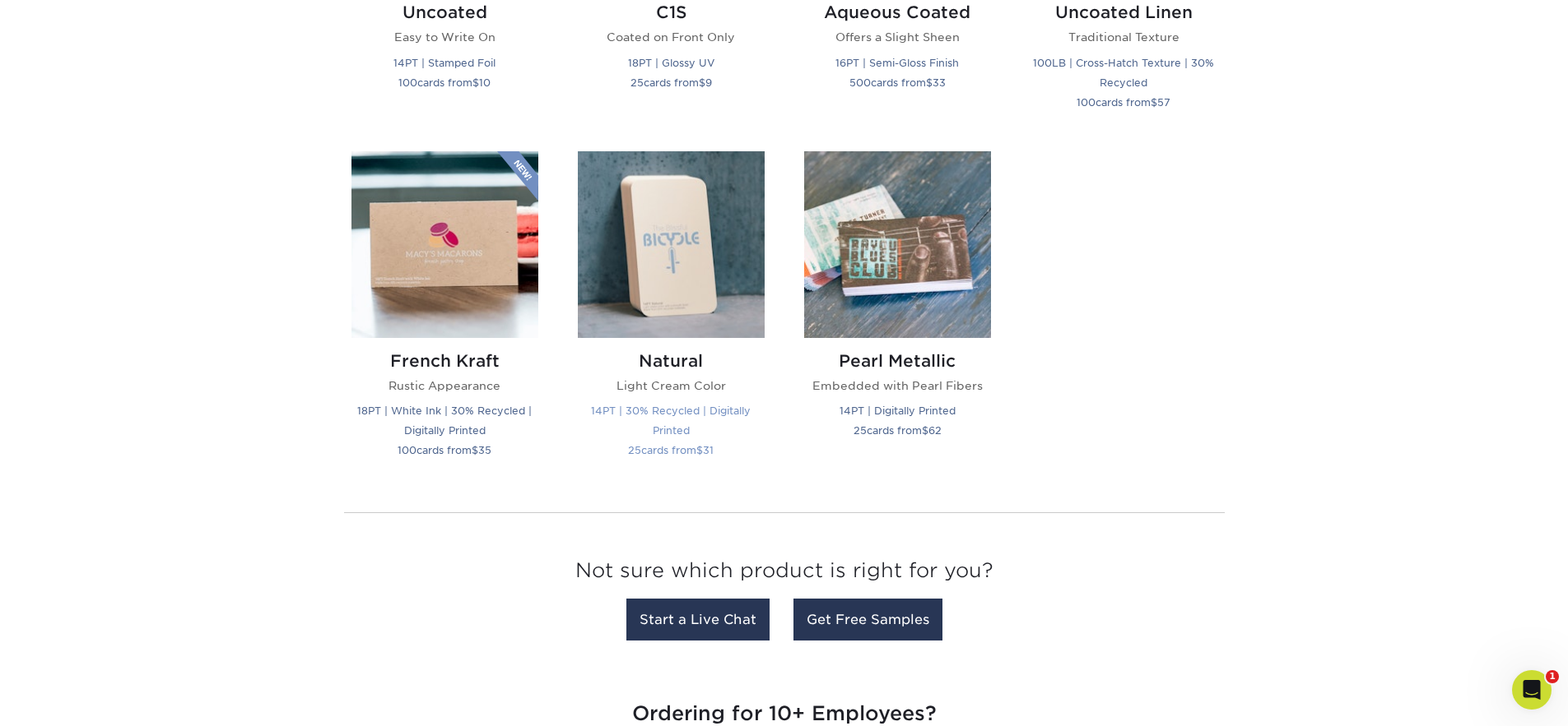
scroll to position [1742, 0]
